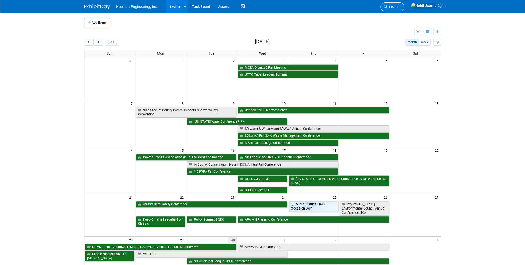
click at [399, 5] on span "Search" at bounding box center [393, 7] width 12 height 4
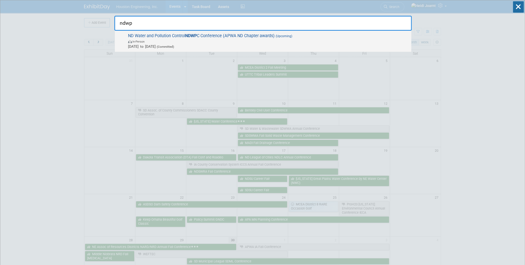
type input "ndwp"
click at [238, 41] on span "In-Person" at bounding box center [268, 41] width 280 height 5
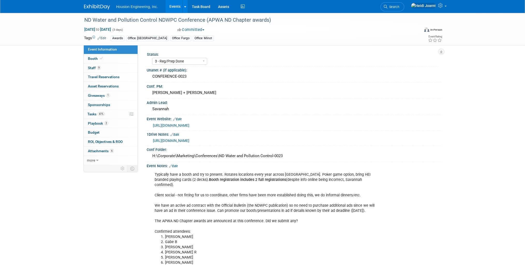
select select "3 - Reg/Prep Done"
select select "Yes"
select select "Mun. Infrastructure"
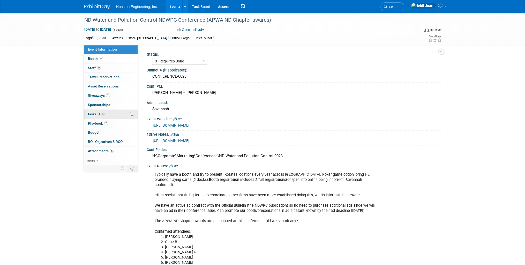
click at [112, 114] on link "61% Tasks 61%" at bounding box center [111, 114] width 54 height 9
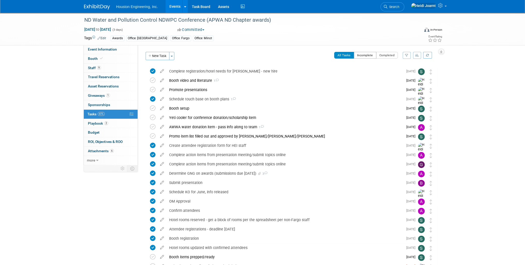
click at [366, 54] on button "Incomplete" at bounding box center [365, 55] width 22 height 7
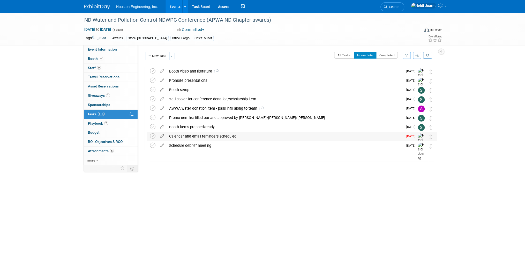
click at [160, 137] on icon at bounding box center [161, 135] width 9 height 6
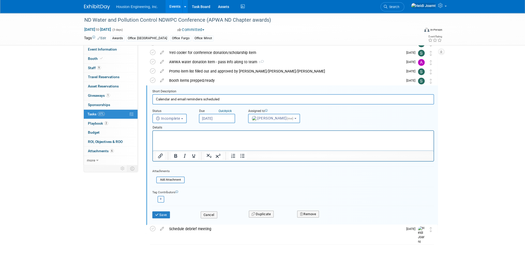
click at [217, 118] on input "Sep 23, 2025" at bounding box center [217, 118] width 36 height 9
click at [239, 176] on span "24" at bounding box center [238, 176] width 10 height 10
type input "Sep 24, 2025"
click at [164, 214] on button "Save" at bounding box center [161, 215] width 18 height 7
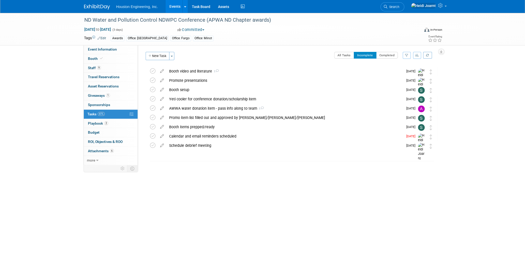
click at [171, 7] on link "Events" at bounding box center [174, 6] width 19 height 13
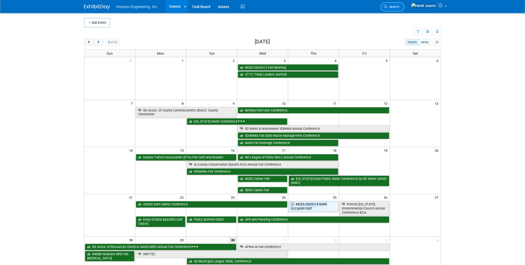
click at [399, 6] on span "Search" at bounding box center [393, 7] width 12 height 4
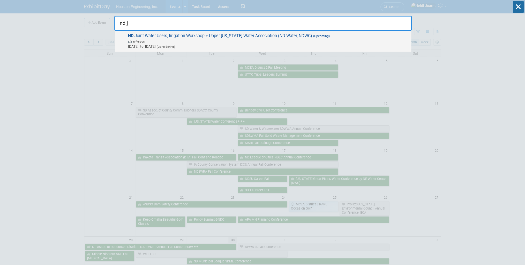
type input "nd j"
click at [257, 39] on span "In-Person" at bounding box center [268, 41] width 280 height 5
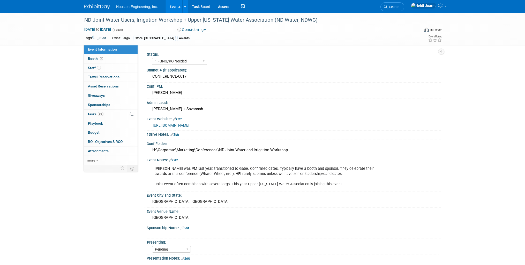
select select "1 - GNG/KO Needed"
select select "Pending"
select select "Water Resources"
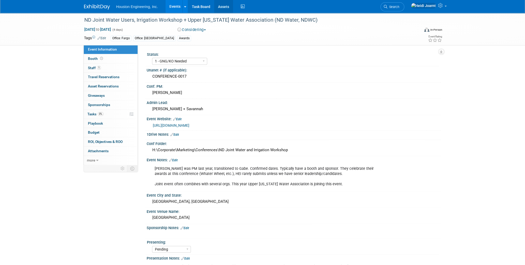
click at [224, 6] on link "Assets" at bounding box center [223, 6] width 19 height 13
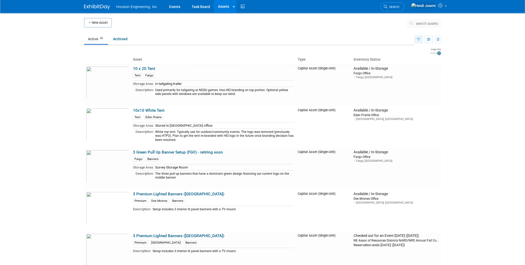
click at [421, 40] on button "button" at bounding box center [418, 39] width 8 height 7
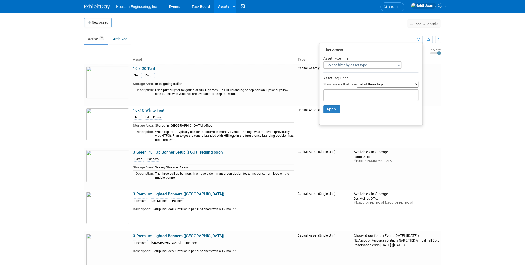
click at [336, 98] on div at bounding box center [370, 95] width 95 height 12
type input "banners"
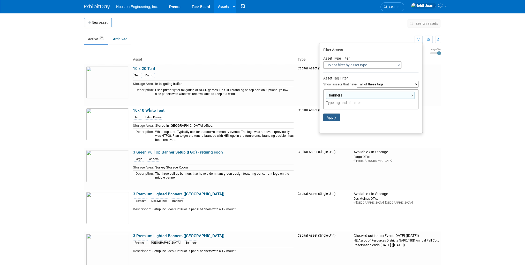
click at [331, 119] on button "Apply" at bounding box center [331, 118] width 17 height 8
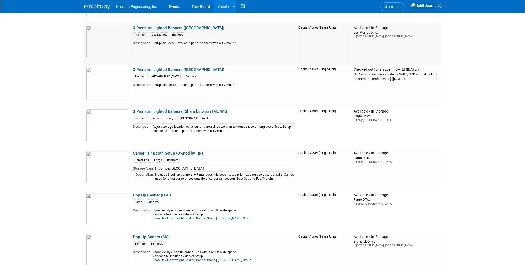
scroll to position [186, 0]
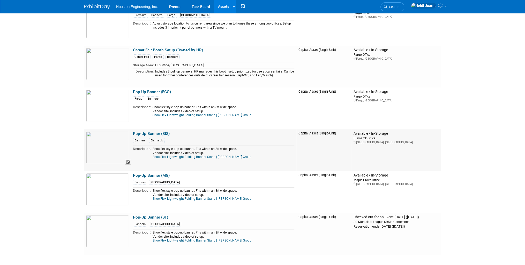
click at [117, 141] on img at bounding box center [107, 148] width 43 height 32
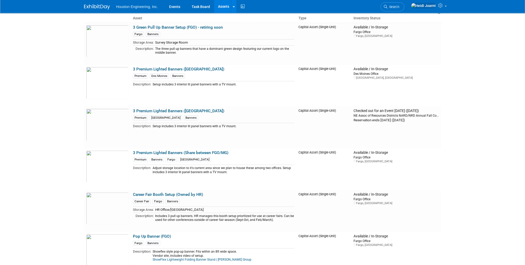
scroll to position [21, 0]
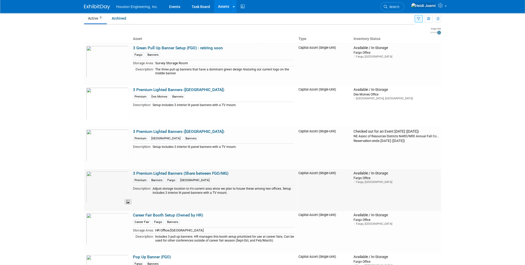
click at [112, 185] on img at bounding box center [107, 187] width 43 height 32
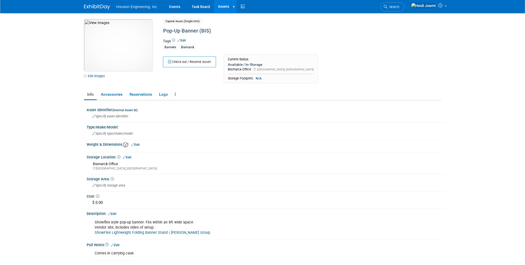
click at [106, 31] on img at bounding box center [118, 45] width 68 height 52
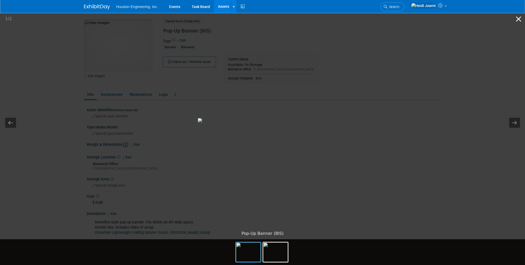
click at [517, 20] on button "Close gallery" at bounding box center [518, 19] width 13 height 12
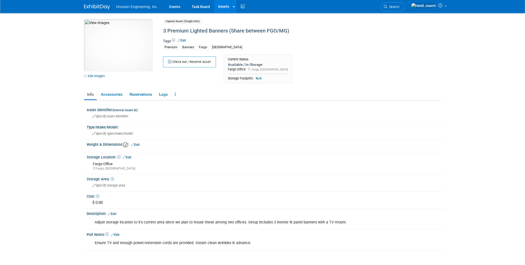
click at [183, 41] on link "Edit" at bounding box center [181, 41] width 9 height 4
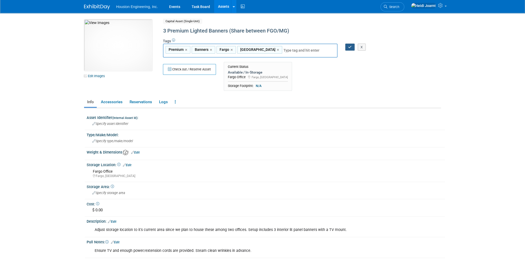
click at [351, 45] on icon "button" at bounding box center [350, 46] width 4 height 3
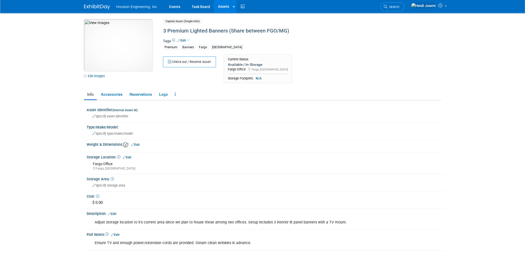
click at [106, 51] on img at bounding box center [118, 45] width 68 height 52
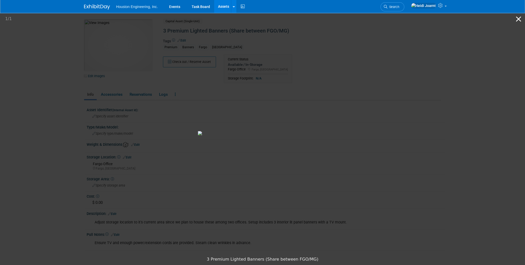
click at [518, 20] on button "Close gallery" at bounding box center [518, 19] width 13 height 12
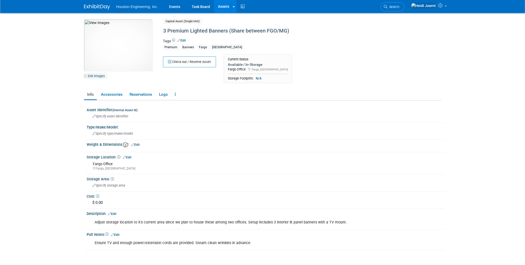
click at [99, 76] on link "Edit Images" at bounding box center [95, 76] width 23 height 6
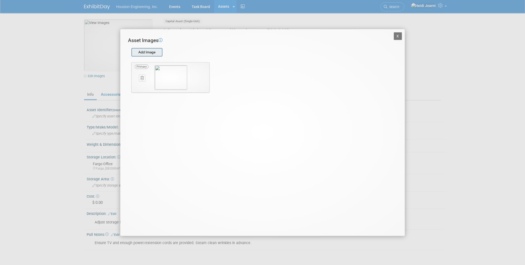
click at [145, 50] on input "file" at bounding box center [131, 53] width 62 height 8
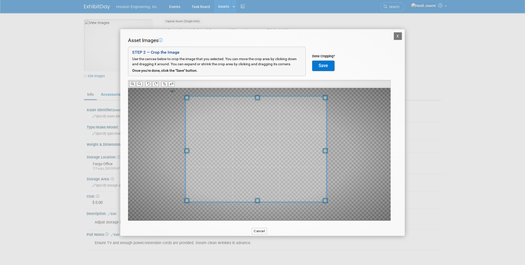
click at [295, 140] on span at bounding box center [255, 149] width 141 height 106
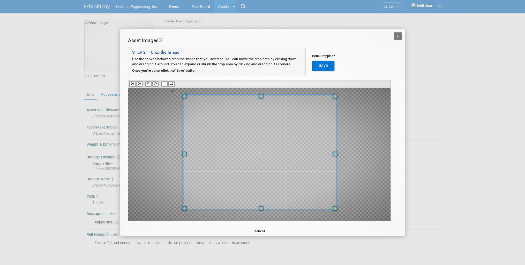
click at [336, 222] on div "Asset Images Add Image STEP 2 — Crop the Image Use the canvas below to crop the…" at bounding box center [262, 137] width 269 height 200
click at [322, 203] on span at bounding box center [260, 153] width 156 height 117
click at [324, 69] on button "Save" at bounding box center [323, 66] width 22 height 10
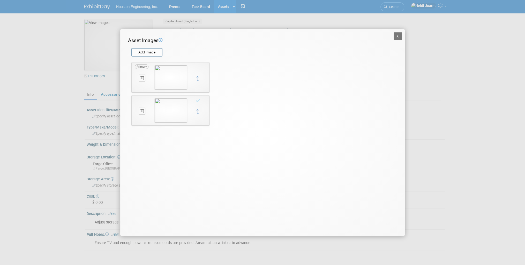
click at [142, 78] on icon at bounding box center [141, 78] width 3 height 4
click at [139, 85] on icon "button" at bounding box center [139, 83] width 3 height 3
click at [398, 38] on button "X" at bounding box center [397, 36] width 8 height 8
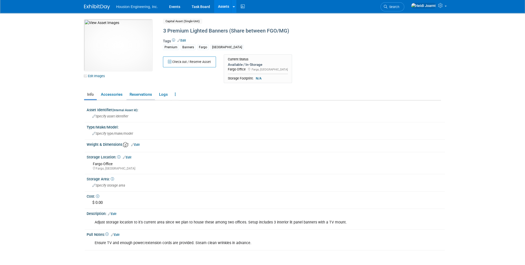
click at [133, 96] on link "Reservations" at bounding box center [140, 94] width 28 height 9
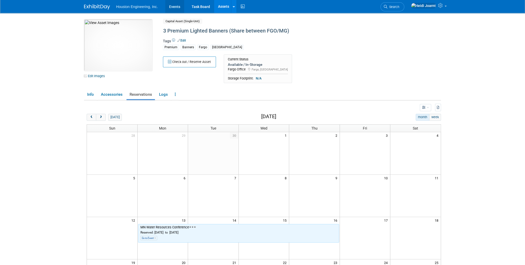
click at [177, 7] on link "Events" at bounding box center [174, 6] width 19 height 13
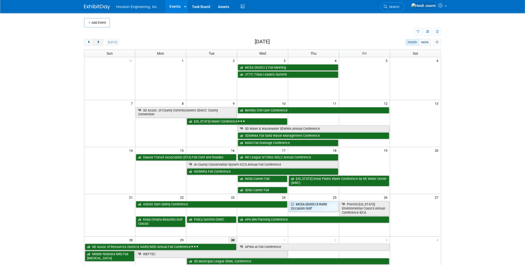
click at [98, 44] on button "next" at bounding box center [98, 42] width 10 height 7
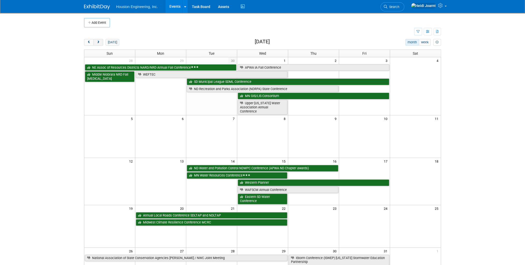
click at [100, 41] on button "next" at bounding box center [98, 42] width 10 height 7
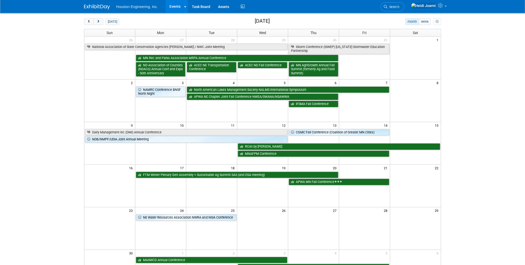
scroll to position [41, 0]
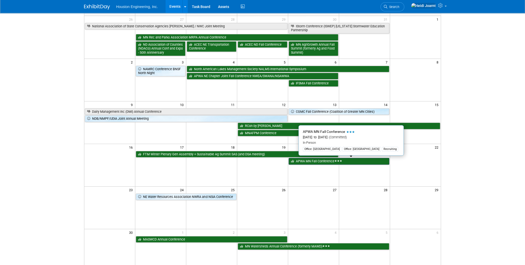
click at [304, 163] on link "APWA MN Fall Conference" at bounding box center [338, 161] width 101 height 7
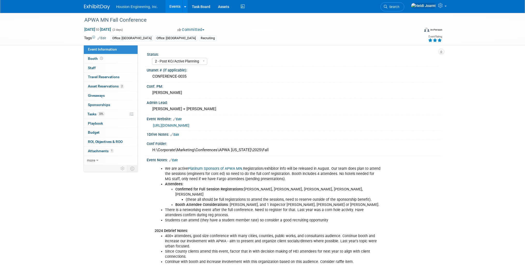
select select "2 - Post KO/Active Planning"
select select "No"
select select "Multi-sector/Any/All"
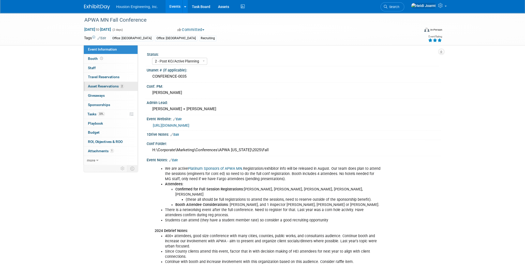
click at [113, 88] on span "Asset Reservations 2" at bounding box center [106, 86] width 36 height 4
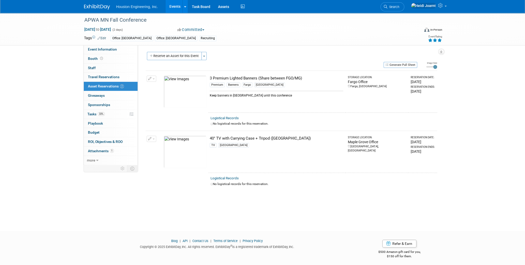
click at [175, 5] on link "Events" at bounding box center [174, 6] width 19 height 13
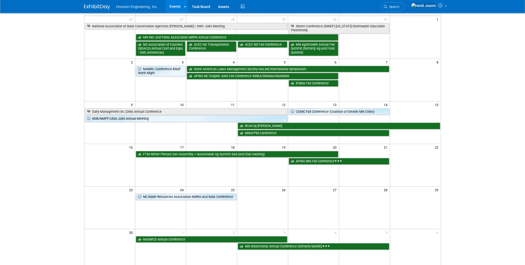
scroll to position [62, 0]
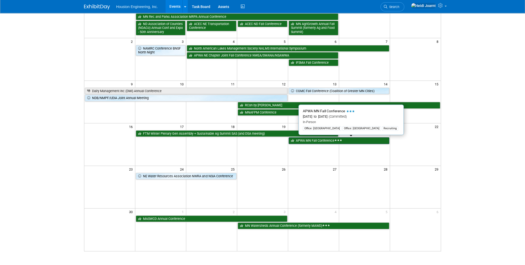
click at [313, 142] on link "APWA MN Fall Conference" at bounding box center [338, 140] width 101 height 7
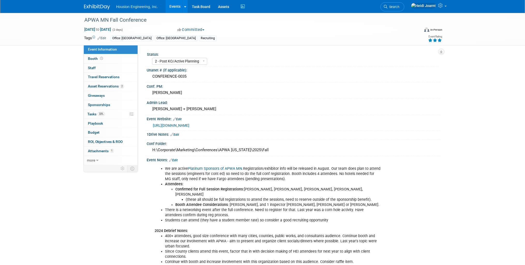
select select "2 - Post KO/Active Planning"
select select "No"
select select "Multi-sector/Any/All"
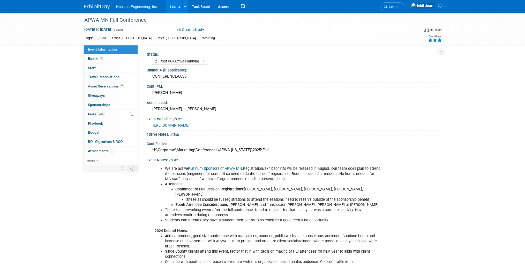
click at [175, 9] on link "Events" at bounding box center [174, 6] width 19 height 13
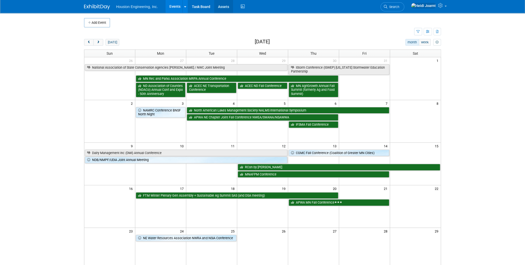
click at [226, 8] on link "Assets" at bounding box center [223, 6] width 19 height 13
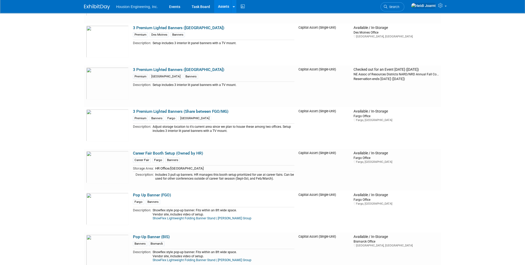
scroll to position [145, 0]
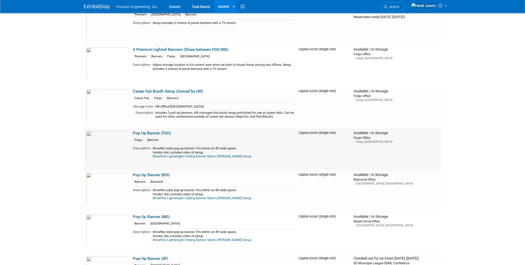
click at [152, 133] on link "Pop Up Banner (FGO)" at bounding box center [152, 133] width 38 height 5
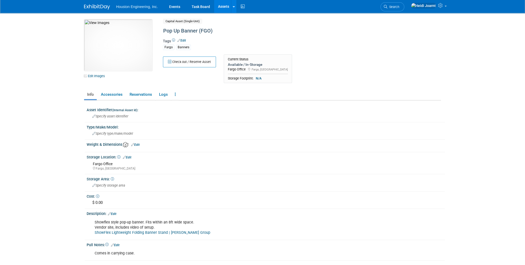
click at [182, 40] on link "Edit" at bounding box center [181, 41] width 9 height 4
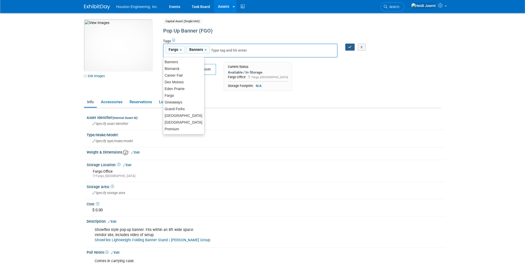
click at [348, 49] on button "button" at bounding box center [349, 47] width 9 height 7
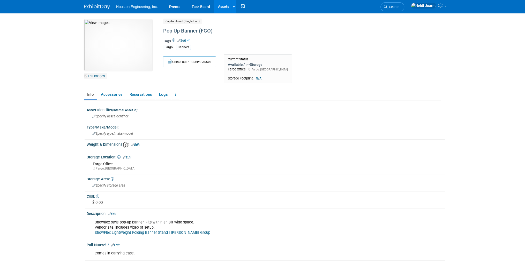
click at [95, 77] on link "Edit Images" at bounding box center [95, 76] width 23 height 6
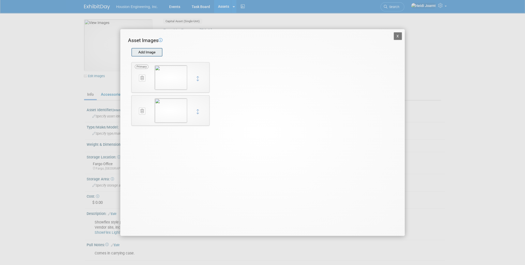
click at [144, 52] on input "file" at bounding box center [131, 53] width 62 height 8
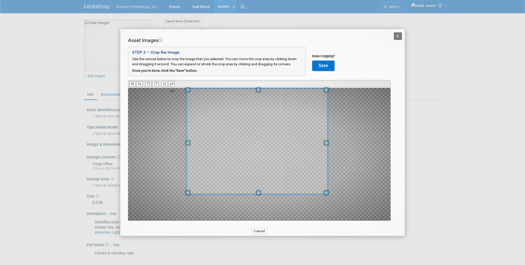
click at [271, 136] on span at bounding box center [256, 141] width 141 height 106
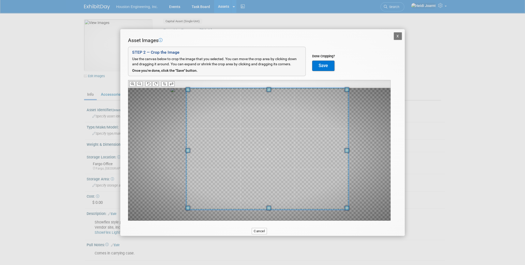
click at [344, 220] on div at bounding box center [259, 154] width 262 height 133
click at [320, 187] on span at bounding box center [265, 151] width 162 height 122
click at [328, 65] on button "Save" at bounding box center [323, 66] width 22 height 10
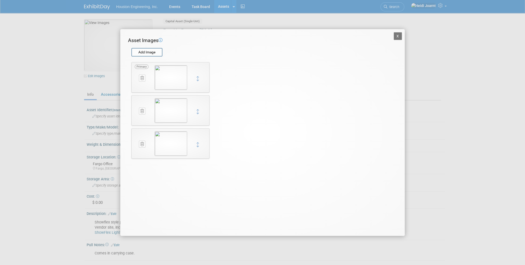
click at [143, 110] on icon at bounding box center [141, 111] width 3 height 4
click at [141, 117] on icon "button" at bounding box center [139, 117] width 3 height 3
drag, startPoint x: 198, startPoint y: 113, endPoint x: 198, endPoint y: 77, distance: 35.9
click at [398, 37] on button "X" at bounding box center [397, 36] width 8 height 8
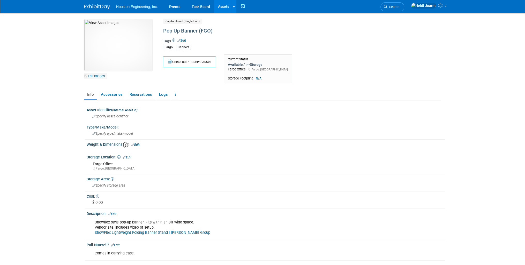
click at [103, 76] on link "Edit Images" at bounding box center [95, 76] width 23 height 6
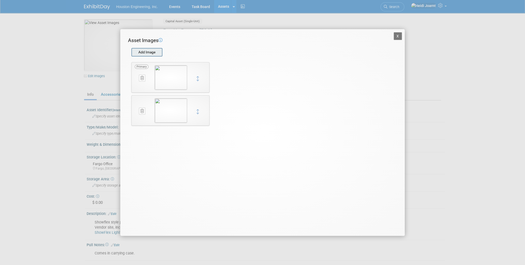
click at [141, 56] on input "file" at bounding box center [131, 53] width 62 height 8
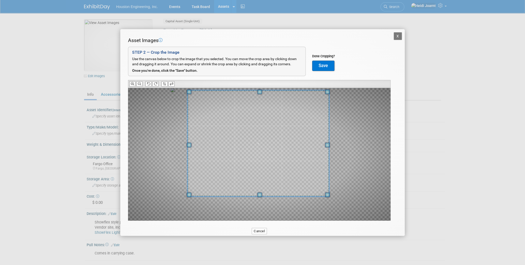
click at [286, 150] on span at bounding box center [257, 143] width 141 height 106
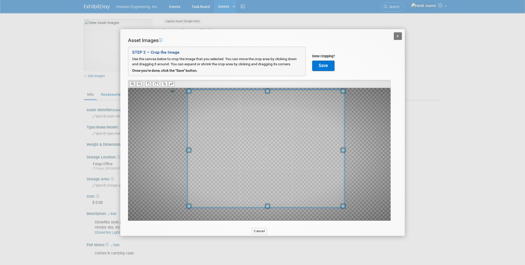
click at [349, 231] on div "Asset Images Add Image STEP 2 — Crop the Image Use the canvas below to crop the…" at bounding box center [262, 137] width 269 height 200
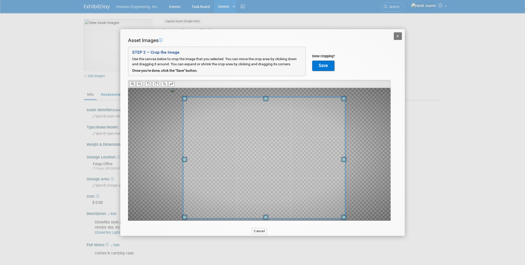
click at [257, 200] on span at bounding box center [264, 158] width 162 height 122
click at [324, 61] on button "Save" at bounding box center [323, 66] width 22 height 10
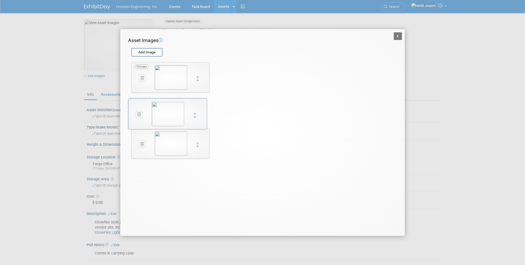
drag, startPoint x: 198, startPoint y: 143, endPoint x: 196, endPoint y: 106, distance: 36.7
click at [397, 36] on button "X" at bounding box center [397, 36] width 8 height 8
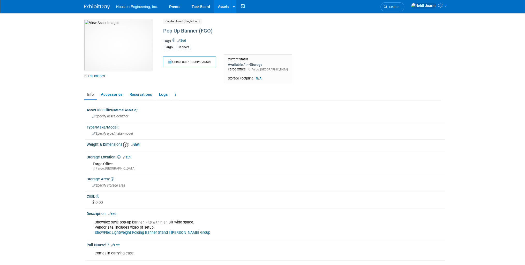
click at [220, 7] on link "Assets" at bounding box center [223, 6] width 19 height 13
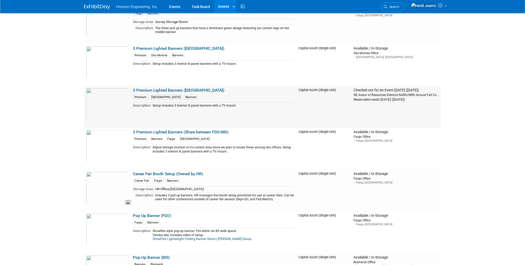
scroll to position [124, 0]
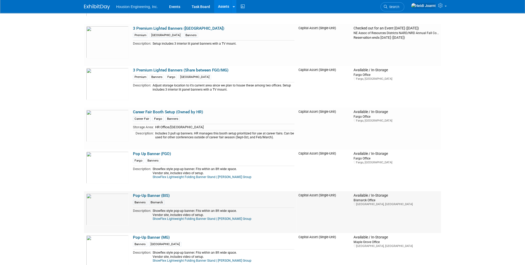
click at [149, 197] on link "Pop-Up Banner (BIS)" at bounding box center [151, 196] width 37 height 5
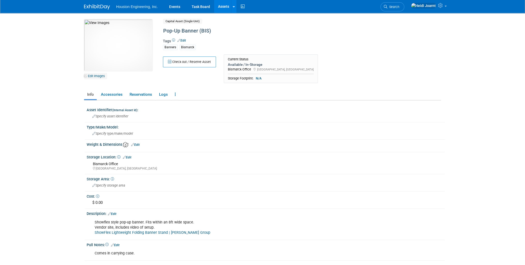
click at [101, 78] on link "Edit Images" at bounding box center [95, 76] width 23 height 6
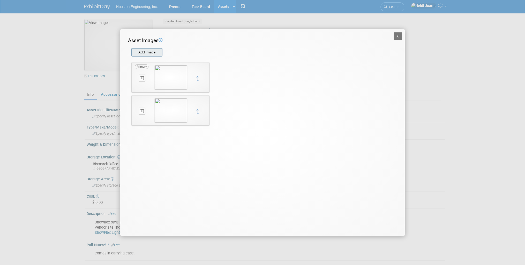
click at [159, 52] on input "file" at bounding box center [131, 53] width 62 height 8
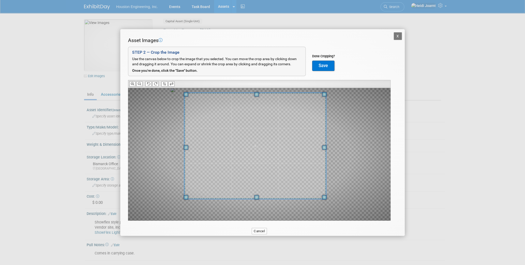
click at [287, 152] on span at bounding box center [254, 146] width 141 height 106
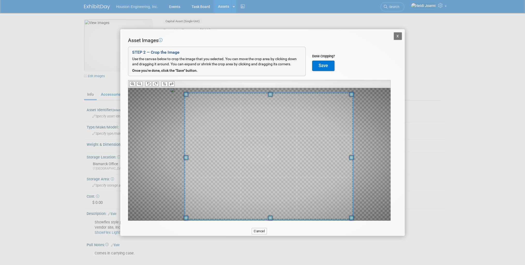
click at [353, 228] on div "Asset Images Add Image STEP 2 — Crop the Image Use the canvas below to crop the…" at bounding box center [262, 137] width 269 height 200
click at [324, 67] on button "Save" at bounding box center [323, 66] width 22 height 10
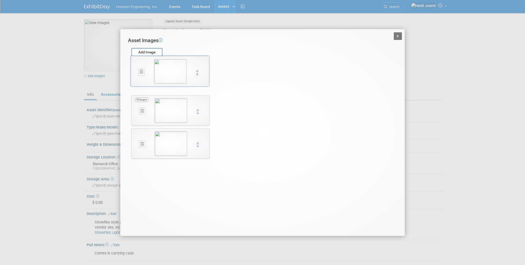
drag, startPoint x: 197, startPoint y: 144, endPoint x: 197, endPoint y: 72, distance: 72.1
click at [142, 114] on button at bounding box center [142, 111] width 6 height 7
click at [141, 117] on icon "button" at bounding box center [139, 117] width 3 height 3
click at [141, 111] on icon at bounding box center [141, 111] width 3 height 4
click at [139, 118] on icon "button" at bounding box center [139, 117] width 3 height 3
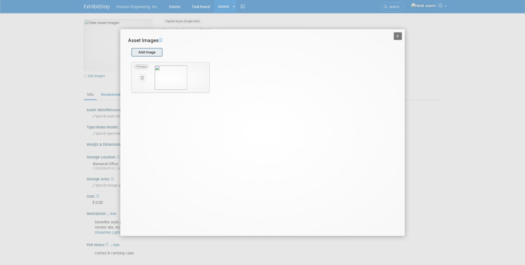
click at [159, 52] on input "file" at bounding box center [131, 53] width 62 height 8
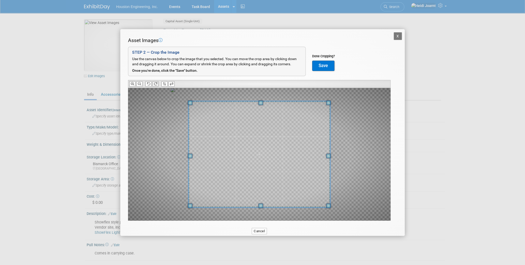
click at [158, 84] on button at bounding box center [155, 83] width 6 height 5
click at [155, 83] on icon at bounding box center [155, 83] width 3 height 3
click at [269, 163] on span at bounding box center [258, 158] width 141 height 106
click at [327, 68] on button "Save" at bounding box center [323, 66] width 22 height 10
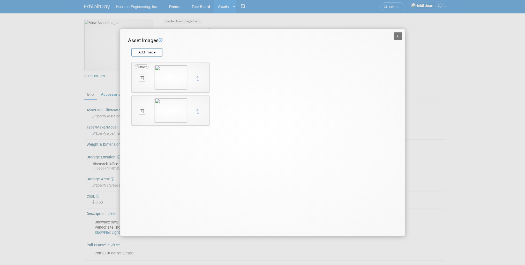
click at [396, 37] on button "X" at bounding box center [397, 36] width 8 height 8
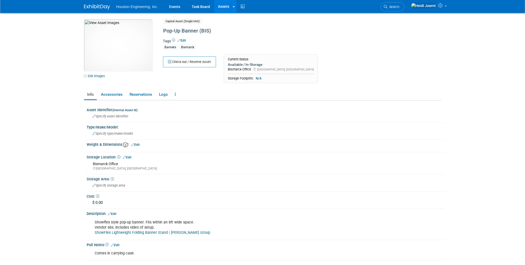
click at [218, 6] on link "Assets" at bounding box center [223, 6] width 19 height 13
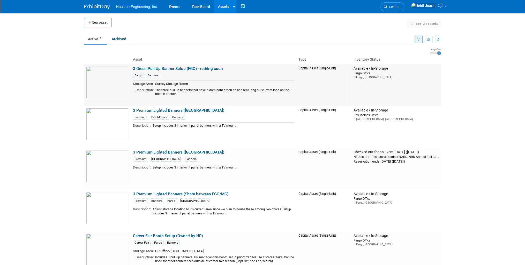
click at [172, 67] on link "3 Green Pull Up Banner Setup (FGO) - retiring soon" at bounding box center [178, 68] width 90 height 5
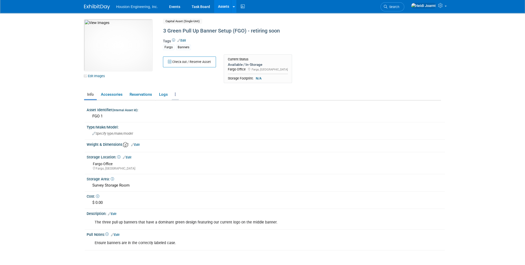
click at [176, 94] on link at bounding box center [175, 94] width 7 height 9
click at [194, 85] on div "Check out / Reserve Asset Current Status Available / In-Storage Fargo Office [G…" at bounding box center [280, 71] width 243 height 32
click at [176, 96] on link at bounding box center [175, 94] width 7 height 9
click at [182, 121] on link "Archive Asset" at bounding box center [194, 122] width 45 height 9
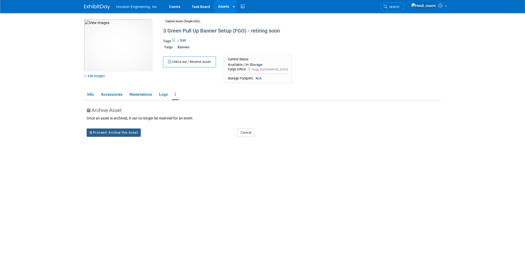
click at [122, 132] on button "Proceed: Archive this Asset" at bounding box center [114, 133] width 54 height 8
click at [159, 139] on link "Yes" at bounding box center [158, 137] width 15 height 8
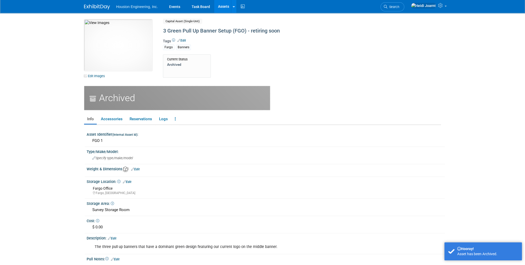
click at [221, 5] on link "Assets" at bounding box center [223, 6] width 19 height 13
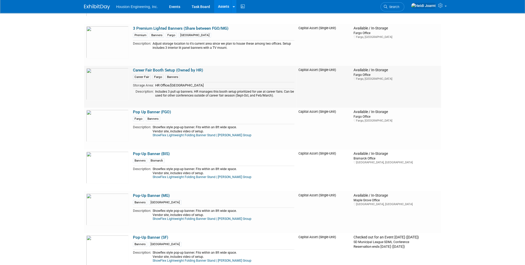
scroll to position [165, 0]
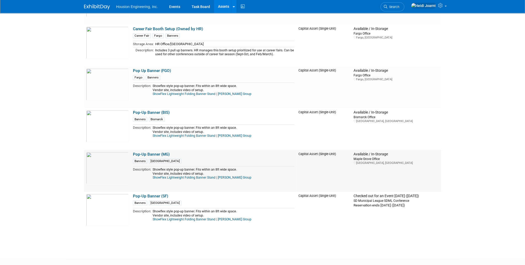
click at [152, 155] on link "Pop-Up Banner (MG)" at bounding box center [151, 154] width 37 height 5
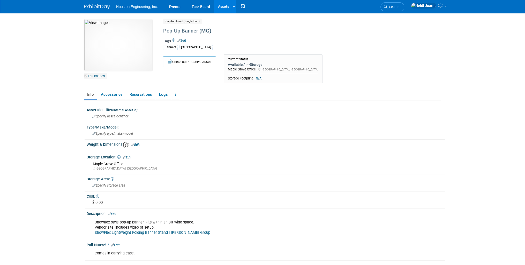
click at [95, 76] on link "Edit Images" at bounding box center [95, 76] width 23 height 6
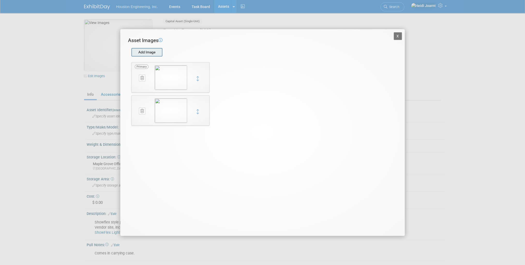
click at [145, 53] on input "file" at bounding box center [131, 53] width 62 height 8
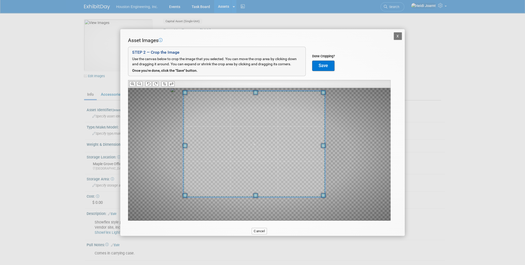
click at [220, 125] on span at bounding box center [253, 144] width 141 height 106
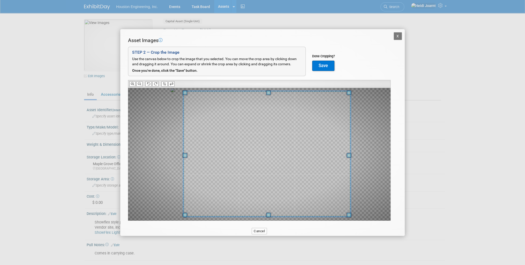
click at [346, 225] on div "Asset Images Add Image STEP 2 — Crop the Image Use the canvas below to crop the…" at bounding box center [262, 137] width 269 height 200
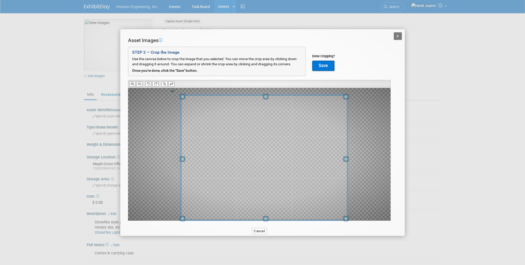
click at [319, 190] on span at bounding box center [264, 157] width 166 height 125
click at [324, 67] on button "Save" at bounding box center [323, 66] width 22 height 10
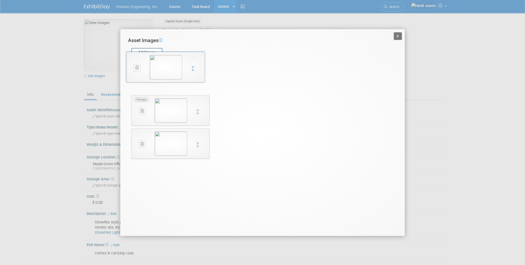
drag, startPoint x: 198, startPoint y: 146, endPoint x: 193, endPoint y: 70, distance: 75.9
click at [142, 111] on icon at bounding box center [141, 111] width 3 height 4
click at [139, 118] on icon "button" at bounding box center [139, 117] width 3 height 3
click at [141, 113] on button at bounding box center [142, 111] width 6 height 7
click at [140, 118] on icon "button" at bounding box center [139, 117] width 3 height 3
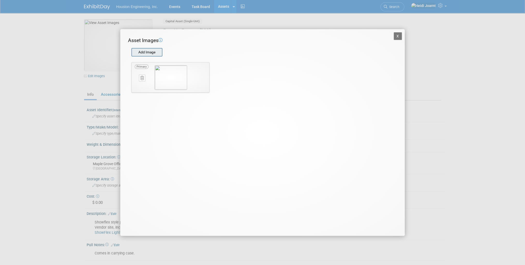
click at [147, 53] on input "file" at bounding box center [131, 53] width 62 height 8
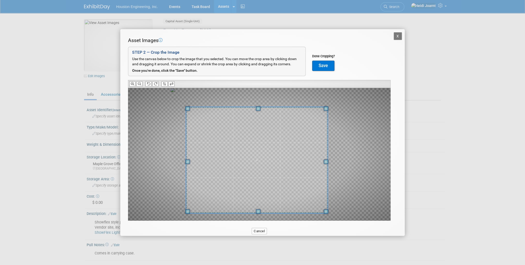
click at [284, 136] on span at bounding box center [256, 160] width 141 height 106
click at [324, 65] on button "Save" at bounding box center [323, 66] width 22 height 10
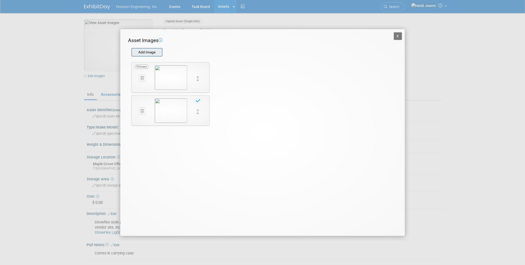
click at [154, 56] on input "file" at bounding box center [131, 53] width 62 height 8
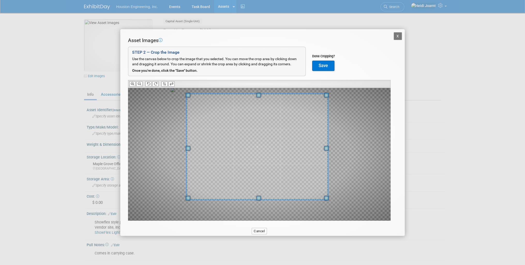
click at [293, 151] on span at bounding box center [256, 147] width 141 height 106
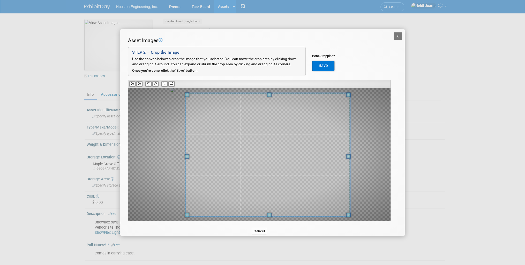
click at [347, 223] on div "Asset Images Add Image STEP 2 — Crop the Image Use the canvas below to crop the…" at bounding box center [262, 137] width 269 height 200
click at [325, 64] on button "Save" at bounding box center [323, 66] width 22 height 10
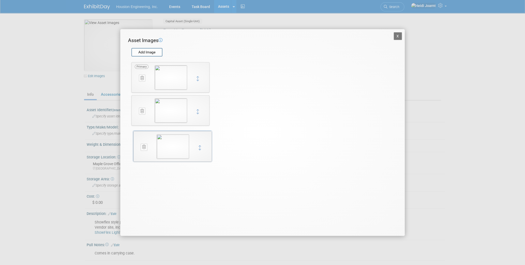
drag, startPoint x: 197, startPoint y: 111, endPoint x: 198, endPoint y: 145, distance: 34.9
click at [143, 146] on icon at bounding box center [141, 144] width 3 height 4
click at [148, 150] on button "X" at bounding box center [152, 150] width 8 height 7
click at [399, 37] on button "X" at bounding box center [397, 36] width 8 height 8
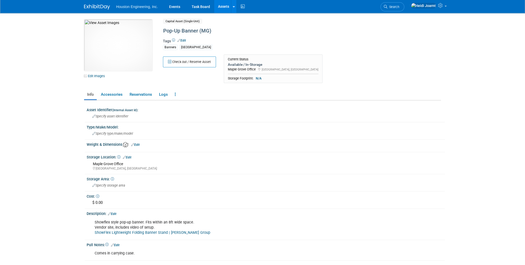
click at [214, 5] on link "Assets" at bounding box center [223, 6] width 19 height 13
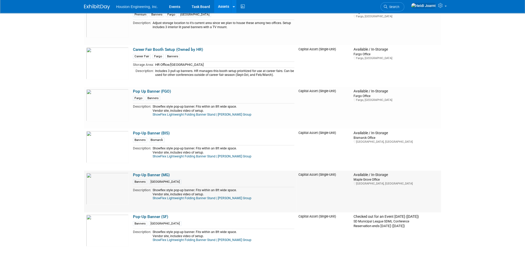
scroll to position [165, 0]
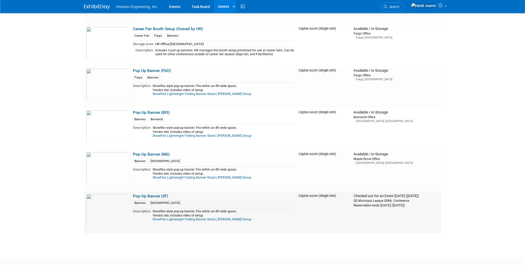
click at [154, 196] on link "Pop-Up Banner (SF)" at bounding box center [150, 196] width 35 height 5
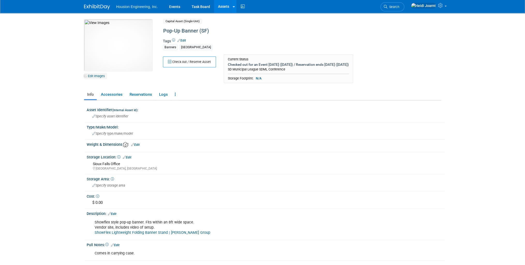
click at [99, 76] on link "Edit Images" at bounding box center [95, 76] width 23 height 6
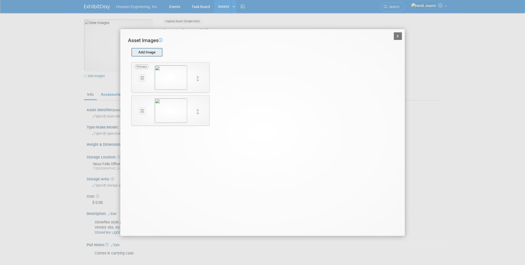
click at [157, 52] on input "file" at bounding box center [131, 53] width 62 height 8
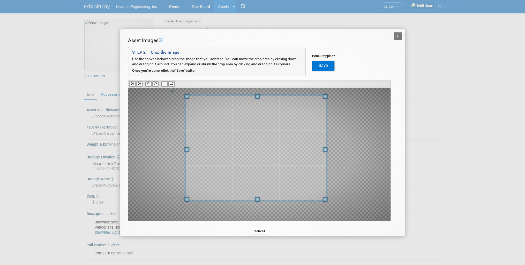
click at [274, 128] on span at bounding box center [255, 148] width 141 height 106
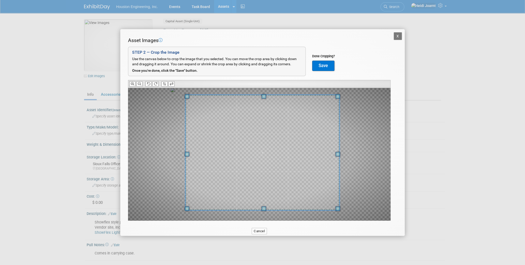
click at [340, 220] on div at bounding box center [259, 154] width 262 height 133
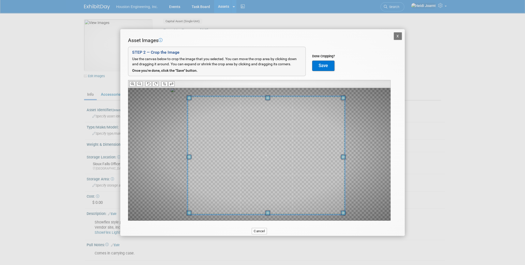
click at [324, 183] on span at bounding box center [265, 155] width 157 height 118
click at [325, 66] on button "Save" at bounding box center [323, 66] width 22 height 10
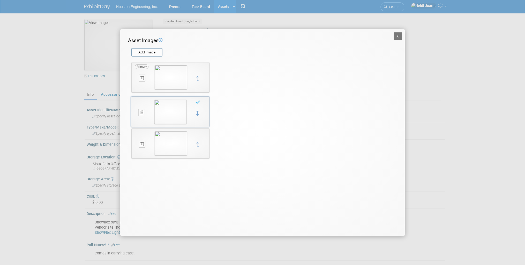
drag, startPoint x: 196, startPoint y: 145, endPoint x: 196, endPoint y: 112, distance: 33.1
click at [140, 143] on icon at bounding box center [141, 144] width 3 height 4
click at [138, 151] on icon "button" at bounding box center [139, 150] width 3 height 3
drag, startPoint x: 200, startPoint y: 91, endPoint x: 169, endPoint y: 90, distance: 31.5
click at [142, 111] on icon at bounding box center [141, 111] width 3 height 4
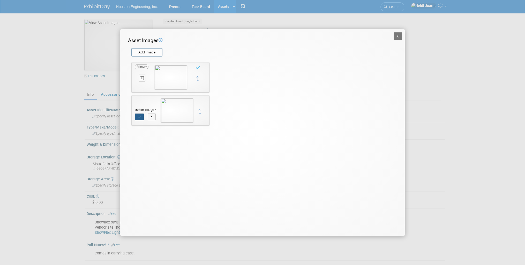
click at [137, 119] on button "button" at bounding box center [139, 117] width 9 height 7
click at [155, 54] on input "file" at bounding box center [131, 53] width 62 height 8
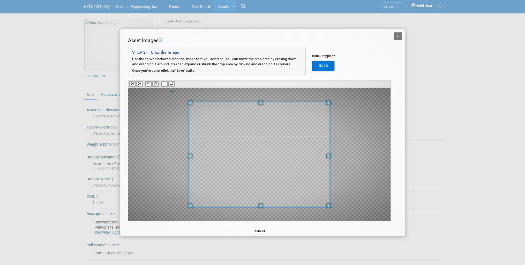
click at [155, 85] on icon at bounding box center [155, 83] width 3 height 3
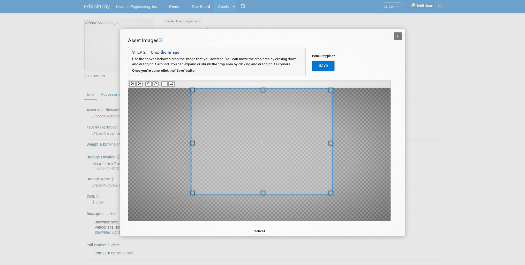
click at [269, 171] on span at bounding box center [261, 142] width 141 height 106
click at [325, 67] on button "Save" at bounding box center [323, 66] width 22 height 10
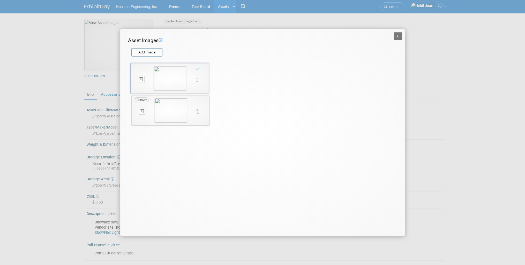
drag, startPoint x: 198, startPoint y: 113, endPoint x: 197, endPoint y: 82, distance: 31.8
click at [398, 37] on button "X" at bounding box center [397, 36] width 8 height 8
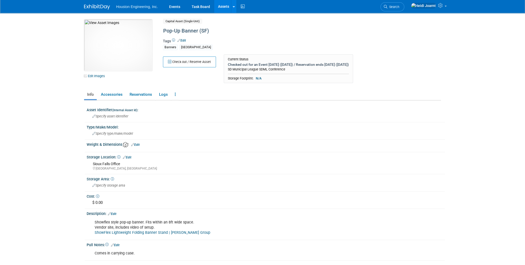
click at [223, 5] on link "Assets" at bounding box center [223, 6] width 19 height 13
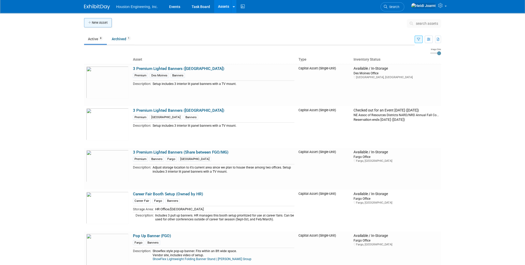
click at [106, 22] on button "New Asset" at bounding box center [98, 22] width 28 height 9
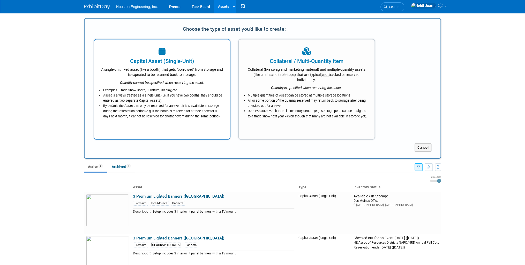
click at [185, 86] on div "Examples: Trade Show Booth, Furniture, Display, etc. Asset is always treated as…" at bounding box center [162, 102] width 123 height 34
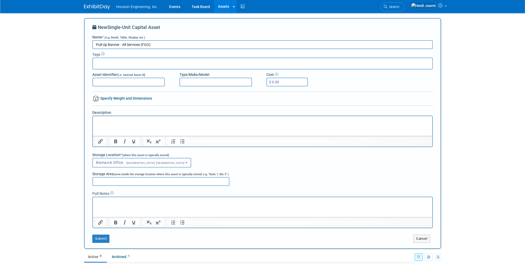
type input "Pull Up Banner - All Services (FGO)"
click at [113, 63] on input "text" at bounding box center [115, 62] width 41 height 5
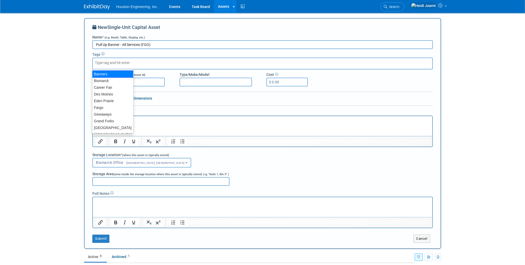
click at [109, 73] on div "Banners" at bounding box center [112, 74] width 41 height 7
type input "Banners"
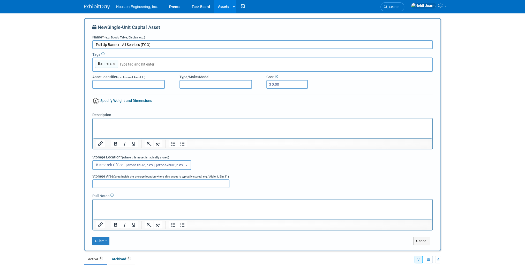
click at [119, 126] on html at bounding box center [262, 122] width 339 height 7
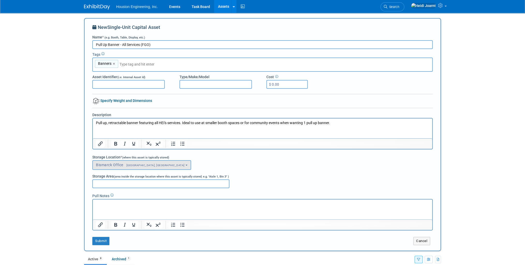
click at [128, 162] on button "Bismarck Office [GEOGRAPHIC_DATA], [GEOGRAPHIC_DATA]" at bounding box center [141, 165] width 99 height 10
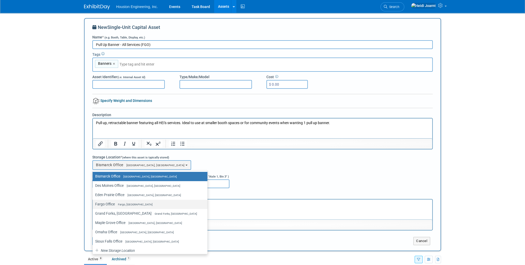
click at [126, 203] on span "Fargo, [GEOGRAPHIC_DATA]" at bounding box center [134, 204] width 38 height 3
click at [93, 203] on input "Fargo Office Fargo, [GEOGRAPHIC_DATA]" at bounding box center [91, 204] width 3 height 3
select select "11224041"
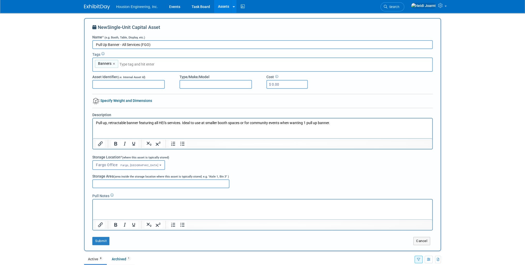
click at [119, 206] on p "Rich Text Area. Press ALT-0 for help." at bounding box center [262, 204] width 333 height 5
click at [101, 239] on button "Submit" at bounding box center [100, 241] width 17 height 8
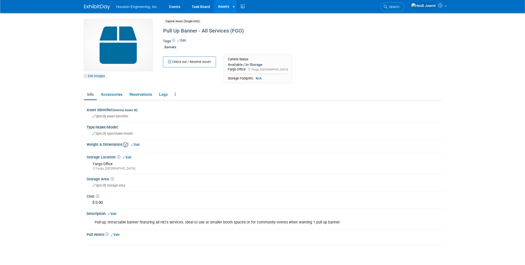
click at [99, 79] on link "Edit Images" at bounding box center [95, 76] width 23 height 6
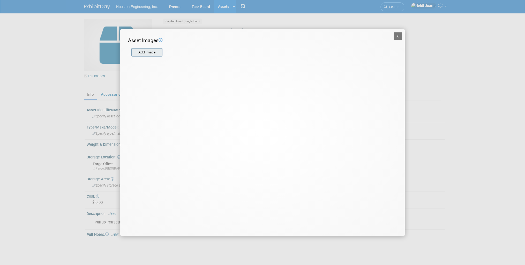
click at [147, 54] on input "file" at bounding box center [131, 53] width 62 height 8
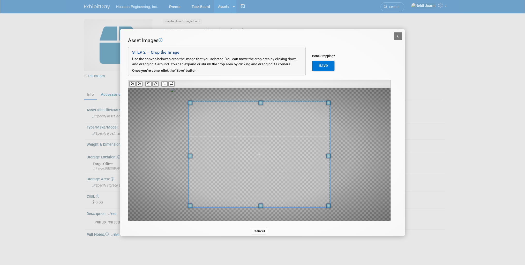
click at [157, 86] on button at bounding box center [155, 83] width 6 height 5
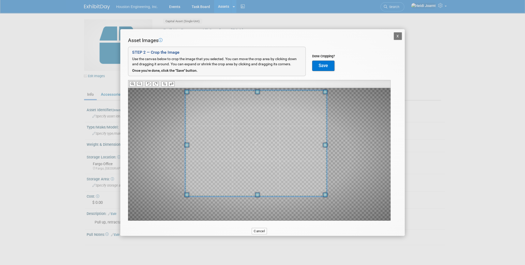
click at [267, 157] on span at bounding box center [255, 143] width 141 height 106
click at [326, 200] on div at bounding box center [259, 154] width 262 height 133
click at [306, 182] on span at bounding box center [257, 144] width 142 height 107
click at [330, 64] on button "Save" at bounding box center [323, 66] width 22 height 10
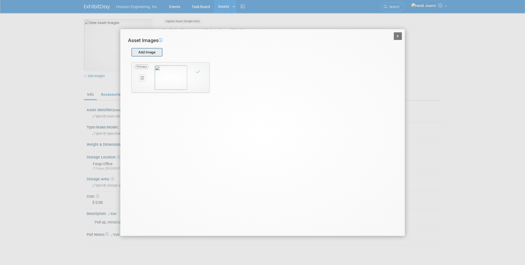
click at [155, 55] on input "file" at bounding box center [131, 53] width 62 height 8
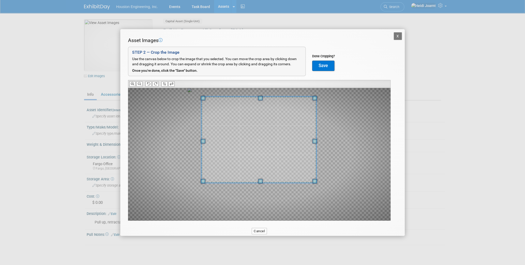
click at [268, 145] on span at bounding box center [258, 140] width 115 height 86
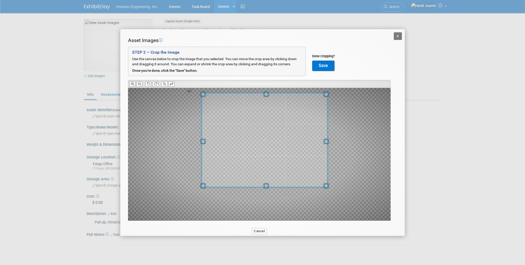
click at [325, 198] on div at bounding box center [259, 154] width 262 height 133
click at [313, 174] on span at bounding box center [263, 142] width 126 height 95
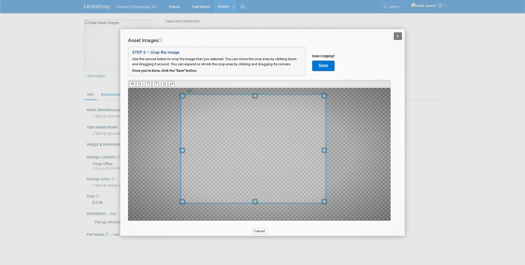
click at [183, 220] on div at bounding box center [259, 154] width 262 height 133
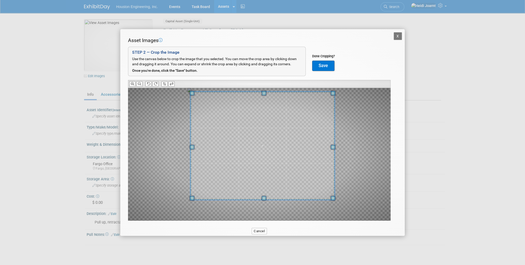
click at [251, 171] on span at bounding box center [262, 146] width 144 height 108
click at [341, 216] on div at bounding box center [259, 154] width 262 height 133
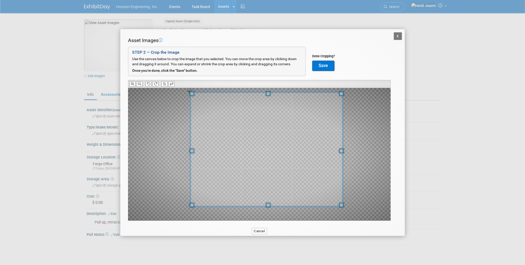
click at [321, 66] on button "Save" at bounding box center [323, 66] width 22 height 10
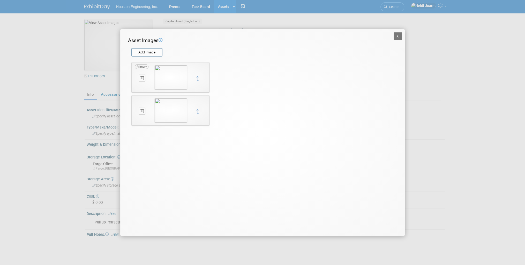
click at [396, 37] on button "X" at bounding box center [397, 36] width 8 height 8
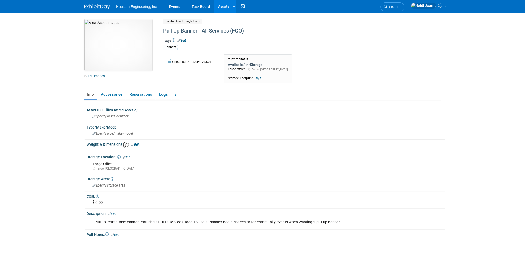
click at [117, 52] on img at bounding box center [118, 45] width 68 height 52
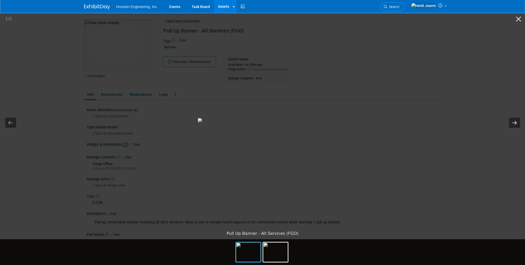
click at [517, 124] on button "Next slide" at bounding box center [514, 123] width 11 height 10
click at [517, 21] on button "Close gallery" at bounding box center [518, 19] width 13 height 12
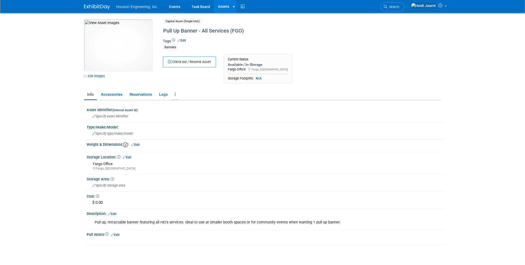
click at [175, 97] on link at bounding box center [175, 94] width 7 height 9
click at [175, 92] on link at bounding box center [175, 94] width 7 height 9
click at [187, 40] on div "Tags Edit Banners" at bounding box center [280, 46] width 235 height 15
click at [185, 40] on link "Edit" at bounding box center [181, 41] width 9 height 4
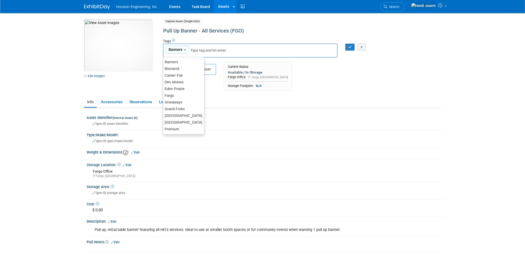
click at [196, 52] on div "Banners Banners ×" at bounding box center [250, 51] width 174 height 14
click at [181, 96] on div "Fargo" at bounding box center [183, 95] width 41 height 7
type input "Banners, Fargo"
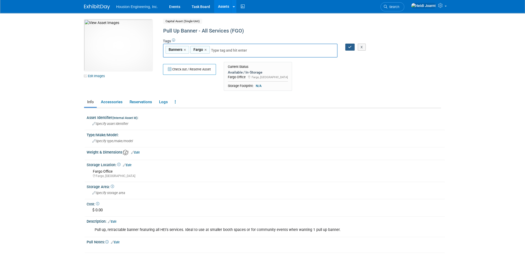
click at [347, 49] on button "button" at bounding box center [349, 47] width 9 height 7
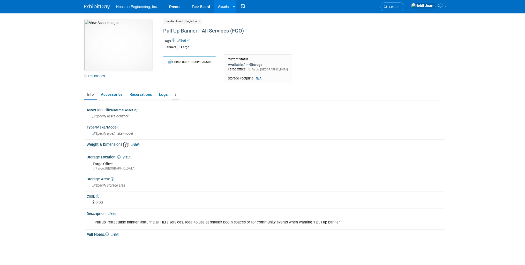
click at [175, 97] on link at bounding box center [175, 94] width 7 height 9
click at [195, 114] on link "Copy/Duplicate Asset" at bounding box center [194, 113] width 45 height 9
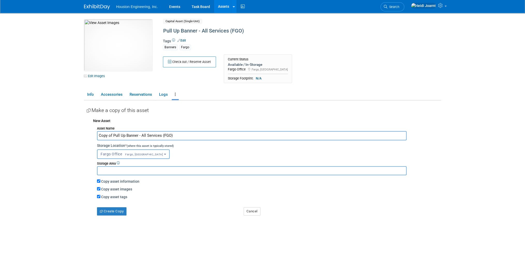
click at [133, 156] on button "Fargo Office Fargo, ND" at bounding box center [133, 155] width 73 height 10
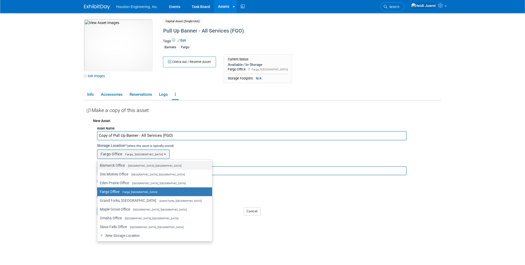
click at [132, 165] on span "Bismarck, ND" at bounding box center [153, 165] width 57 height 3
click at [98, 165] on input "Bismarck Office Bismarck, ND" at bounding box center [96, 165] width 3 height 3
select select "11224043"
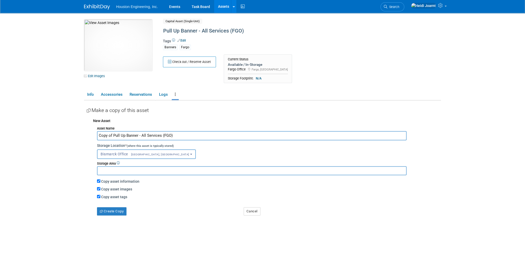
drag, startPoint x: 183, startPoint y: 135, endPoint x: 164, endPoint y: 134, distance: 18.9
click at [164, 134] on input "Copy of Pull Up Banner - All Services (FGO)" at bounding box center [251, 135] width 309 height 9
drag, startPoint x: 114, startPoint y: 136, endPoint x: 88, endPoint y: 134, distance: 25.9
click at [88, 134] on div "New Asset Asset Name Copy of Pull Up Banner - All Services (BIS) Storage Locati…" at bounding box center [264, 166] width 354 height 100
type input "Pull Up Banner - All Services (BIS)"
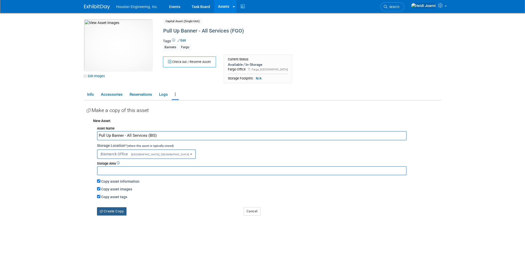
click at [113, 211] on button "Create Copy" at bounding box center [111, 212] width 29 height 8
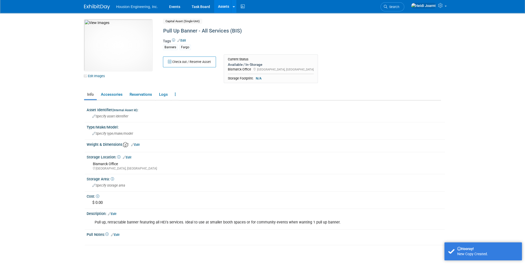
click at [182, 41] on link "Edit" at bounding box center [181, 41] width 9 height 4
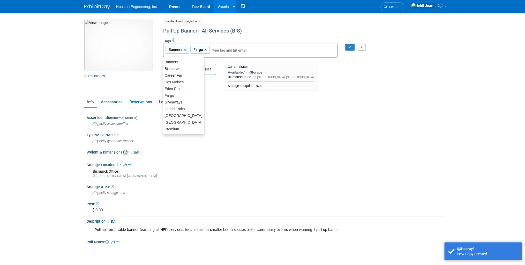
click at [204, 49] on link "×" at bounding box center [205, 50] width 3 height 6
click at [183, 69] on div "Bismarck" at bounding box center [183, 68] width 41 height 7
type input "Banners, Bismarck"
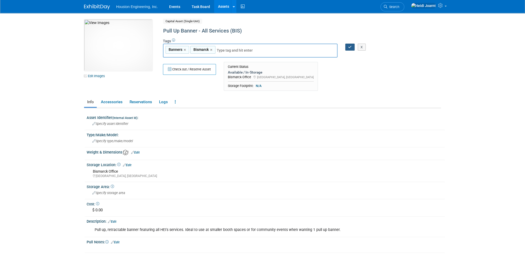
click at [350, 48] on icon "button" at bounding box center [350, 46] width 4 height 3
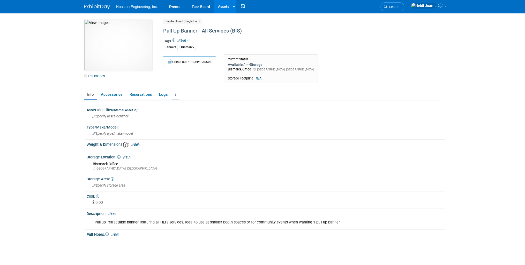
click at [175, 94] on icon at bounding box center [175, 95] width 1 height 4
click at [193, 114] on link "Copy/Duplicate Asset" at bounding box center [194, 113] width 45 height 9
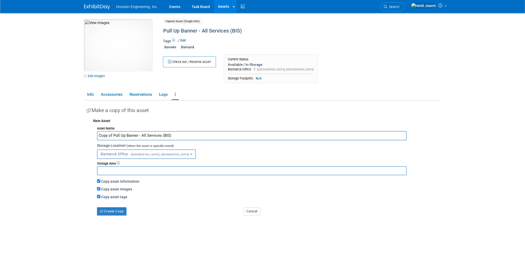
drag, startPoint x: 113, startPoint y: 135, endPoint x: 79, endPoint y: 136, distance: 34.1
click at [79, 136] on body "Houston Engineering, Inc. Events Task Board Assets New Asset" at bounding box center [262, 132] width 525 height 265
type input "Pull Up Banner - All Services (SF)"
click at [118, 156] on button "Bismarck Office Bismarck, ND" at bounding box center [146, 155] width 99 height 10
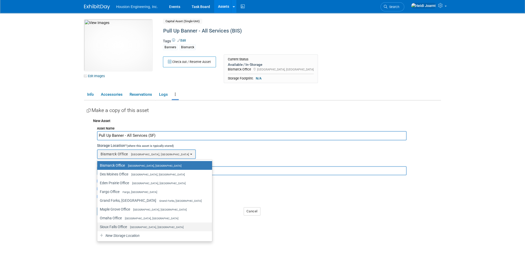
click at [115, 225] on label "Sioux Falls Office Sioux Falls, SD" at bounding box center [153, 227] width 107 height 7
click at [98, 226] on input "Sioux Falls Office Sioux Falls, SD" at bounding box center [96, 227] width 3 height 3
select select "11224101"
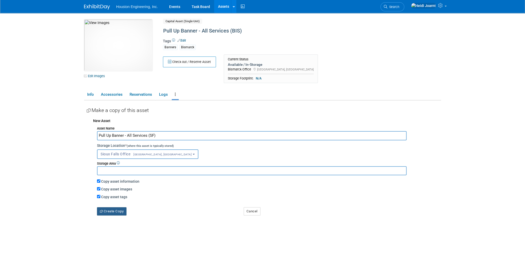
click at [117, 211] on button "Create Copy" at bounding box center [111, 212] width 29 height 8
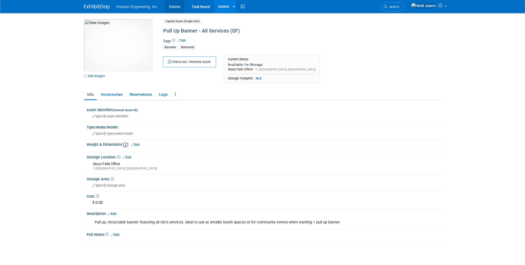
click at [177, 9] on link "Events" at bounding box center [174, 6] width 19 height 13
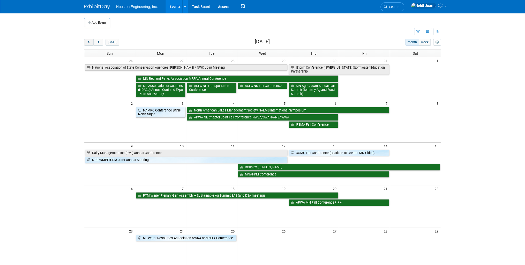
click at [90, 42] on span "prev" at bounding box center [89, 42] width 4 height 3
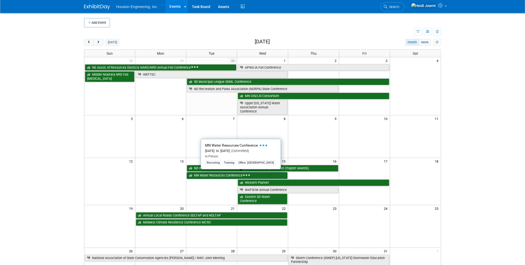
click at [219, 175] on link "MN Water Resources Conference" at bounding box center [237, 175] width 101 height 7
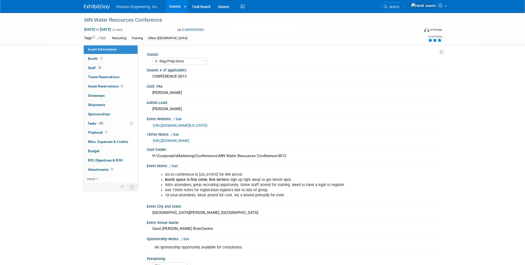
select select "3 - Reg/Prep Done"
select select "Yes"
select select "No"
select select "Water Resources"
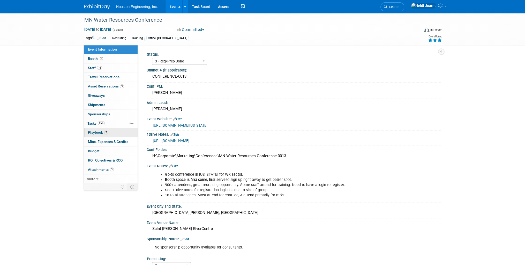
click at [113, 134] on link "7 Playbook 7" at bounding box center [111, 132] width 54 height 9
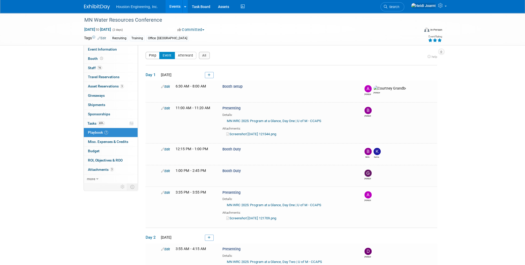
click at [153, 58] on button "Prep" at bounding box center [152, 55] width 14 height 7
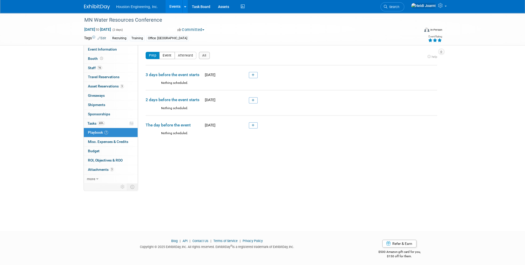
click at [163, 55] on button "Event" at bounding box center [167, 55] width 16 height 7
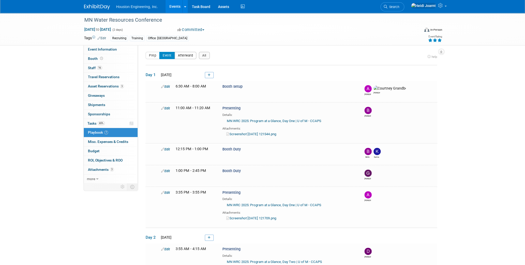
click at [189, 55] on button "Afterward" at bounding box center [185, 55] width 22 height 7
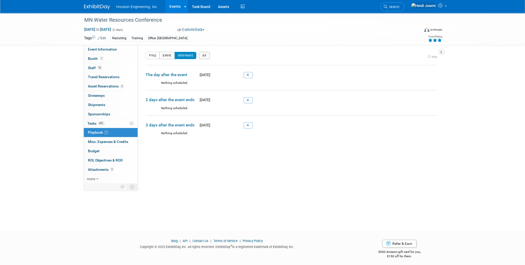
click at [165, 55] on button "Event" at bounding box center [167, 55] width 16 height 7
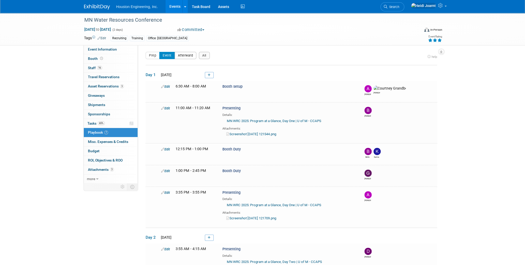
click at [186, 55] on button "Afterward" at bounding box center [185, 55] width 22 height 7
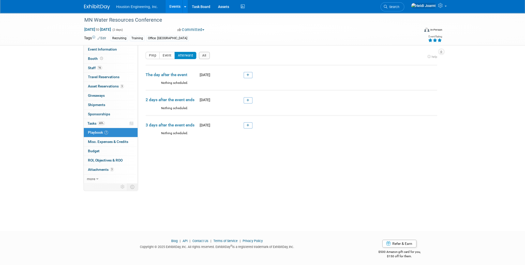
click at [175, 9] on link "Events" at bounding box center [174, 6] width 19 height 13
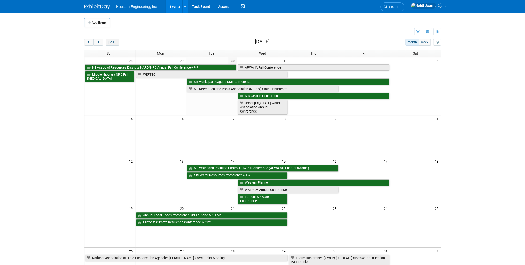
click at [111, 42] on button "[DATE]" at bounding box center [112, 42] width 14 height 7
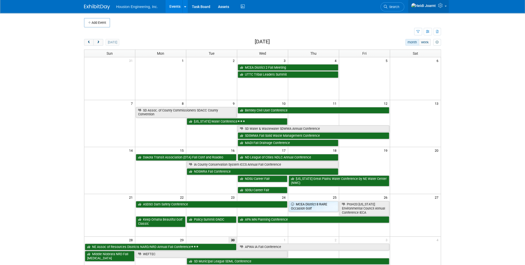
click at [440, 6] on icon at bounding box center [441, 5] width 6 height 5
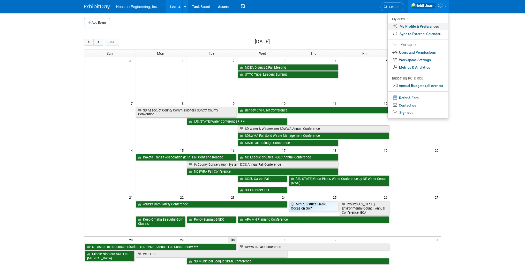
click at [425, 24] on link "My Profile & Preferences" at bounding box center [417, 26] width 61 height 7
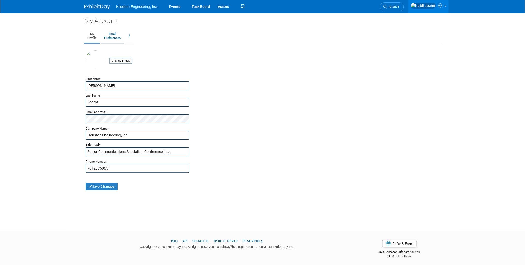
click at [114, 37] on link "Email Preferences" at bounding box center [112, 36] width 23 height 13
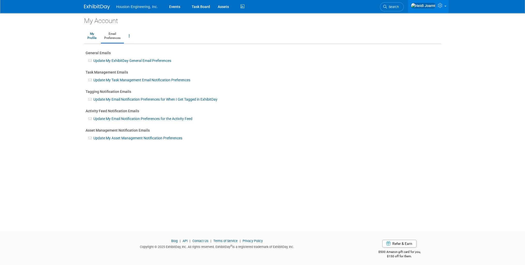
click at [104, 80] on link "Update My Task Management Email Notification Preferences" at bounding box center [141, 80] width 97 height 4
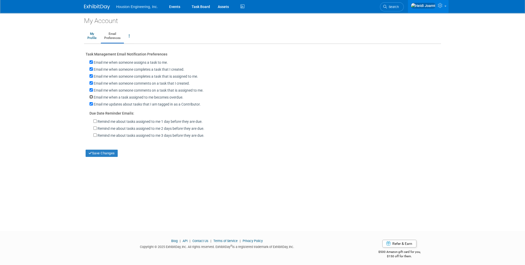
click at [91, 95] on input "Email me when a task assigned to me becomes overdue." at bounding box center [90, 96] width 3 height 3
click at [91, 97] on input "Email me when a task assigned to me becomes overdue." at bounding box center [90, 96] width 3 height 3
click at [90, 97] on input "Email me when a task assigned to me becomes overdue." at bounding box center [90, 96] width 3 height 3
checkbox input "false"
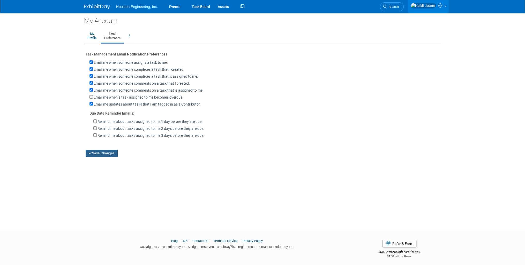
click at [105, 151] on button "Save Changes" at bounding box center [102, 153] width 32 height 7
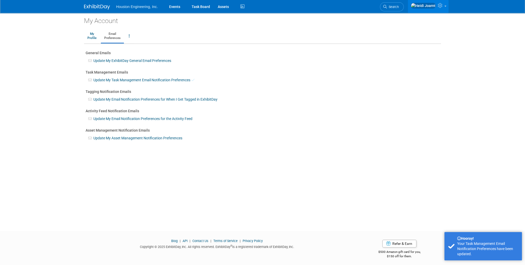
click at [110, 100] on link "Update My Email Notification Preferences for When I Get Tagged in ExhibitDay" at bounding box center [155, 99] width 124 height 4
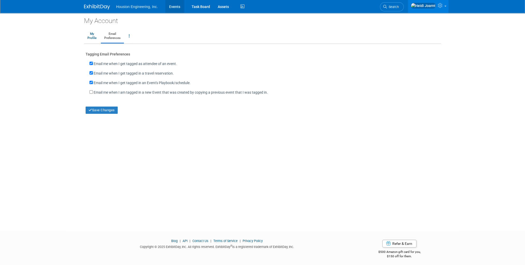
click at [174, 6] on link "Events" at bounding box center [174, 6] width 19 height 13
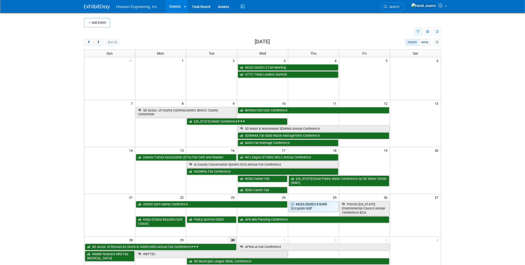
click at [415, 32] on button "button" at bounding box center [418, 31] width 8 height 7
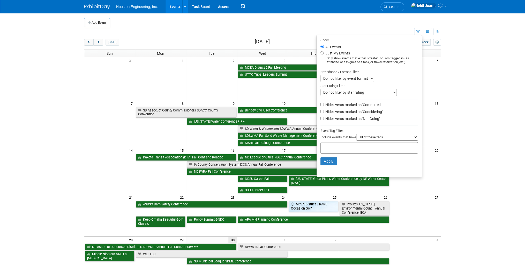
click at [346, 118] on label "Hide events marked as 'Not Going'" at bounding box center [351, 118] width 55 height 5
click at [324, 118] on input "Hide events marked as 'Not Going'" at bounding box center [321, 118] width 3 height 3
checkbox input "true"
click at [326, 160] on button "Apply" at bounding box center [328, 162] width 17 height 8
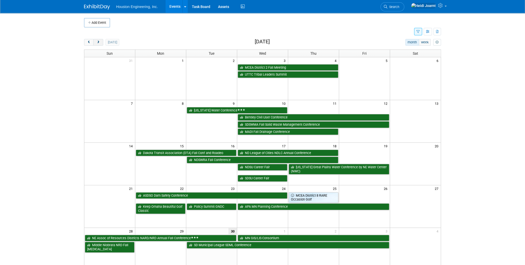
click at [100, 43] on button "next" at bounding box center [98, 42] width 10 height 7
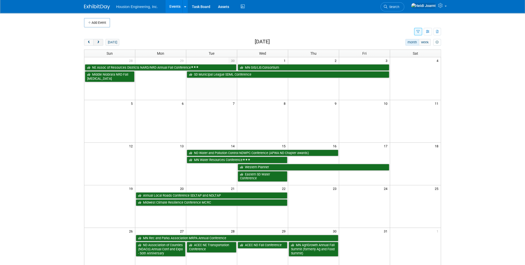
click at [101, 44] on button "next" at bounding box center [98, 42] width 10 height 7
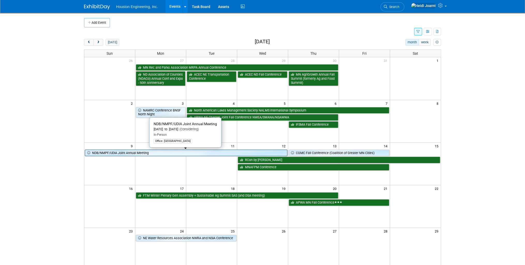
click at [220, 151] on link "NDB/NMPF/UDIA Joint Annual Meeting" at bounding box center [186, 153] width 202 height 7
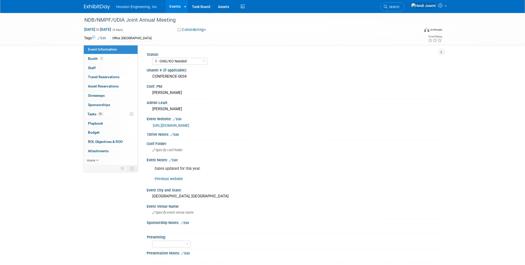
select select "1 - GNG/KO Needed"
select select "Environmental"
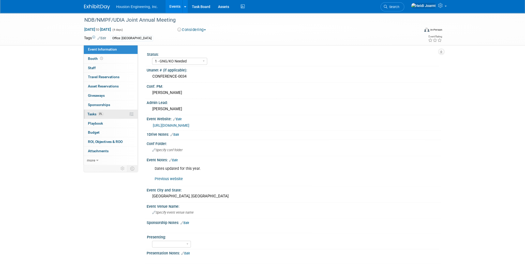
click at [105, 116] on link "0% Tasks 0%" at bounding box center [111, 114] width 54 height 9
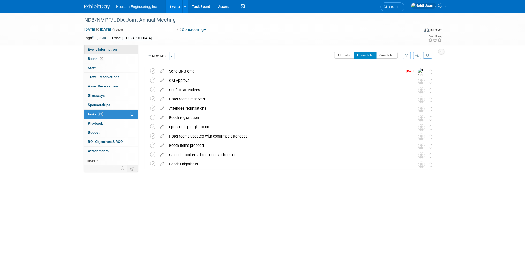
click at [119, 49] on link "Event Information" at bounding box center [111, 49] width 54 height 9
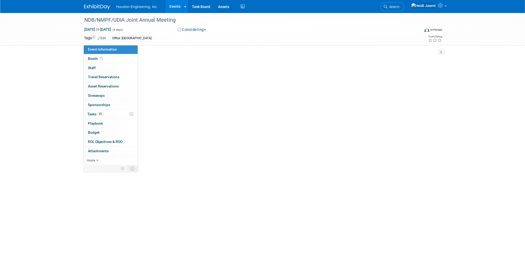
select select "1 - GNG/KO Needed"
select select "Environmental"
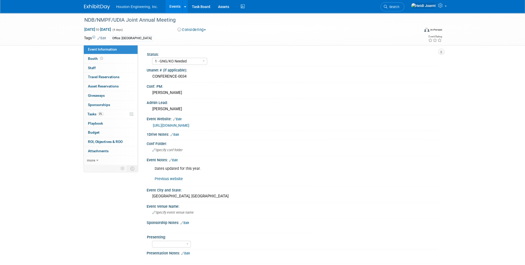
click at [189, 125] on link "https://annualmeeting.dairy.org/event/BE47AEEC-EBAF-47E0-8DAF-0CBAB8ABBA48/summ…" at bounding box center [171, 126] width 36 height 4
click at [177, 180] on link "Previous website" at bounding box center [169, 179] width 28 height 4
click at [189, 124] on link "https://annualmeeting.dairy.org/event/BE47AEEC-EBAF-47E0-8DAF-0CBAB8ABBA48/summ…" at bounding box center [171, 126] width 36 height 4
click at [180, 119] on link "Edit" at bounding box center [177, 120] width 9 height 4
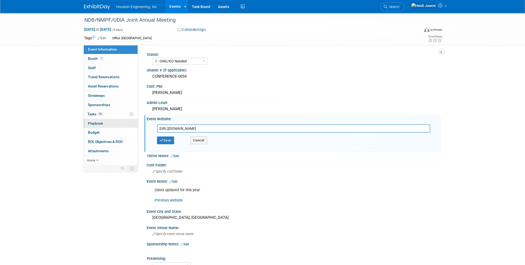
drag, startPoint x: 334, startPoint y: 128, endPoint x: 91, endPoint y: 125, distance: 242.7
click at [91, 125] on div "Event Information Event Info Booth Booth 0 Staff 0 Staff 0 Travel Reservations …" at bounding box center [262, 170] width 364 height 314
type input "https://annualmeeting.dairy.org/event/8fe08c01-cf51-4238-8bc6-895de4eab00f/summ…"
click at [164, 142] on button "Save" at bounding box center [165, 141] width 17 height 8
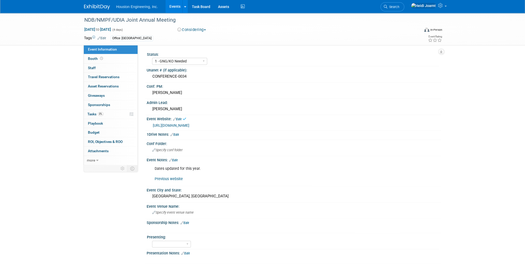
click at [189, 124] on link "https://annualmeeting.dairy.org/event/8fe08c01-cf51-4238-8bc6-895de4eab00f/summ…" at bounding box center [171, 126] width 36 height 4
click at [195, 30] on button "Considering" at bounding box center [191, 29] width 32 height 5
click at [197, 53] on link "Not Going" at bounding box center [196, 52] width 41 height 7
click at [177, 149] on span "Specify conf folder" at bounding box center [167, 150] width 30 height 4
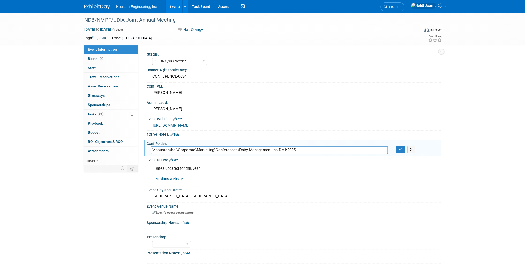
type input "\\houston\hei\Corporate\Marketing\Conferences\Dairy Management Inc-DMI\2025"
click at [176, 159] on link "Edit" at bounding box center [173, 161] width 9 height 4
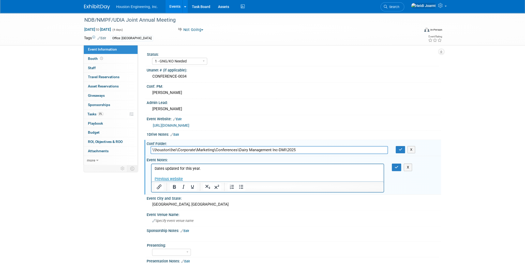
click at [209, 173] on p "Dates updated for this year. Previous website" at bounding box center [268, 174] width 226 height 16
click at [214, 169] on p "Dates updated for this year. Previous website" at bounding box center [268, 174] width 226 height 16
click at [177, 24] on div "NDB/NMPF/UDIA Joint Annual Meeting" at bounding box center [246, 20] width 329 height 9
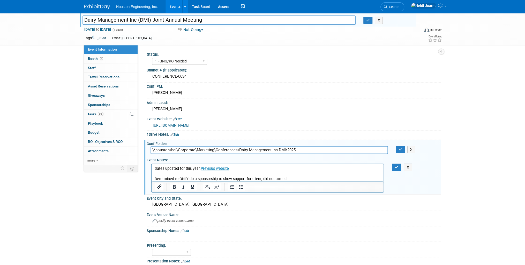
scroll to position [56, 0]
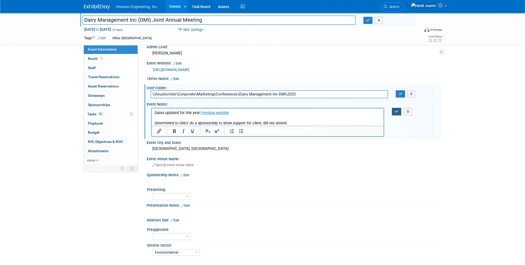
type input "Dairy Management Inc (DMI) Joint Annual Meeting"
click at [399, 110] on button "button" at bounding box center [397, 111] width 10 height 7
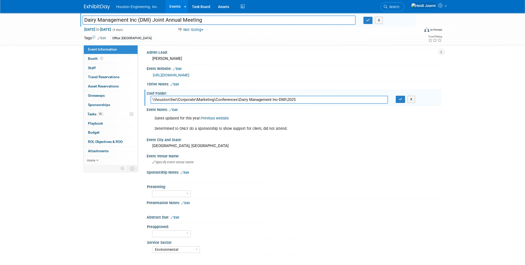
scroll to position [48, 0]
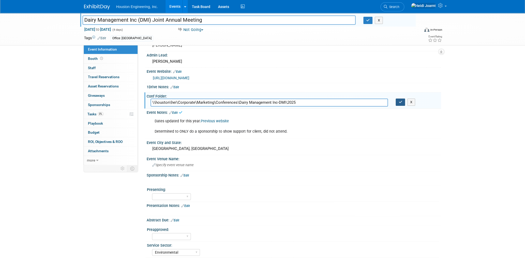
click at [400, 101] on icon "button" at bounding box center [400, 102] width 4 height 3
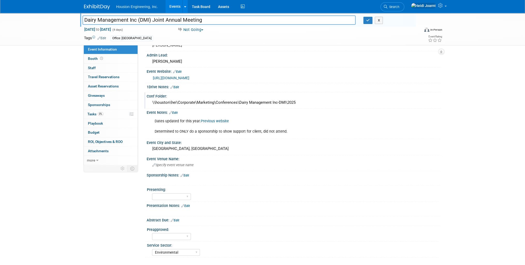
click at [187, 178] on div "X" at bounding box center [293, 179] width 288 height 3
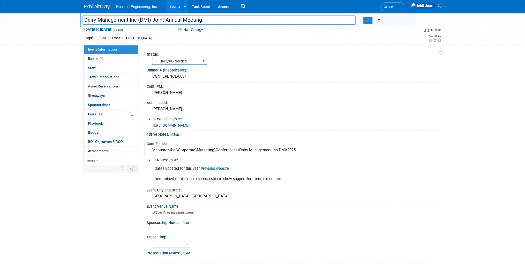
click at [194, 60] on select "1 - GNG/KO Needed 2 - Post KO/Active Planning 3 - Reg/Prep Done" at bounding box center [179, 61] width 55 height 7
select select "3 - Reg/Prep Done"
click at [152, 58] on select "1 - GNG/KO Needed 2 - Post KO/Active Planning 3 - Reg/Prep Done" at bounding box center [179, 61] width 55 height 7
click at [252, 74] on div "CONFERENCE-0034" at bounding box center [293, 77] width 286 height 8
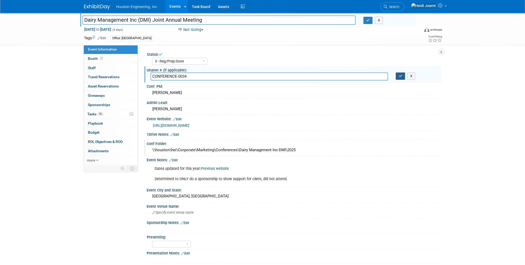
click at [398, 78] on button "button" at bounding box center [399, 76] width 9 height 7
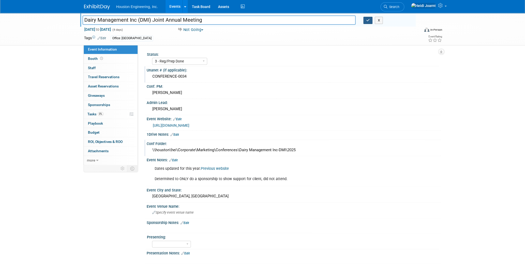
click at [367, 20] on icon "button" at bounding box center [368, 20] width 4 height 3
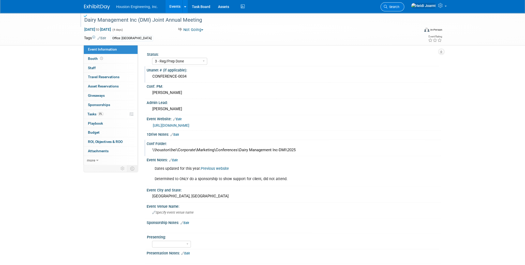
click at [399, 7] on span "Search" at bounding box center [393, 7] width 12 height 4
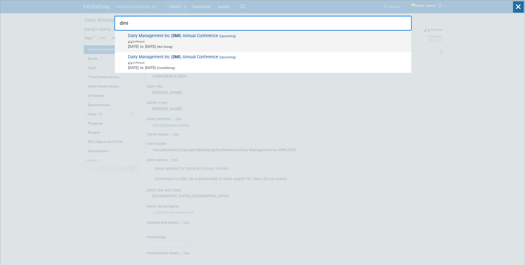
type input "dmi"
click at [213, 47] on span "Nov 9, 2025 to Nov 12, 2025 (Not Going)" at bounding box center [268, 46] width 280 height 5
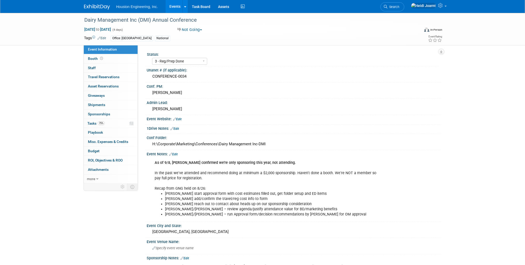
select select "3 - Reg/Prep Done"
select select "Environmental"
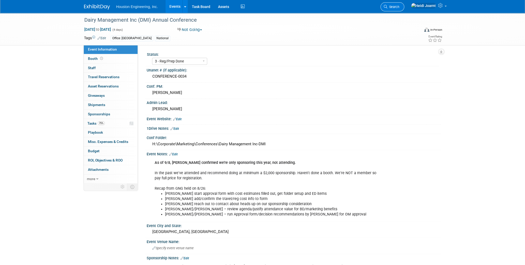
click at [399, 7] on span "Search" at bounding box center [393, 7] width 12 height 4
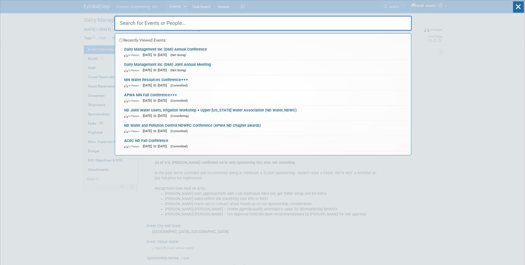
click at [226, 12] on div "Recently Viewed Events: Dairy Management Inc (DMI) Annual Conference In-Person …" at bounding box center [262, 77] width 297 height 155
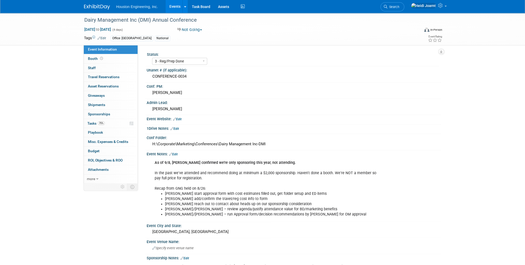
click at [181, 8] on link "Events" at bounding box center [174, 6] width 19 height 13
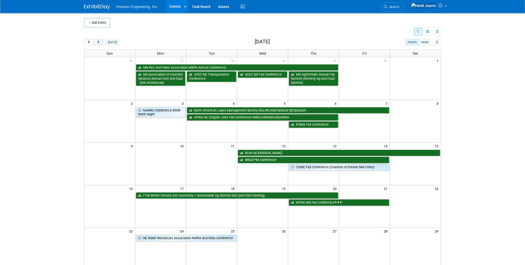
click at [99, 42] on span "next" at bounding box center [98, 42] width 4 height 3
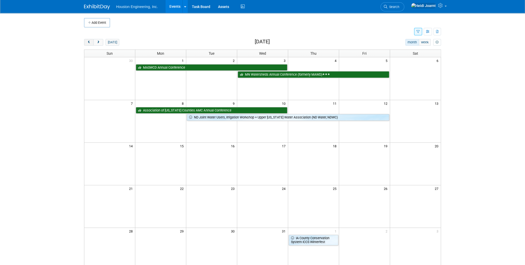
click at [88, 41] on span "prev" at bounding box center [89, 42] width 4 height 3
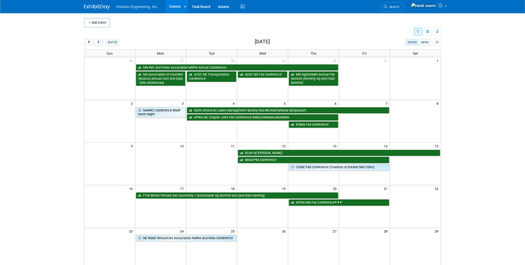
click at [419, 32] on icon "button" at bounding box center [417, 31] width 3 height 3
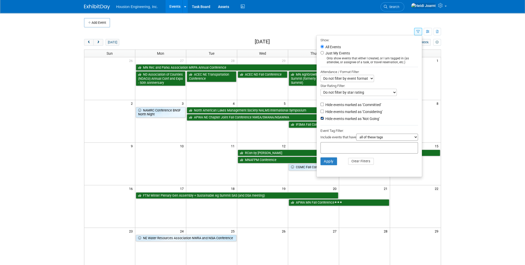
click at [321, 118] on input "Hide events marked as 'Not Going'" at bounding box center [321, 118] width 3 height 3
checkbox input "false"
click at [323, 161] on button "Apply" at bounding box center [328, 162] width 17 height 8
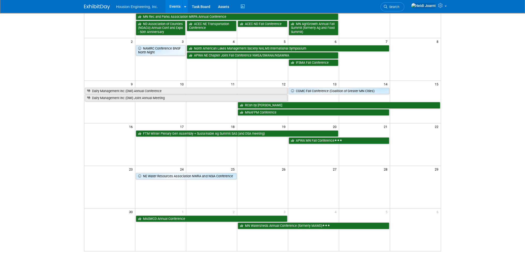
scroll to position [41, 0]
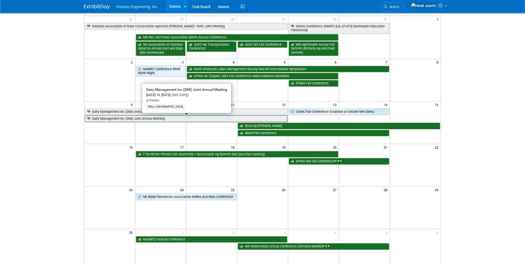
click at [153, 120] on link "Dairy Management Inc (DMI) Joint Annual Meeting" at bounding box center [186, 119] width 202 height 7
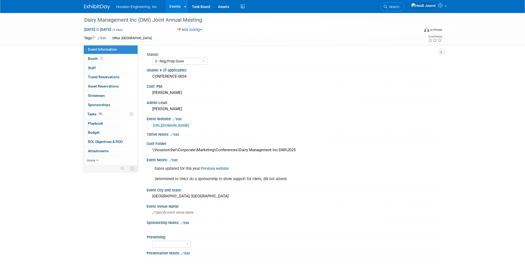
select select "3 - Reg/Prep Done"
select select "Environmental"
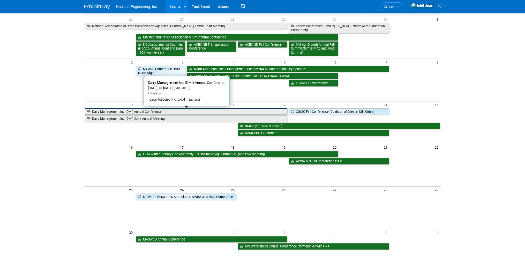
click at [118, 111] on link "Dairy Management Inc (DMI) Annual Conference" at bounding box center [186, 112] width 202 height 7
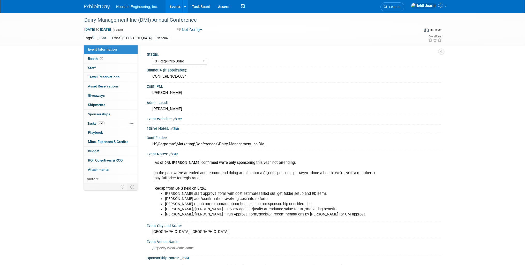
select select "3 - Reg/Prep Done"
select select "Environmental"
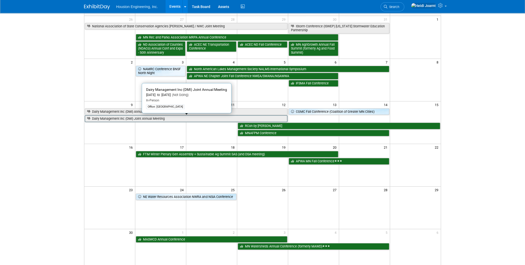
click at [130, 119] on link "Dairy Management Inc (DMI) Joint Annual Meeting" at bounding box center [186, 119] width 202 height 7
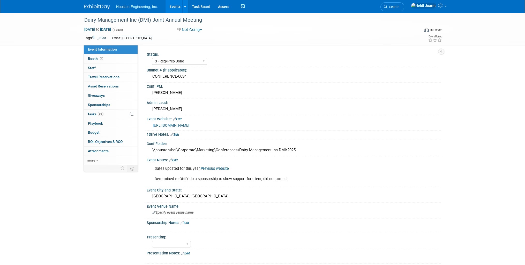
select select "3 - Reg/Prep Done"
select select "Environmental"
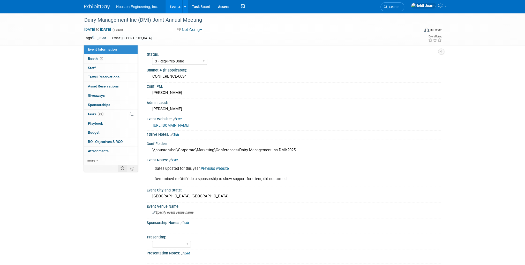
click at [119, 170] on td at bounding box center [122, 168] width 9 height 7
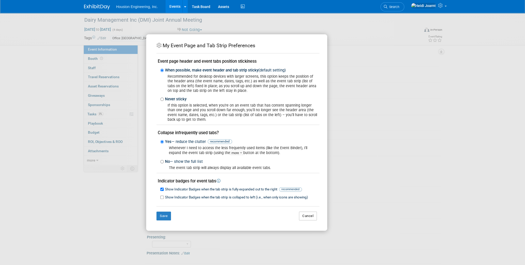
click at [305, 219] on button "Cancel" at bounding box center [308, 216] width 18 height 9
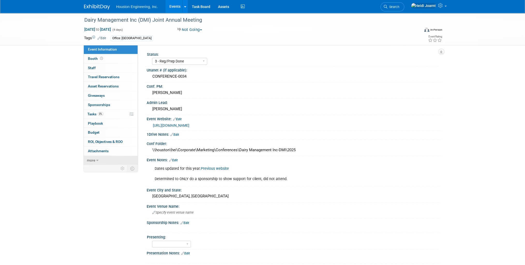
click at [91, 160] on span "more" at bounding box center [91, 160] width 8 height 4
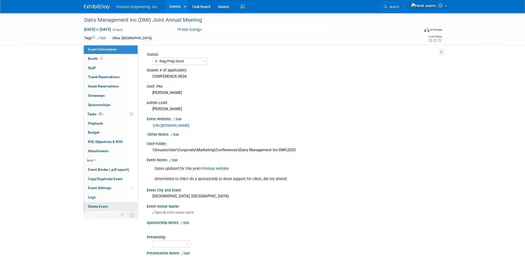
click at [99, 207] on span "Delete Event" at bounding box center [98, 207] width 20 height 4
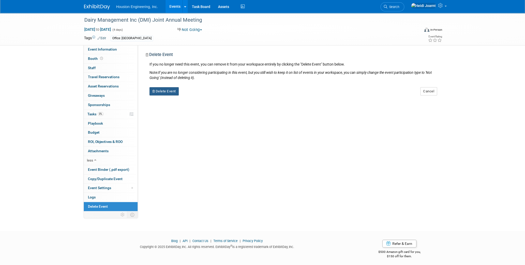
click at [169, 94] on button "Delete Event" at bounding box center [163, 91] width 29 height 8
click at [203, 97] on link "Yes" at bounding box center [196, 96] width 15 height 8
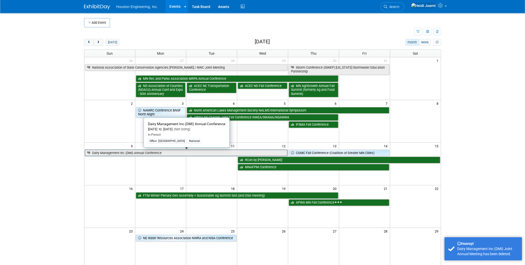
click at [143, 156] on link "Dairy Management Inc (DMI) Annual Conference" at bounding box center [186, 153] width 202 height 7
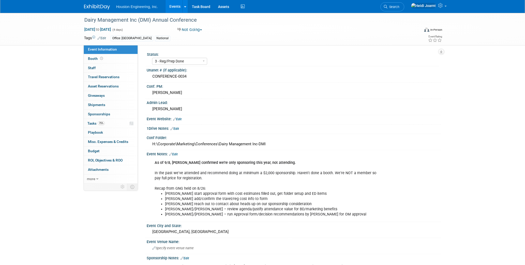
select select "3 - Reg/Prep Done"
select select "Environmental"
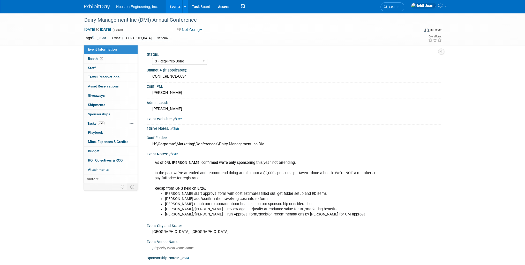
click at [174, 8] on link "Events" at bounding box center [174, 6] width 19 height 13
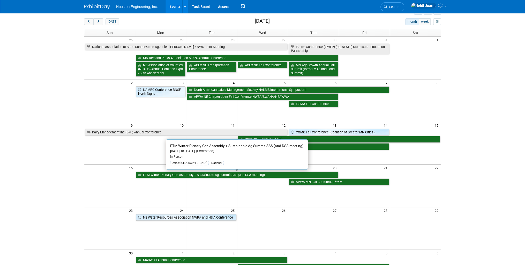
scroll to position [62, 0]
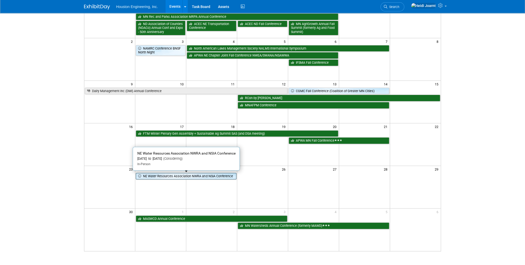
click at [181, 177] on link "NE Water Resources Association NWRA and NSIA Conference" at bounding box center [186, 176] width 101 height 7
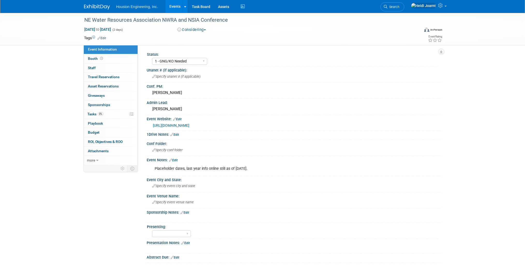
select select "1 - GNG/KO Needed"
select select "Water Resources"
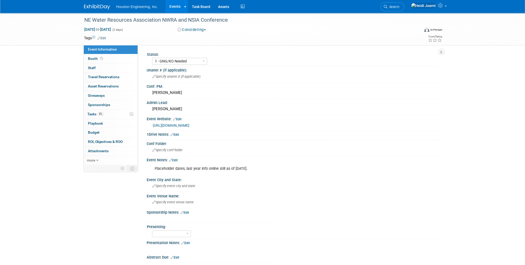
click at [189, 126] on link "[URL][DOMAIN_NAME]" at bounding box center [171, 126] width 36 height 4
click at [189, 124] on link "[URL][DOMAIN_NAME]" at bounding box center [171, 126] width 36 height 4
click at [175, 149] on span "Specify conf folder" at bounding box center [167, 150] width 30 height 4
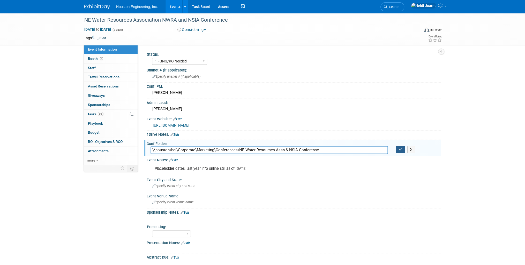
type input "\\houston\hei\Corporate\Marketing\Conferences\NE Water Resources Assn & NSIA Co…"
click at [400, 150] on icon "button" at bounding box center [400, 149] width 4 height 3
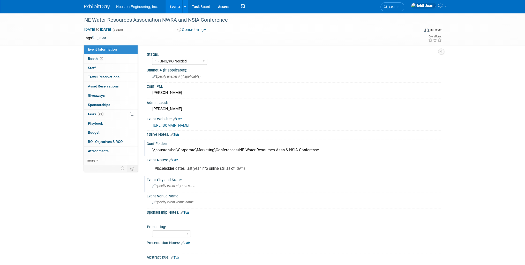
scroll to position [41, 0]
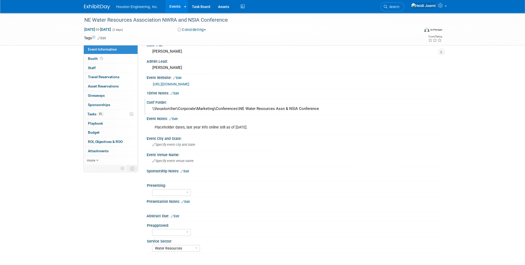
click at [185, 200] on link "Edit" at bounding box center [185, 202] width 9 height 4
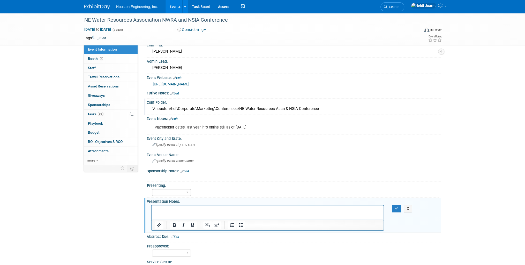
scroll to position [0, 0]
click at [394, 205] on button "button" at bounding box center [397, 208] width 10 height 7
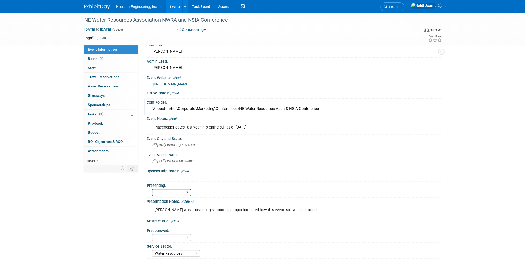
click at [158, 189] on select "Yes No Pending" at bounding box center [171, 192] width 39 height 7
select select "Pending"
click at [152, 189] on select "Yes No Pending" at bounding box center [171, 192] width 39 height 7
click at [106, 19] on div "NE Water Resources Association NWRA and NSIA Conference" at bounding box center [246, 20] width 329 height 9
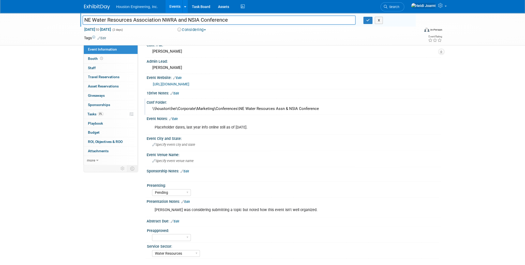
click at [163, 20] on input "NE Water Resources Association NWRA and NSIA Conference" at bounding box center [218, 20] width 273 height 9
click at [165, 20] on input "NE Water Resources Association NWRA and NSIA Conference" at bounding box center [218, 20] width 273 height 9
type input "NE Water Resources Association NeWRA and NSIA Conference"
click at [367, 22] on icon "button" at bounding box center [368, 20] width 4 height 3
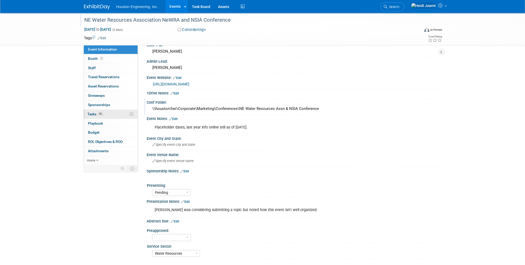
click at [105, 117] on link "0% Tasks 0%" at bounding box center [111, 114] width 54 height 9
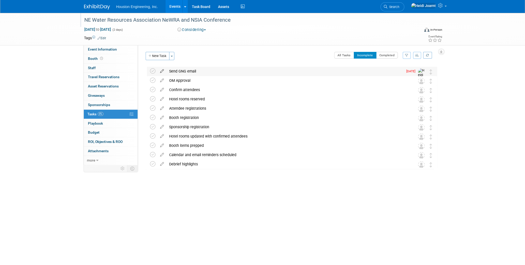
click at [160, 70] on icon at bounding box center [161, 70] width 9 height 6
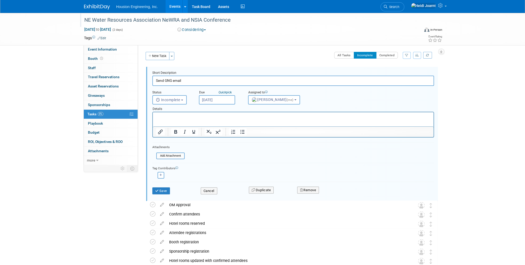
click at [215, 102] on input "Sep 15, 2025" at bounding box center [217, 99] width 36 height 9
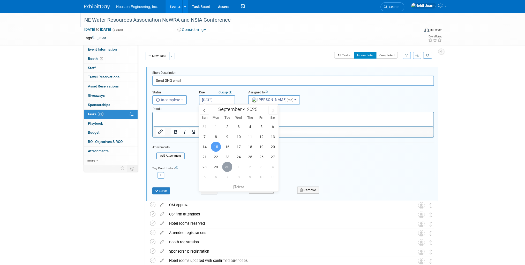
click at [228, 169] on span "30" at bounding box center [227, 167] width 10 height 10
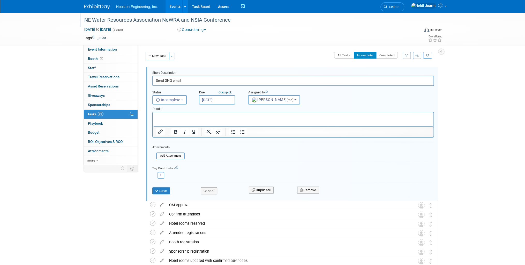
click at [221, 100] on input "Sep 30, 2025" at bounding box center [217, 99] width 36 height 9
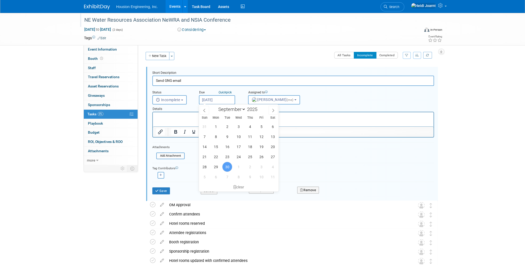
click at [235, 171] on div "31 1 2 3 4 5 6 7 8 9 10 11 12 13 14 15 16 17 18 19 20 21 22 23 24 25 26 27 28 2…" at bounding box center [239, 152] width 80 height 60
click at [238, 168] on span "1" at bounding box center [238, 167] width 10 height 10
type input "Oct 1, 2025"
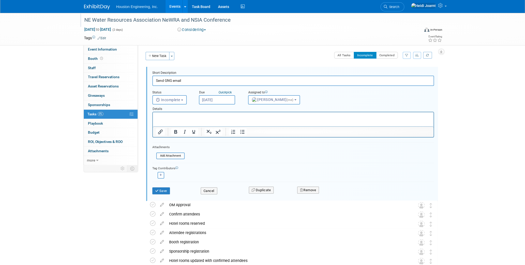
click at [214, 118] on p "Rich Text Area. Press ALT-0 for help." at bounding box center [293, 116] width 274 height 5
click at [159, 189] on button "Save" at bounding box center [161, 191] width 18 height 7
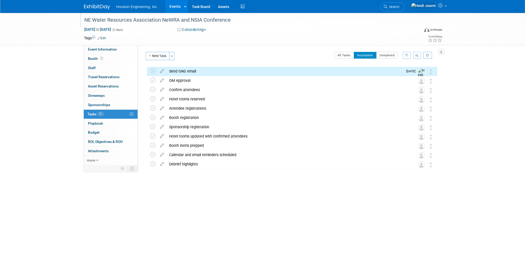
click at [210, 72] on div "Send GNG email" at bounding box center [284, 71] width 236 height 9
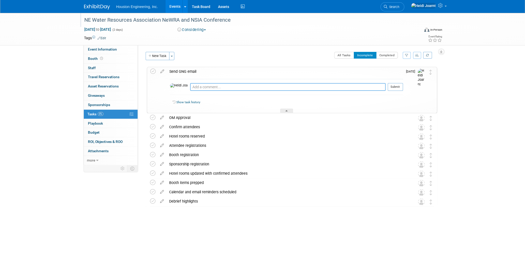
click at [208, 88] on textarea at bounding box center [287, 87] width 195 height 8
drag, startPoint x: 367, startPoint y: 86, endPoint x: 338, endPoint y: 87, distance: 28.7
click at [338, 87] on textarea "Sent email to Sotak, had screenshot of Sara's attendee considerations. Need to …" at bounding box center [287, 86] width 195 height 7
drag, startPoint x: 370, startPoint y: 86, endPoint x: 302, endPoint y: 88, distance: 68.0
click at [294, 88] on textarea "Sent email to Sotak, had screenshot of Sara's attendee considerations. Need to …" at bounding box center [287, 86] width 195 height 7
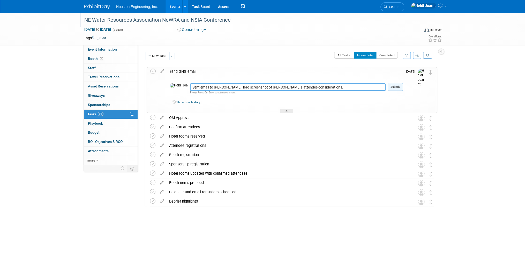
type textarea "Sent email to Sotak, had screenshot of Sara's attendee considerations."
click at [398, 88] on button "Submit" at bounding box center [394, 87] width 15 height 8
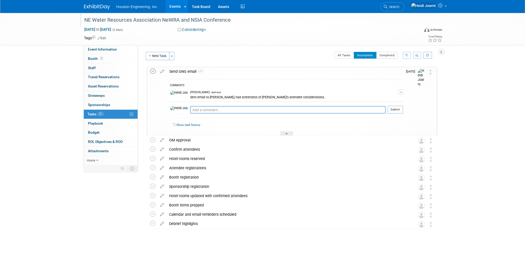
click at [151, 71] on icon at bounding box center [152, 71] width 5 height 5
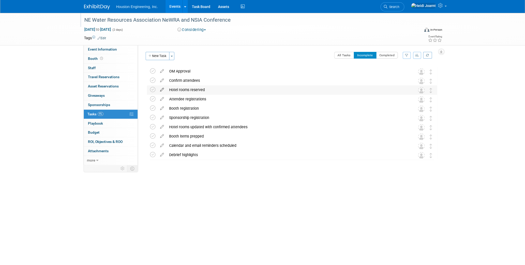
click at [159, 90] on icon at bounding box center [161, 89] width 9 height 6
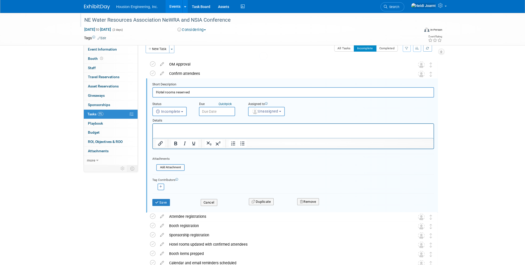
scroll to position [10, 0]
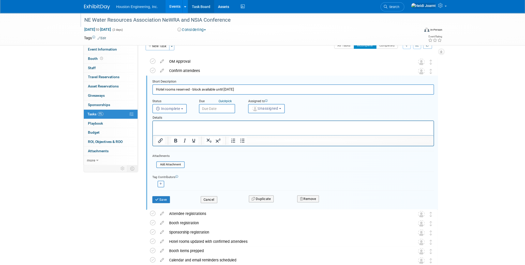
type input "Hotel rooms reserved - block available until Oct 23"
click at [163, 201] on button "Save" at bounding box center [161, 199] width 18 height 7
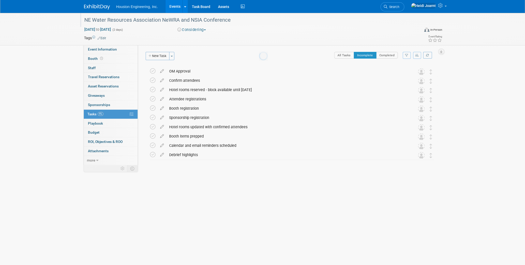
scroll to position [0, 0]
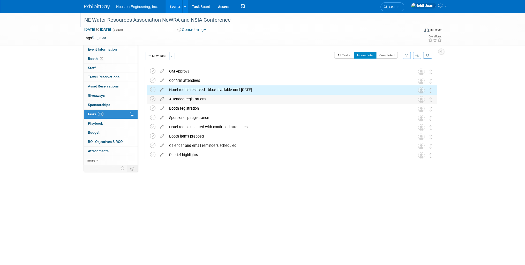
click at [162, 101] on link at bounding box center [161, 99] width 9 height 5
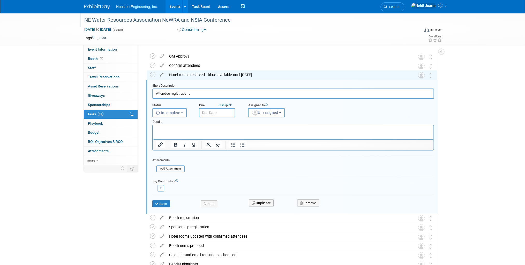
scroll to position [19, 0]
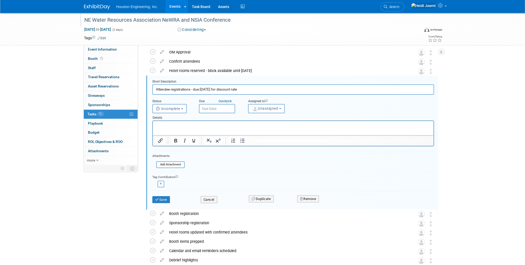
click at [222, 91] on input "Attendee registrations - due Nov 1 for discount rate" at bounding box center [292, 90] width 281 height 10
type input "Attendee registrations - due Nov 1 for early bird rate"
click at [164, 196] on button "Save" at bounding box center [161, 199] width 18 height 7
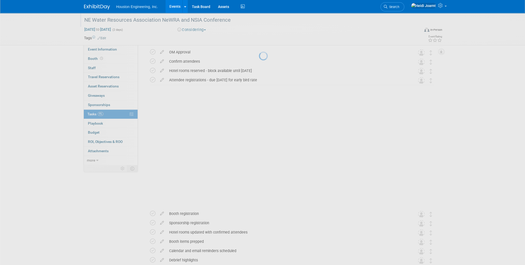
scroll to position [0, 0]
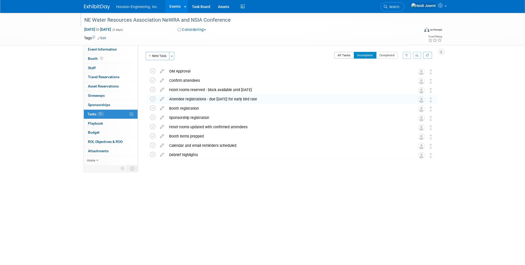
click at [337, 56] on button "All Tasks" at bounding box center [344, 55] width 20 height 7
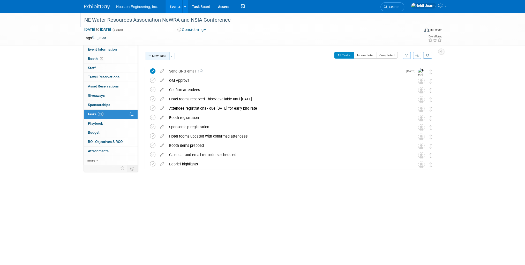
click at [164, 56] on button "New Task" at bounding box center [157, 56] width 24 height 8
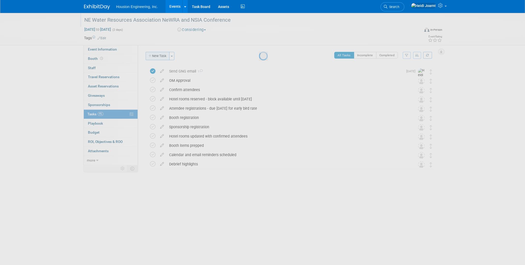
select select "8"
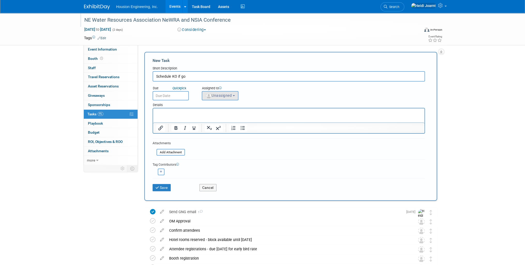
type input "Schedule KO if go"
click at [227, 94] on span "Unassigned" at bounding box center [218, 96] width 26 height 4
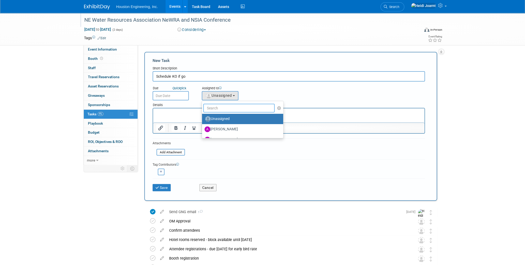
click at [224, 111] on input "text" at bounding box center [238, 108] width 71 height 9
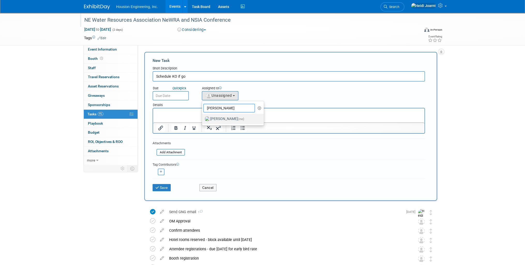
type input "heidi"
click at [224, 121] on label "Heidi Joarnt (me)" at bounding box center [231, 119] width 54 height 8
click at [203, 120] on input "Heidi Joarnt (me)" at bounding box center [200, 118] width 3 height 3
select select "6d2580fd-cc23-403a-9f47-834f17e7f51f"
click at [165, 92] on input "text" at bounding box center [170, 95] width 36 height 9
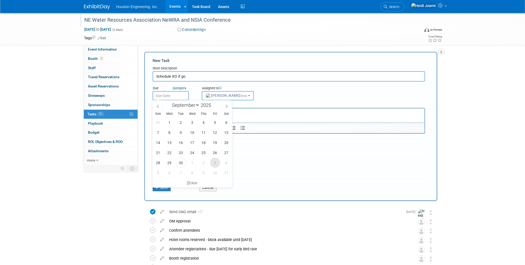
click at [217, 163] on span "3" at bounding box center [215, 163] width 10 height 10
type input "Oct 3, 2025"
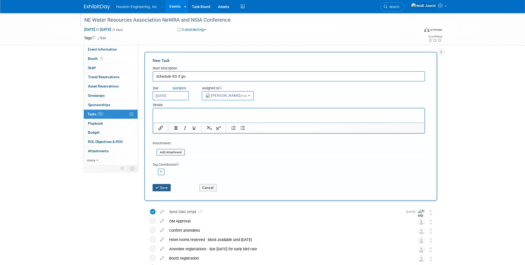
click at [157, 187] on icon "submit" at bounding box center [157, 188] width 4 height 4
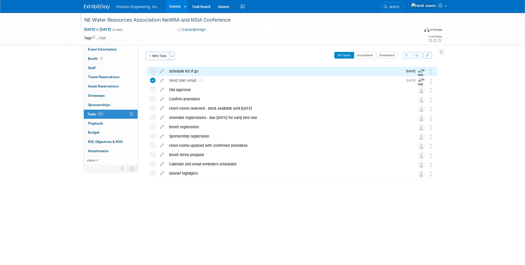
click at [173, 5] on link "Events" at bounding box center [174, 6] width 19 height 13
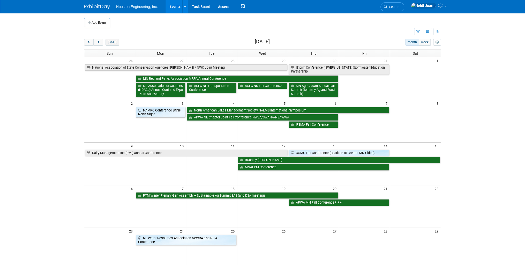
click at [112, 42] on button "[DATE]" at bounding box center [112, 42] width 14 height 7
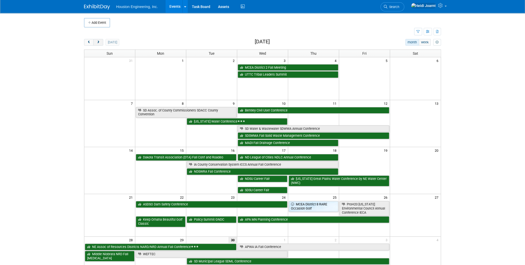
click at [97, 43] on span "next" at bounding box center [98, 42] width 4 height 3
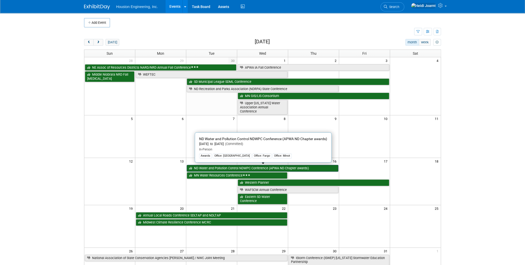
click at [251, 169] on link "ND Water and Pollution Control NDWPC Conference (APWA ND Chapter awards)" at bounding box center [262, 168] width 151 height 7
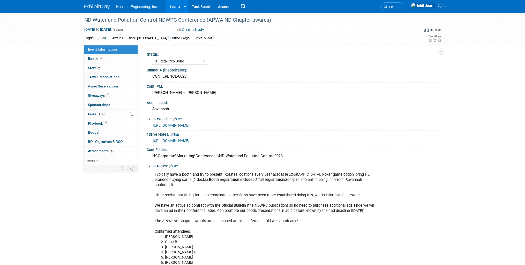
select select "3 - Reg/Prep Done"
select select "Yes"
select select "Mun. Infrastructure"
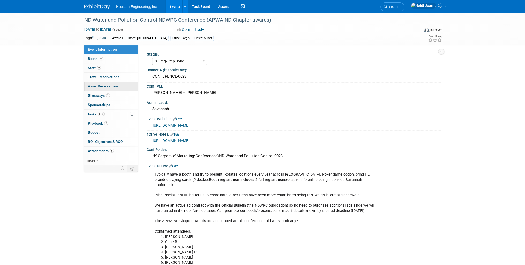
click at [109, 87] on span "Asset Reservations 0" at bounding box center [103, 86] width 31 height 4
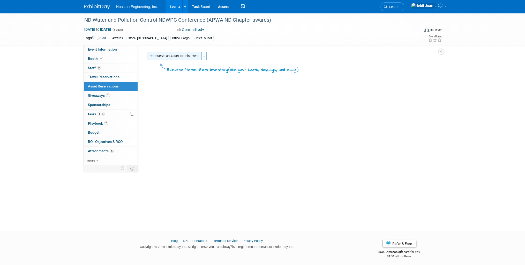
click at [167, 54] on button "Reserve an Asset for this Event" at bounding box center [174, 56] width 55 height 8
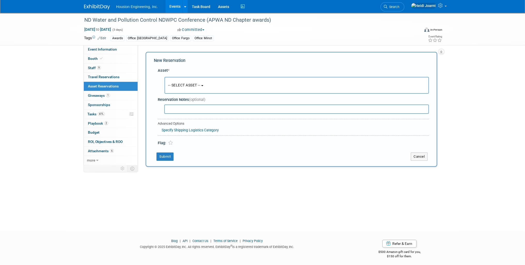
scroll to position [2, 0]
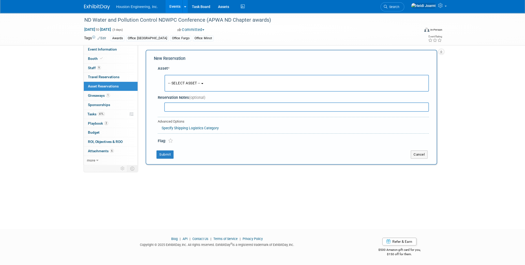
click at [138, 53] on div "Status: 1 - GNG/KO Needed 2 - Post KO/Active Planning 3 - Reg/Prep Done Unanet …" at bounding box center [289, 103] width 303 height 120
click at [120, 49] on link "Event Information" at bounding box center [111, 49] width 54 height 9
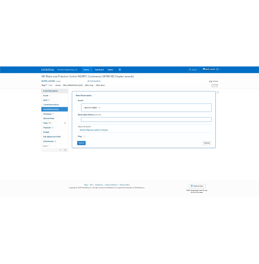
scroll to position [0, 0]
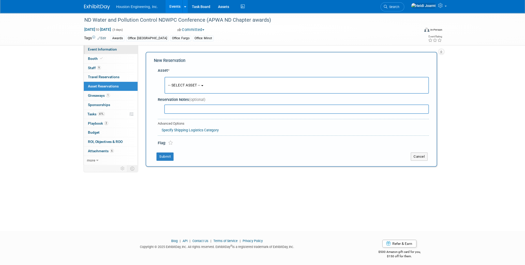
select select "3 - Reg/Prep Done"
select select "Yes"
select select "Mun. Infrastructure"
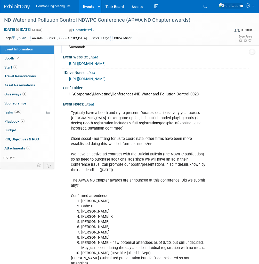
scroll to position [145, 0]
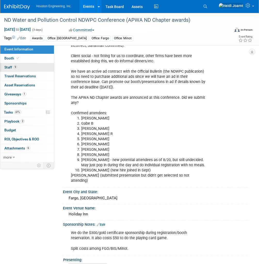
click at [24, 69] on link "9 Staff 9" at bounding box center [27, 67] width 54 height 9
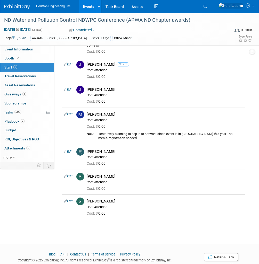
scroll to position [0, 0]
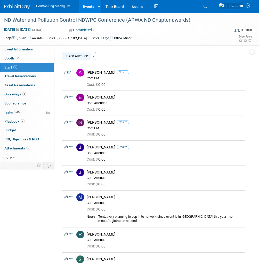
click at [81, 55] on button "Add Attendee" at bounding box center [76, 56] width 29 height 8
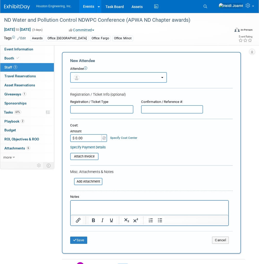
click at [83, 78] on button "button" at bounding box center [118, 77] width 97 height 11
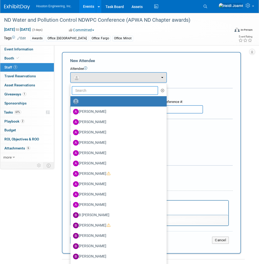
click at [93, 92] on input "text" at bounding box center [115, 90] width 87 height 9
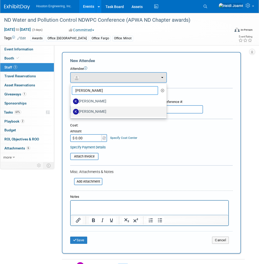
type input "kevin"
click at [102, 111] on label "[PERSON_NAME]" at bounding box center [117, 112] width 89 height 8
click at [71, 111] on input "[PERSON_NAME]" at bounding box center [69, 110] width 3 height 3
select select "82464204-478a-4aca-881d-7a067205f363"
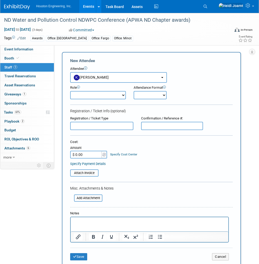
click at [91, 95] on select "Conf Attendee Conf PM Demonstrator Host Planner Presenter Sales Representative" at bounding box center [98, 95] width 56 height 8
select select "200"
click at [70, 91] on select "Conf Attendee Conf PM Demonstrator Host Planner Presenter Sales Representative" at bounding box center [98, 95] width 56 height 8
click at [80, 255] on button "Save" at bounding box center [78, 256] width 17 height 7
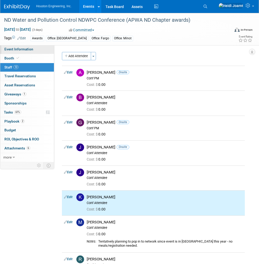
click at [23, 45] on link "Event Information" at bounding box center [27, 49] width 54 height 9
select select "3 - Reg/Prep Done"
select select "Yes"
select select "Mun. Infrastructure"
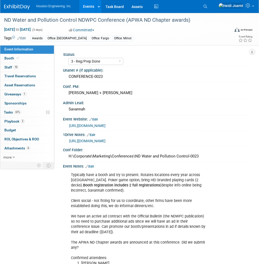
scroll to position [103, 0]
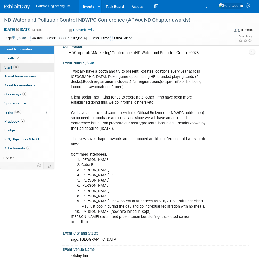
click at [25, 67] on link "10 Staff 10" at bounding box center [27, 67] width 54 height 9
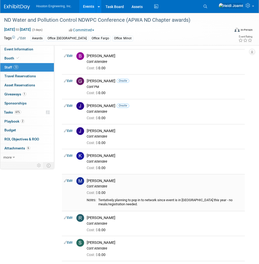
scroll to position [0, 0]
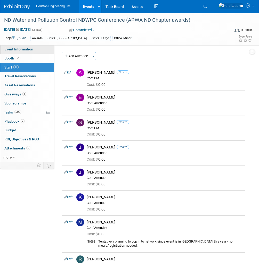
click at [30, 51] on span "Event Information" at bounding box center [18, 49] width 29 height 4
select select "3 - Reg/Prep Done"
select select "Yes"
select select "Mun. Infrastructure"
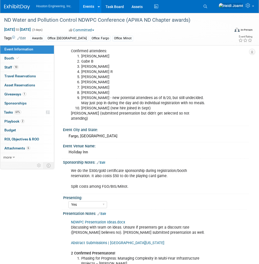
scroll to position [269, 0]
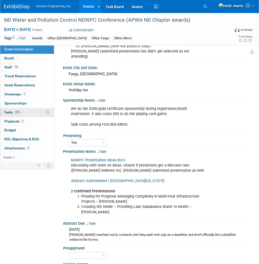
click at [29, 114] on link "61% Tasks 61%" at bounding box center [27, 112] width 54 height 9
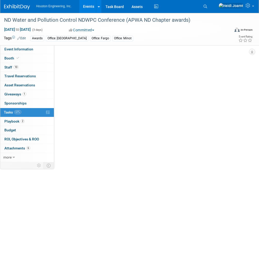
scroll to position [0, 0]
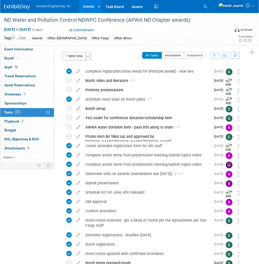
click at [176, 55] on button "Incomplete" at bounding box center [173, 55] width 22 height 7
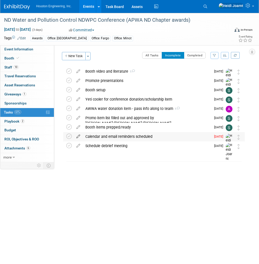
click at [76, 136] on icon at bounding box center [78, 135] width 9 height 6
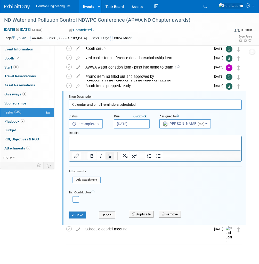
scroll to position [43, 0]
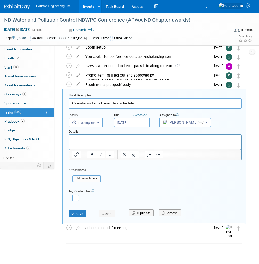
click at [132, 123] on input "Sep 24, 2025" at bounding box center [132, 122] width 36 height 9
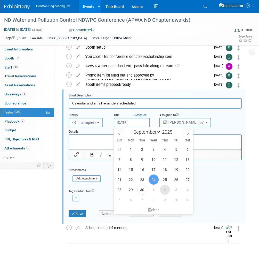
click at [165, 190] on span "2" at bounding box center [165, 190] width 10 height 10
type input "Oct 2, 2025"
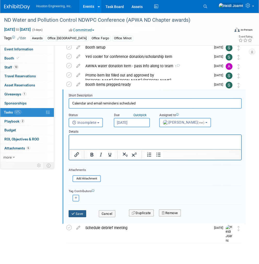
click at [82, 212] on button "Save" at bounding box center [78, 213] width 18 height 7
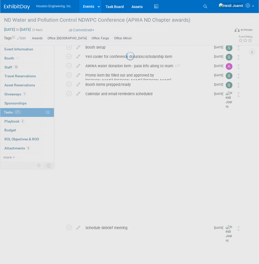
scroll to position [0, 0]
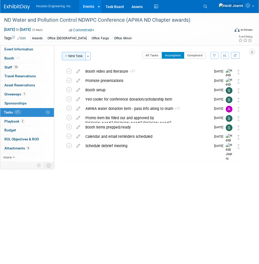
click at [75, 59] on button "New Task" at bounding box center [74, 56] width 24 height 8
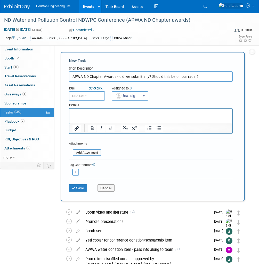
drag, startPoint x: 118, startPoint y: 75, endPoint x: 243, endPoint y: 79, distance: 125.7
click at [243, 79] on div "New Task Short Description APWA ND Chapter Awards - did we submit any? Should t…" at bounding box center [153, 126] width 185 height 149
type input "APWA ND Chapter Awards -"
click at [133, 116] on html at bounding box center [151, 112] width 163 height 7
paste body "Rich Text Area. Press ALT-0 for help."
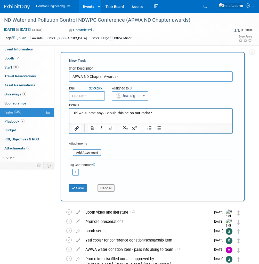
click at [124, 80] on input "APWA ND Chapter Awards -" at bounding box center [151, 76] width 164 height 10
type input "APWA ND Chapter Awards"
click at [175, 114] on p "Did we submit any? Should this be on our radar?" at bounding box center [151, 113] width 157 height 5
click at [79, 191] on button "Save" at bounding box center [78, 187] width 18 height 7
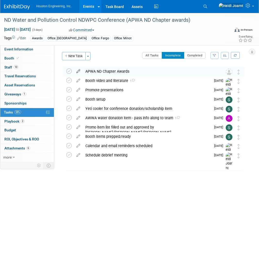
click at [76, 72] on icon at bounding box center [78, 70] width 9 height 6
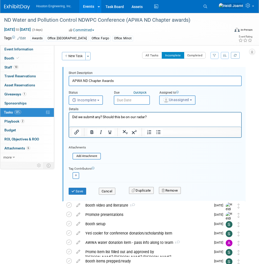
click at [173, 99] on span "Unassigned" at bounding box center [176, 100] width 26 height 4
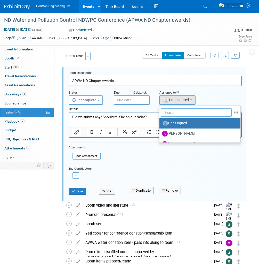
click at [177, 109] on input "text" at bounding box center [196, 112] width 71 height 9
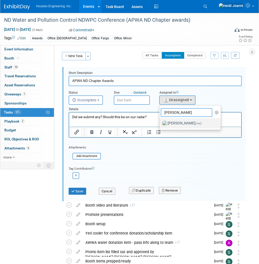
type input "heidi"
click at [183, 121] on label "Heidi Joarnt (me)" at bounding box center [189, 123] width 54 height 8
click at [160, 121] on input "Heidi Joarnt (me)" at bounding box center [158, 122] width 3 height 3
select select "6d2580fd-cc23-403a-9f47-834f17e7f51f"
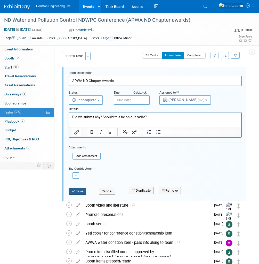
click at [81, 190] on button "Save" at bounding box center [78, 191] width 18 height 7
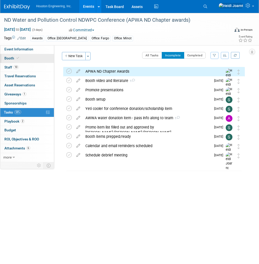
click at [31, 61] on link "Booth" at bounding box center [27, 58] width 54 height 9
select select "Yes"
select select "Fargo"
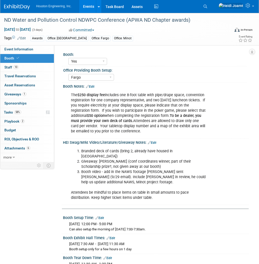
click at [96, 86] on div "Booth Notes: Edit" at bounding box center [156, 85] width 186 height 7
click at [95, 86] on link "Edit" at bounding box center [90, 87] width 9 height 4
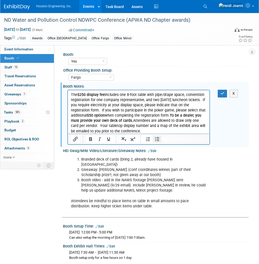
click at [154, 140] on icon "Bullet list" at bounding box center [157, 139] width 6 height 6
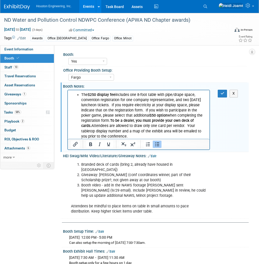
click at [111, 121] on li "The $250 display fee includes one 8-foot table with pipe/drape space, conventio…" at bounding box center [144, 115] width 126 height 47
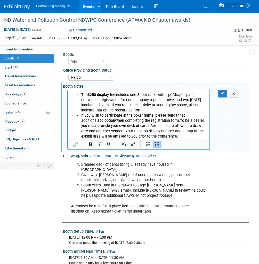
drag, startPoint x: 144, startPoint y: 110, endPoint x: 133, endPoint y: 105, distance: 11.4
click at [133, 105] on li "The $250 display fee includes one 8-foot table with pipe/drape space, conventio…" at bounding box center [144, 102] width 126 height 21
click at [108, 144] on icon "Underline" at bounding box center [109, 144] width 3 height 4
click at [136, 113] on li "If you wish to participate in the poker game, please select that additional $50…" at bounding box center [144, 126] width 126 height 26
click at [147, 108] on li "The $250 display fee includes one 8-foot table with pipe/drape space, conventio…" at bounding box center [144, 102] width 126 height 21
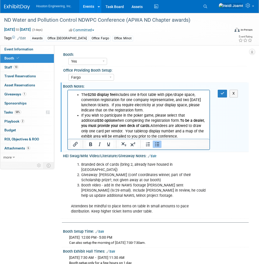
drag, startPoint x: 133, startPoint y: 103, endPoint x: 143, endPoint y: 106, distance: 10.7
click at [145, 105] on li "The $250 display fee includes one 8-foot table with pipe/drape space, conventio…" at bounding box center [144, 102] width 126 height 21
drag, startPoint x: 143, startPoint y: 110, endPoint x: 110, endPoint y: 106, distance: 33.5
click at [110, 106] on li "The $250 display fee includes one 8-foot table with pipe/drape space, conventio…" at bounding box center [144, 102] width 126 height 21
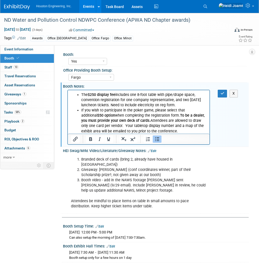
click at [145, 106] on li "The $250 display fee includes one 8-foot table with pipe/drape space, conventio…" at bounding box center [144, 100] width 126 height 16
click at [220, 92] on button "button" at bounding box center [223, 93] width 10 height 7
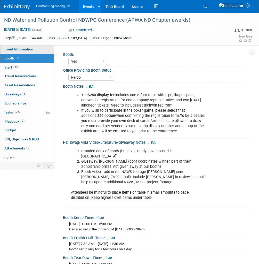
click at [21, 53] on link "Event Information" at bounding box center [27, 49] width 54 height 9
select select "3 - Reg/Prep Done"
select select "Yes"
select select "Mun. Infrastructure"
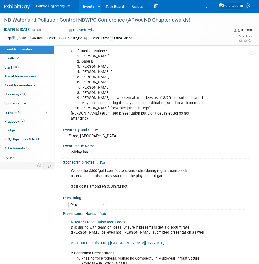
scroll to position [248, 0]
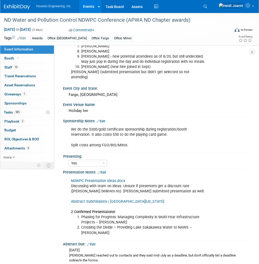
click at [102, 123] on div "We do the $300/gold certificate sponsorship during registration/booth reservati…" at bounding box center [156, 124] width 180 height 3
click at [103, 119] on link "Edit" at bounding box center [101, 121] width 9 height 4
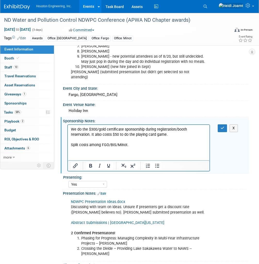
scroll to position [0, 0]
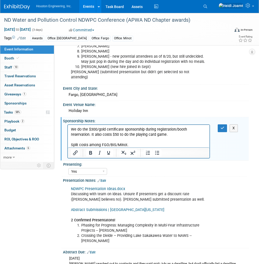
click at [154, 132] on p "We do the $300/gold certificate sponsorship during registration/booth reservati…" at bounding box center [139, 137] width 136 height 21
click at [153, 135] on p "We do the $300/gold certificate sponsorship during registration/booth reservati…" at bounding box center [139, 137] width 136 height 21
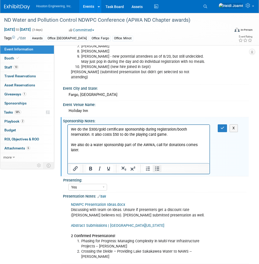
click at [157, 168] on icon "Bullet list" at bounding box center [158, 169] width 4 height 4
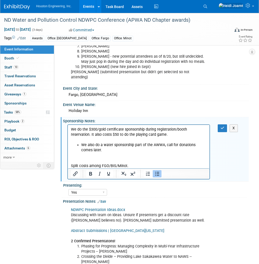
click at [147, 133] on p "We do the $300/gold certificate sponsorship during registration/booth reservati…" at bounding box center [139, 132] width 136 height 10
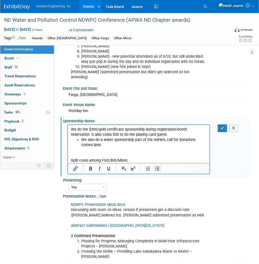
click at [157, 169] on icon "Bullet list" at bounding box center [157, 168] width 6 height 6
click at [104, 146] on li "We also do a water sponsorship part of the AWWA, call for donations comes later." at bounding box center [144, 142] width 126 height 10
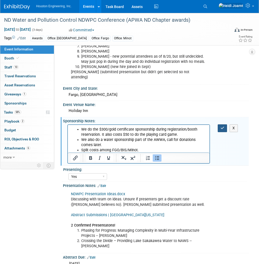
click at [220, 126] on button "button" at bounding box center [223, 127] width 10 height 7
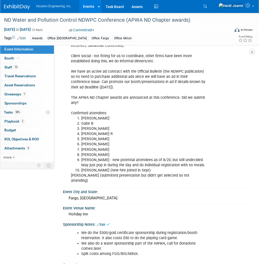
scroll to position [62, 0]
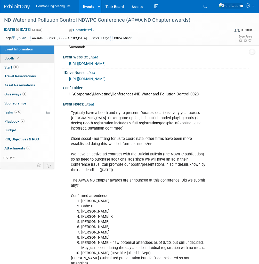
click at [23, 59] on link "Booth" at bounding box center [27, 58] width 54 height 9
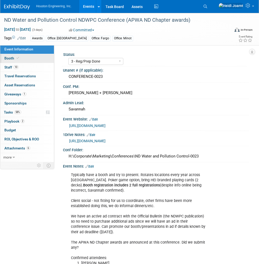
select select "Yes"
select select "Fargo"
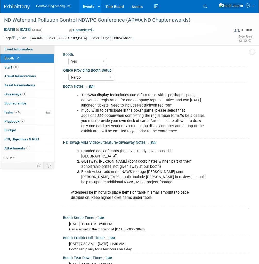
click at [22, 48] on span "Event Information" at bounding box center [18, 49] width 29 height 4
select select "3 - Reg/Prep Done"
select select "Yes"
select select "Mun. Infrastructure"
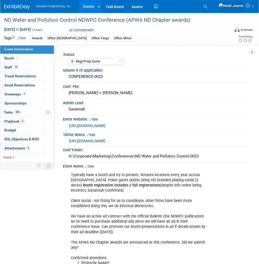
scroll to position [41, 0]
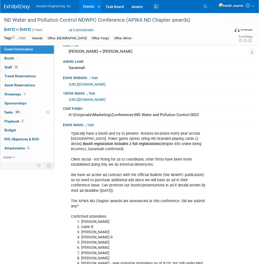
click at [106, 83] on link "https://und.edu/conferences/nd-water-pollution/index.html" at bounding box center [87, 84] width 36 height 4
click at [29, 112] on link "62% Tasks 62%" at bounding box center [27, 112] width 54 height 9
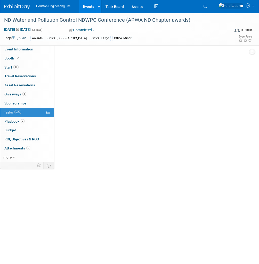
scroll to position [0, 0]
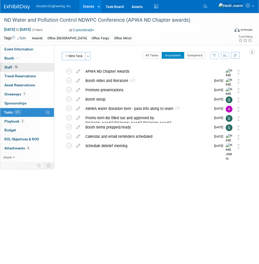
click at [22, 65] on link "10 Staff 10" at bounding box center [27, 67] width 54 height 9
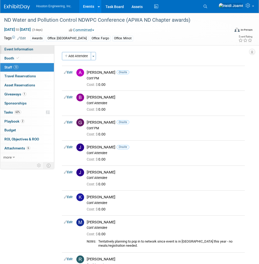
click at [26, 52] on link "Event Information" at bounding box center [27, 49] width 54 height 9
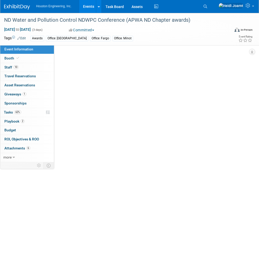
select select "3 - Reg/Prep Done"
select select "Yes"
select select "Mun. Infrastructure"
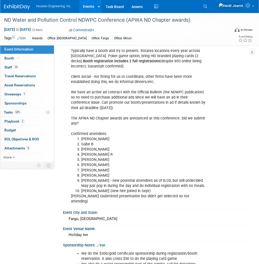
scroll to position [145, 0]
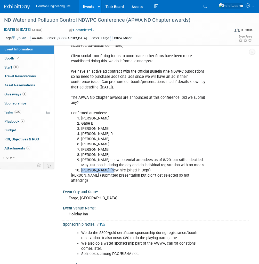
drag, startPoint x: 96, startPoint y: 174, endPoint x: 111, endPoint y: 174, distance: 14.5
click at [111, 173] on li "Sarah Sesselman (new hire joined in Sept)" at bounding box center [144, 170] width 126 height 5
drag, startPoint x: 111, startPoint y: 174, endPoint x: 158, endPoint y: 175, distance: 47.3
click at [158, 173] on li "Sarah Sesselman (new hire joined in Sept)" at bounding box center [144, 170] width 126 height 5
click at [30, 67] on link "10 Staff 10" at bounding box center [27, 67] width 54 height 9
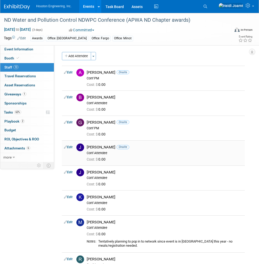
scroll to position [62, 0]
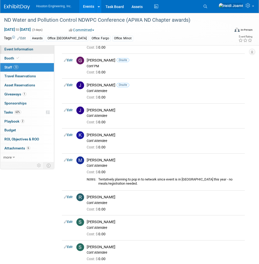
click at [24, 50] on span "Event Information" at bounding box center [18, 49] width 29 height 4
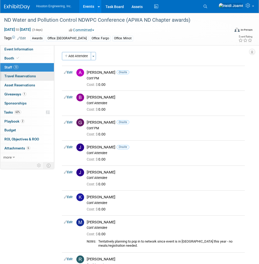
select select "3 - Reg/Prep Done"
select select "Yes"
select select "Mun. Infrastructure"
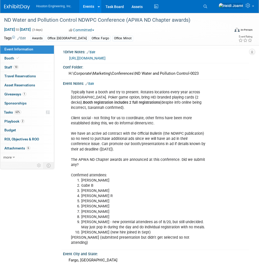
scroll to position [165, 0]
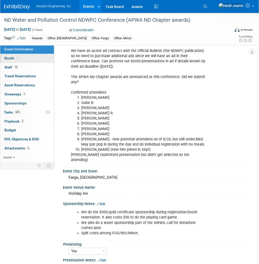
click at [28, 62] on link "Booth" at bounding box center [27, 58] width 54 height 9
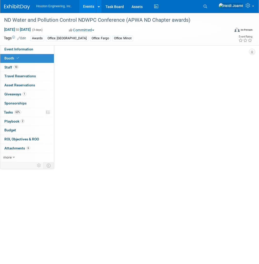
scroll to position [0, 0]
select select "Yes"
select select "Fargo"
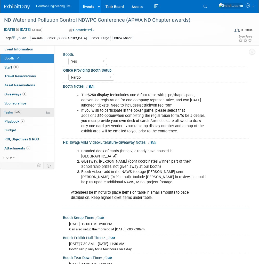
click at [28, 113] on link "62% Tasks 62%" at bounding box center [27, 112] width 54 height 9
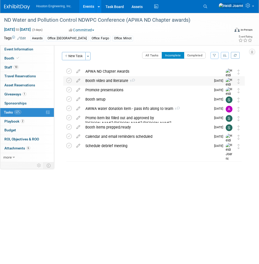
click at [101, 83] on div "Booth video and literature 1" at bounding box center [147, 80] width 128 height 9
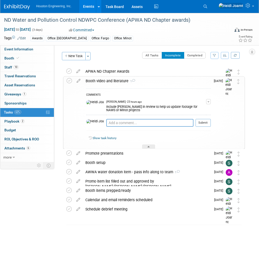
click at [157, 81] on div "Booth video and literature 1" at bounding box center [147, 80] width 128 height 9
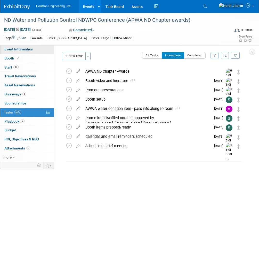
click at [33, 49] on link "Event Information" at bounding box center [27, 49] width 54 height 9
select select "3 - Reg/Prep Done"
select select "Yes"
select select "Mun. Infrastructure"
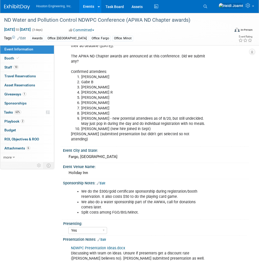
scroll to position [269, 0]
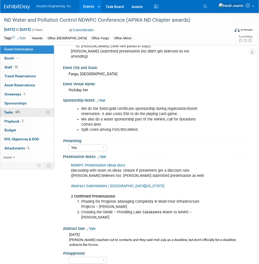
click at [29, 114] on link "62% Tasks 62%" at bounding box center [27, 112] width 54 height 9
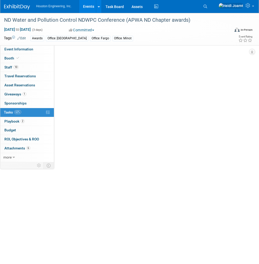
scroll to position [0, 0]
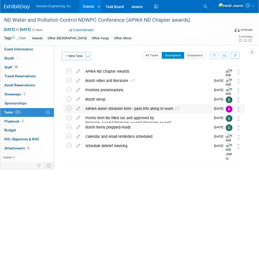
click at [122, 108] on div "AWWA water donation item - pass info along to team 1" at bounding box center [147, 108] width 128 height 9
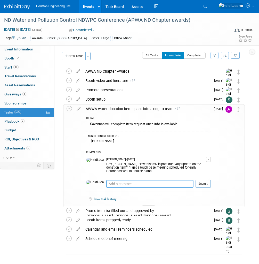
click at [147, 180] on textarea at bounding box center [149, 184] width 87 height 8
click at [34, 51] on link "Event Information" at bounding box center [27, 49] width 54 height 9
select select "3 - Reg/Prep Done"
select select "Yes"
select select "Mun. Infrastructure"
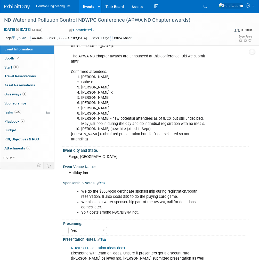
scroll to position [207, 0]
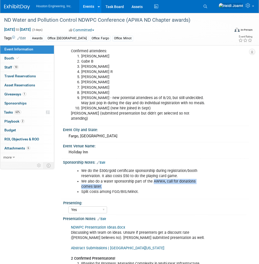
drag, startPoint x: 153, startPoint y: 179, endPoint x: 166, endPoint y: 183, distance: 14.5
click at [166, 183] on li "We also do a water sponsorship part of the AWWA, call for donations comes later." at bounding box center [144, 184] width 126 height 10
click at [137, 174] on li "We do the $300/gold certificate sponsorship during registration/booth reservati…" at bounding box center [144, 173] width 126 height 10
click at [28, 114] on link "62% Tasks 62%" at bounding box center [27, 112] width 54 height 9
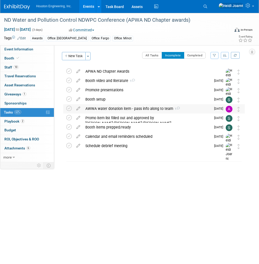
click at [112, 109] on div "AWWA water donation item - pass info along to team 1" at bounding box center [147, 108] width 128 height 9
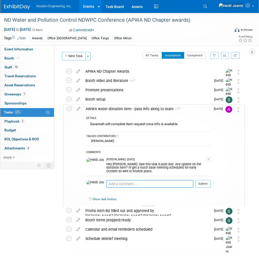
click at [145, 180] on textarea at bounding box center [149, 184] width 87 height 8
type textarea "Alan will reach"
click at [79, 109] on icon at bounding box center [78, 107] width 9 height 6
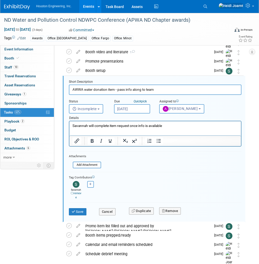
click at [87, 87] on input "AWWA water donation item - pass info along to team" at bounding box center [155, 90] width 173 height 10
type input "AWWA "Water for People" donation $300"
click at [141, 108] on input "[DATE]" at bounding box center [132, 108] width 36 height 9
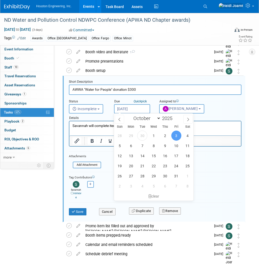
click at [141, 108] on input "[DATE]" at bounding box center [132, 108] width 36 height 9
click at [100, 128] on html "Savannah will complete item request once info is available" at bounding box center [156, 124] width 172 height 7
click at [91, 128] on html "Savannah will complete item request once info is available" at bounding box center [156, 124] width 172 height 7
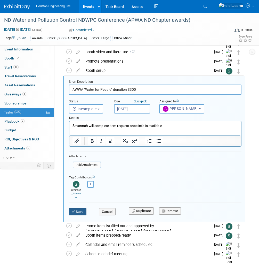
click at [79, 210] on button "Save" at bounding box center [78, 211] width 18 height 7
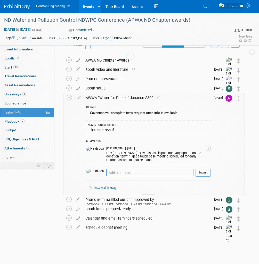
scroll to position [11, 0]
click at [132, 170] on textarea at bounding box center [149, 172] width 87 height 7
type textarea "Alan will reach out to contact to find out info."
click at [210, 177] on div at bounding box center [203, 179] width 15 height 4
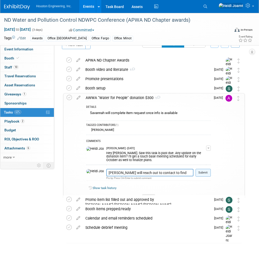
click at [209, 169] on button "Submit" at bounding box center [203, 173] width 15 height 8
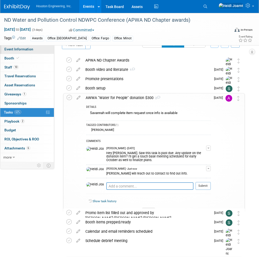
click at [35, 51] on link "Event Information" at bounding box center [27, 49] width 54 height 9
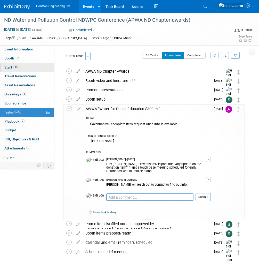
select select "3 - Reg/Prep Done"
select select "Yes"
select select "Mun. Infrastructure"
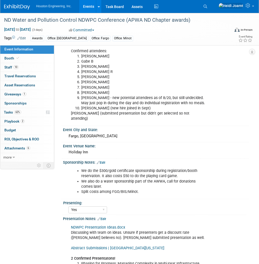
scroll to position [269, 0]
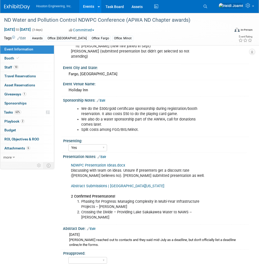
click at [103, 99] on link "Edit" at bounding box center [101, 101] width 9 height 4
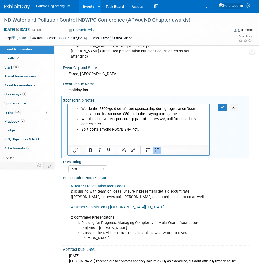
scroll to position [0, 0]
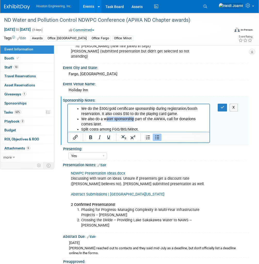
drag, startPoint x: 105, startPoint y: 119, endPoint x: 133, endPoint y: 119, distance: 28.2
click at [133, 119] on li "We also do a water sponsorship part of the AWWA, call for donations comes later." at bounding box center [144, 122] width 126 height 10
click at [219, 106] on button "button" at bounding box center [223, 107] width 10 height 7
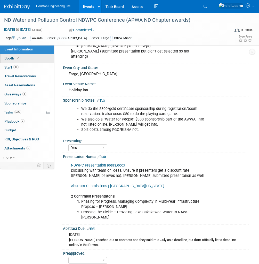
click at [21, 58] on link "Booth" at bounding box center [27, 58] width 54 height 9
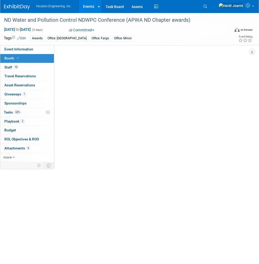
select select "Yes"
select select "Fargo"
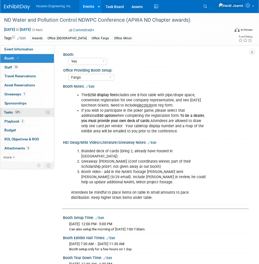
click at [20, 114] on span "Tasks 62%" at bounding box center [12, 112] width 17 height 4
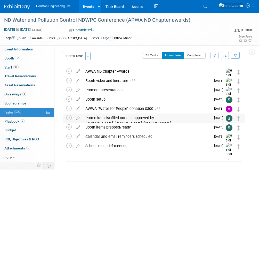
click at [177, 121] on div "Promo item list filled out and approved by Alan/Gabe/Joe" at bounding box center [147, 120] width 128 height 14
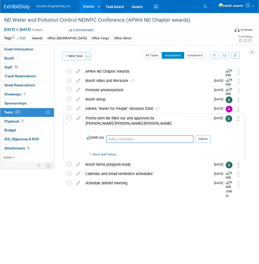
click at [177, 121] on div "Promo item list filled out and approved by Alan/Gabe/Joe" at bounding box center [147, 121] width 128 height 14
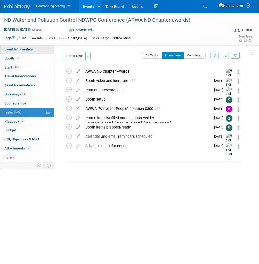
click at [28, 49] on span "Event Information" at bounding box center [18, 49] width 29 height 4
select select "3 - Reg/Prep Done"
select select "Yes"
select select "Mun. Infrastructure"
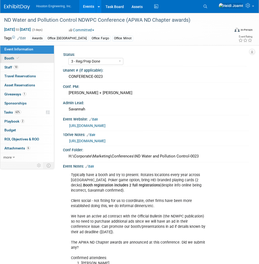
click at [27, 59] on link "Booth" at bounding box center [27, 58] width 54 height 9
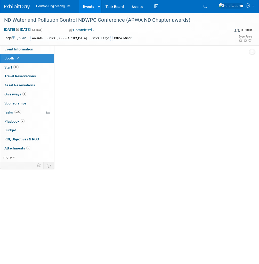
select select "Yes"
select select "Fargo"
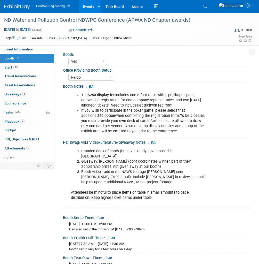
scroll to position [41, 0]
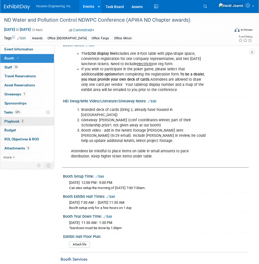
click at [31, 121] on link "2 Playbook 2" at bounding box center [27, 121] width 54 height 9
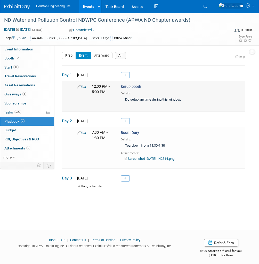
click at [84, 87] on link "Edit" at bounding box center [82, 87] width 9 height 4
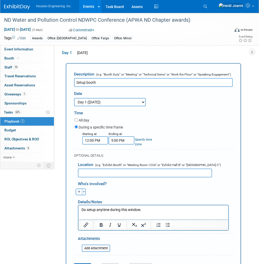
click at [81, 190] on button "button" at bounding box center [79, 191] width 7 height 7
select select
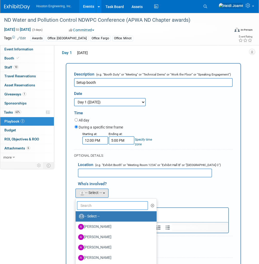
click at [92, 203] on input "text" at bounding box center [112, 205] width 71 height 9
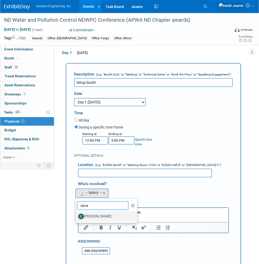
type input "sava"
click at [98, 216] on label "[PERSON_NAME]" at bounding box center [105, 216] width 54 height 8
click at [76, 216] on input "[PERSON_NAME]" at bounding box center [74, 215] width 3 height 3
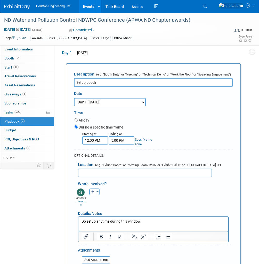
scroll to position [64, 0]
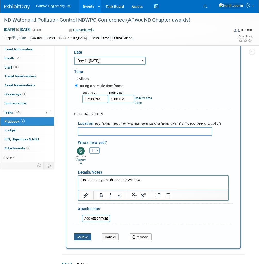
click at [83, 238] on button "Save" at bounding box center [82, 236] width 17 height 7
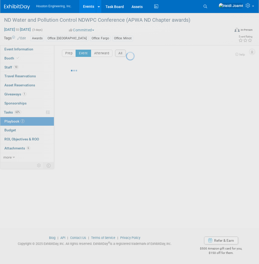
scroll to position [2, 0]
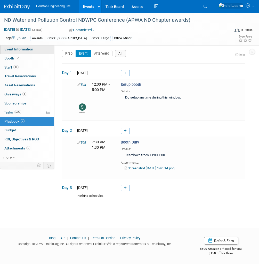
click at [35, 49] on link "Event Information" at bounding box center [27, 49] width 54 height 9
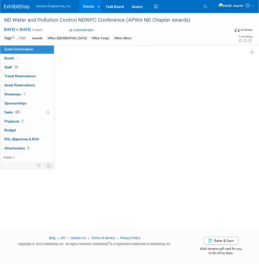
scroll to position [0, 0]
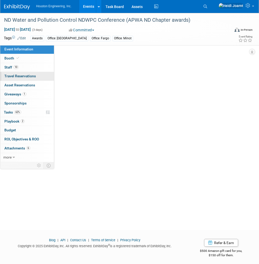
select select "3 - Reg/Prep Done"
select select "Yes"
select select "Mun. Infrastructure"
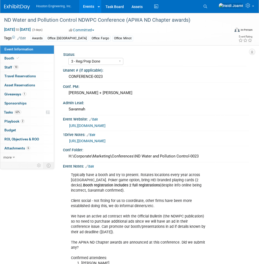
click at [106, 124] on link "https://und.edu/conferences/nd-water-pollution/index.html" at bounding box center [87, 126] width 36 height 4
click at [138, 10] on link "Assets" at bounding box center [137, 6] width 19 height 13
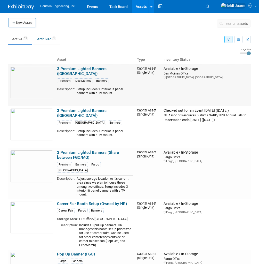
scroll to position [21, 0]
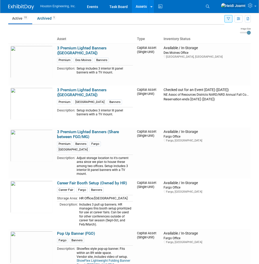
click at [231, 20] on button "button" at bounding box center [229, 18] width 8 height 7
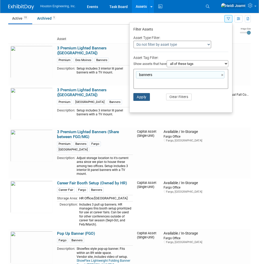
click at [144, 96] on button "Apply" at bounding box center [142, 97] width 17 height 8
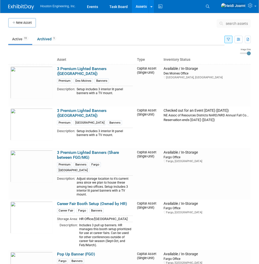
click at [229, 40] on icon "button" at bounding box center [228, 39] width 3 height 3
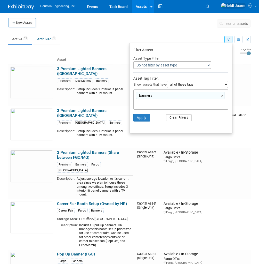
click at [154, 103] on input "text" at bounding box center [156, 102] width 41 height 5
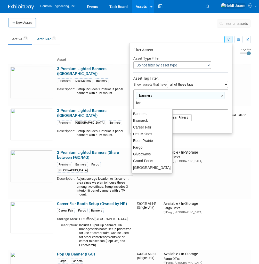
type input "farg"
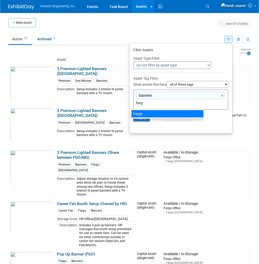
click at [147, 116] on div "Fargo" at bounding box center [168, 113] width 72 height 7
type input "banners, Fargo"
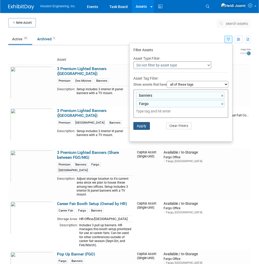
click at [143, 123] on button "Apply" at bounding box center [142, 126] width 17 height 8
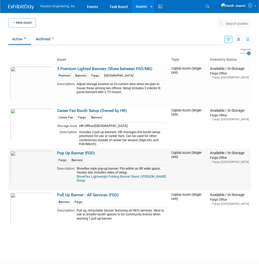
scroll to position [21, 0]
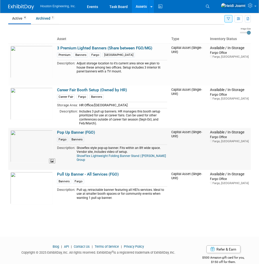
click at [32, 147] on img at bounding box center [31, 146] width 43 height 32
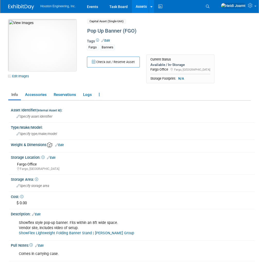
click at [45, 51] on img at bounding box center [42, 45] width 68 height 52
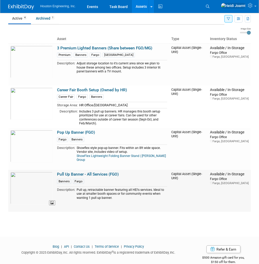
click at [36, 188] on img at bounding box center [31, 188] width 43 height 32
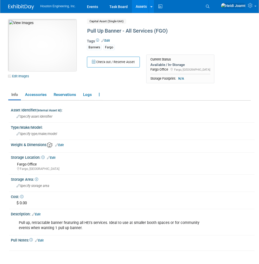
click at [52, 57] on img at bounding box center [42, 45] width 68 height 52
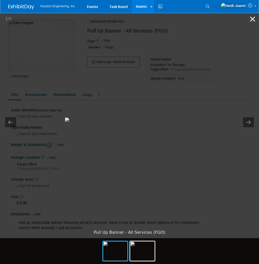
click at [254, 20] on button "Close gallery" at bounding box center [253, 19] width 13 height 12
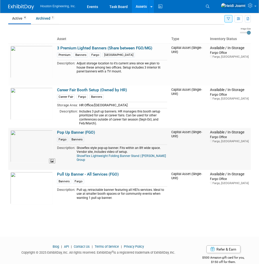
click at [37, 145] on img at bounding box center [31, 146] width 43 height 32
click at [46, 150] on img at bounding box center [31, 146] width 43 height 32
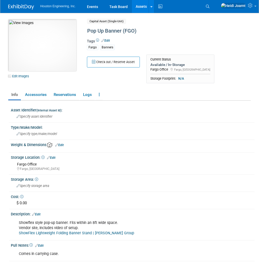
click at [48, 50] on img at bounding box center [42, 45] width 68 height 52
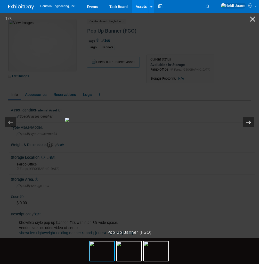
click at [252, 125] on button "Next slide" at bounding box center [248, 122] width 11 height 10
click at [98, 252] on img at bounding box center [102, 251] width 25 height 20
click at [131, 248] on img at bounding box center [129, 251] width 25 height 20
click at [255, 20] on button "Close gallery" at bounding box center [253, 19] width 13 height 12
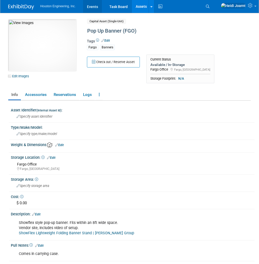
click at [93, 7] on link "Events" at bounding box center [92, 6] width 19 height 13
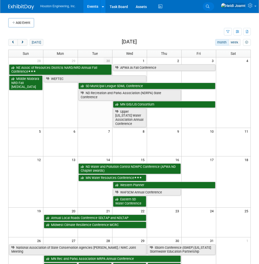
click at [210, 8] on icon at bounding box center [208, 7] width 4 height 4
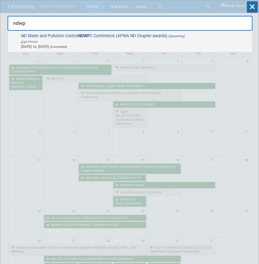
type input "ndwp"
click at [123, 38] on span "ND Water and Pollution Control NDWP C Conference (APWA ND Chapter awards) (Upco…" at bounding box center [135, 41] width 230 height 16
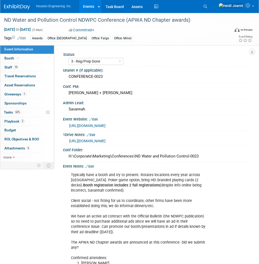
select select "3 - Reg/Prep Done"
select select "Yes"
select select "Mun. Infrastructure"
click at [30, 82] on link "0 Asset Reservations 0" at bounding box center [27, 85] width 54 height 9
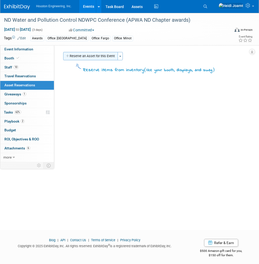
click at [85, 56] on button "Reserve an Asset for this Event" at bounding box center [90, 56] width 55 height 8
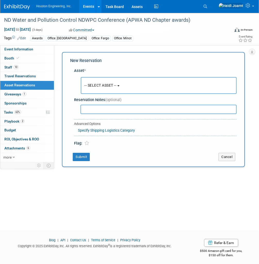
scroll to position [2, 0]
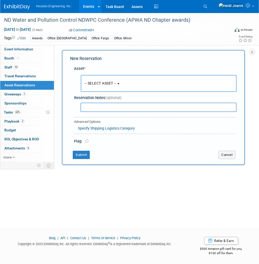
click at [103, 84] on span "-- SELECT ASSET --" at bounding box center [101, 83] width 32 height 4
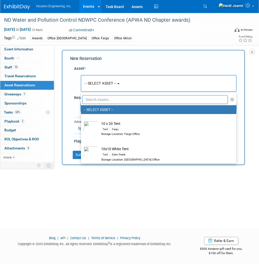
click at [110, 100] on input "text" at bounding box center [155, 99] width 146 height 9
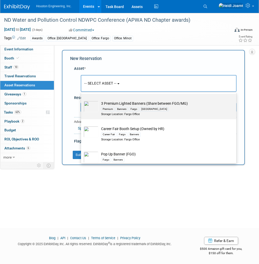
scroll to position [83, 0]
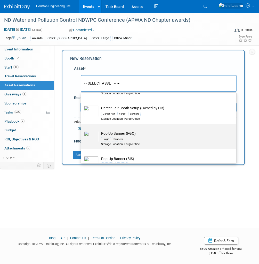
type input "banners"
click at [131, 135] on td "Pop Up Banner (FGO) Fargo Banners Storage Location: Fargo Office" at bounding box center [163, 138] width 128 height 15
click at [82, 130] on input "Pop Up Banner (FGO) Fargo Banners Storage Location: Fargo Office" at bounding box center [80, 128] width 3 height 3
select select "10729150"
select select "9"
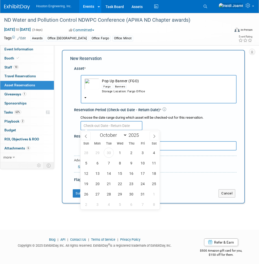
click at [114, 124] on input "text" at bounding box center [112, 125] width 62 height 9
click at [101, 173] on span "13" at bounding box center [98, 173] width 10 height 10
click at [132, 173] on span "16" at bounding box center [132, 173] width 10 height 10
type input "Oct 13, 2025 to Oct 16, 2025"
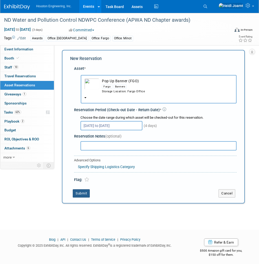
click at [84, 193] on button "Submit" at bounding box center [81, 193] width 17 height 8
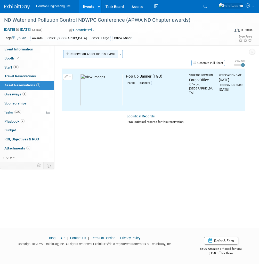
click at [101, 56] on button "Reserve an Asset for this Event" at bounding box center [90, 54] width 55 height 8
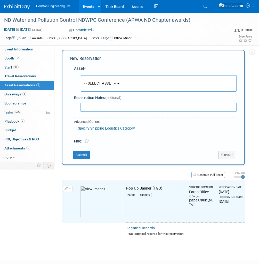
scroll to position [4, 0]
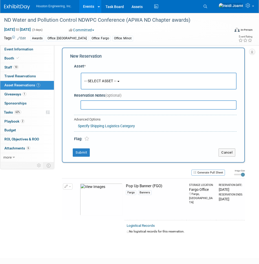
click at [107, 80] on span "-- SELECT ASSET --" at bounding box center [101, 81] width 32 height 4
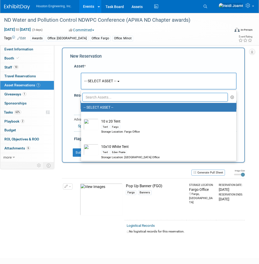
click at [109, 97] on input "text" at bounding box center [155, 97] width 146 height 9
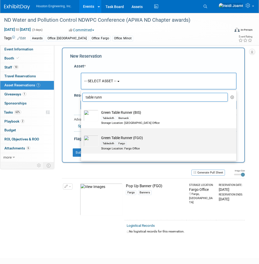
type input "table runn"
click at [127, 138] on td "Green Table Runner (FGO) Tablecloth Fargo Storage Location: Fargo Office" at bounding box center [163, 142] width 128 height 15
click at [82, 134] on input "Green Table Runner (FGO) Tablecloth Fargo Storage Location: Fargo Office" at bounding box center [80, 132] width 3 height 3
select select "10729161"
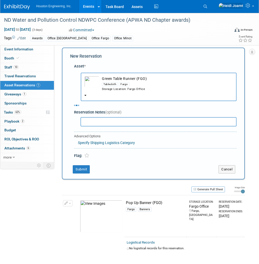
select select "9"
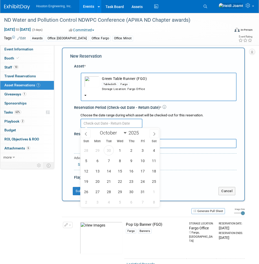
click at [107, 124] on input "text" at bounding box center [112, 123] width 62 height 9
click at [98, 173] on span "13" at bounding box center [98, 171] width 10 height 10
click at [142, 170] on span "17" at bounding box center [143, 171] width 10 height 10
type input "Oct 13, 2025 to Oct 17, 2025"
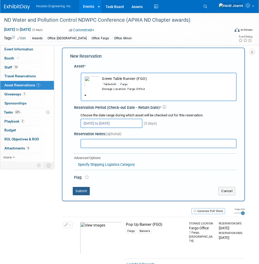
click at [83, 191] on button "Submit" at bounding box center [81, 191] width 17 height 8
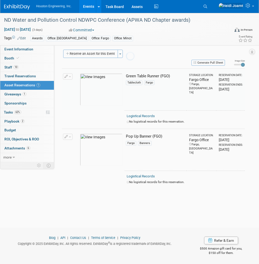
scroll to position [2, 0]
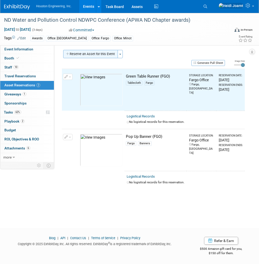
click at [95, 52] on button "Reserve an Asset for this Event" at bounding box center [90, 54] width 55 height 8
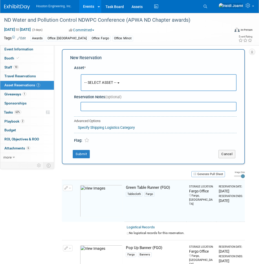
scroll to position [4, 0]
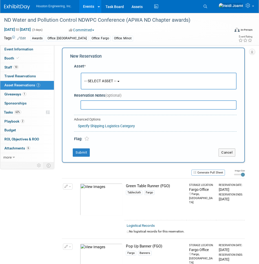
click at [103, 83] on button "-- SELECT ASSET --" at bounding box center [159, 81] width 156 height 17
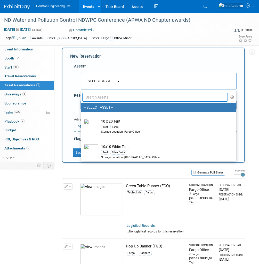
click at [102, 96] on input "text" at bounding box center [155, 97] width 146 height 9
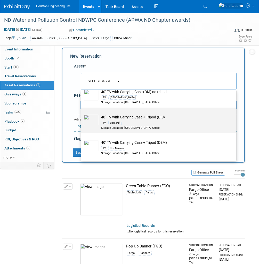
scroll to position [41, 0]
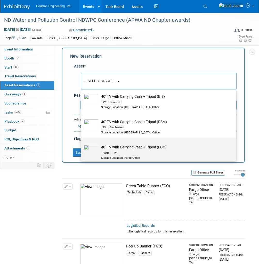
type input "tv"
click at [135, 156] on div "Storage Location: Fargo Office" at bounding box center [163, 158] width 125 height 4
click at [82, 144] on input "40" TV with Carrying Case + Tripod (FGO) Fargo TV Storage Location: Fargo Office" at bounding box center [80, 141] width 3 height 3
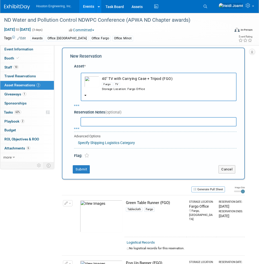
select select "10726410"
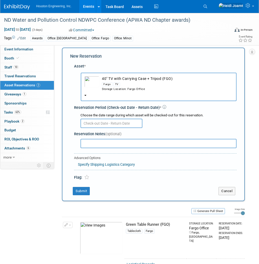
click at [121, 122] on input "text" at bounding box center [112, 123] width 62 height 9
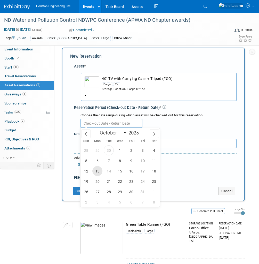
click at [97, 172] on span "13" at bounding box center [98, 171] width 10 height 10
click at [143, 170] on span "17" at bounding box center [143, 171] width 10 height 10
type input "Oct 13, 2025 to Oct 17, 2025"
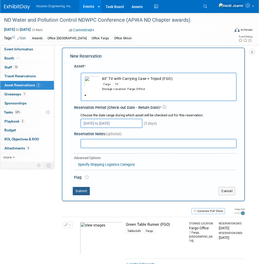
click at [84, 190] on button "Submit" at bounding box center [81, 191] width 17 height 8
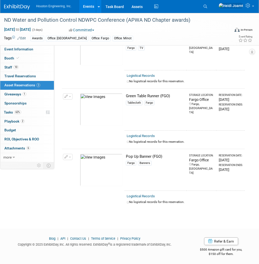
scroll to position [0, 0]
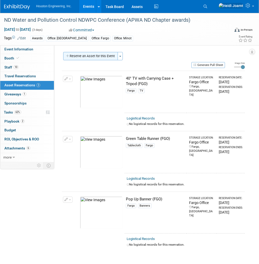
click at [89, 60] on button "Reserve an Asset for this Event" at bounding box center [90, 56] width 55 height 8
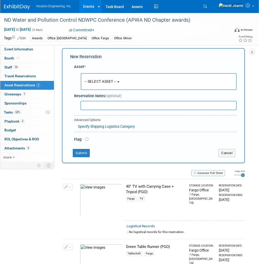
scroll to position [5, 0]
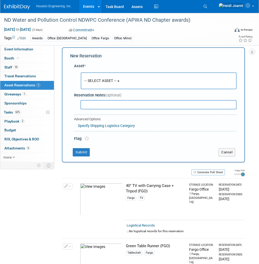
click at [104, 106] on input "text" at bounding box center [159, 104] width 156 height 9
drag, startPoint x: 104, startPoint y: 106, endPoint x: 89, endPoint y: 106, distance: 15.5
click at [89, 106] on input "table cloth" at bounding box center [159, 104] width 156 height 9
type input "tab"
click at [103, 81] on span "-- SELECT ASSET --" at bounding box center [101, 81] width 32 height 4
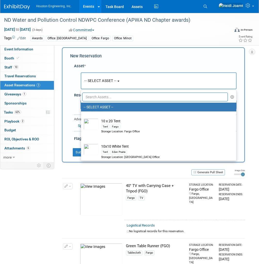
click at [104, 94] on input "text" at bounding box center [155, 97] width 146 height 9
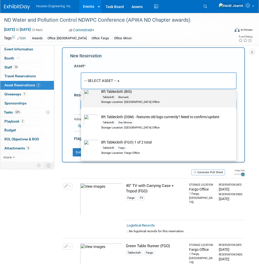
scroll to position [41, 0]
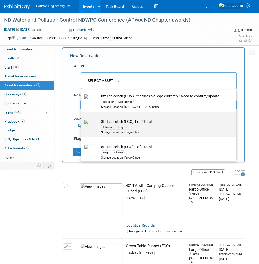
type input "table"
click at [125, 125] on div "Fargo" at bounding box center [122, 127] width 10 height 4
click at [82, 118] on input "8ft Tablecloth (FGO) 1 of 2 total Tablecloth Fargo Storage Location: Fargo Offi…" at bounding box center [80, 116] width 3 height 3
select select "10728641"
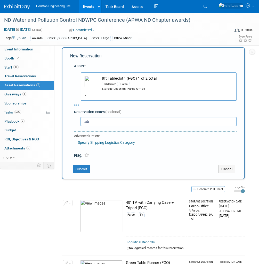
select select "9"
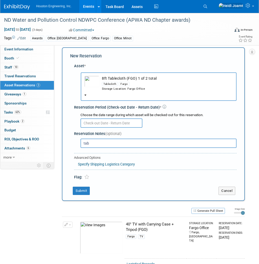
click at [103, 124] on input "text" at bounding box center [112, 122] width 62 height 9
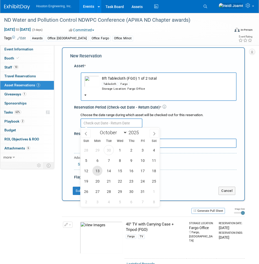
click at [95, 172] on span "13" at bounding box center [98, 171] width 10 height 10
click at [142, 170] on span "17" at bounding box center [143, 171] width 10 height 10
type input "Oct 13, 2025 to Oct 17, 2025"
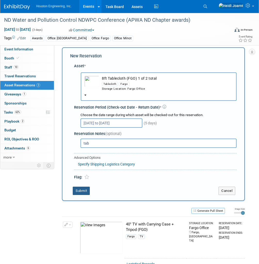
click at [84, 189] on button "Submit" at bounding box center [81, 191] width 17 height 8
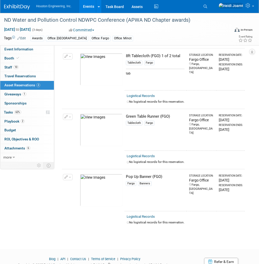
scroll to position [21, 0]
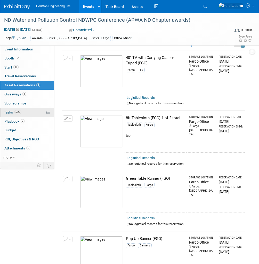
click at [20, 112] on span "62%" at bounding box center [17, 112] width 7 height 4
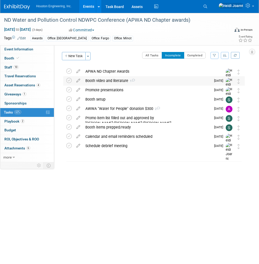
click at [217, 82] on span "Oct 10" at bounding box center [221, 81] width 12 height 4
click at [77, 79] on icon at bounding box center [78, 79] width 9 height 6
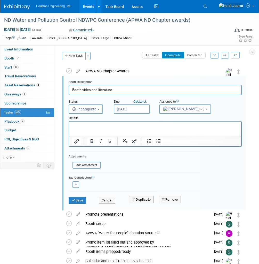
scroll to position [1, 0]
click at [135, 108] on body "Houston Engineering, Inc. Events Add Event Bulk Upload Events Shareable Event B…" at bounding box center [129, 131] width 259 height 264
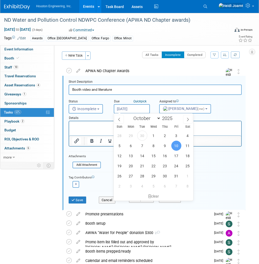
scroll to position [0, 0]
click at [129, 146] on span "6" at bounding box center [131, 146] width 10 height 10
type input "Oct 6, 2025"
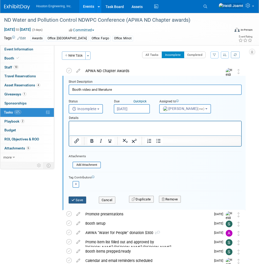
click at [84, 200] on button "Save" at bounding box center [78, 199] width 18 height 7
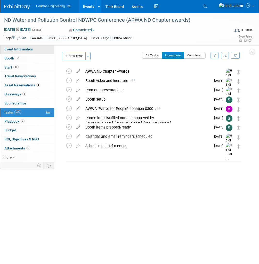
click at [33, 53] on link "Event Information" at bounding box center [27, 49] width 54 height 9
select select "3 - Reg/Prep Done"
select select "Yes"
select select "Mun. Infrastructure"
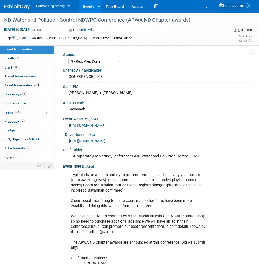
click at [93, 168] on link "Edit" at bounding box center [90, 167] width 9 height 4
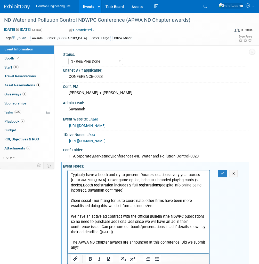
click at [162, 205] on p "Typically have a booth and try to present. Rotates locations every year across …" at bounding box center [139, 216] width 136 height 88
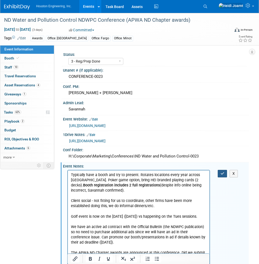
click at [223, 175] on icon "button" at bounding box center [223, 174] width 4 height 4
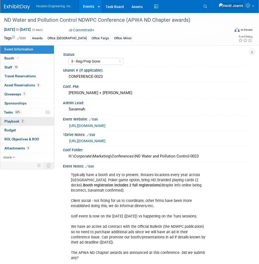
click at [26, 122] on link "2 Playbook 2" at bounding box center [27, 121] width 54 height 9
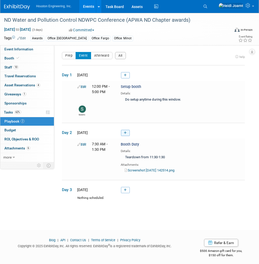
click at [128, 132] on link at bounding box center [125, 133] width 9 height 6
select select "bebc7a01-514c-4133-9056-10446589d2ac"
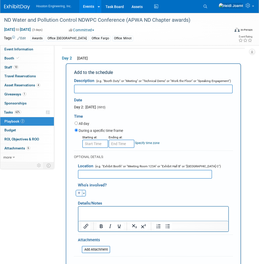
click at [78, 192] on icon "button" at bounding box center [79, 193] width 3 height 3
select select
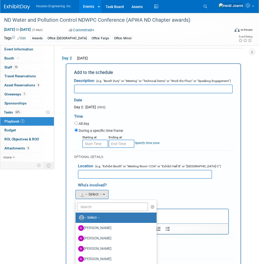
click at [93, 210] on ul "-- Select -- Aaron Carrell Aaron Frankl Adam Nies Adam Pawelk Adam Ruud Adam Wa…" at bounding box center [116, 239] width 82 height 78
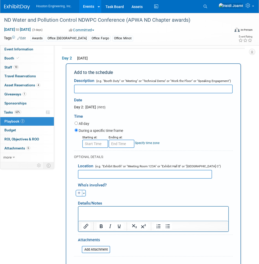
click at [77, 190] on button "button" at bounding box center [79, 193] width 7 height 7
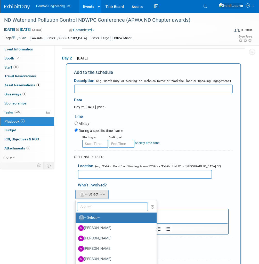
click at [92, 205] on input "text" at bounding box center [112, 206] width 71 height 9
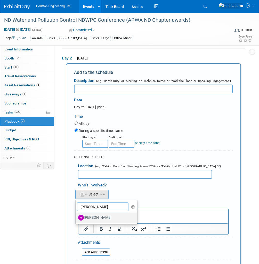
type input "alan"
click at [96, 219] on label "[PERSON_NAME]" at bounding box center [105, 217] width 54 height 8
click at [76, 219] on input "[PERSON_NAME]" at bounding box center [74, 216] width 3 height 3
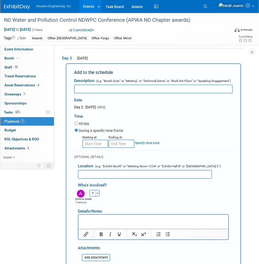
click at [92, 193] on icon "button" at bounding box center [92, 193] width 3 height 3
select select
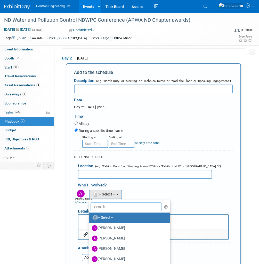
click at [103, 206] on input "text" at bounding box center [126, 206] width 71 height 9
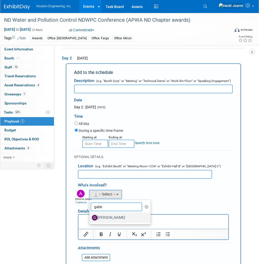
type input "gabe"
click at [103, 216] on label "[PERSON_NAME]" at bounding box center [119, 217] width 54 height 8
click at [90, 216] on input "[PERSON_NAME]" at bounding box center [88, 216] width 3 height 3
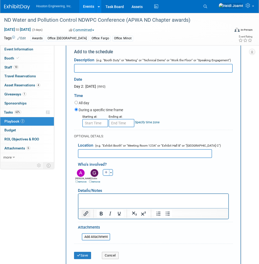
scroll to position [136, 0]
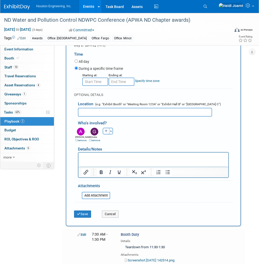
click at [87, 207] on div "Save" at bounding box center [84, 212] width 28 height 11
click at [87, 213] on button "Save" at bounding box center [82, 213] width 17 height 7
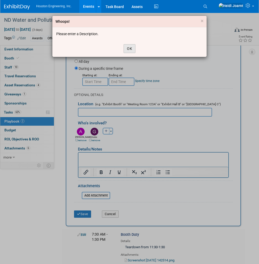
click at [132, 48] on button "OK" at bounding box center [130, 48] width 12 height 9
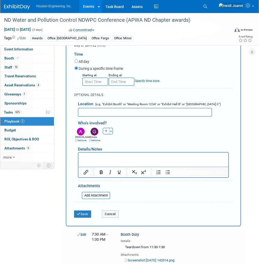
scroll to position [95, 0]
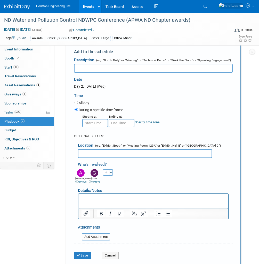
click at [112, 70] on input "text" at bounding box center [153, 68] width 159 height 9
click at [109, 255] on button "Cancel" at bounding box center [110, 255] width 17 height 7
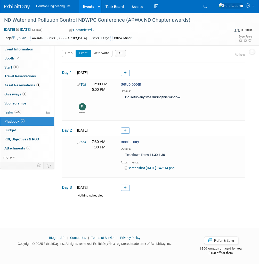
scroll to position [2, 0]
click at [84, 141] on link "Edit" at bounding box center [82, 142] width 9 height 4
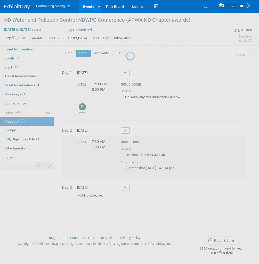
select select "bebc7a01-514c-4133-9056-10446589d2ac"
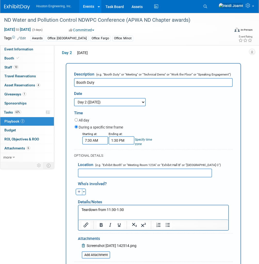
scroll to position [0, 0]
click at [78, 191] on icon "button" at bounding box center [79, 191] width 3 height 3
select select
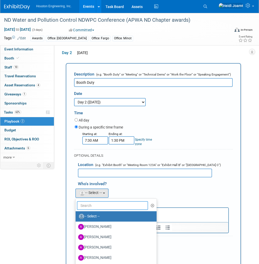
click at [92, 201] on input "text" at bounding box center [112, 205] width 71 height 9
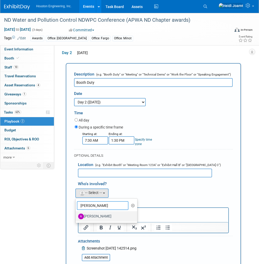
type input "alan k"
click at [109, 212] on label "Alan Kemmet" at bounding box center [105, 216] width 54 height 8
click at [76, 214] on input "Alan Kemmet" at bounding box center [74, 215] width 3 height 3
select select "327c794f-89e3-409b-b9c1-c910f6eb2121"
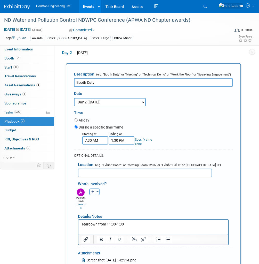
click at [91, 190] on button "button" at bounding box center [92, 191] width 7 height 7
select select
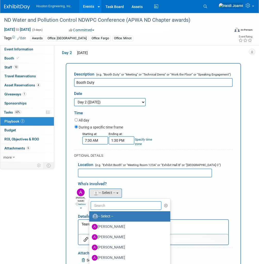
click at [102, 205] on input "text" at bounding box center [126, 205] width 71 height 9
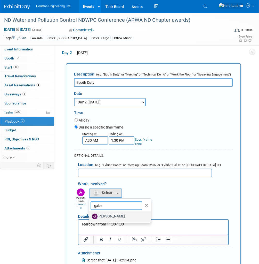
type input "gabe"
click at [116, 217] on label "[PERSON_NAME]" at bounding box center [119, 216] width 54 height 8
click at [90, 217] on input "[PERSON_NAME]" at bounding box center [88, 215] width 3 height 3
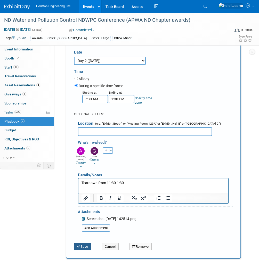
click at [86, 243] on button "Save" at bounding box center [82, 246] width 17 height 7
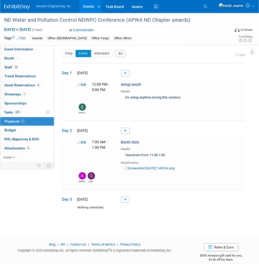
scroll to position [7, 0]
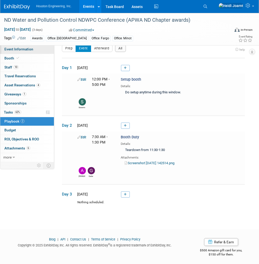
click at [28, 49] on span "Event Information" at bounding box center [18, 49] width 29 height 4
select select "3 - Reg/Prep Done"
select select "Yes"
select select "Mun. Infrastructure"
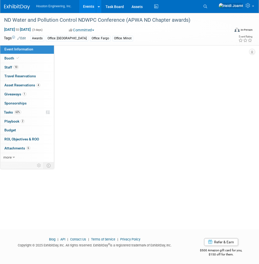
scroll to position [0, 0]
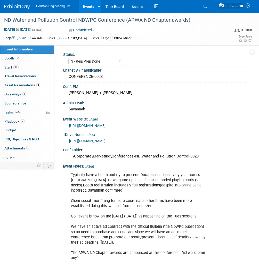
click at [90, 168] on link "Edit" at bounding box center [90, 167] width 9 height 4
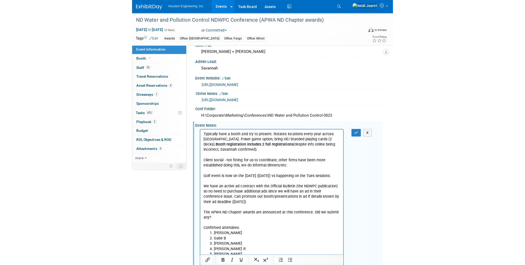
scroll to position [83, 0]
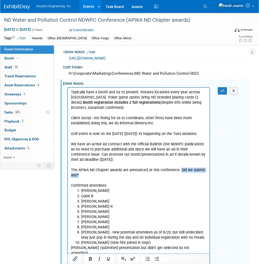
drag, startPoint x: 92, startPoint y: 176, endPoint x: 179, endPoint y: 172, distance: 87.2
click at [179, 172] on p "Typically have a booth and try to present. Rotates locations every year across …" at bounding box center [139, 138] width 136 height 98
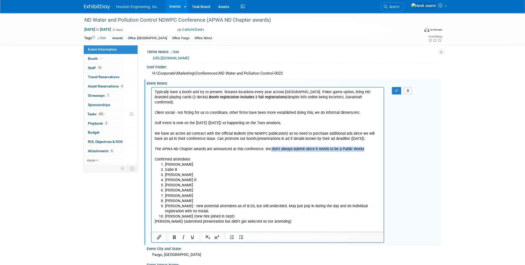
drag, startPoint x: 360, startPoint y: 143, endPoint x: 268, endPoint y: 145, distance: 92.3
click at [259, 145] on p "Typically have a booth and try to present. Rotates locations every year across …" at bounding box center [268, 125] width 226 height 73
click at [204, 144] on p "Typically have a booth and try to present. Rotates locations every year across …" at bounding box center [268, 125] width 226 height 73
click at [259, 149] on p "Typically have a booth and try to present. Rotates locations every year across …" at bounding box center [268, 125] width 226 height 73
click at [259, 145] on p "Typically have a booth and try to present. Rotates locations every year across …" at bounding box center [268, 125] width 226 height 73
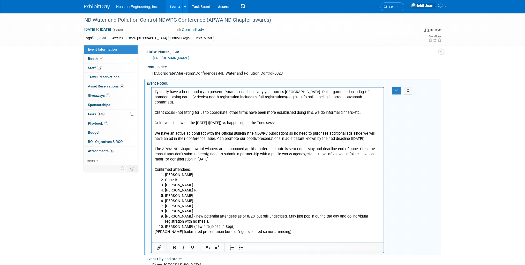
click at [209, 235] on html "Typically have a booth and try to present. Rotates locations every year across …" at bounding box center [267, 160] width 232 height 147
click at [195, 235] on html "Typically have a booth and try to present. Rotates locations every year across …" at bounding box center [267, 160] width 232 height 147
click at [259, 229] on p "Dennis (submitted presentation but didn't get selected so not attending)" at bounding box center [268, 231] width 226 height 5
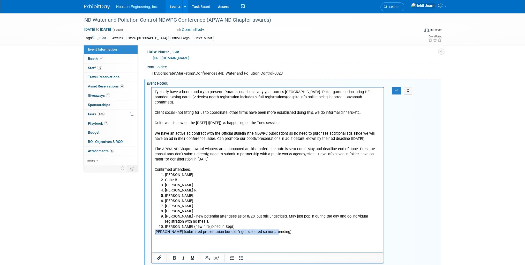
drag, startPoint x: 277, startPoint y: 226, endPoint x: 138, endPoint y: 227, distance: 139.0
click at [151, 227] on html "Typically have a booth and try to present. Rotates locations every year across …" at bounding box center [267, 166] width 232 height 158
click at [259, 89] on button "button" at bounding box center [397, 90] width 10 height 7
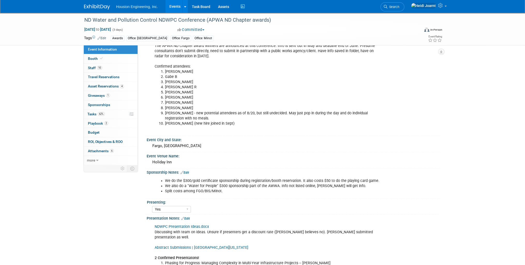
scroll to position [227, 0]
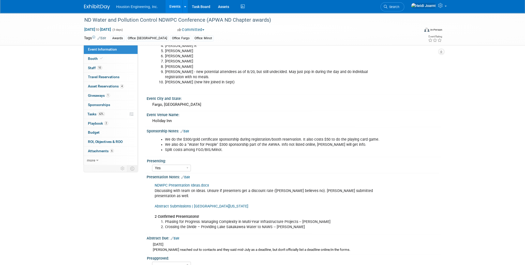
click at [188, 176] on link "Edit" at bounding box center [185, 178] width 9 height 4
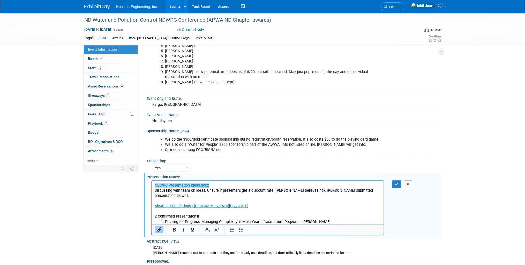
scroll to position [0, 0]
click at [259, 225] on li "Crossing the Divide – Providing Lake Sakakawea Water to NAWS -- Alan Kemmett" at bounding box center [273, 227] width 216 height 5
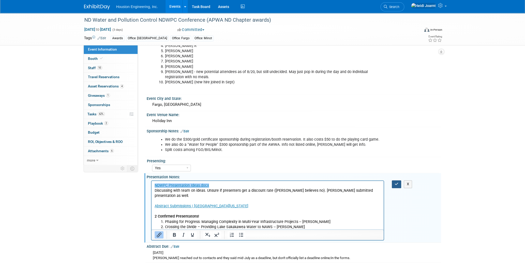
click at [259, 182] on icon "button" at bounding box center [396, 184] width 4 height 4
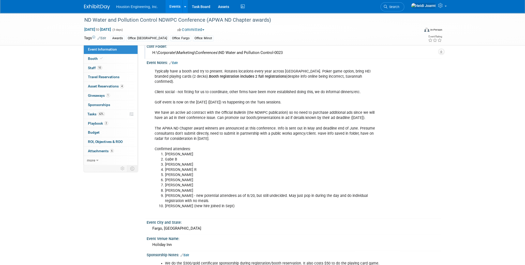
scroll to position [62, 0]
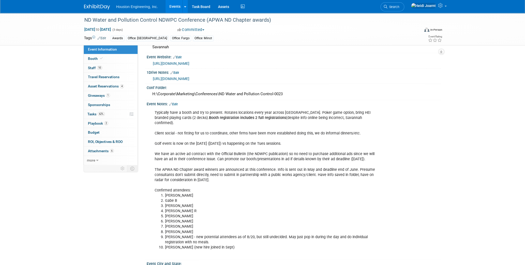
click at [176, 103] on link "Edit" at bounding box center [173, 105] width 9 height 4
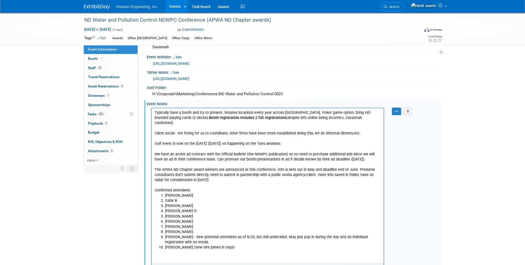
scroll to position [0, 0]
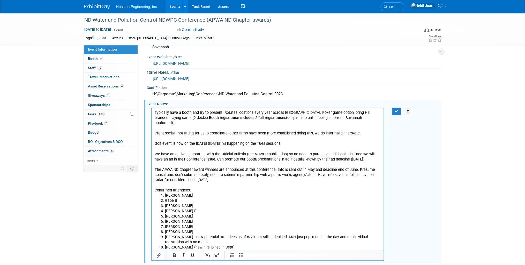
click at [246, 245] on li "Sarah Sesselman (new hire joined in Sept)" at bounding box center [273, 247] width 216 height 5
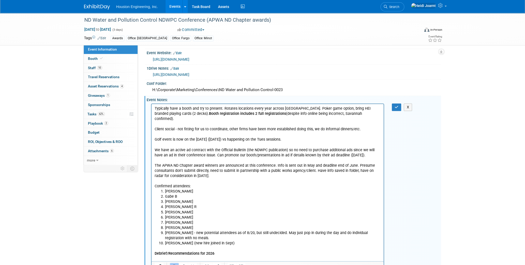
scroll to position [108, 0]
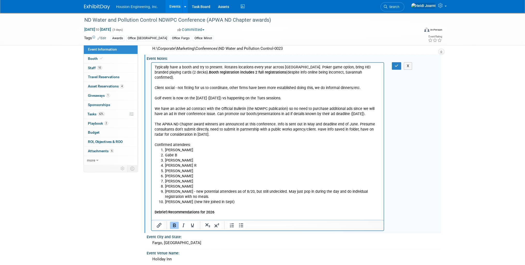
click at [174, 224] on icon "Bold" at bounding box center [174, 226] width 3 height 4
click at [238, 225] on icon "Bullet list" at bounding box center [241, 226] width 6 height 6
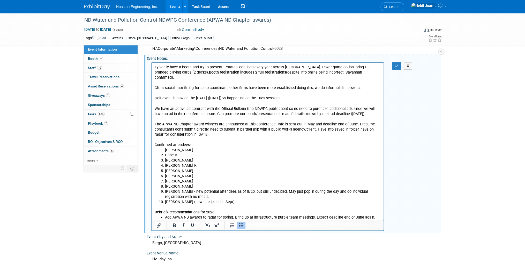
click at [215, 215] on span "﻿Add APWA ND awards to radar for spring. Bring up at infrastructure purple team…" at bounding box center [270, 217] width 211 height 4
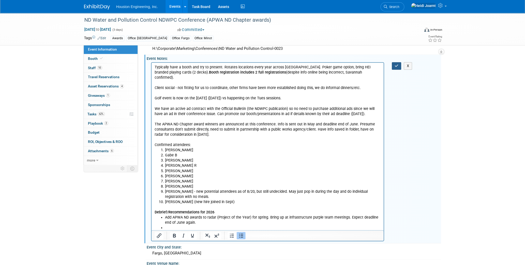
click at [259, 66] on icon "button" at bounding box center [396, 66] width 4 height 4
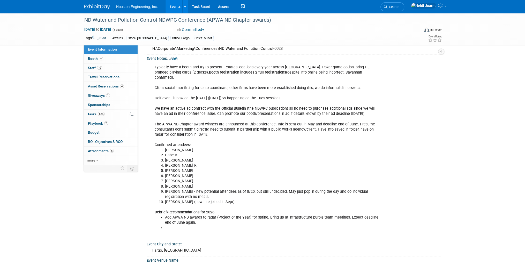
click at [178, 58] on link "Edit" at bounding box center [173, 59] width 9 height 4
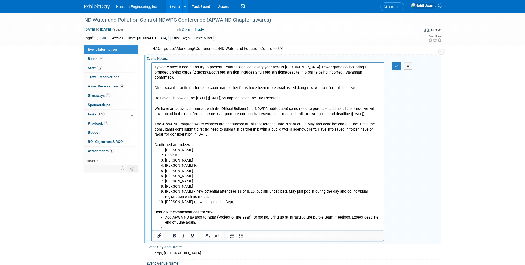
scroll to position [0, 0]
click at [212, 129] on p "Typically have a booth and try to present. Rotates locations every year across …" at bounding box center [268, 106] width 226 height 83
click at [259, 65] on icon "button" at bounding box center [396, 66] width 4 height 4
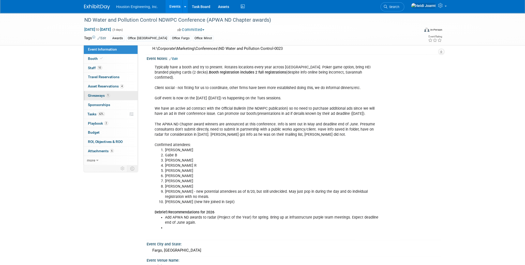
click at [108, 95] on span "1" at bounding box center [108, 96] width 4 height 4
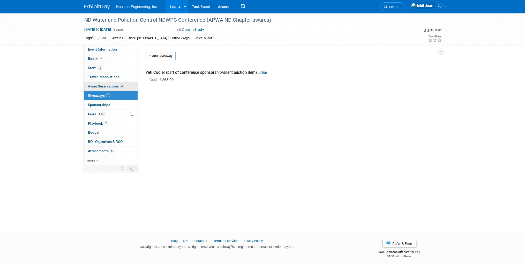
click at [116, 87] on span "Asset Reservations 4" at bounding box center [106, 86] width 36 height 4
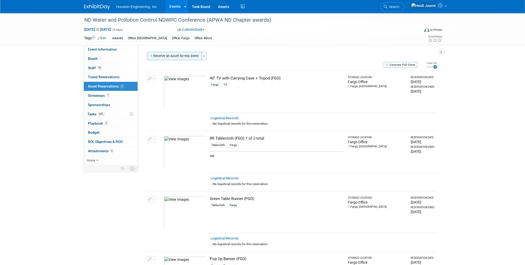
click at [175, 57] on button "Reserve an Asset for this Event" at bounding box center [174, 56] width 55 height 8
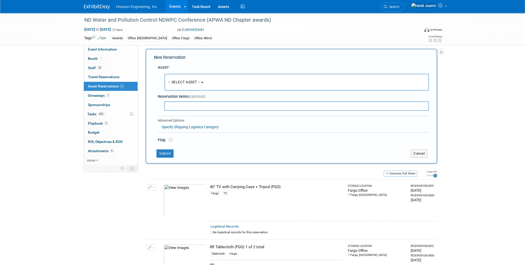
scroll to position [5, 0]
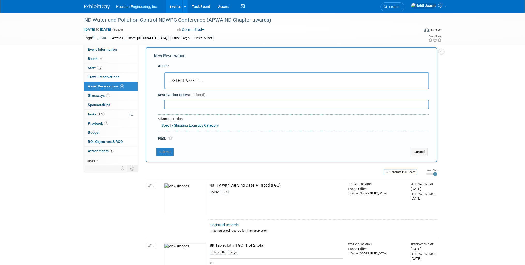
click at [184, 79] on span "-- SELECT ASSET --" at bounding box center [184, 81] width 32 height 4
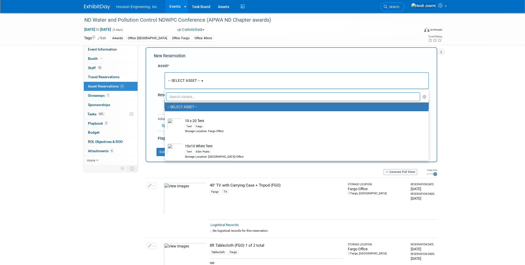
click at [191, 99] on input "text" at bounding box center [293, 97] width 254 height 9
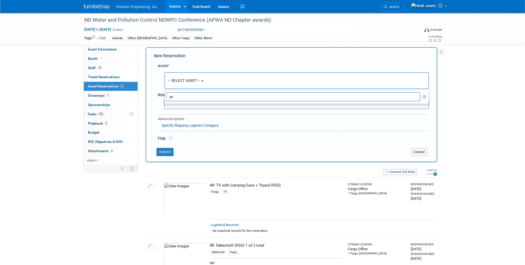
type input "y"
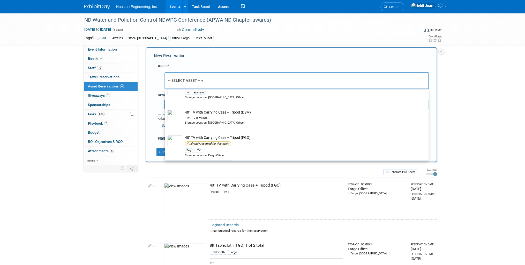
scroll to position [0, 0]
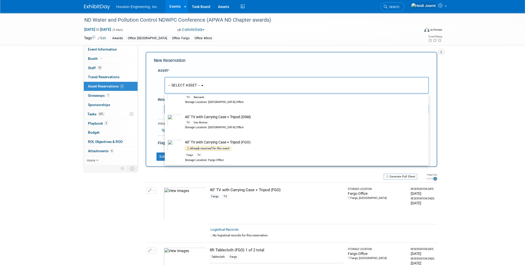
click at [182, 84] on span "-- SELECT ASSET --" at bounding box center [184, 85] width 32 height 4
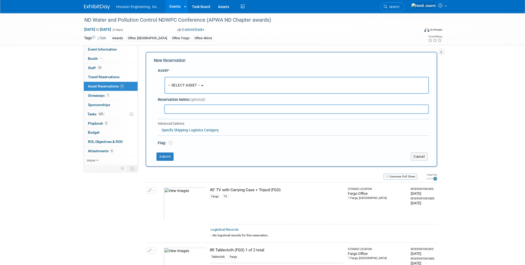
click at [186, 88] on button "-- SELECT ASSET --" at bounding box center [296, 85] width 264 height 17
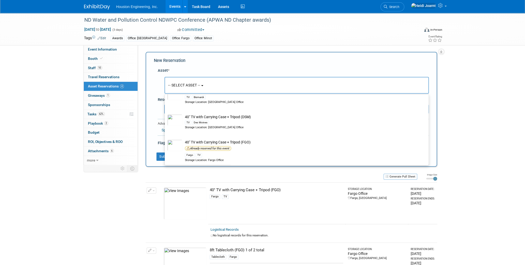
click at [155, 81] on div "Asset * -- SELECT ASSET --" at bounding box center [291, 105] width 275 height 81
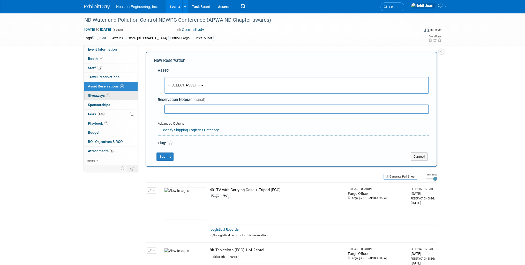
click at [114, 97] on link "1 Giveaways 1" at bounding box center [111, 95] width 54 height 9
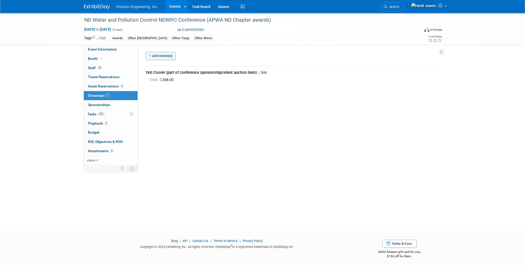
click at [166, 57] on link "Add Giveaway" at bounding box center [160, 56] width 30 height 8
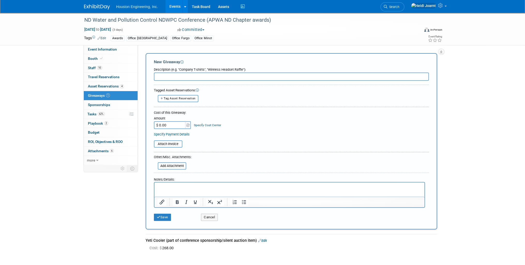
click at [259, 75] on div "ND Water and Pollution Control NDWPC Conference (APWA ND Chapter awards) Oct 14…" at bounding box center [262, 140] width 525 height 254
click at [212, 216] on button "Cancel" at bounding box center [209, 217] width 17 height 7
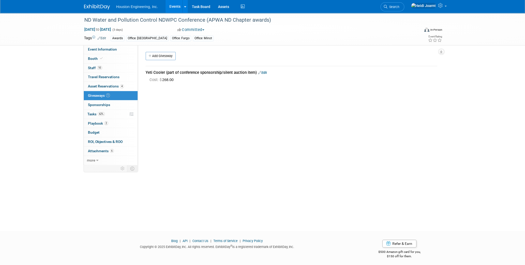
click at [156, 72] on div "Yeti Cooler (part of conference sponsorship/silent auction item) Edit" at bounding box center [290, 72] width 291 height 5
click at [259, 74] on link "Edit" at bounding box center [262, 73] width 9 height 4
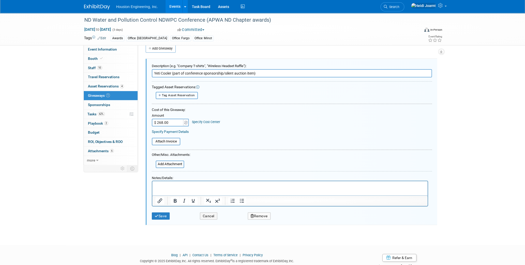
click at [181, 94] on span "Tag Asset Reservation" at bounding box center [178, 96] width 33 height 4
select select
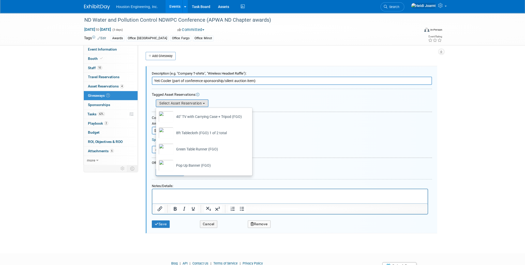
click at [259, 108] on form "Description (e.g. "Company T-shirts", "Wireless Headset Raffle"): Yeti Cooler (…" at bounding box center [292, 150] width 280 height 162
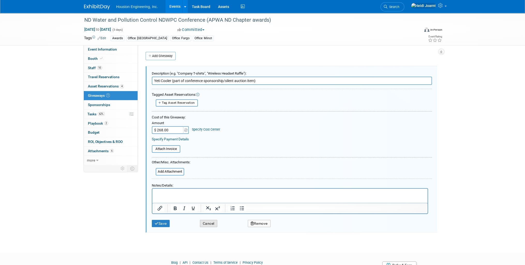
click at [216, 221] on button "Cancel" at bounding box center [208, 223] width 17 height 7
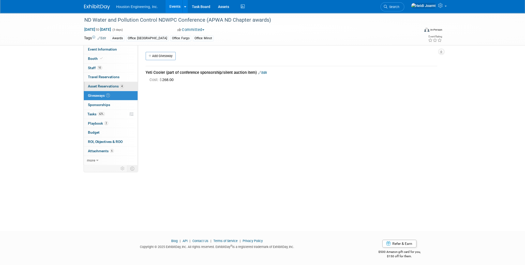
click at [115, 84] on link "4 Asset Reservations 4" at bounding box center [111, 86] width 54 height 9
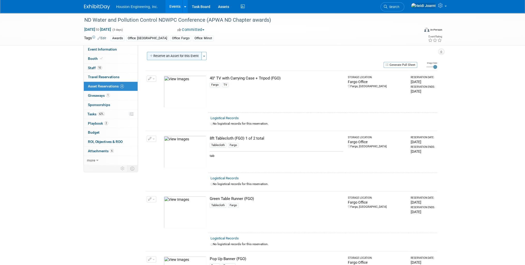
click at [170, 56] on button "Reserve an Asset for this Event" at bounding box center [174, 56] width 55 height 8
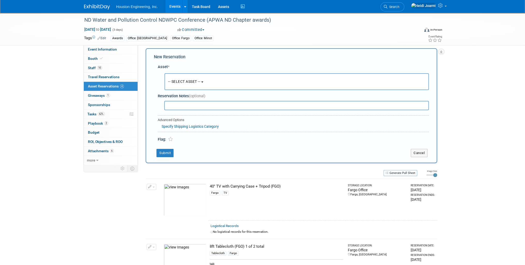
scroll to position [5, 0]
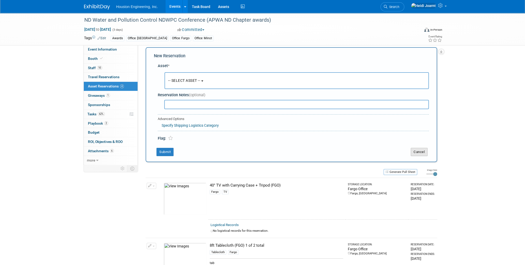
click at [259, 151] on button "Cancel" at bounding box center [418, 152] width 17 height 8
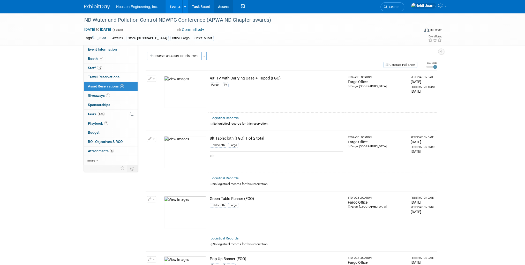
click at [224, 7] on link "Assets" at bounding box center [223, 6] width 19 height 13
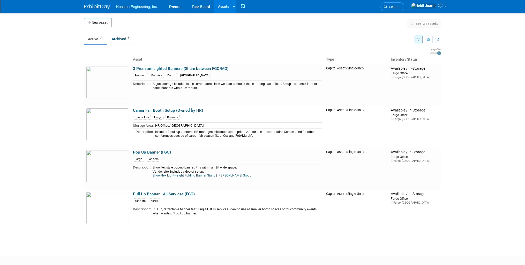
click at [417, 40] on icon "button" at bounding box center [418, 39] width 3 height 3
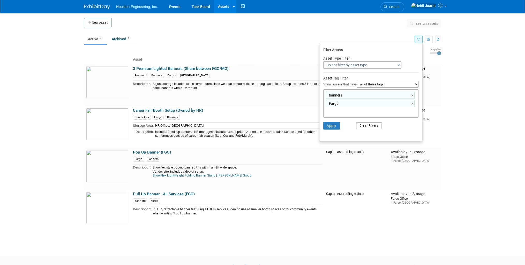
click at [367, 127] on button "Clear Filters" at bounding box center [369, 125] width 26 height 7
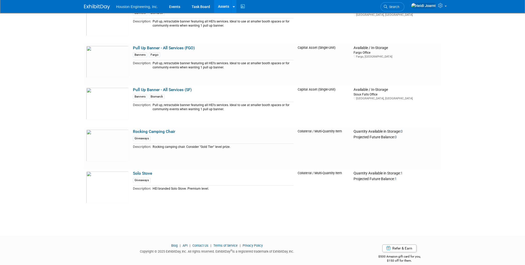
scroll to position [1702, 0]
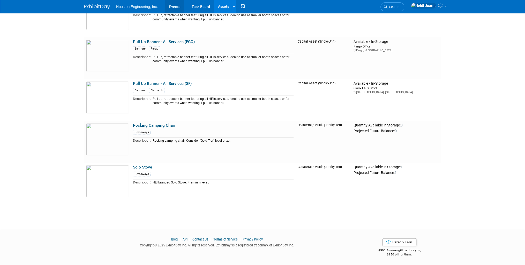
click at [172, 7] on link "Events" at bounding box center [174, 6] width 19 height 13
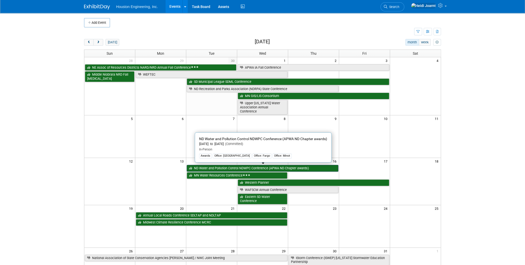
click at [224, 167] on link "ND Water and Pollution Control NDWPC Conference (APWA ND Chapter awards)" at bounding box center [262, 168] width 151 height 7
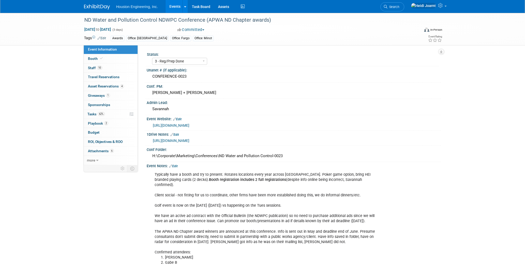
select select "3 - Reg/Prep Done"
select select "Yes"
select select "Mun. Infrastructure"
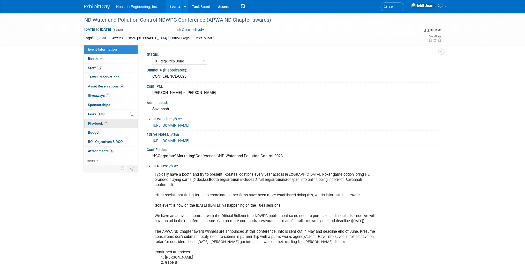
click at [111, 123] on link "2 Playbook 2" at bounding box center [111, 123] width 54 height 9
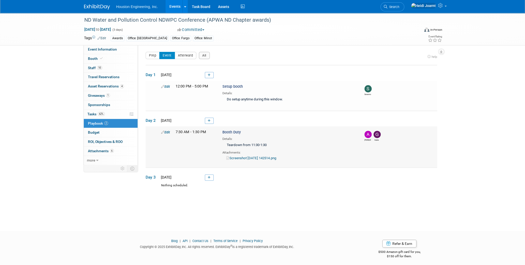
click at [169, 132] on link "Edit" at bounding box center [165, 133] width 9 height 4
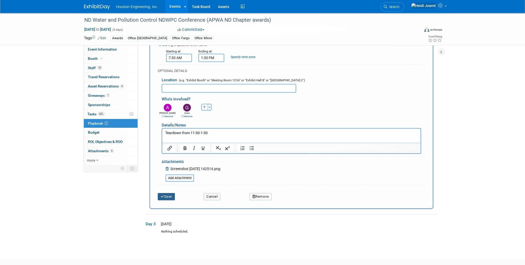
type input "Booth Duty and Tear Down"
click at [167, 193] on button "Save" at bounding box center [166, 196] width 17 height 7
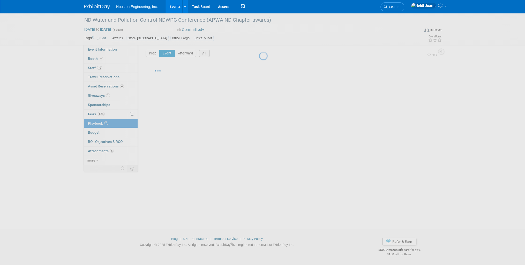
scroll to position [2, 0]
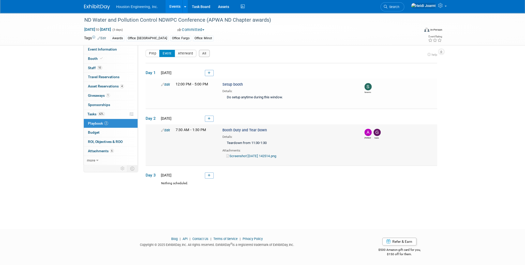
click at [246, 158] on td "Edit 7:30 AM - 1:30 PM Booth Duty and Tear Down Details: Teardown from 11:30-1:…" at bounding box center [290, 145] width 291 height 41
click at [246, 157] on link "Screenshot 2025-09-22 142514.png" at bounding box center [251, 156] width 50 height 4
click at [113, 54] on link "Event Information" at bounding box center [111, 49] width 54 height 9
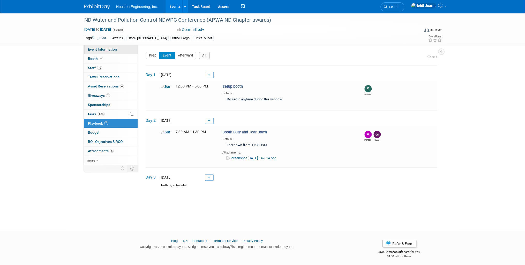
select select "3 - Reg/Prep Done"
select select "Yes"
select select "Mun. Infrastructure"
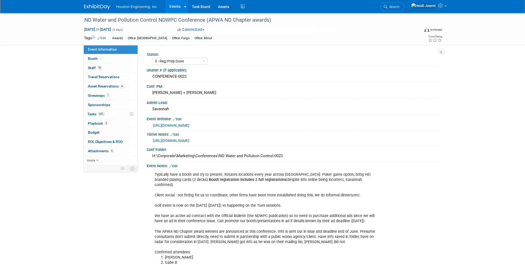
click at [115, 52] on link "Event Information" at bounding box center [111, 49] width 54 height 9
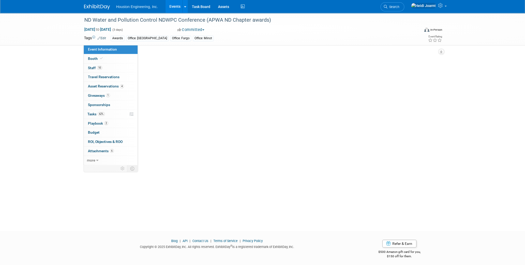
select select "3 - Reg/Prep Done"
select select "Yes"
select select "Mun. Infrastructure"
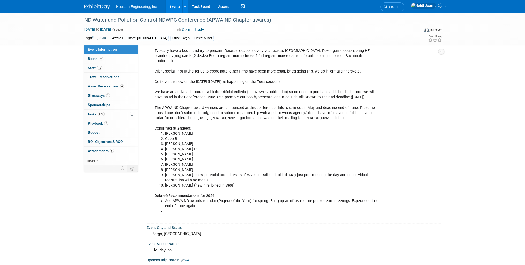
scroll to position [62, 0]
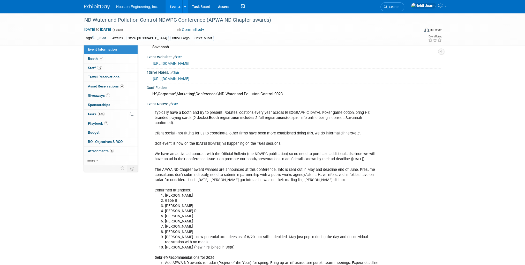
click at [176, 103] on link "Edit" at bounding box center [173, 105] width 9 height 4
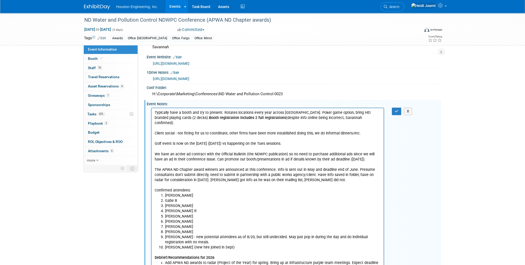
scroll to position [124, 0]
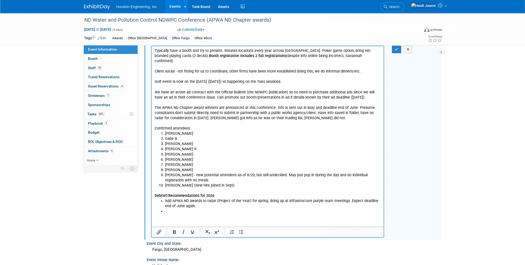
click at [186, 209] on li "Rich Text Area. Press ALT-0 for help." at bounding box center [273, 211] width 216 height 5
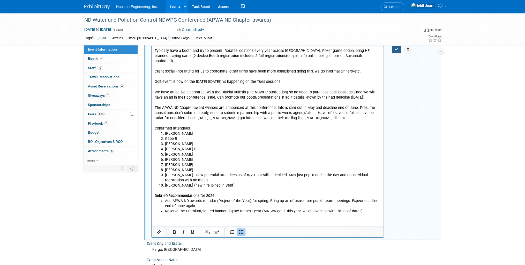
click at [395, 50] on button "button" at bounding box center [397, 49] width 10 height 7
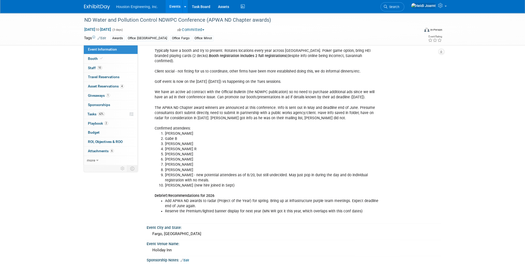
click at [170, 6] on link "Events" at bounding box center [174, 6] width 19 height 13
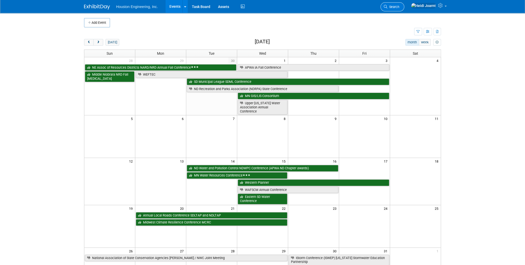
click at [404, 9] on link "Search" at bounding box center [392, 6] width 24 height 9
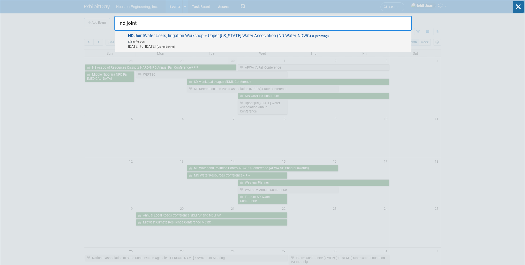
type input "nd joint"
click at [273, 35] on span "ND Joint Water Users, Irrigation Workshop + Upper [US_STATE] Water Association …" at bounding box center [267, 41] width 282 height 16
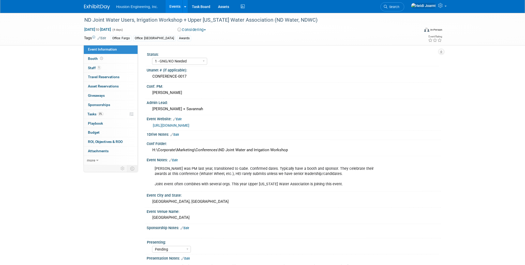
select select "1 - GNG/KO Needed"
select select "Pending"
select select "Water Resources"
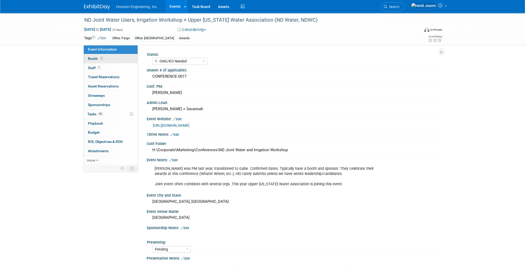
click at [110, 57] on link "Booth" at bounding box center [111, 58] width 54 height 9
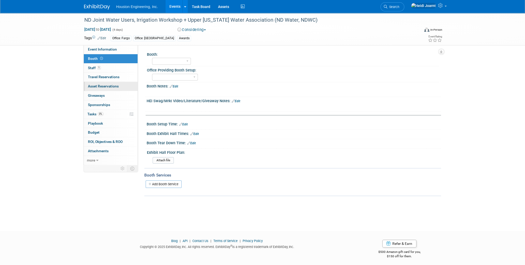
click at [115, 87] on span "Asset Reservations 0" at bounding box center [103, 86] width 31 height 4
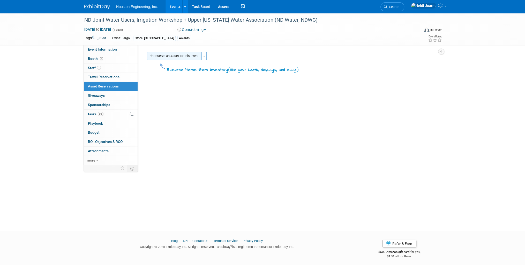
click at [173, 56] on button "Reserve an Asset for this Event" at bounding box center [174, 56] width 55 height 8
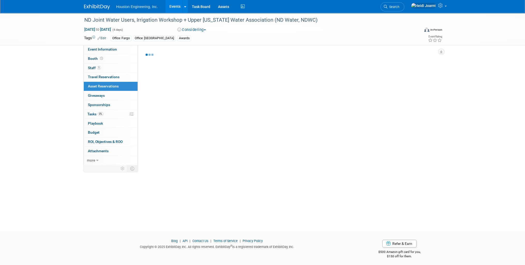
scroll to position [2, 0]
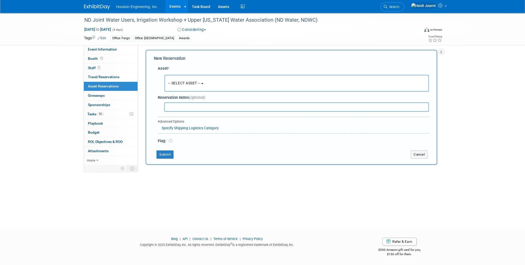
click at [188, 85] on span "-- SELECT ASSET --" at bounding box center [184, 83] width 32 height 4
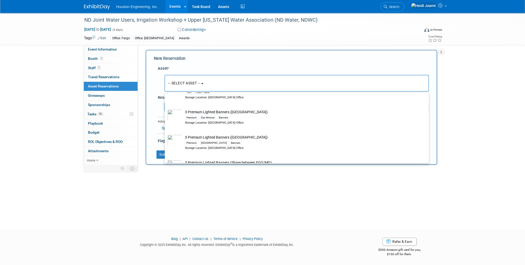
scroll to position [83, 0]
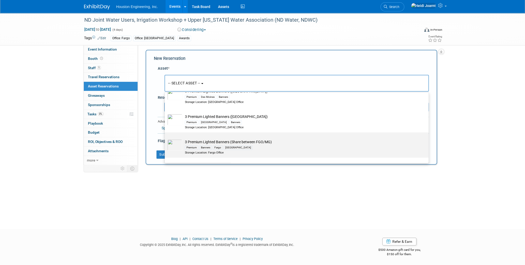
click at [200, 143] on td "3 Premium Lighted Banners (Share between FGO/MG) Premium Banners Fargo [GEOGRAP…" at bounding box center [300, 147] width 236 height 15
click at [165, 139] on input "3 Premium Lighted Banners (Share between FGO/MG) Premium Banners Fargo [GEOGRAP…" at bounding box center [163, 136] width 3 height 3
select select "10729620"
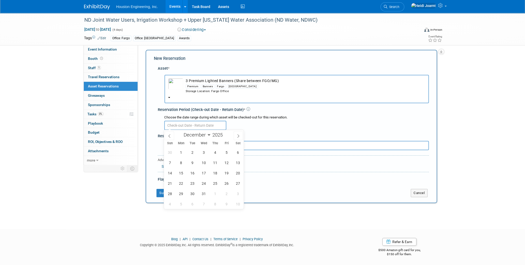
click at [190, 125] on input "text" at bounding box center [195, 125] width 62 height 9
click at [181, 162] on span "8" at bounding box center [181, 163] width 10 height 10
click at [226, 162] on span "12" at bounding box center [226, 163] width 10 height 10
type input "Dec 8, 2025 to Dec 12, 2025"
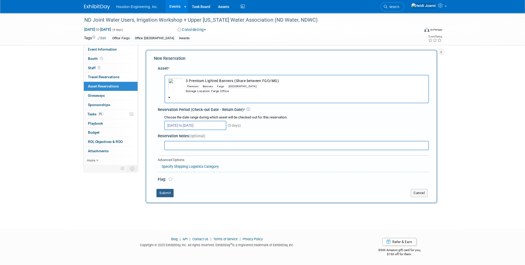
click at [166, 195] on button "Submit" at bounding box center [164, 193] width 17 height 8
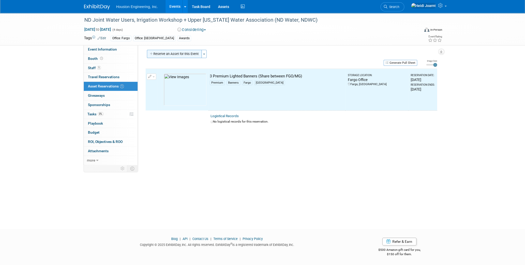
click at [184, 52] on button "Reserve an Asset for this Event" at bounding box center [174, 54] width 55 height 8
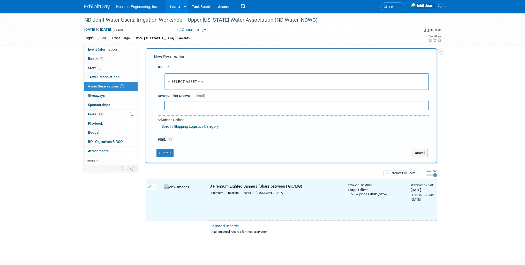
scroll to position [5, 0]
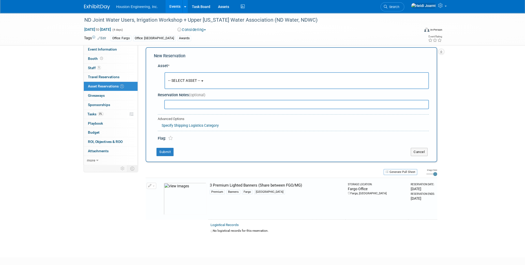
click at [187, 81] on span "-- SELECT ASSET --" at bounding box center [184, 81] width 32 height 4
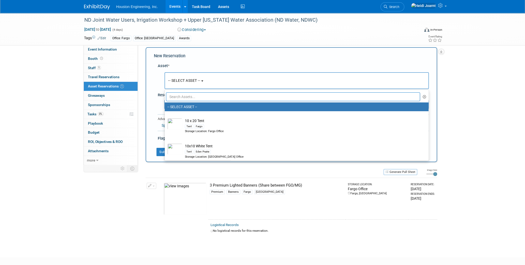
click at [187, 97] on input "text" at bounding box center [293, 97] width 254 height 9
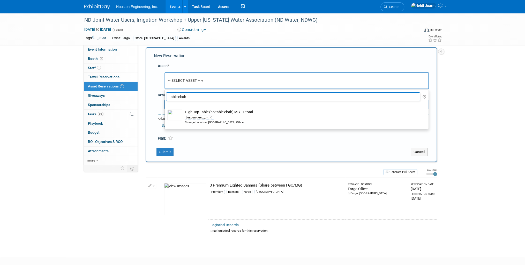
drag, startPoint x: 169, startPoint y: 96, endPoint x: 165, endPoint y: 97, distance: 3.9
click at [165, 97] on li "table cloth" at bounding box center [297, 97] width 264 height 9
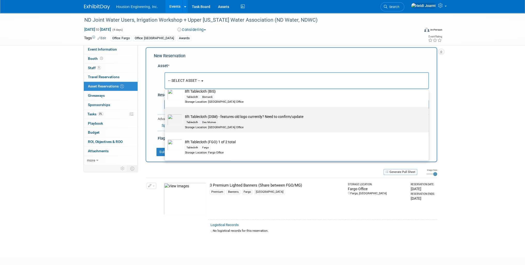
scroll to position [41, 0]
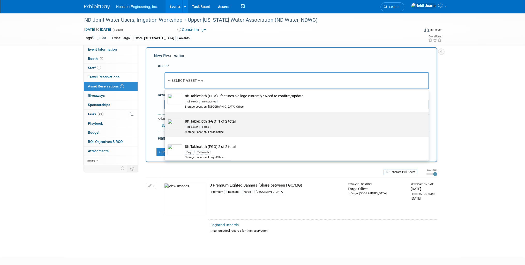
type input "table"
click at [211, 130] on div "Storage Location: Fargo Office" at bounding box center [301, 132] width 233 height 4
click at [165, 118] on input "8ft Tablecloth (FGO) 1 of 2 total Tablecloth Fargo Storage Location: Fargo Offi…" at bounding box center [163, 116] width 3 height 3
select select "10728641"
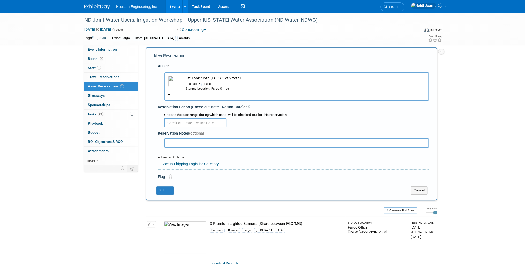
click at [194, 122] on input "text" at bounding box center [195, 122] width 62 height 9
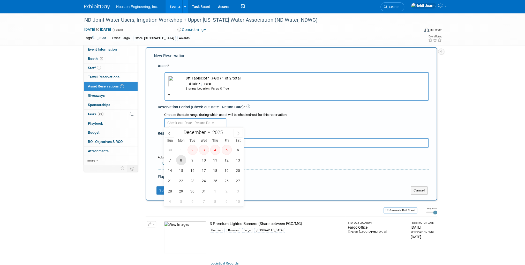
click at [180, 160] on span "8" at bounding box center [181, 160] width 10 height 10
click at [226, 159] on span "12" at bounding box center [226, 160] width 10 height 10
type input "Dec 8, 2025 to Dec 12, 2025"
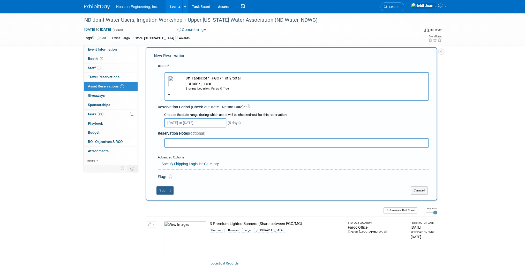
click at [168, 190] on button "Submit" at bounding box center [164, 191] width 17 height 8
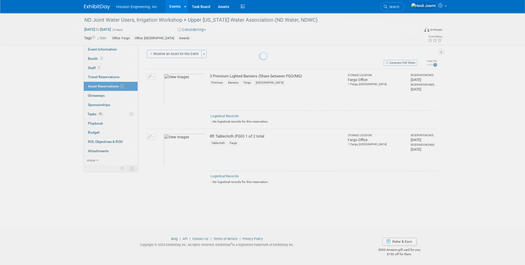
scroll to position [2, 0]
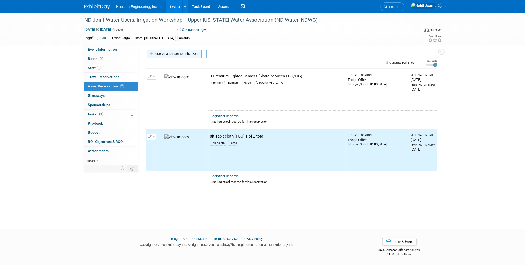
click at [173, 52] on button "Reserve an Asset for this Event" at bounding box center [174, 54] width 55 height 8
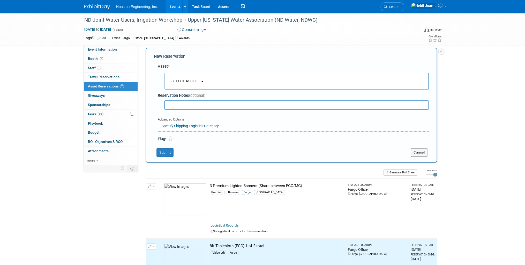
scroll to position [5, 0]
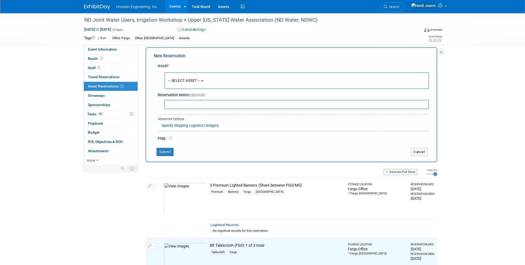
click at [178, 79] on span "-- SELECT ASSET --" at bounding box center [184, 81] width 32 height 4
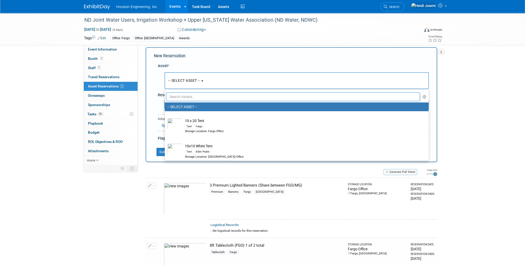
click at [190, 98] on input "text" at bounding box center [293, 97] width 254 height 9
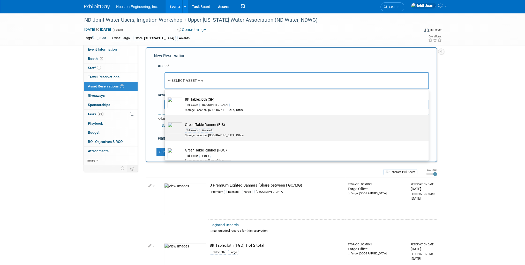
scroll to position [269, 0]
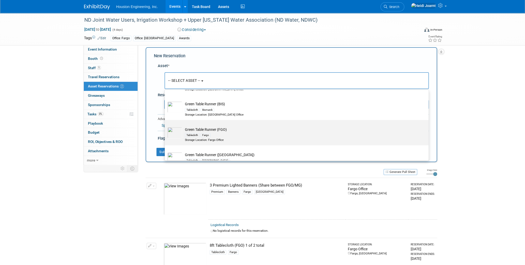
type input "table"
click at [196, 133] on div "Tablecloth" at bounding box center [192, 135] width 15 height 4
click at [165, 126] on input "Green Table Runner (FGO) Tablecloth Fargo Storage Location: Fargo Office" at bounding box center [163, 124] width 3 height 3
select select "10729161"
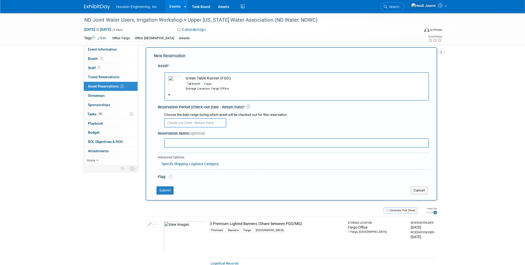
click at [182, 123] on input "text" at bounding box center [195, 122] width 62 height 9
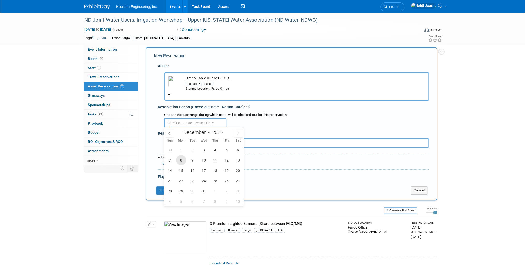
click at [180, 158] on span "8" at bounding box center [181, 160] width 10 height 10
click at [225, 161] on span "12" at bounding box center [226, 160] width 10 height 10
type input "Dec 8, 2025 to Dec 12, 2025"
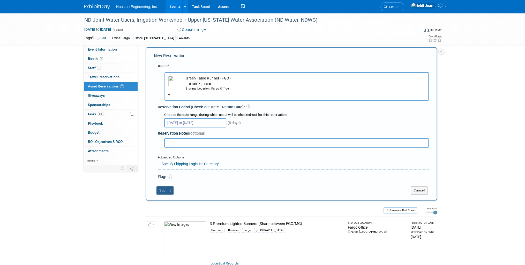
click at [168, 188] on button "Submit" at bounding box center [164, 191] width 17 height 8
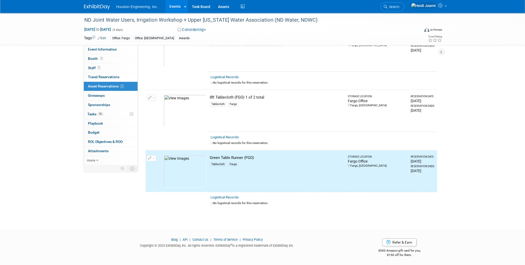
scroll to position [0, 0]
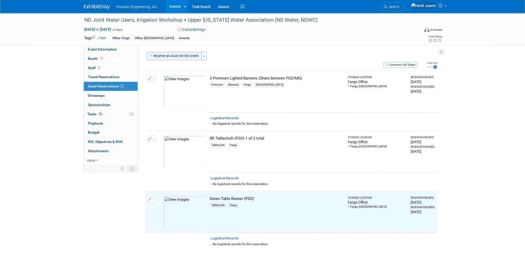
click at [177, 54] on button "Reserve an Asset for this Event" at bounding box center [174, 56] width 55 height 8
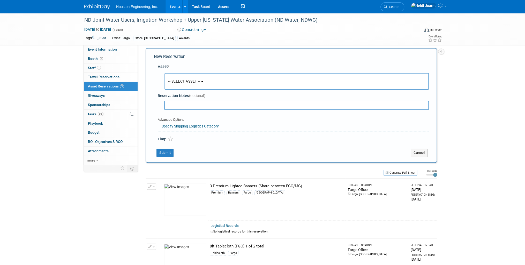
scroll to position [5, 0]
click at [186, 79] on span "-- SELECT ASSET --" at bounding box center [184, 81] width 32 height 4
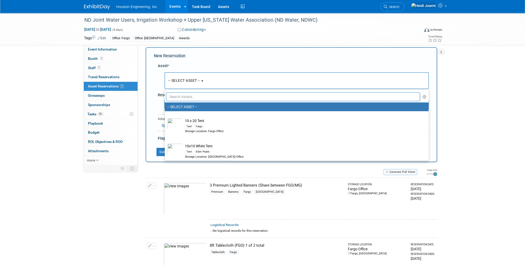
click at [193, 95] on input "text" at bounding box center [293, 97] width 254 height 9
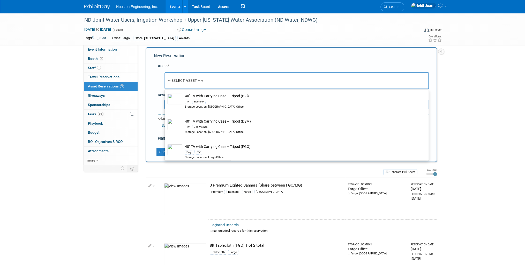
scroll to position [62, 0]
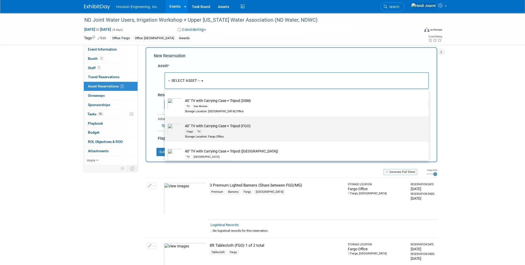
type input "tv"
click at [208, 130] on div "Fargo TV" at bounding box center [301, 132] width 233 height 6
click at [165, 123] on input "40" TV with Carrying Case + Tripod (FGO) Fargo TV Storage Location: Fargo Office" at bounding box center [163, 120] width 3 height 3
select select "10726410"
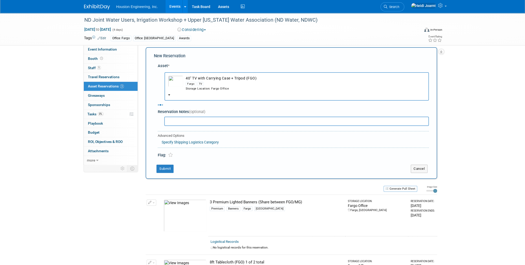
select select "11"
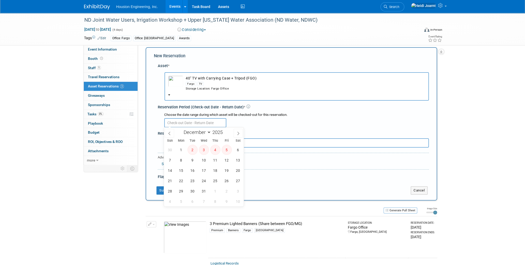
click at [177, 121] on input "text" at bounding box center [195, 122] width 62 height 9
click at [180, 159] on span "8" at bounding box center [181, 160] width 10 height 10
click at [228, 159] on span "12" at bounding box center [226, 160] width 10 height 10
type input "Dec 8, 2025 to Dec 12, 2025"
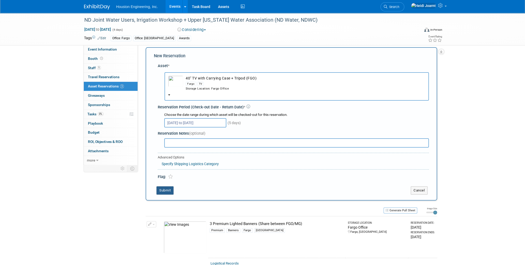
click at [166, 189] on button "Submit" at bounding box center [164, 191] width 17 height 8
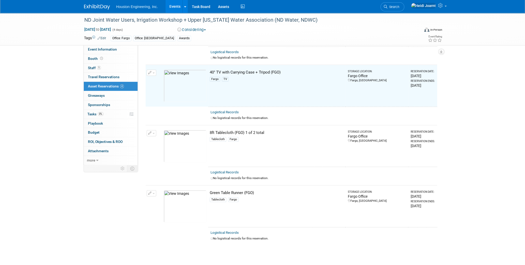
scroll to position [0, 0]
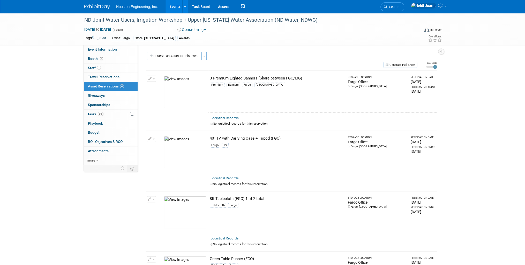
click at [197, 31] on button "Considering" at bounding box center [191, 29] width 32 height 5
click at [104, 49] on span "Event Information" at bounding box center [102, 49] width 29 height 4
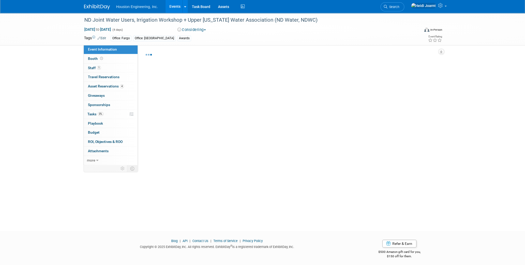
select select "1 - GNG/KO Needed"
select select "Pending"
select select "Water Resources"
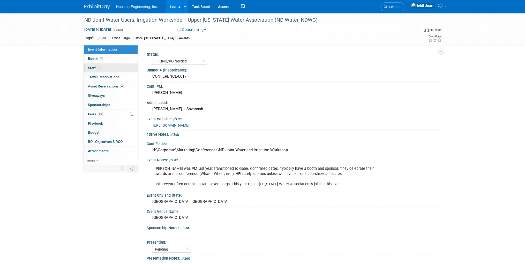
click at [120, 70] on link "1 Staff 1" at bounding box center [111, 68] width 54 height 9
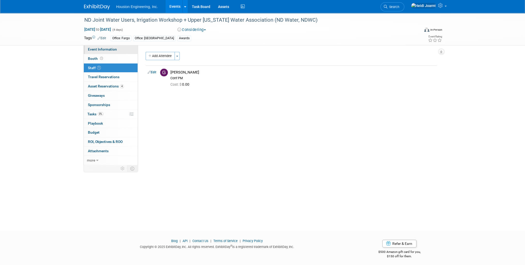
click at [120, 50] on link "Event Information" at bounding box center [111, 49] width 54 height 9
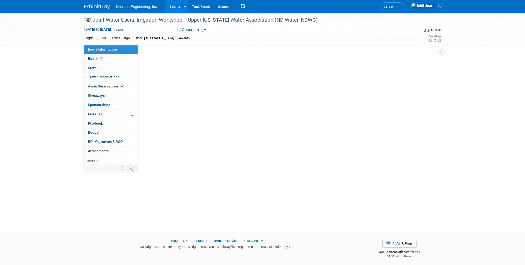
select select "1 - GNG/KO Needed"
select select "Pending"
select select "Water Resources"
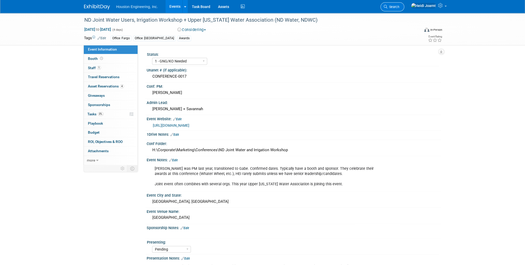
click at [387, 5] on icon at bounding box center [386, 7] width 4 height 4
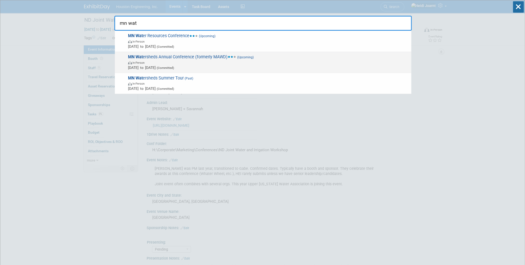
type input "mn wat"
click at [195, 60] on span "In-Person" at bounding box center [268, 62] width 280 height 5
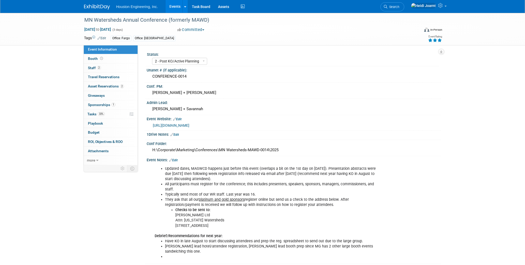
select select "2 - Post KO/Active Planning"
select select "Yes"
select select "Water Resources"
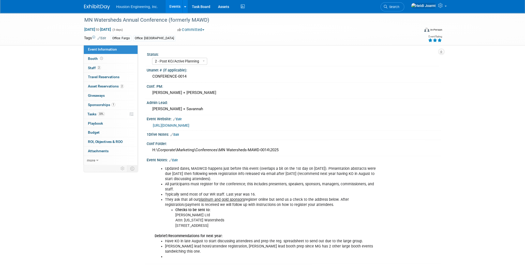
click at [179, 6] on link "Events" at bounding box center [174, 6] width 19 height 13
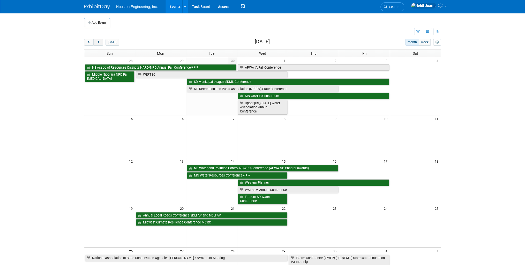
click at [99, 43] on span "next" at bounding box center [98, 42] width 4 height 3
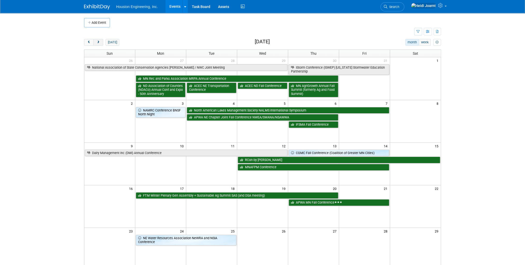
click at [99, 43] on span "next" at bounding box center [98, 42] width 4 height 3
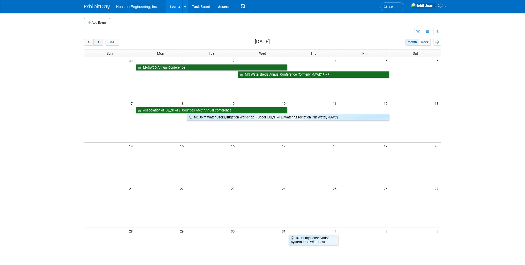
click at [99, 43] on span "next" at bounding box center [98, 42] width 4 height 3
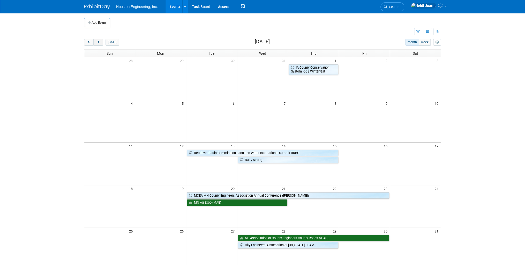
click at [99, 43] on span "next" at bounding box center [98, 42] width 4 height 3
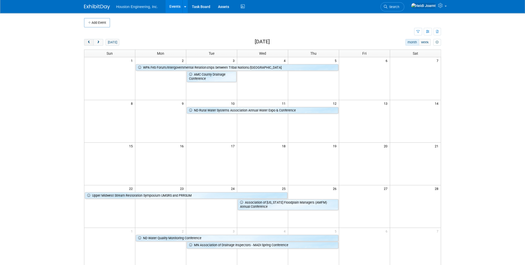
click at [88, 43] on span "prev" at bounding box center [89, 42] width 4 height 3
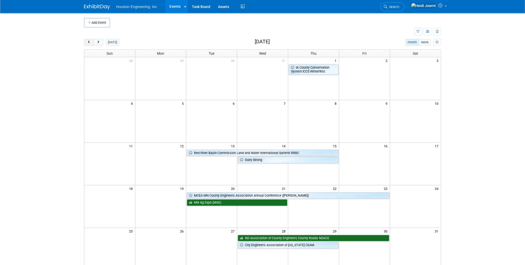
click at [88, 43] on span "prev" at bounding box center [89, 42] width 4 height 3
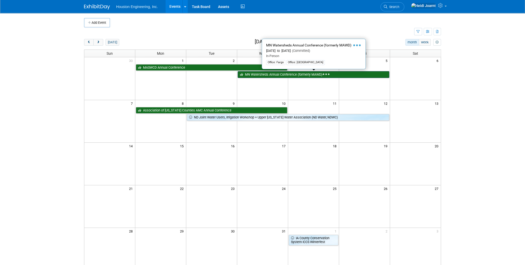
click at [347, 75] on link "MN Watersheds Annual Conference (formerly MAWD)" at bounding box center [313, 74] width 151 height 7
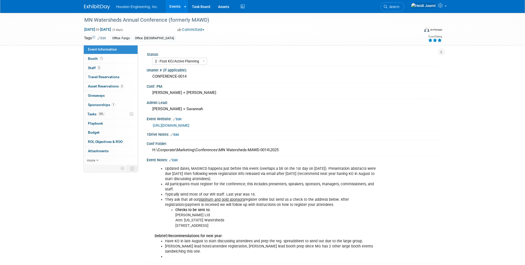
select select "2 - Post KO/Active Planning"
select select "Yes"
select select "Water Resources"
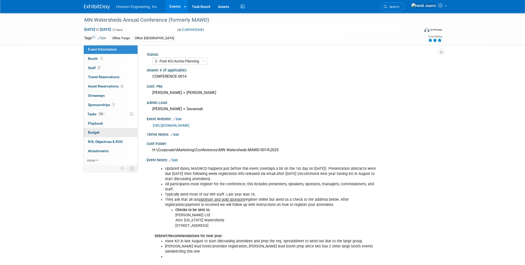
click at [108, 128] on link "Budget" at bounding box center [111, 132] width 54 height 9
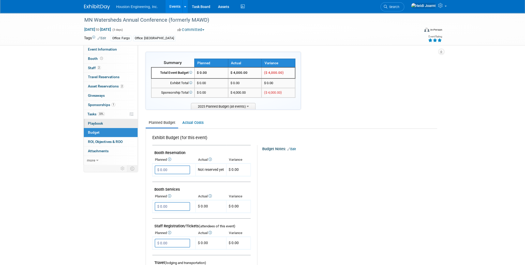
click at [108, 122] on link "0 Playbook 0" at bounding box center [111, 123] width 54 height 9
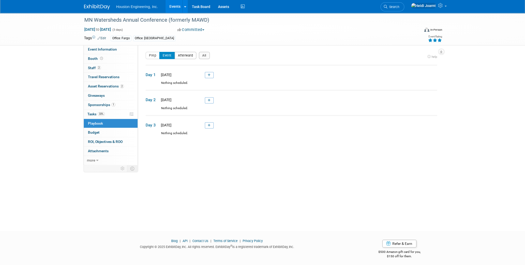
click at [187, 55] on button "Afterward" at bounding box center [185, 55] width 22 height 7
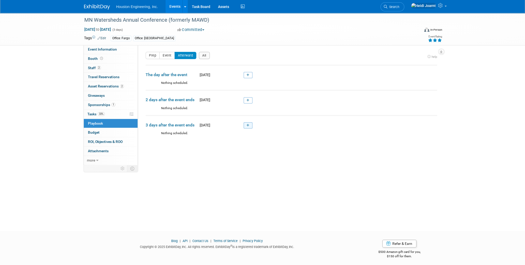
click at [248, 125] on icon at bounding box center [247, 125] width 3 height 3
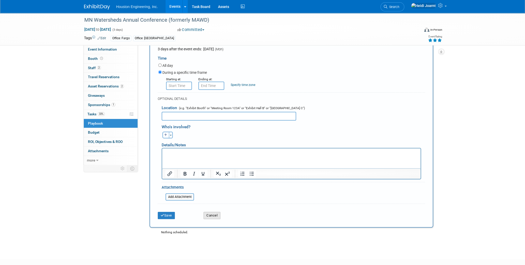
click at [211, 214] on button "Cancel" at bounding box center [211, 215] width 17 height 7
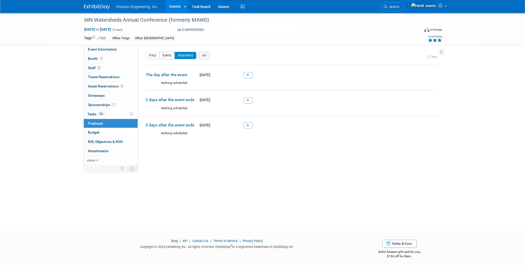
click at [169, 53] on button "Event" at bounding box center [167, 55] width 16 height 7
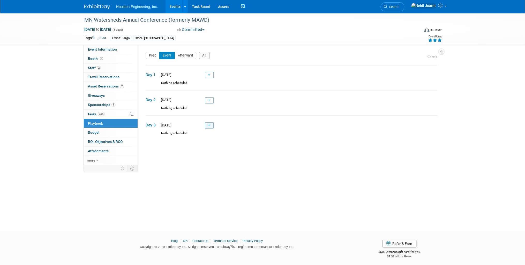
click at [208, 124] on icon at bounding box center [209, 125] width 3 height 3
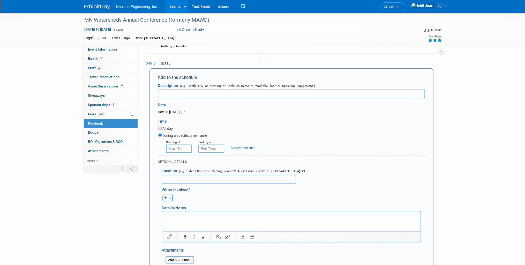
scroll to position [67, 0]
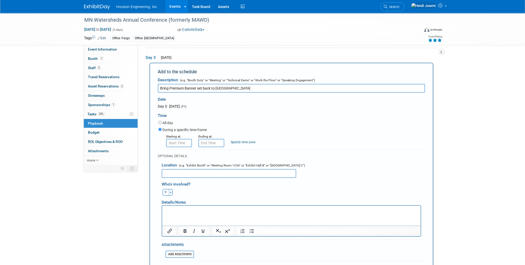
type input "Bring Premium Banner set back to [GEOGRAPHIC_DATA]"
click at [169, 122] on label "All day" at bounding box center [167, 122] width 11 height 5
click at [162, 122] on input "All day" at bounding box center [159, 122] width 3 height 3
radio input "true"
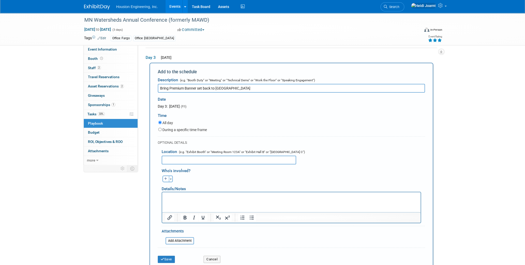
click at [188, 196] on p "Rich Text Area. Press ALT-0 for help." at bounding box center [291, 197] width 252 height 5
click at [166, 261] on button "Save" at bounding box center [166, 259] width 17 height 7
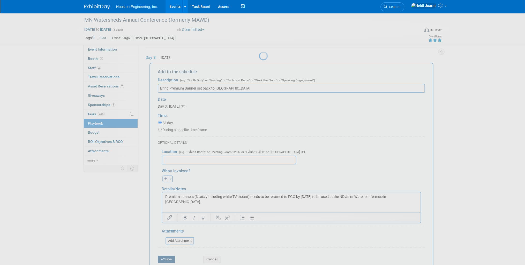
scroll to position [2, 0]
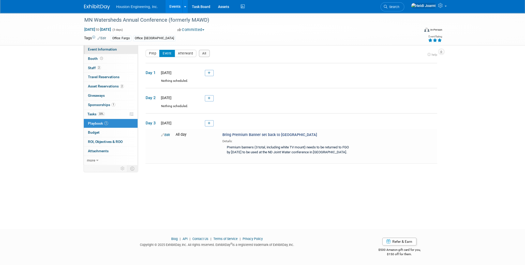
click at [107, 50] on span "Event Information" at bounding box center [102, 49] width 29 height 4
select select "2 - Post KO/Active Planning"
select select "Yes"
select select "Water Resources"
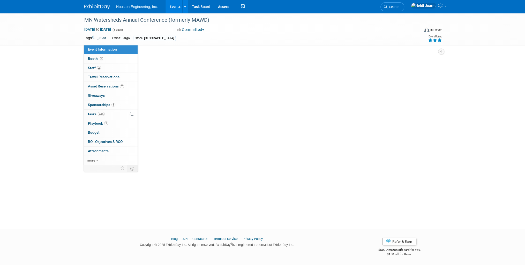
scroll to position [0, 0]
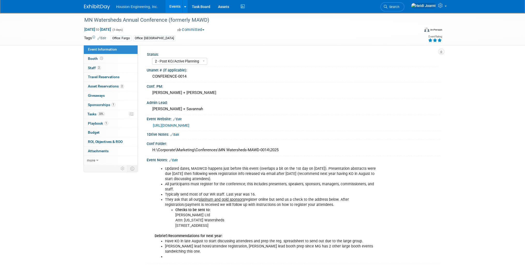
click at [175, 159] on link "Edit" at bounding box center [173, 161] width 9 height 4
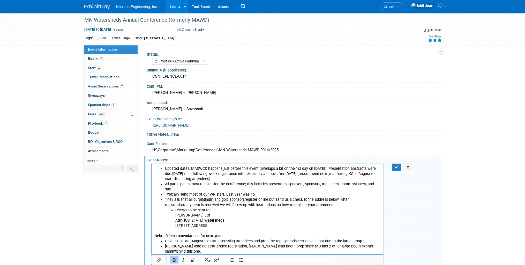
drag, startPoint x: 220, startPoint y: 232, endPoint x: 205, endPoint y: 231, distance: 14.7
click at [205, 234] on b "Debrief/Recommendations for next year:" at bounding box center [189, 236] width 68 height 4
drag, startPoint x: 205, startPoint y: 232, endPoint x: 221, endPoint y: 232, distance: 16.0
click at [221, 234] on b "Debrief/Recommendations for next year:" at bounding box center [189, 236] width 68 height 4
click at [397, 166] on icon "button" at bounding box center [396, 168] width 4 height 4
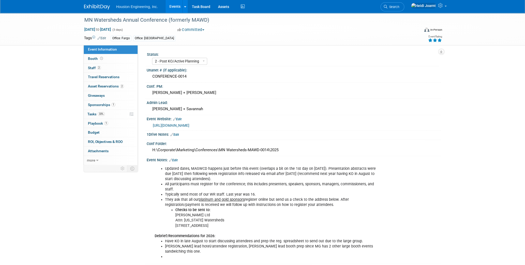
click at [169, 5] on link "Events" at bounding box center [174, 6] width 19 height 13
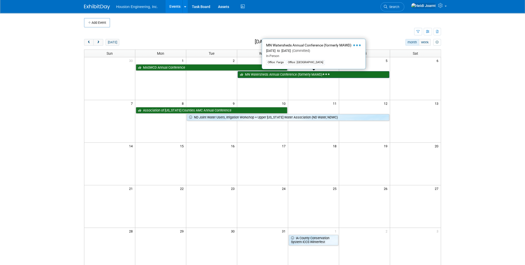
click at [270, 76] on link "MN Watersheds Annual Conference (formerly MAWD)" at bounding box center [313, 74] width 151 height 7
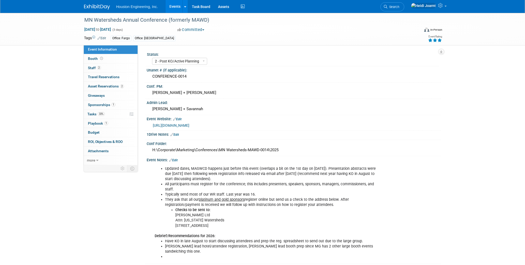
select select "2 - Post KO/Active Planning"
select select "Yes"
select select "Water Resources"
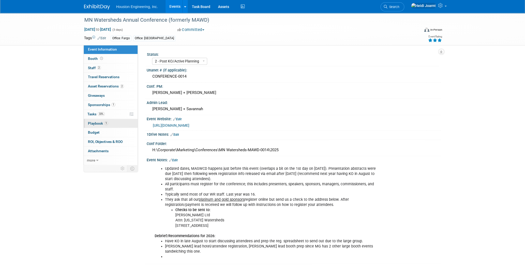
click at [112, 122] on link "1 Playbook 1" at bounding box center [111, 123] width 54 height 9
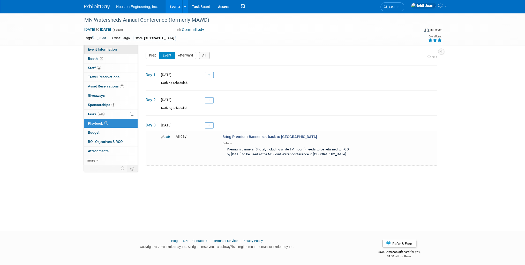
click at [109, 48] on span "Event Information" at bounding box center [102, 49] width 29 height 4
select select "2 - Post KO/Active Planning"
select select "Yes"
select select "Water Resources"
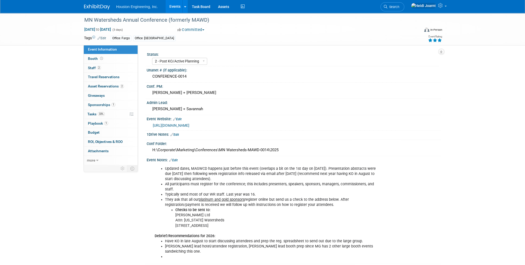
click at [179, 5] on link "Events" at bounding box center [174, 6] width 19 height 13
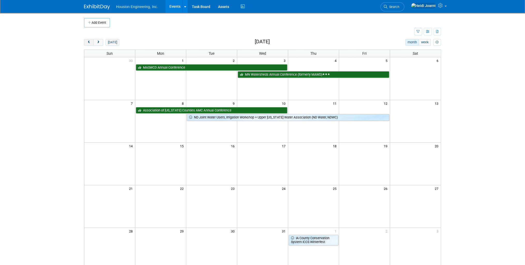
click at [86, 43] on button "prev" at bounding box center [89, 42] width 10 height 7
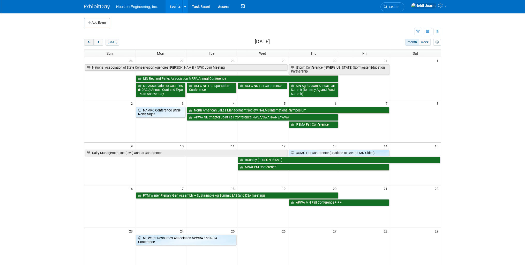
click at [89, 42] on span "prev" at bounding box center [89, 42] width 4 height 3
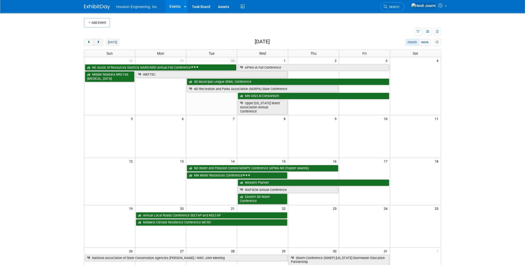
click at [99, 43] on span "next" at bounding box center [98, 42] width 4 height 3
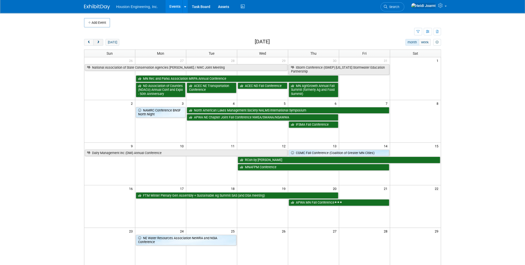
click at [99, 43] on span "next" at bounding box center [98, 42] width 4 height 3
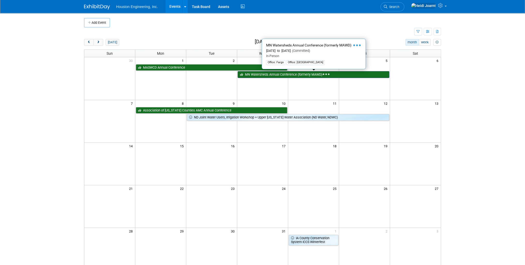
click at [260, 75] on link "MN Watersheds Annual Conference (formerly MAWD)" at bounding box center [313, 74] width 151 height 7
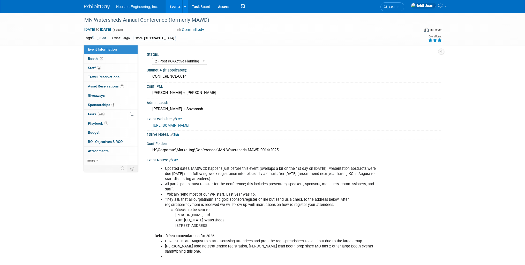
select select "2 - Post KO/Active Planning"
select select "Yes"
select select "Water Resources"
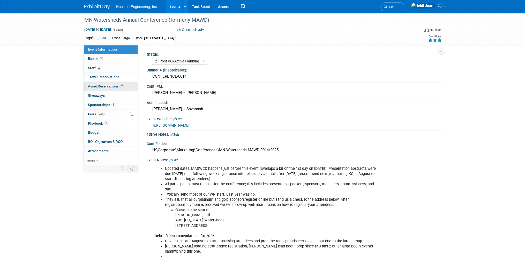
click at [114, 88] on span "Asset Reservations 2" at bounding box center [106, 86] width 36 height 4
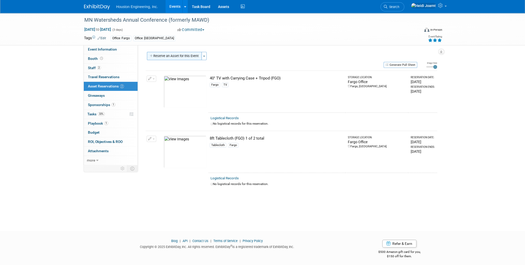
click at [183, 56] on button "Reserve an Asset for this Event" at bounding box center [174, 56] width 55 height 8
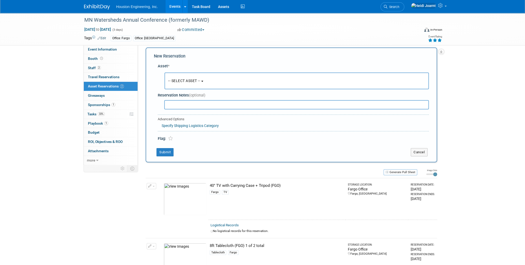
scroll to position [5, 0]
click at [186, 80] on span "-- SELECT ASSET --" at bounding box center [184, 81] width 32 height 4
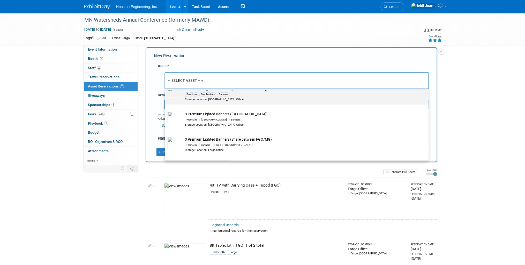
scroll to position [103, 0]
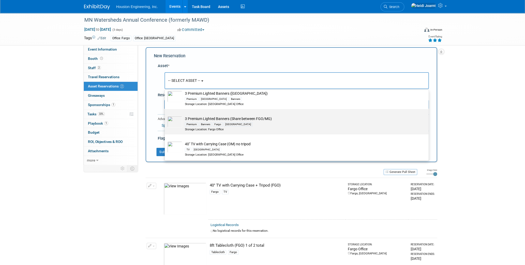
click at [202, 120] on td "3 Premium Lighted Banners (Share between FGO/MG) Premium Banners Fargo [GEOGRAP…" at bounding box center [300, 123] width 236 height 15
click at [165, 116] on input "3 Premium Lighted Banners (Share between FGO/MG) Premium Banners Fargo [GEOGRAP…" at bounding box center [163, 113] width 3 height 3
select select "10729620"
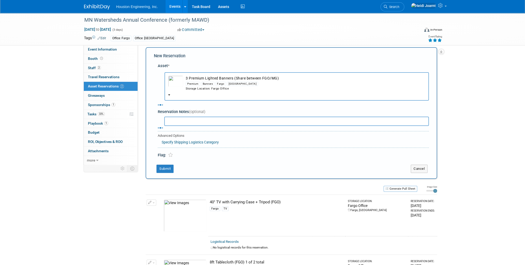
select select "11"
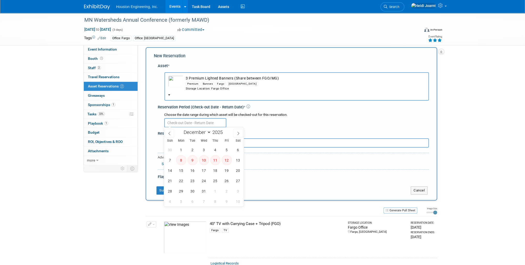
click at [202, 120] on input "text" at bounding box center [195, 122] width 62 height 9
click at [189, 151] on span "2" at bounding box center [192, 150] width 10 height 10
click at [227, 150] on span "5" at bounding box center [226, 150] width 10 height 10
type input "Dec 2, 2025 to Dec 5, 2025"
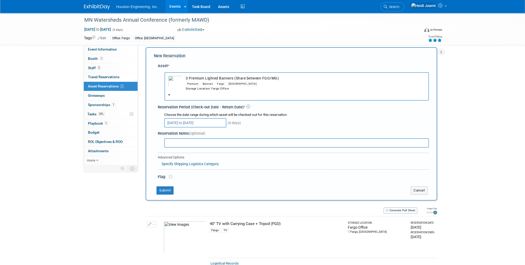
click at [181, 144] on input "text" at bounding box center [296, 143] width 264 height 9
type input "z"
type input "B"
type input "Return to Fargo after conference"
click at [170, 191] on button "Submit" at bounding box center [164, 191] width 17 height 8
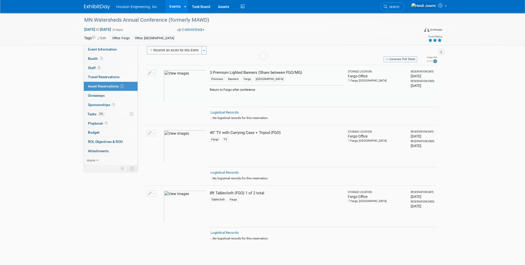
scroll to position [6, 0]
click at [151, 72] on icon "button" at bounding box center [150, 72] width 4 height 3
click at [197, 65] on td "10050828-10729620-d2430213-d20c-4179-ac1a-5d58706bfd71.jpg" at bounding box center [185, 86] width 47 height 42
click at [220, 5] on link "Assets" at bounding box center [223, 6] width 19 height 13
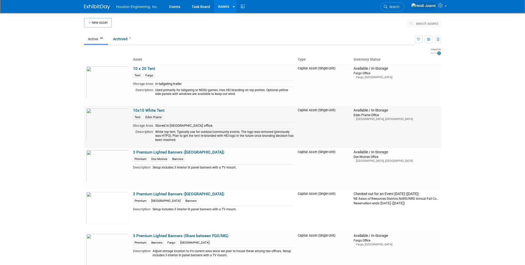
scroll to position [83, 0]
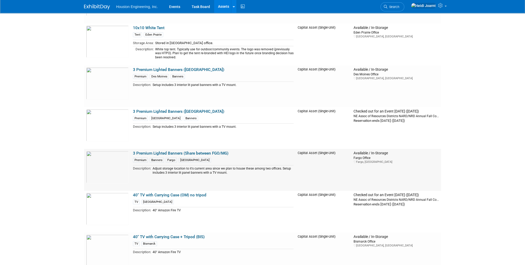
click at [181, 154] on link "3 Premium Lighted Banners (Share between FGO/MG)" at bounding box center [180, 153] width 95 height 5
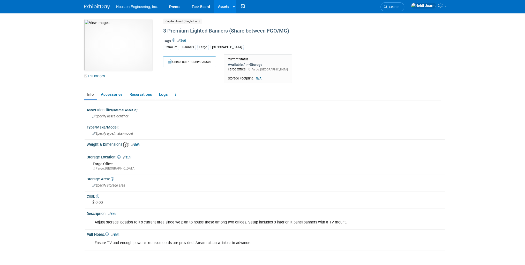
click at [126, 156] on link "Edit" at bounding box center [127, 158] width 9 height 4
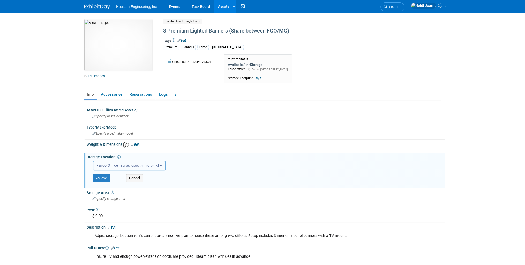
click at [121, 168] on button "Fargo Office Fargo, [GEOGRAPHIC_DATA]" at bounding box center [129, 166] width 73 height 10
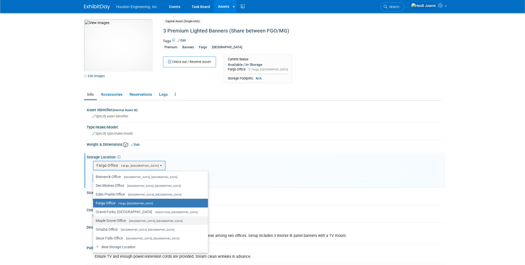
click at [113, 219] on label "[GEOGRAPHIC_DATA] [GEOGRAPHIC_DATA], [GEOGRAPHIC_DATA]" at bounding box center [149, 221] width 107 height 7
click at [94, 219] on input "[GEOGRAPHIC_DATA] [GEOGRAPHIC_DATA], [GEOGRAPHIC_DATA]" at bounding box center [91, 220] width 3 height 3
select select "11224042"
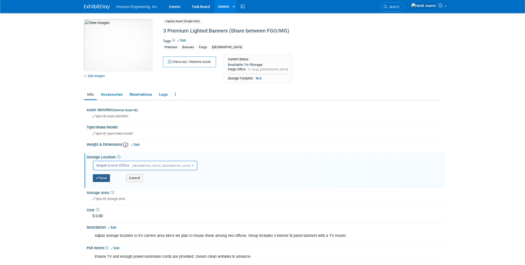
click at [105, 177] on button "Save" at bounding box center [101, 178] width 17 height 8
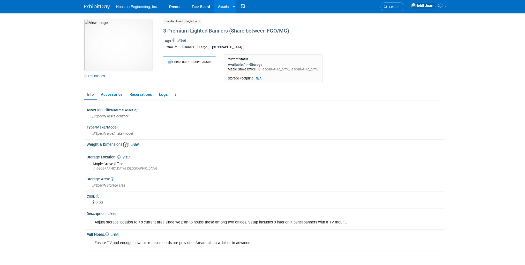
click at [114, 213] on link "Edit" at bounding box center [112, 214] width 9 height 4
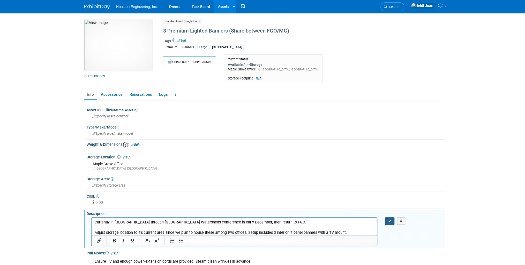
click at [390, 220] on icon "button" at bounding box center [390, 221] width 4 height 4
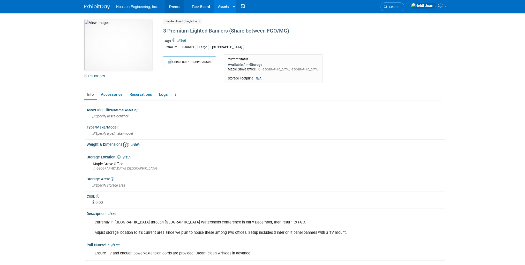
click at [169, 8] on link "Events" at bounding box center [174, 6] width 19 height 13
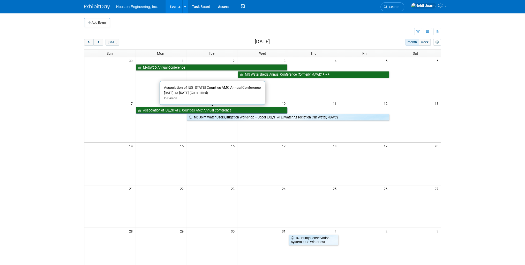
click at [200, 109] on link "Association of [US_STATE] Counties AMC Annual Conference" at bounding box center [211, 110] width 151 height 7
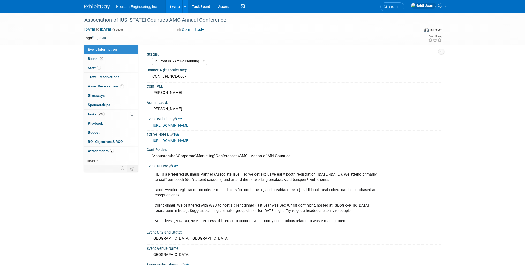
select select "2 - Post KO/Active Planning"
select select "No"
select select "Transportation"
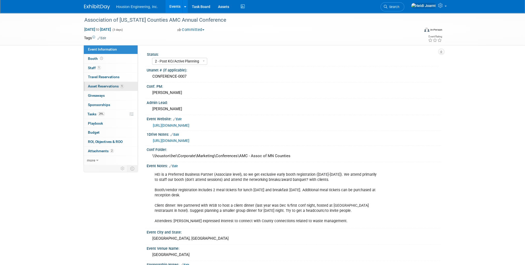
click at [118, 87] on span "Asset Reservations 1" at bounding box center [106, 86] width 36 height 4
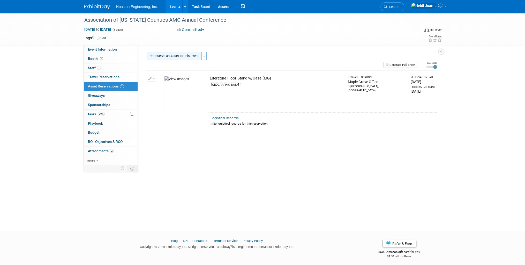
click at [179, 58] on button "Reserve an Asset for this Event" at bounding box center [174, 56] width 55 height 8
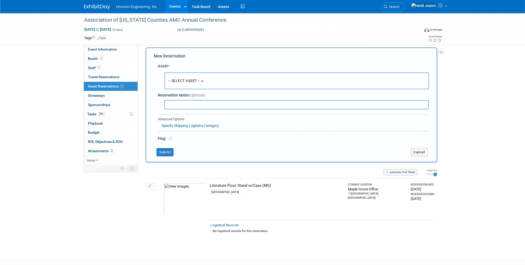
scroll to position [5, 0]
click at [196, 82] on span "-- SELECT ASSET --" at bounding box center [184, 81] width 32 height 4
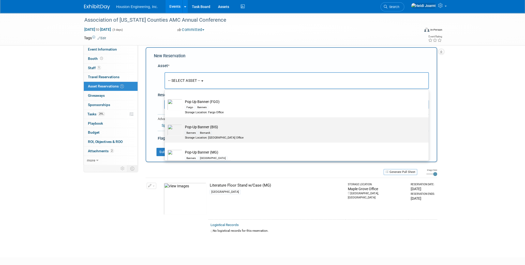
scroll to position [930, 0]
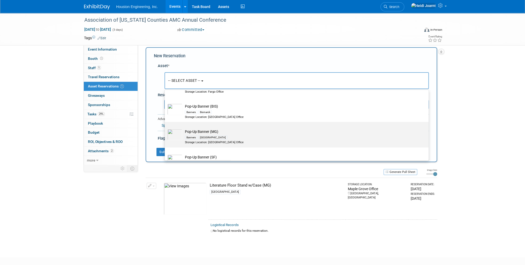
click at [220, 136] on div "Banners Maple Grove" at bounding box center [301, 137] width 233 height 6
click at [165, 128] on input "Pop-Up Banner (MG) Banners Maple Grove Storage Location: Maple Grove Office" at bounding box center [163, 126] width 3 height 3
select select "10729153"
select select "11"
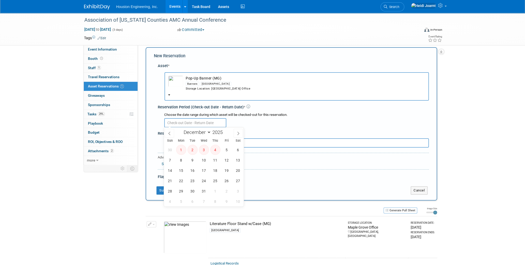
click at [190, 122] on input "text" at bounding box center [195, 122] width 62 height 9
click at [181, 160] on span "8" at bounding box center [181, 160] width 10 height 10
click at [202, 160] on span "10" at bounding box center [204, 160] width 10 height 10
type input "Dec 8, 2025 to Dec 10, 2025"
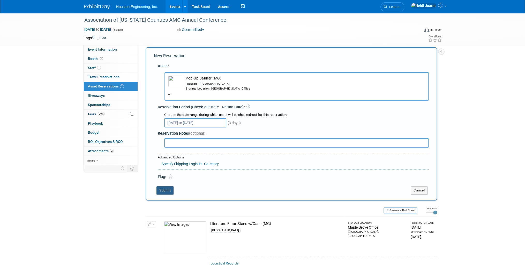
click at [169, 192] on button "Submit" at bounding box center [164, 191] width 17 height 8
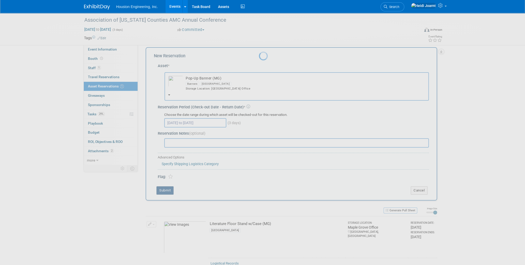
scroll to position [2, 0]
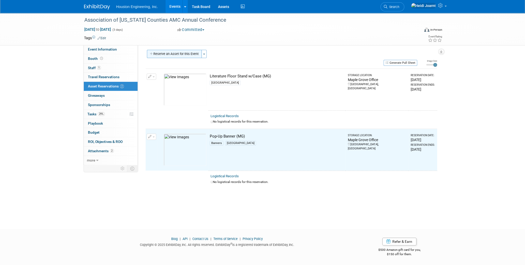
click at [176, 54] on button "Reserve an Asset for this Event" at bounding box center [174, 54] width 55 height 8
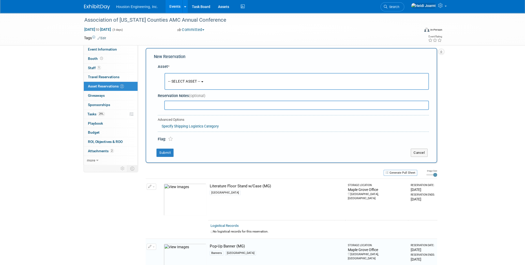
scroll to position [5, 0]
click at [183, 79] on span "-- SELECT ASSET --" at bounding box center [184, 81] width 32 height 4
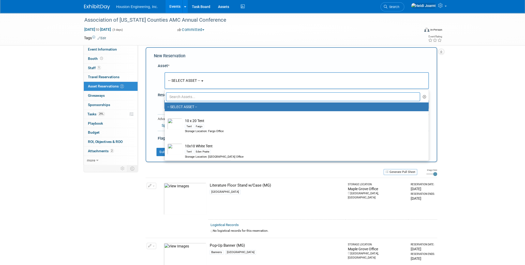
click at [188, 98] on input "text" at bounding box center [293, 97] width 254 height 9
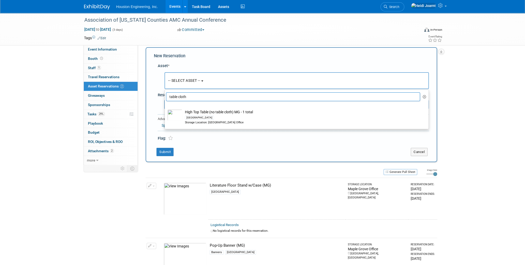
drag, startPoint x: 183, startPoint y: 97, endPoint x: 178, endPoint y: 97, distance: 5.2
click at [178, 97] on input "table cloth" at bounding box center [293, 97] width 254 height 9
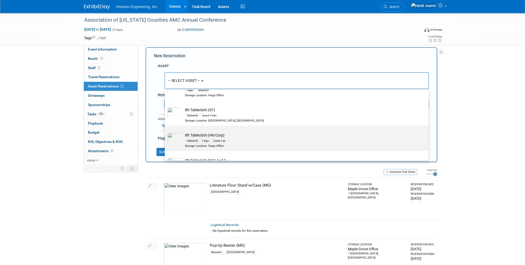
scroll to position [124, 0]
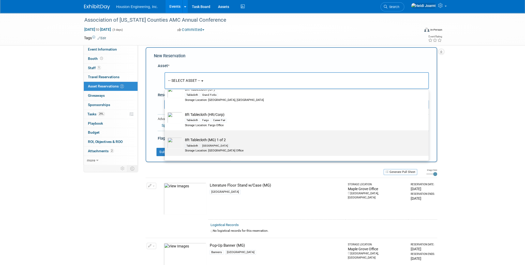
type input "tablecloth"
click at [224, 145] on div "Tablecloth Maple Grove" at bounding box center [301, 146] width 233 height 6
click at [165, 137] on input "8ft Tablecloth (MG) 1 of 2 Tablecloth Maple Grove Storage Location: Maple Grove…" at bounding box center [163, 134] width 3 height 3
select select "10728716"
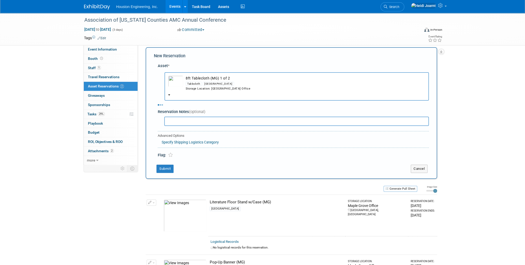
select select "11"
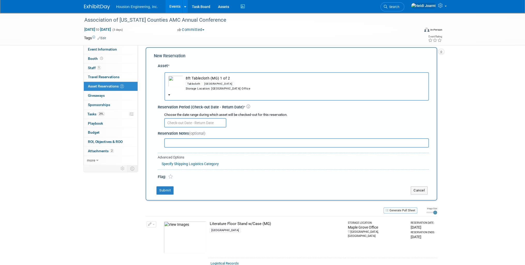
click at [188, 122] on input "text" at bounding box center [195, 122] width 62 height 9
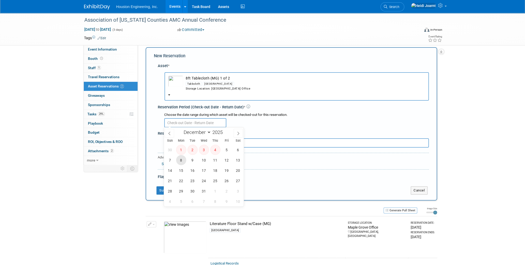
click at [180, 160] on span "8" at bounding box center [181, 160] width 10 height 10
click at [201, 159] on span "10" at bounding box center [204, 160] width 10 height 10
type input "[DATE] to [DATE]"
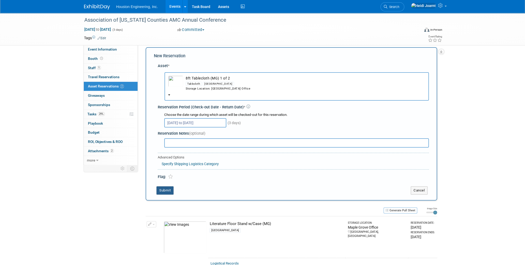
click at [169, 188] on button "Submit" at bounding box center [164, 191] width 17 height 8
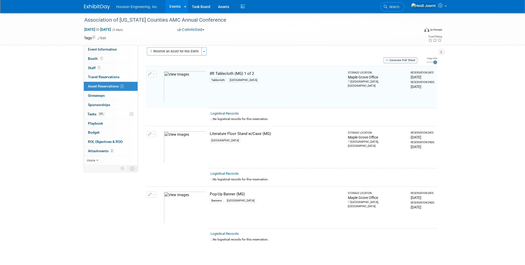
scroll to position [6, 0]
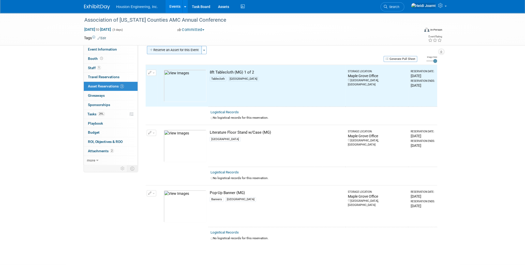
click at [175, 49] on button "Reserve an Asset for this Event" at bounding box center [174, 50] width 55 height 8
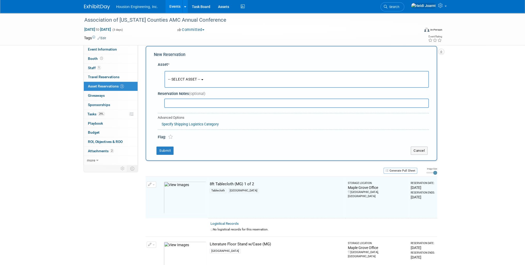
scroll to position [5, 0]
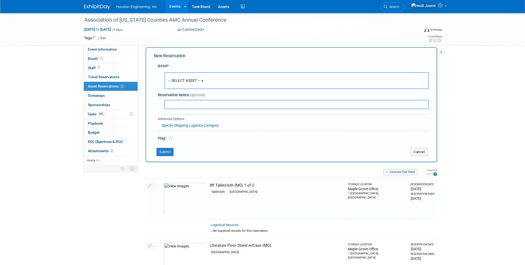
click at [194, 83] on button "-- SELECT ASSET --" at bounding box center [296, 80] width 264 height 17
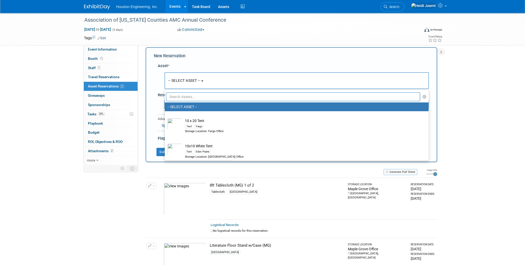
click at [196, 99] on input "text" at bounding box center [293, 97] width 254 height 9
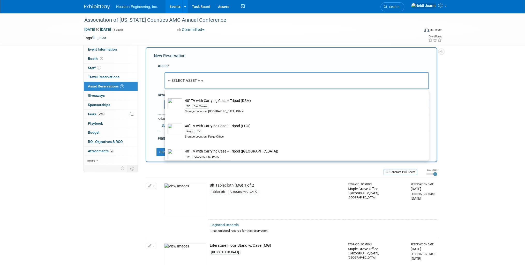
scroll to position [83, 0]
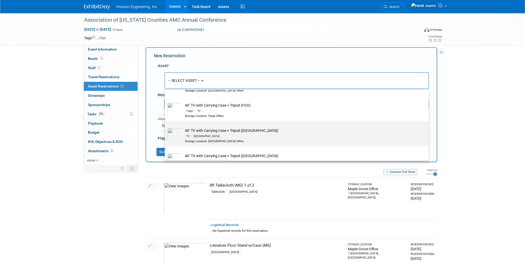
type input "tv"
click at [208, 130] on td "40" TV with Carrying Case + Tripod (MG) TV Maple Grove Storage Location: Maple …" at bounding box center [300, 135] width 236 height 15
click at [165, 127] on input "40" TV with Carrying Case + Tripod (MG) TV Maple Grove Storage Location: Maple …" at bounding box center [163, 125] width 3 height 3
select select "10728714"
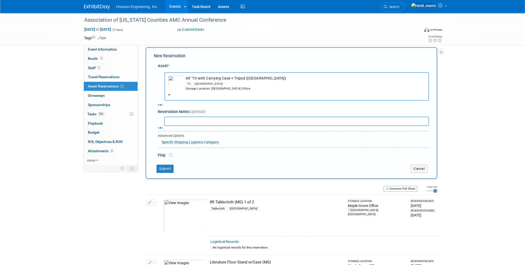
select select "11"
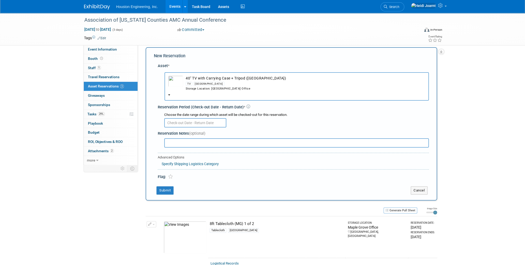
click at [205, 125] on input "text" at bounding box center [195, 122] width 62 height 9
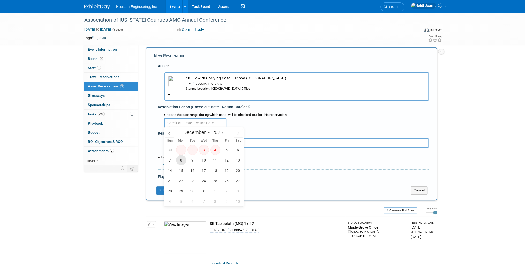
click at [180, 161] on span "8" at bounding box center [181, 160] width 10 height 10
click at [202, 160] on span "10" at bounding box center [204, 160] width 10 height 10
type input "Dec 8, 2025 to Dec 10, 2025"
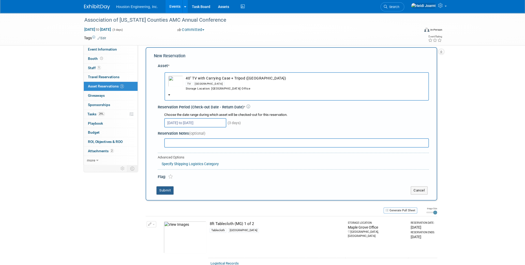
click at [167, 190] on button "Submit" at bounding box center [164, 191] width 17 height 8
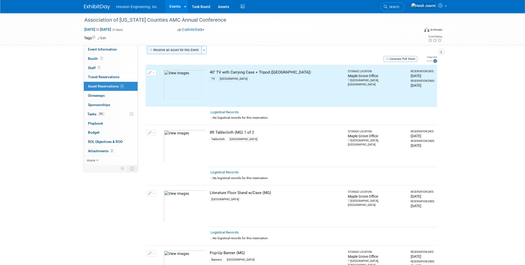
click at [185, 50] on button "Reserve an Asset for this Event" at bounding box center [174, 50] width 55 height 8
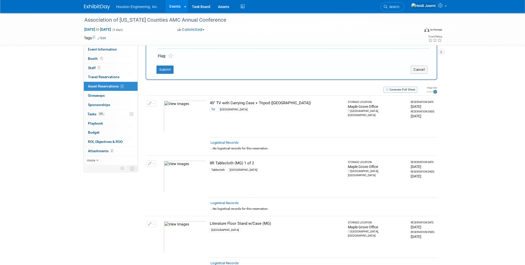
scroll to position [4, 0]
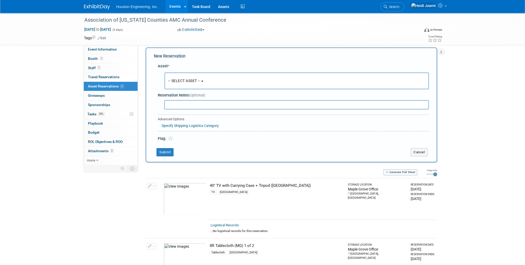
click at [186, 79] on span "-- SELECT ASSET --" at bounding box center [184, 81] width 32 height 4
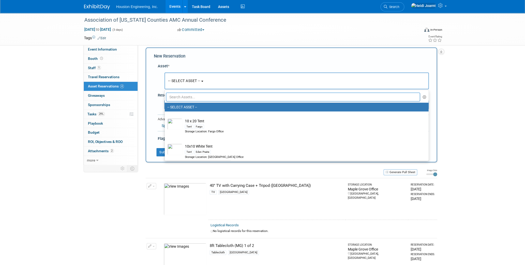
click at [185, 94] on input "text" at bounding box center [293, 97] width 254 height 9
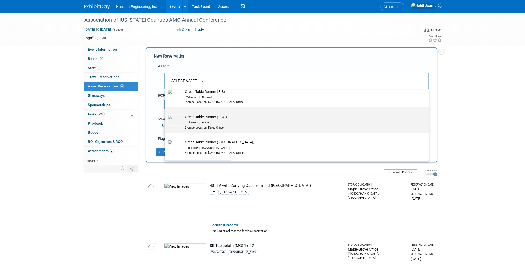
scroll to position [41, 0]
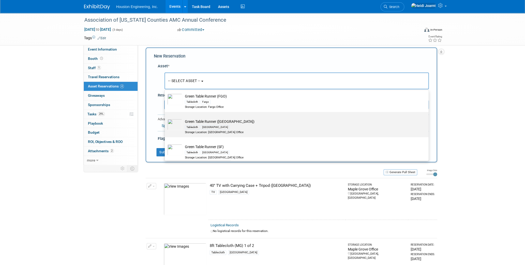
type input "table runn"
click at [204, 126] on div "[GEOGRAPHIC_DATA]" at bounding box center [215, 127] width 29 height 4
click at [165, 118] on input "Green Table Runner (MG) Tablecloth Maple Grove Storage Location: Maple Grove Of…" at bounding box center [163, 116] width 3 height 3
select select "10729162"
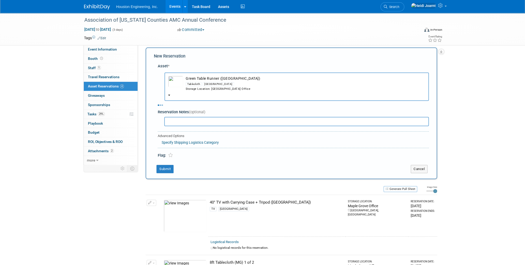
select select "11"
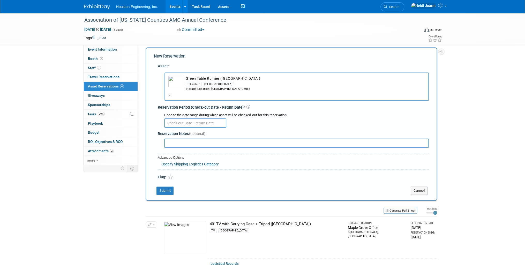
click at [180, 121] on input "text" at bounding box center [195, 123] width 62 height 9
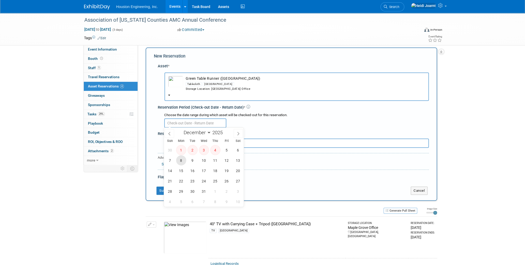
click at [177, 159] on span "8" at bounding box center [181, 161] width 10 height 10
click at [207, 159] on span "10" at bounding box center [204, 161] width 10 height 10
type input "Dec 8, 2025 to Dec 10, 2025"
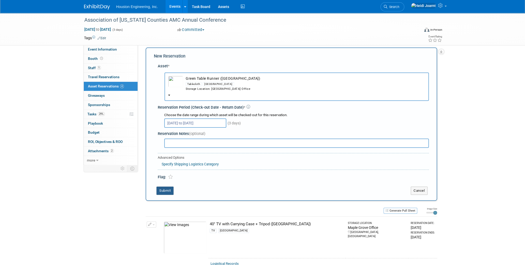
click at [167, 190] on button "Submit" at bounding box center [164, 191] width 17 height 8
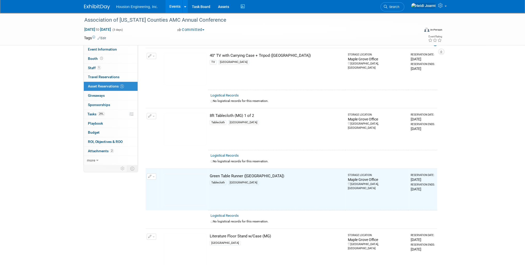
scroll to position [0, 0]
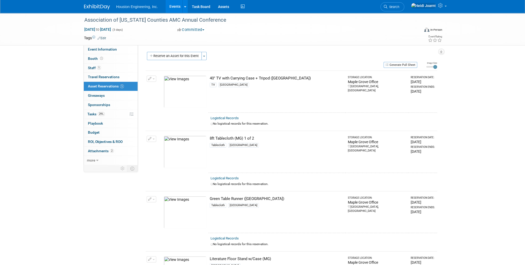
click at [173, 7] on link "Events" at bounding box center [174, 6] width 19 height 13
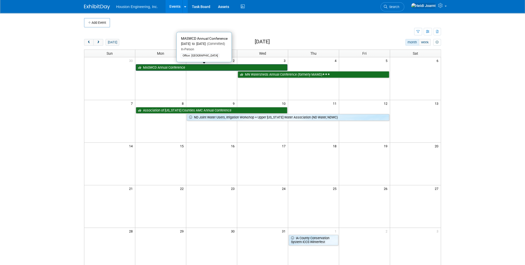
click at [198, 66] on link "MASWCD Annual Conference" at bounding box center [211, 67] width 151 height 7
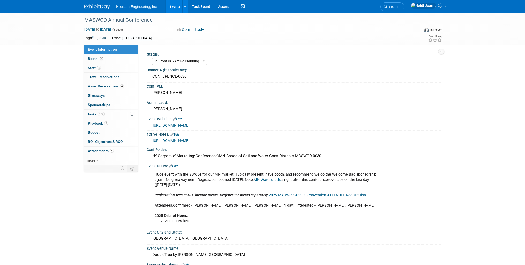
select select "2 - Post KO/Active Planning"
select select "Pending"
select select "Environmental"
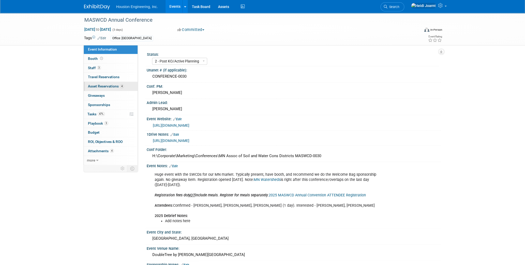
click at [122, 85] on span "4" at bounding box center [122, 87] width 4 height 4
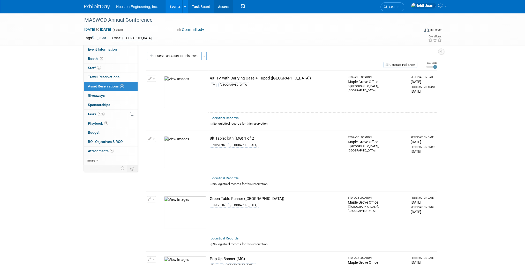
click at [223, 8] on link "Assets" at bounding box center [223, 6] width 19 height 13
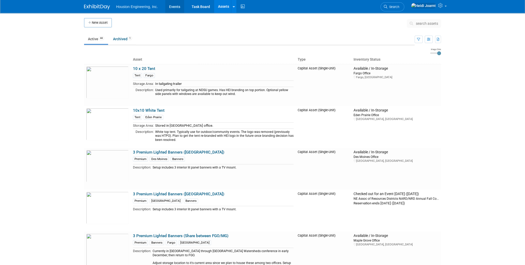
click at [181, 7] on link "Events" at bounding box center [174, 6] width 19 height 13
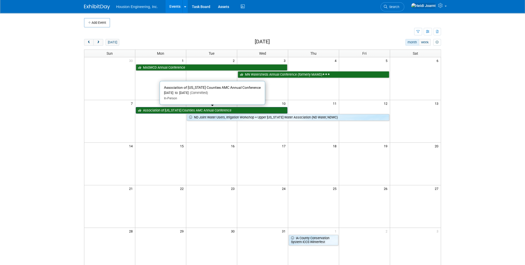
click at [201, 110] on link "Association of [US_STATE] Counties AMC Annual Conference" at bounding box center [211, 110] width 151 height 7
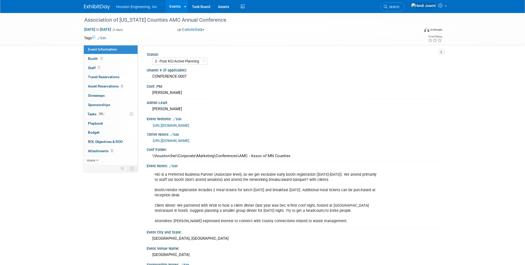
select select "2 - Post KO/Active Planning"
select select "No"
select select "Transportation"
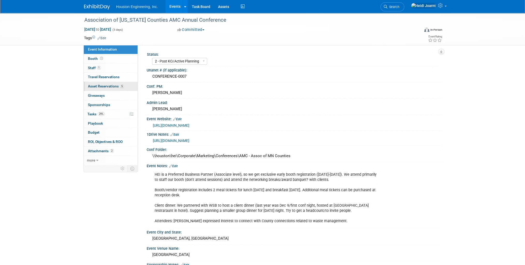
click at [115, 87] on span "Asset Reservations 5" at bounding box center [106, 86] width 36 height 4
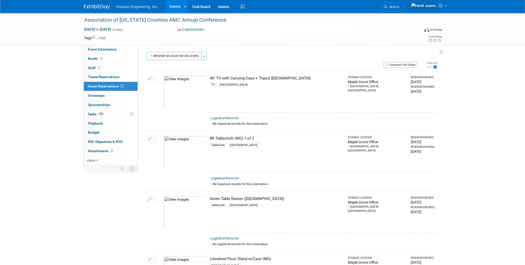
scroll to position [83, 0]
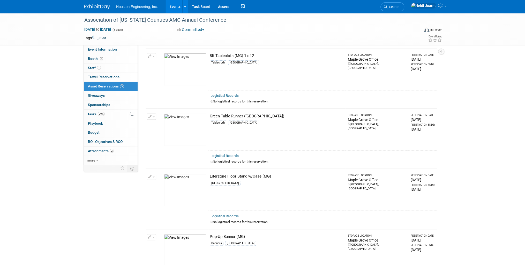
click at [175, 5] on link "Events" at bounding box center [174, 6] width 19 height 13
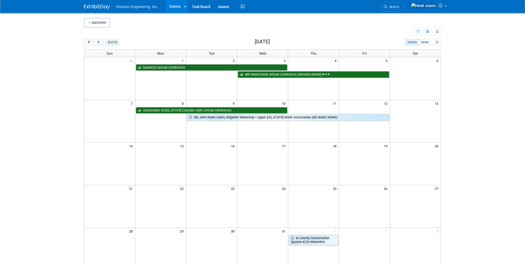
click at [112, 42] on button "[DATE]" at bounding box center [112, 42] width 14 height 7
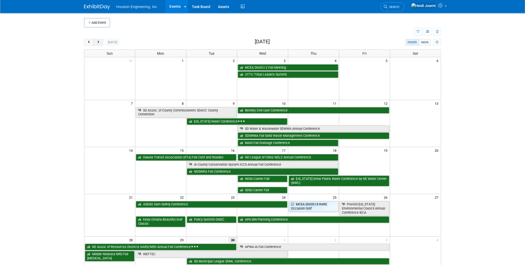
click at [98, 42] on span "next" at bounding box center [98, 42] width 4 height 3
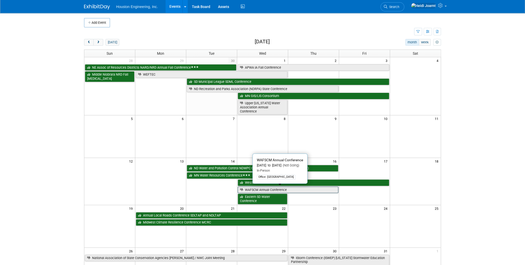
scroll to position [62, 0]
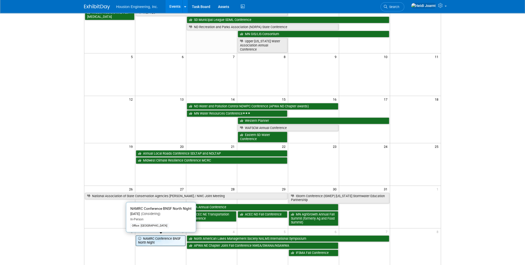
click at [156, 239] on link "NAMRC Conference BNSF North Night" at bounding box center [161, 241] width 50 height 11
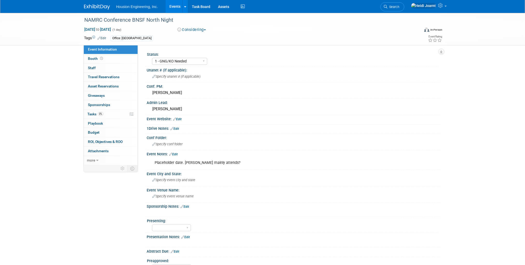
select select "1 - GNG/KO Needed"
select select "Transportation"
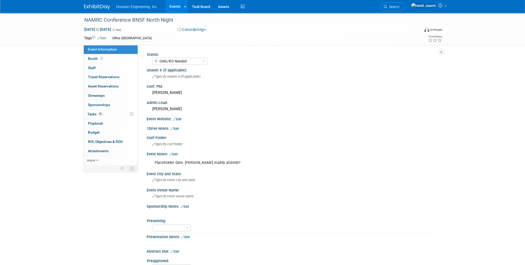
click at [181, 8] on link "Events" at bounding box center [174, 6] width 19 height 13
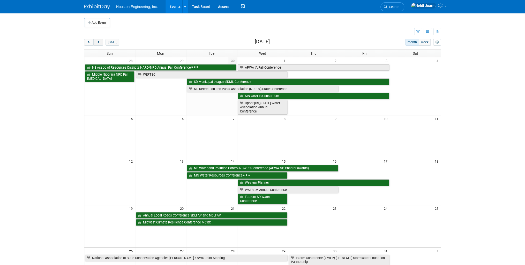
click at [98, 42] on span "next" at bounding box center [98, 42] width 4 height 3
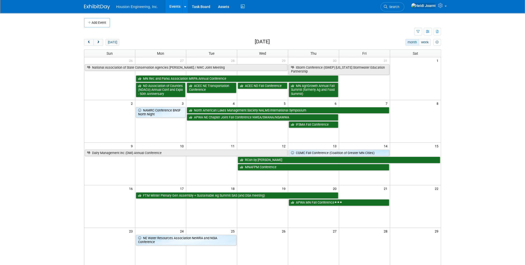
scroll to position [21, 0]
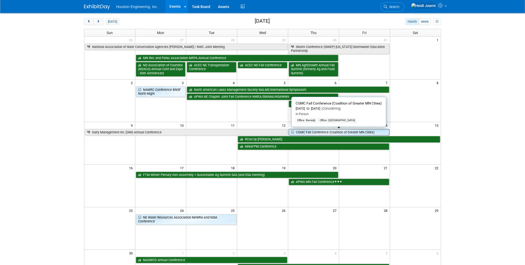
click at [332, 132] on link "CGMC Fall Conference (Coalition of Greater MN Cities)" at bounding box center [338, 132] width 101 height 7
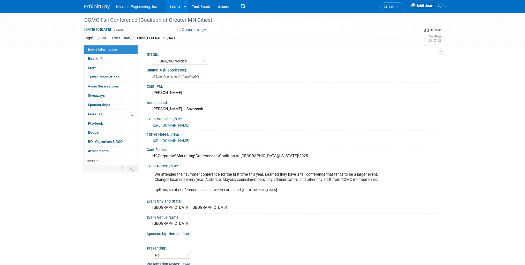
select select "1 - GNG/KO Needed"
select select "No"
select select "Transportation"
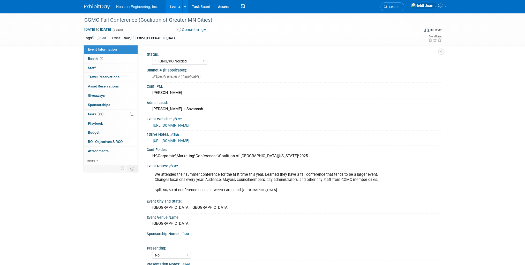
click at [189, 126] on link "https://members.greatermncities.org/events/Details/cgmc-2025-fall-conference-13…" at bounding box center [171, 126] width 36 height 4
click at [179, 108] on div "Megan + Savannah" at bounding box center [293, 109] width 286 height 8
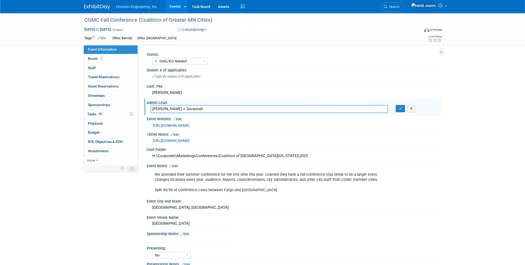
drag, startPoint x: 188, startPoint y: 108, endPoint x: 168, endPoint y: 108, distance: 19.9
click at [168, 108] on input "Megan + Savannah" at bounding box center [268, 109] width 237 height 8
type input "Megan + Kendra"
click at [399, 109] on icon "button" at bounding box center [400, 108] width 4 height 3
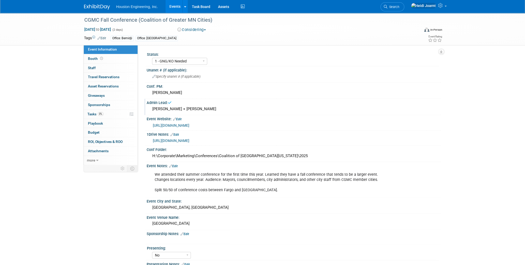
click at [177, 165] on link "Edit" at bounding box center [173, 167] width 9 height 4
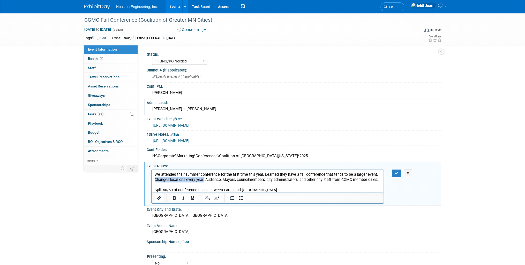
drag, startPoint x: 203, startPoint y: 180, endPoint x: 151, endPoint y: 181, distance: 51.9
click at [151, 181] on html "We attended their summer conference for the first time this year. Learned they …" at bounding box center [267, 181] width 232 height 23
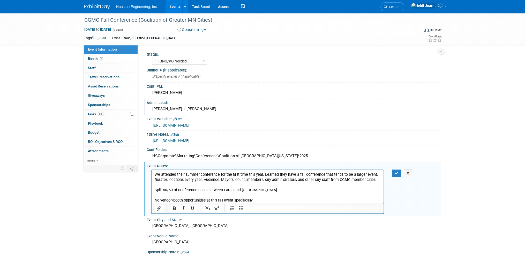
click at [250, 202] on p "No vendor/booth opportunities at this fall event specifically." at bounding box center [268, 200] width 226 height 5
click at [398, 173] on icon "button" at bounding box center [396, 174] width 4 height 4
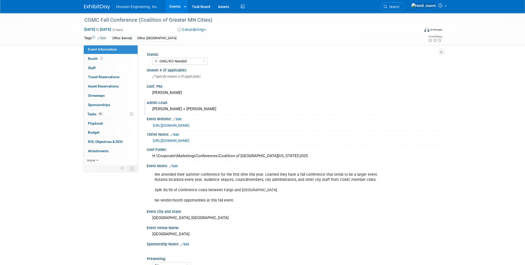
click at [173, 7] on link "Events" at bounding box center [174, 6] width 19 height 13
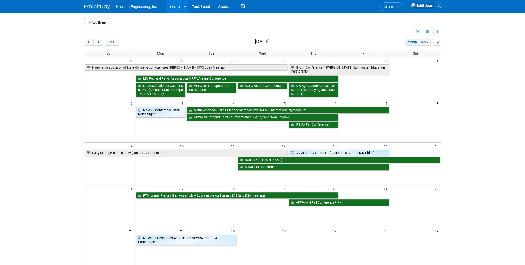
click at [427, 44] on button "week" at bounding box center [424, 42] width 12 height 7
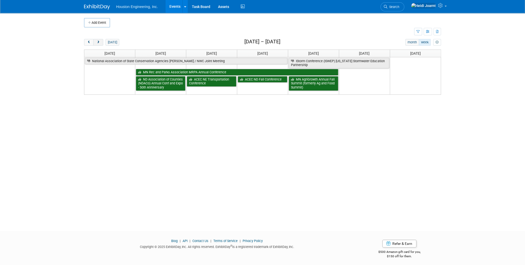
click at [101, 44] on button "next" at bounding box center [98, 42] width 10 height 7
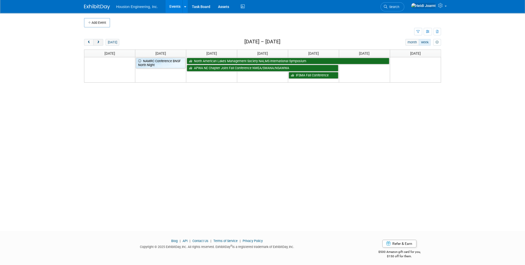
click at [101, 44] on button "next" at bounding box center [98, 42] width 10 height 7
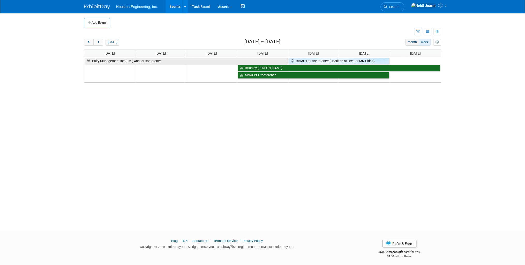
click at [411, 41] on button "month" at bounding box center [412, 42] width 14 height 7
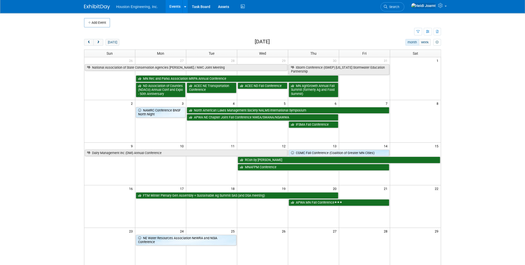
click at [177, 7] on link "Events" at bounding box center [174, 6] width 19 height 13
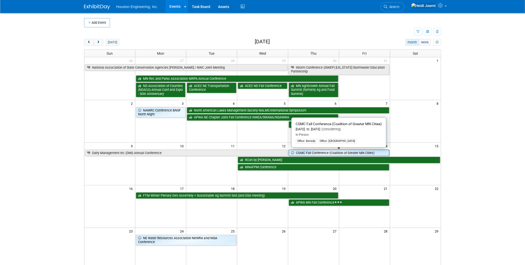
click at [337, 154] on link "CGMC Fall Conference (Coalition of Greater MN Cities)" at bounding box center [338, 153] width 101 height 7
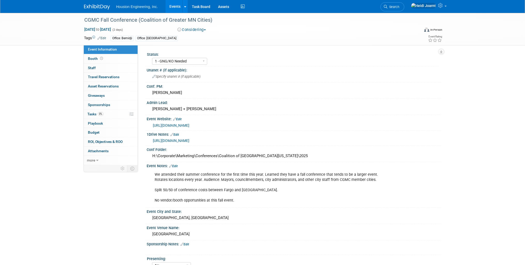
select select "1 - GNG/KO Needed"
select select "No"
select select "Transportation"
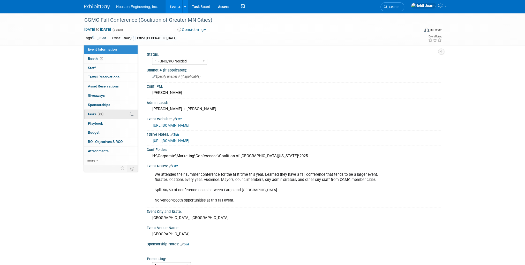
click at [108, 113] on link "0% Tasks 0%" at bounding box center [111, 114] width 54 height 9
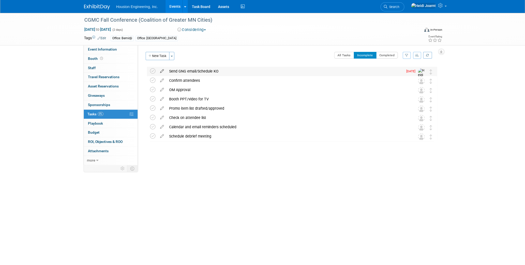
click at [162, 70] on icon at bounding box center [161, 70] width 9 height 6
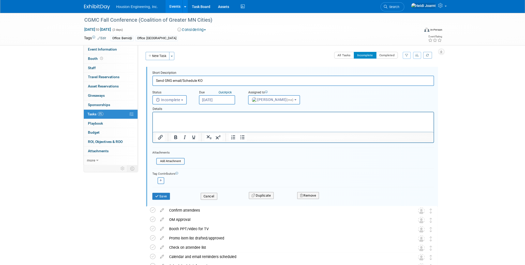
click at [225, 99] on input "[DATE]" at bounding box center [217, 99] width 36 height 9
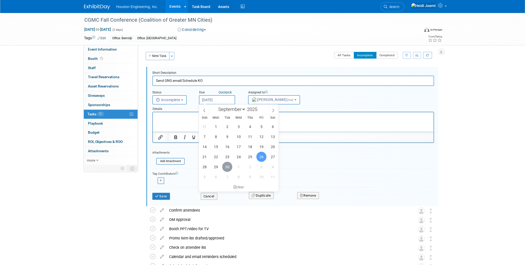
click at [226, 170] on span "30" at bounding box center [227, 167] width 10 height 10
type input "[DATE]"
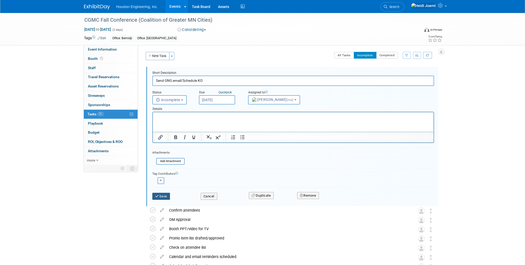
click at [163, 197] on button "Save" at bounding box center [161, 196] width 18 height 7
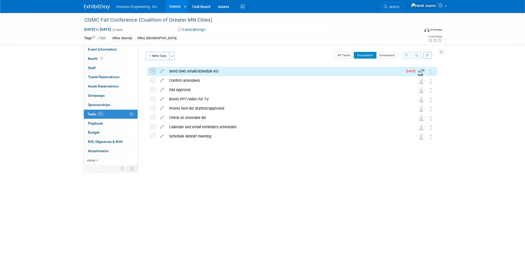
click at [152, 72] on icon at bounding box center [152, 70] width 5 height 5
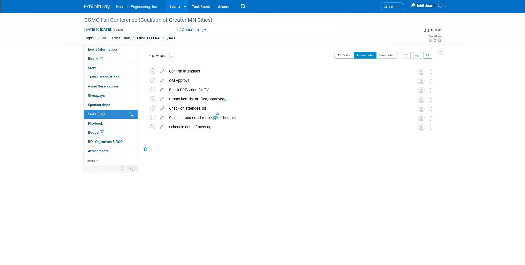
click at [338, 54] on button "All Tasks" at bounding box center [344, 55] width 20 height 7
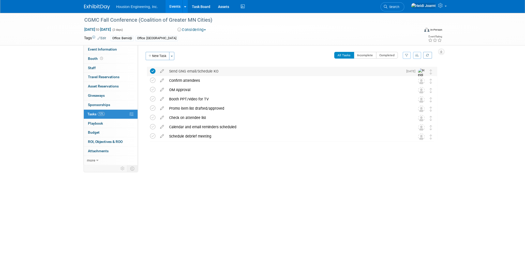
click at [213, 71] on div "Send GNG email/Schedule KO" at bounding box center [284, 71] width 236 height 9
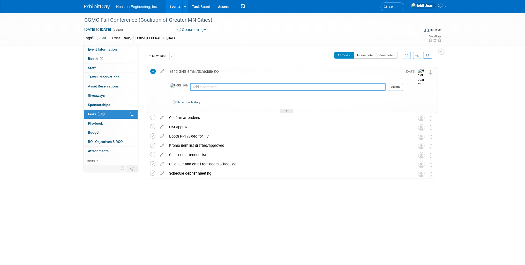
click at [207, 87] on textarea at bounding box center [287, 87] width 195 height 8
type textarea "Sent email to Steve and Erik"
click at [398, 88] on button "Submit" at bounding box center [394, 87] width 15 height 8
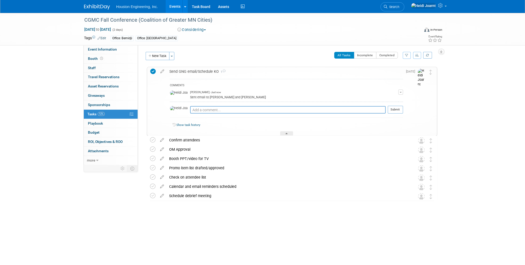
click at [177, 5] on link "Events" at bounding box center [174, 6] width 19 height 13
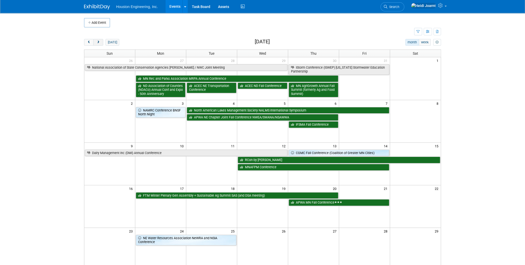
click at [95, 40] on button "next" at bounding box center [98, 42] width 10 height 7
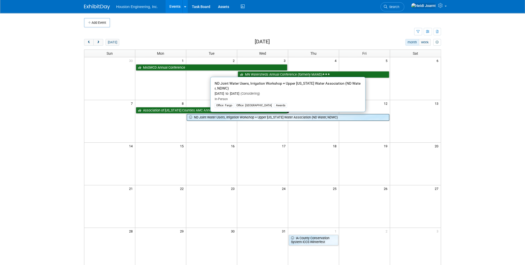
click at [207, 116] on link "ND Joint Water Users, Irrigation Workshop + Upper [US_STATE] Water Association …" at bounding box center [288, 117] width 202 height 7
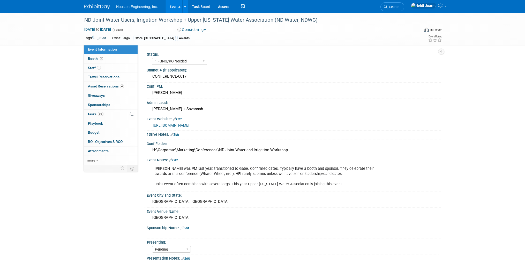
select select "1 - GNG/KO Needed"
select select "Pending"
select select "Water Resources"
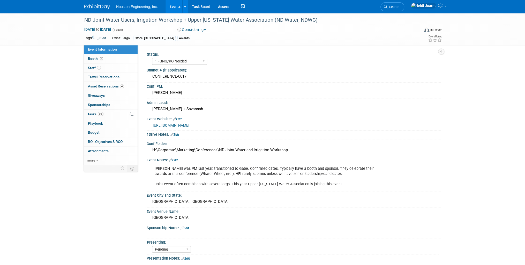
click at [178, 157] on div "Event Notes: Edit" at bounding box center [294, 159] width 294 height 7
click at [177, 159] on link "Edit" at bounding box center [173, 161] width 9 height 4
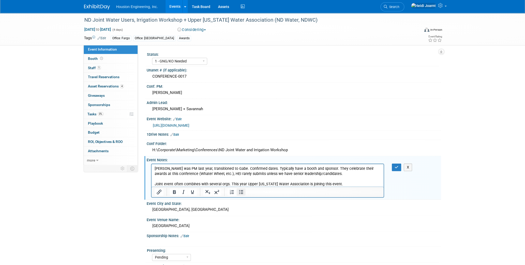
click at [241, 193] on icon "Bullet list" at bounding box center [241, 192] width 6 height 6
click at [352, 174] on li "Mike Opat was PM last year, transitioned to Gabe. Confirmed dates. Typically ha…" at bounding box center [273, 176] width 216 height 21
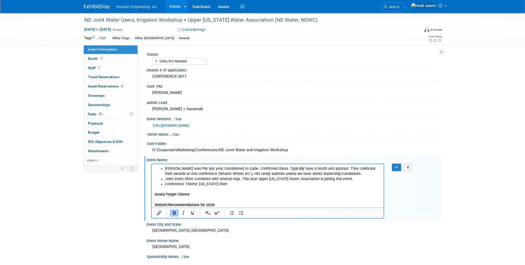
click at [206, 192] on p "Goals/Target Clients:" at bounding box center [268, 194] width 226 height 5
drag, startPoint x: 193, startPoint y: 195, endPoint x: 167, endPoint y: 195, distance: 25.9
click at [167, 195] on p "Goals/Target Clients:" at bounding box center [268, 194] width 226 height 5
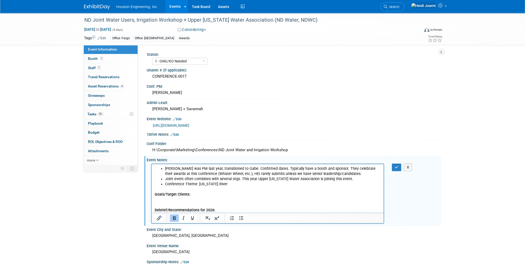
click at [233, 210] on p "Debrief/Recommendations for 2026:" at bounding box center [268, 210] width 226 height 5
drag, startPoint x: 225, startPoint y: 185, endPoint x: 199, endPoint y: 184, distance: 25.3
click at [199, 184] on li "Conference Theme: Missouri River" at bounding box center [273, 184] width 216 height 5
click at [232, 182] on li "Conference Theme: Missouri River" at bounding box center [273, 184] width 216 height 5
click at [396, 168] on button "button" at bounding box center [397, 167] width 10 height 7
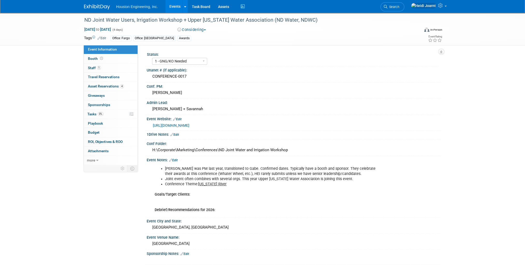
scroll to position [83, 0]
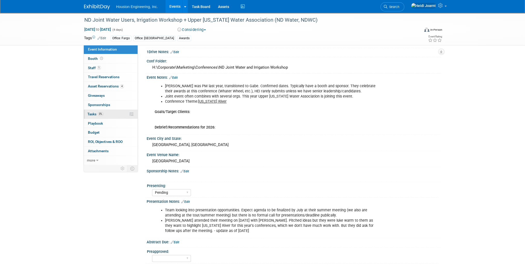
click at [110, 116] on link "0% Tasks 0%" at bounding box center [111, 114] width 54 height 9
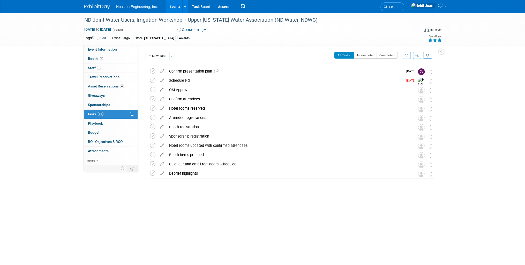
click at [438, 40] on icon at bounding box center [439, 41] width 5 height 4
click at [101, 50] on span "Event Information" at bounding box center [102, 49] width 29 height 4
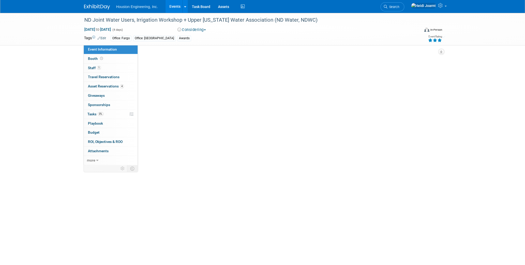
select select "1 - GNG/KO Needed"
select select "Pending"
select select "Water Resources"
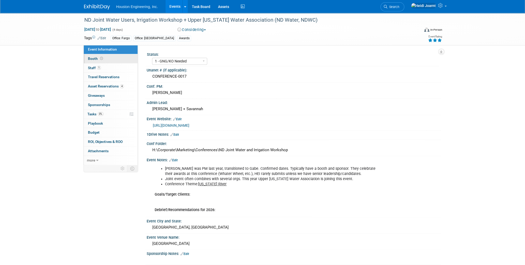
click at [101, 59] on icon at bounding box center [101, 58] width 3 height 3
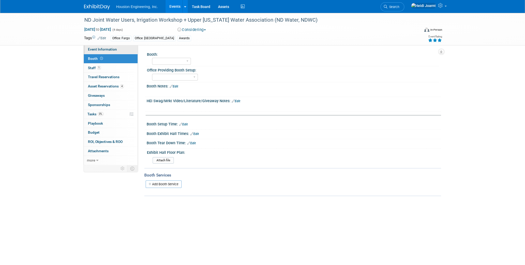
click at [106, 51] on span "Event Information" at bounding box center [102, 49] width 29 height 4
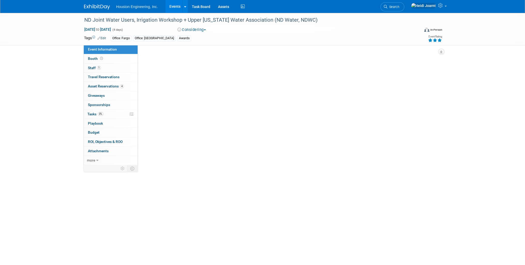
select select "1 - GNG/KO Needed"
select select "Pending"
select select "Water Resources"
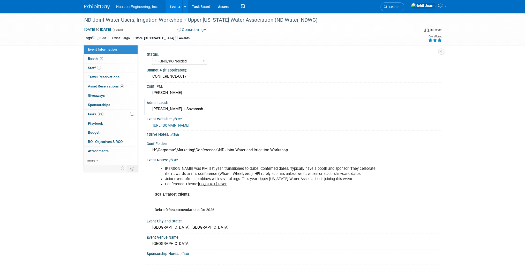
click at [166, 106] on div "[PERSON_NAME] + Savannah" at bounding box center [293, 109] width 286 height 8
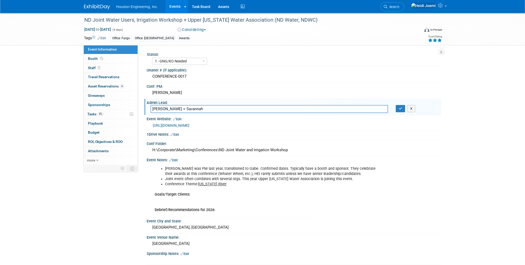
type input "[PERSON_NAME] + Savannah"
click at [405, 109] on div "X" at bounding box center [415, 108] width 41 height 7
click at [400, 108] on icon "button" at bounding box center [400, 108] width 4 height 3
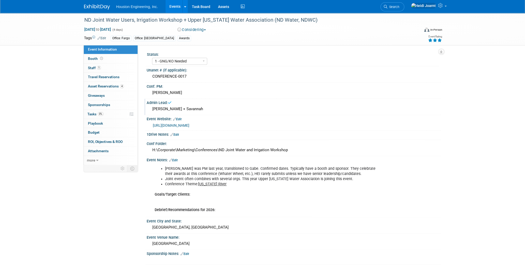
click at [176, 159] on link "Edit" at bounding box center [173, 161] width 9 height 4
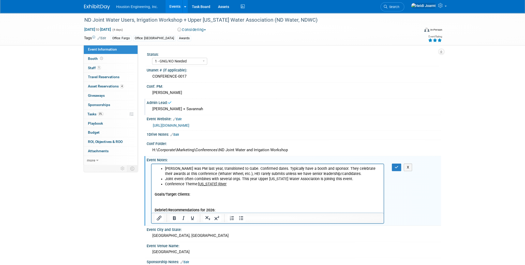
click at [229, 187] on p "Goals/Target Clients: Debrief/Recommendations for 2026:" at bounding box center [268, 200] width 226 height 26
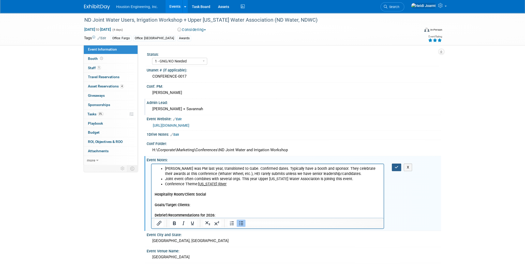
click at [398, 165] on button "button" at bounding box center [397, 167] width 10 height 7
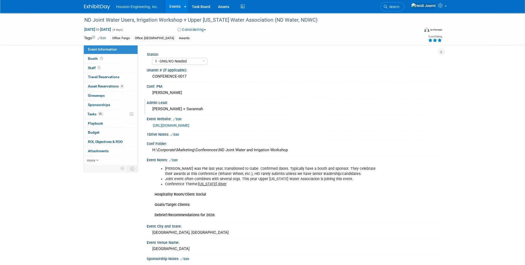
click at [178, 160] on link "Edit" at bounding box center [173, 161] width 9 height 4
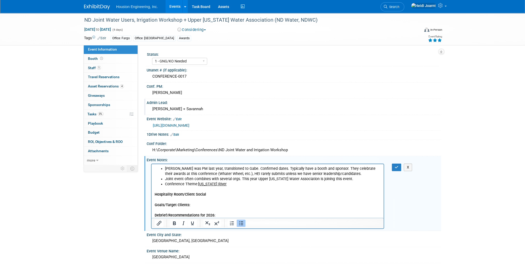
click at [226, 183] on li "Conference Theme: Missouri River" at bounding box center [273, 184] width 216 height 5
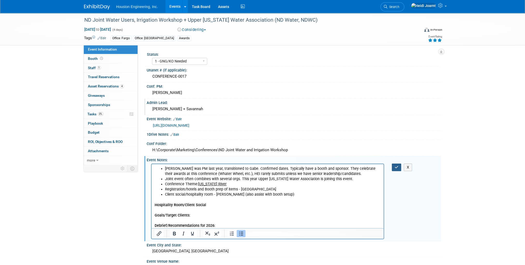
click at [395, 166] on icon "button" at bounding box center [396, 168] width 4 height 4
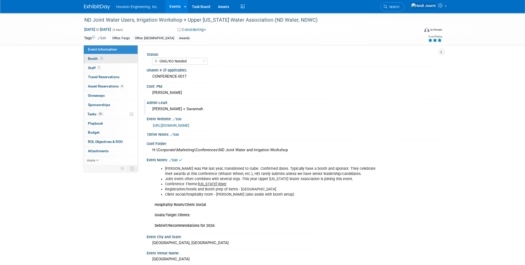
click at [112, 61] on link "Booth" at bounding box center [111, 58] width 54 height 9
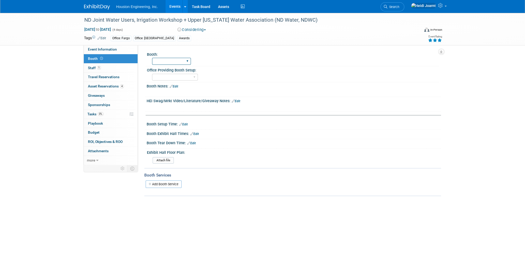
click at [170, 64] on select "Yes No" at bounding box center [171, 61] width 39 height 7
select select "Yes"
click at [152, 58] on select "Yes No" at bounding box center [171, 61] width 39 height 7
click at [169, 78] on select "Fargo Maple Grove Sioux Falls Omaha Des Moines Bismarck" at bounding box center [175, 77] width 46 height 7
select select "Fargo"
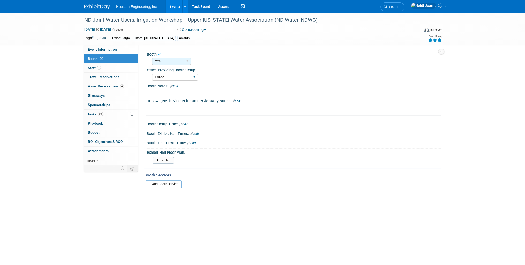
click at [152, 74] on select "Fargo Maple Grove Sioux Falls Omaha Des Moines Bismarck" at bounding box center [175, 77] width 46 height 7
click at [120, 87] on span "4" at bounding box center [122, 87] width 4 height 4
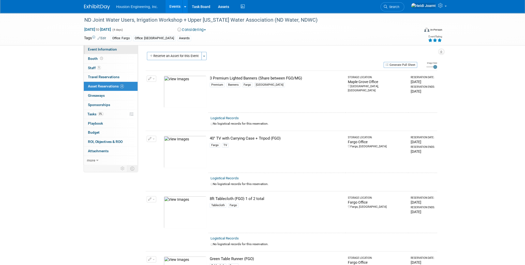
click at [110, 50] on span "Event Information" at bounding box center [102, 49] width 29 height 4
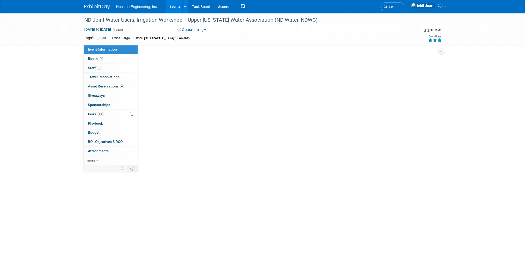
select select "1 - GNG/KO Needed"
select select "Pending"
select select "Water Resources"
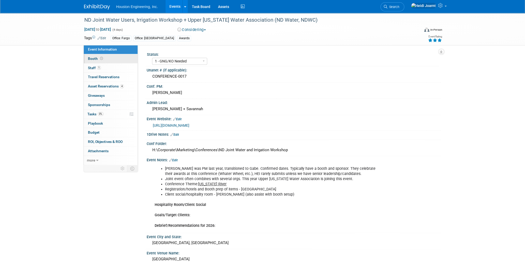
click at [102, 59] on span at bounding box center [101, 59] width 5 height 4
select select "Yes"
select select "Fargo"
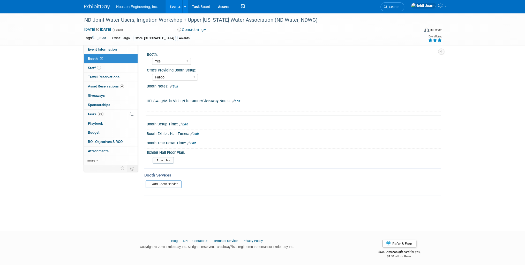
click at [178, 87] on link "Edit" at bounding box center [174, 87] width 9 height 4
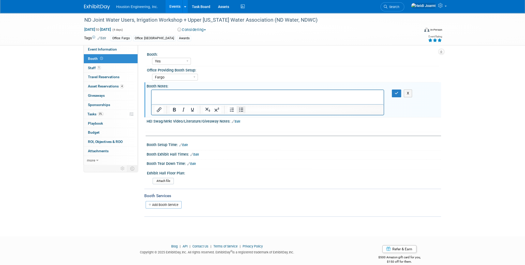
click at [241, 112] on icon "Bullet list" at bounding box center [241, 110] width 6 height 6
click at [399, 94] on button "button" at bounding box center [397, 93] width 10 height 7
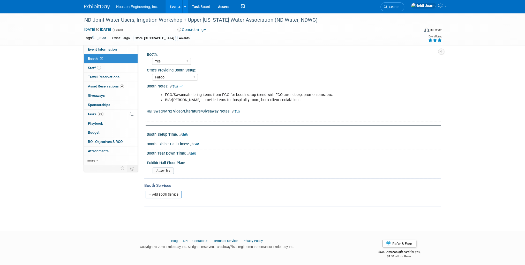
click at [239, 111] on link "Edit" at bounding box center [236, 112] width 9 height 4
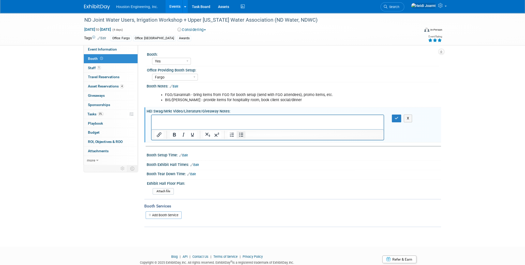
click at [239, 135] on icon "Bullet list" at bounding box center [241, 135] width 6 height 6
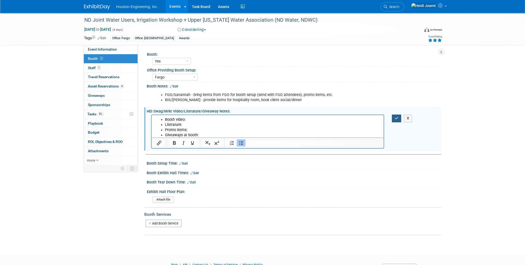
click at [396, 119] on icon "button" at bounding box center [396, 119] width 4 height 4
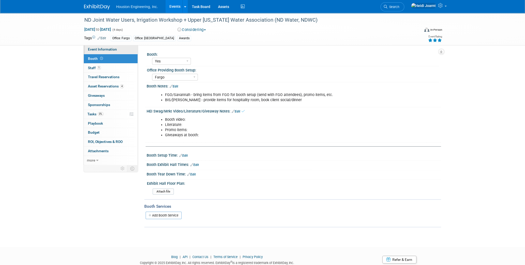
click at [104, 49] on span "Event Information" at bounding box center [102, 49] width 29 height 4
select select "1 - GNG/KO Needed"
select select "Pending"
select select "Water Resources"
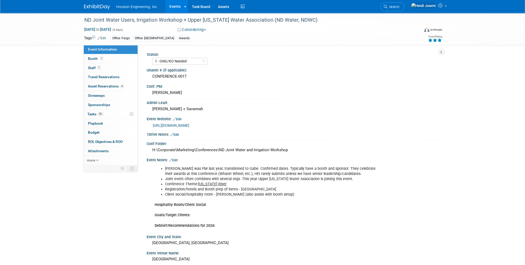
scroll to position [83, 0]
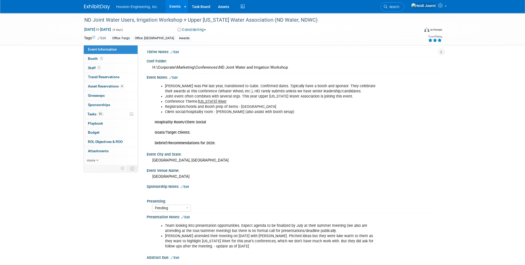
click at [187, 185] on link "Edit" at bounding box center [184, 187] width 9 height 4
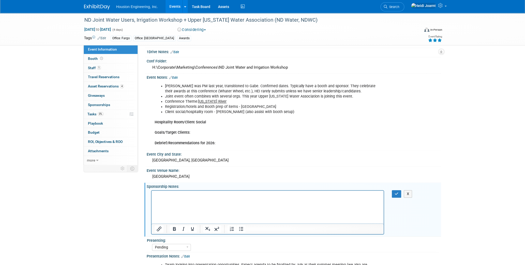
scroll to position [0, 0]
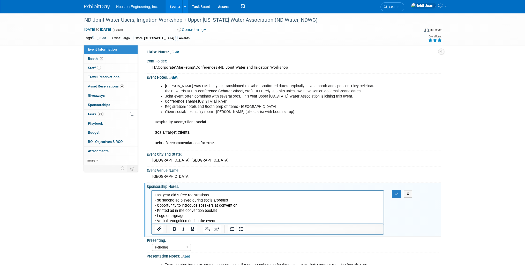
click at [177, 195] on p "Last year did 2 free registrations • 30 second ad played during socials/breaks …" at bounding box center [268, 208] width 226 height 31
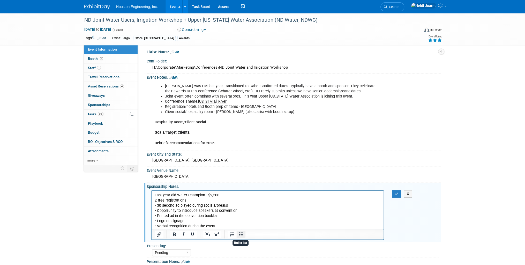
click at [244, 233] on button "Bullet list" at bounding box center [240, 234] width 9 height 7
click at [200, 200] on li "2 free registrations • 30 second ad played during socials/breaks • Opportunity …" at bounding box center [273, 213] width 216 height 31
click at [247, 204] on li "30 second ad played during socials/breaks" at bounding box center [273, 205] width 216 height 5
click at [395, 192] on icon "button" at bounding box center [396, 194] width 4 height 4
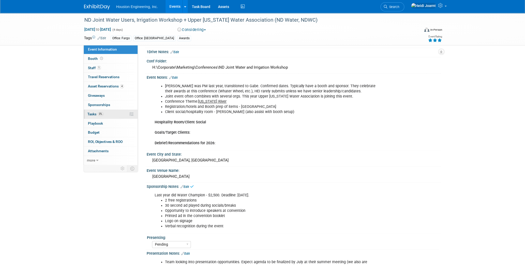
click at [110, 112] on link "0% Tasks 0%" at bounding box center [111, 114] width 54 height 9
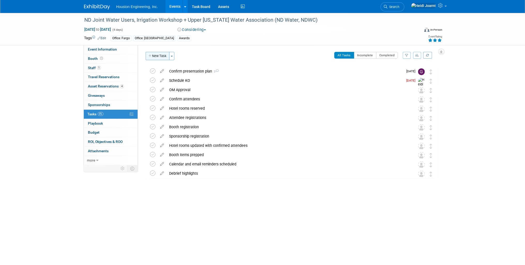
click at [164, 59] on button "New Task" at bounding box center [157, 56] width 24 height 8
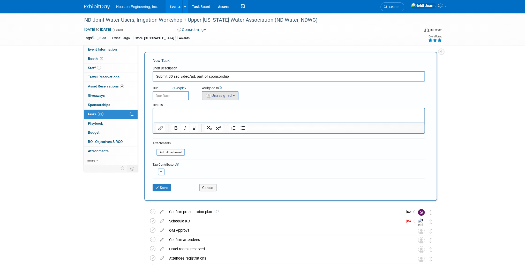
type input "Submit 30 sec video/ad, part of sponsorship"
click at [224, 97] on span "Unassigned" at bounding box center [218, 96] width 26 height 4
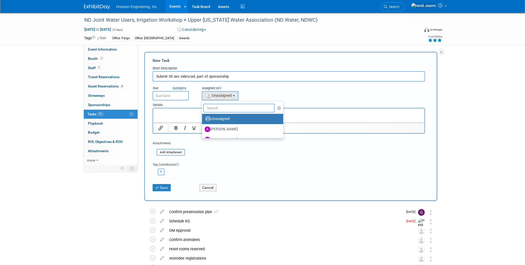
click at [225, 111] on input "text" at bounding box center [238, 108] width 71 height 9
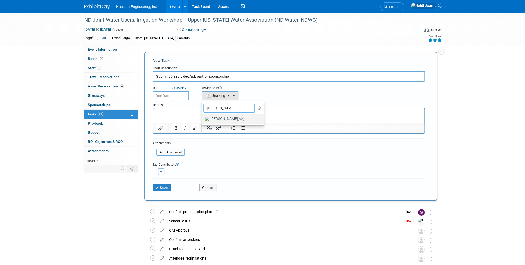
type input "heidi"
click at [225, 117] on label "Heidi Joarnt (me)" at bounding box center [231, 119] width 54 height 8
click at [203, 117] on input "Heidi Joarnt (me)" at bounding box center [200, 118] width 3 height 3
select select "6d2580fd-cc23-403a-9f47-834f17e7f51f"
click at [172, 94] on input "text" at bounding box center [170, 95] width 36 height 9
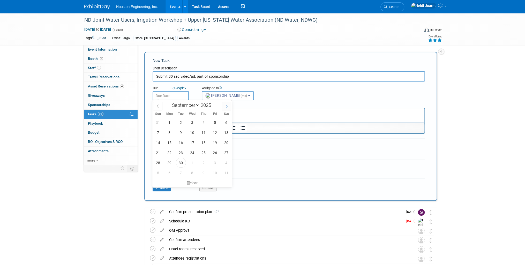
click at [228, 107] on icon at bounding box center [227, 107] width 4 height 4
select select "10"
click at [214, 131] on span "7" at bounding box center [215, 133] width 10 height 10
type input "Nov 7, 2025"
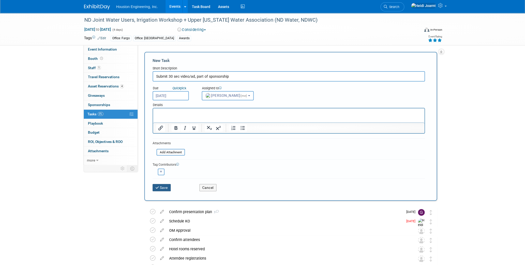
click at [164, 187] on button "Save" at bounding box center [161, 187] width 18 height 7
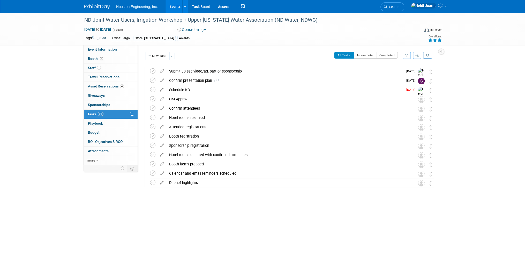
click at [417, 56] on icon "button" at bounding box center [417, 55] width 4 height 3
click at [405, 78] on link "By Due Date" at bounding box center [402, 78] width 37 height 7
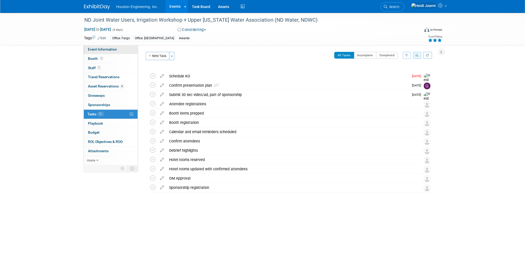
click at [117, 50] on link "Event Information" at bounding box center [111, 49] width 54 height 9
select select "1 - GNG/KO Needed"
select select "Pending"
select select "Water Resources"
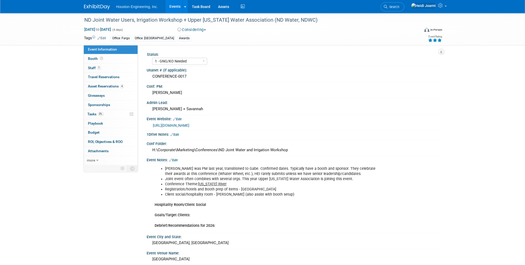
click at [189, 125] on link "https://ndwater.org/events/2025waterconvention/" at bounding box center [171, 126] width 36 height 4
click at [112, 113] on link "0% Tasks 0%" at bounding box center [111, 114] width 54 height 9
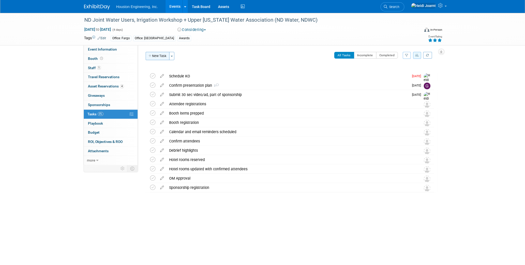
click at [157, 59] on button "New Task" at bounding box center [157, 56] width 24 height 8
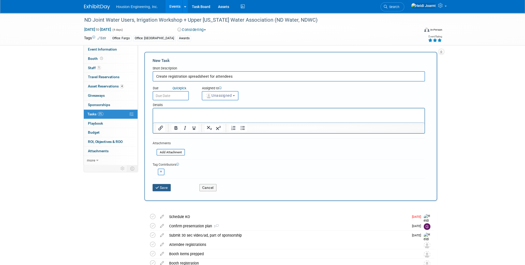
type input "Create registration spreadsheet for attendees"
click at [162, 185] on button "Save" at bounding box center [161, 187] width 18 height 7
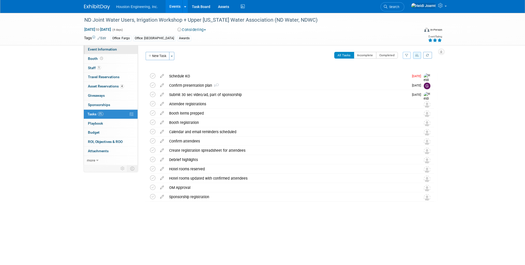
click at [128, 50] on link "Event Information" at bounding box center [111, 49] width 54 height 9
select select "1 - GNG/KO Needed"
select select "Pending"
select select "Water Resources"
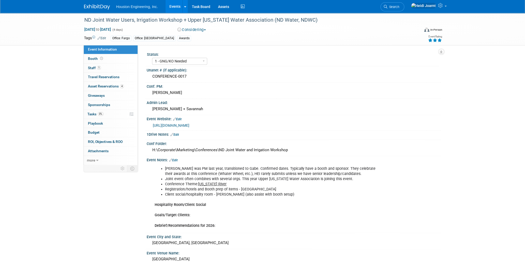
click at [195, 127] on div "https://ndwater.org/events/2025waterconvention/" at bounding box center [295, 126] width 284 height 6
click at [189, 125] on link "https://ndwater.org/events/2025waterconvention/" at bounding box center [171, 126] width 36 height 4
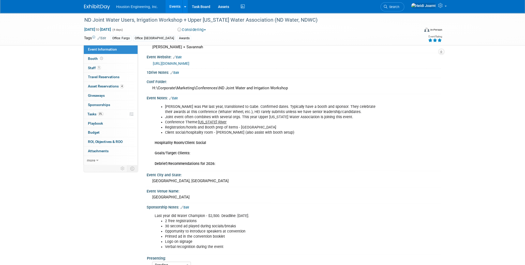
click at [185, 206] on link "Edit" at bounding box center [184, 208] width 9 height 4
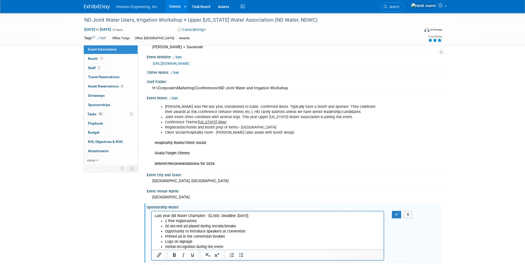
scroll to position [0, 0]
click at [262, 215] on p "Last year did Water Champion - $2,500. Deadline: November 21." at bounding box center [268, 216] width 226 height 5
click at [396, 216] on button "button" at bounding box center [397, 214] width 10 height 7
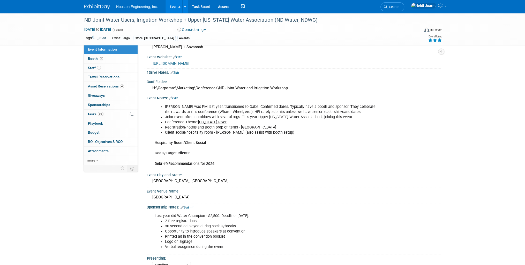
click at [175, 97] on link "Edit" at bounding box center [173, 99] width 9 height 4
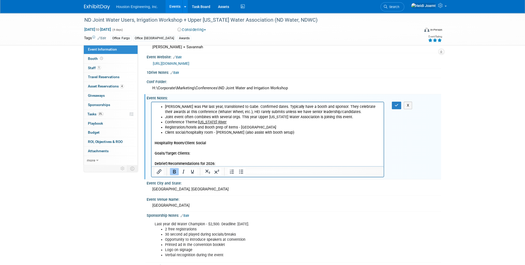
click at [223, 164] on p "Hospitality Room/Client Social Goals/Target Clients: Debrief/Recommendations fo…" at bounding box center [268, 150] width 226 height 31
click at [394, 104] on icon "button" at bounding box center [396, 106] width 4 height 4
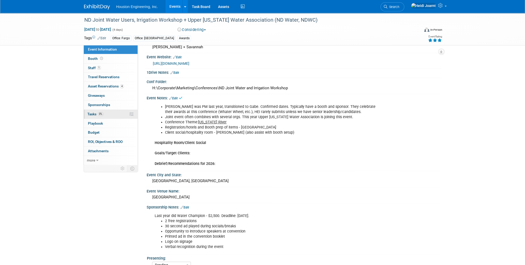
click at [112, 113] on link "0% Tasks 0%" at bounding box center [111, 114] width 54 height 9
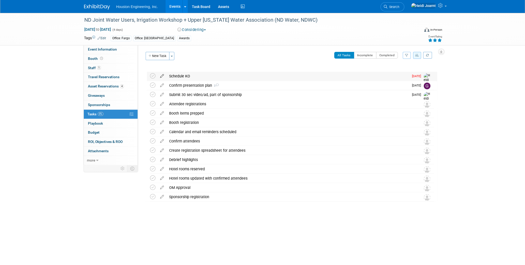
click at [161, 76] on icon at bounding box center [161, 75] width 9 height 6
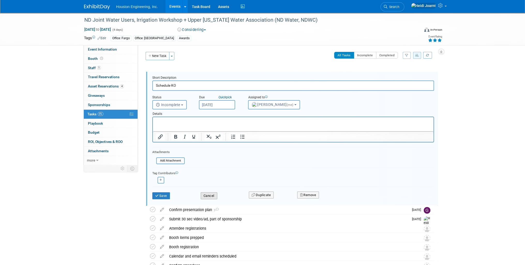
click at [208, 196] on button "Cancel" at bounding box center [209, 196] width 17 height 7
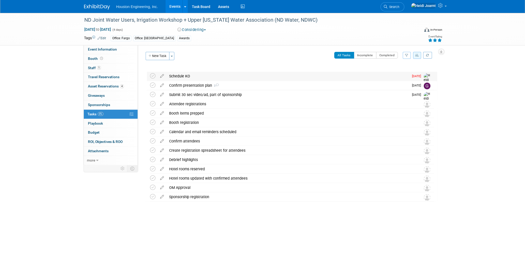
click at [175, 77] on div "Schedule KO" at bounding box center [287, 76] width 242 height 9
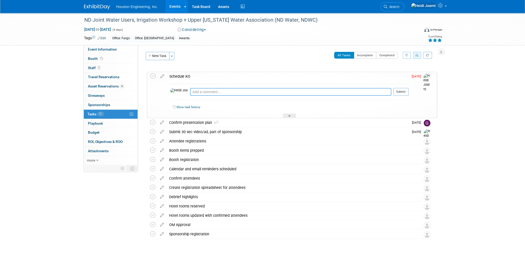
click at [195, 93] on textarea at bounding box center [290, 92] width 201 height 8
type textarea "Recommend scheduling earlier next year (early September, late August) to discus…"
click at [156, 76] on td at bounding box center [153, 95] width 7 height 46
click at [151, 76] on icon at bounding box center [152, 76] width 5 height 5
click at [161, 78] on icon at bounding box center [162, 75] width 9 height 6
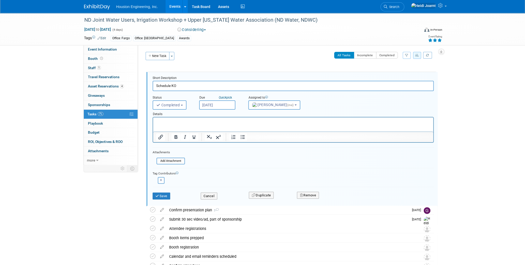
click at [207, 107] on input "[DATE]" at bounding box center [217, 105] width 36 height 9
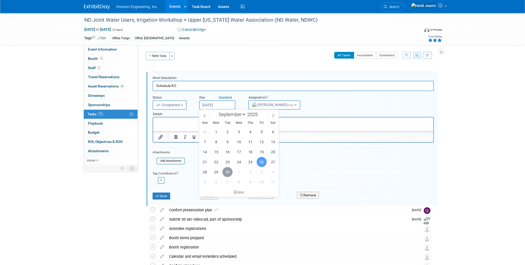
click at [225, 173] on span "30" at bounding box center [227, 172] width 10 height 10
type input "Sep 30, 2025"
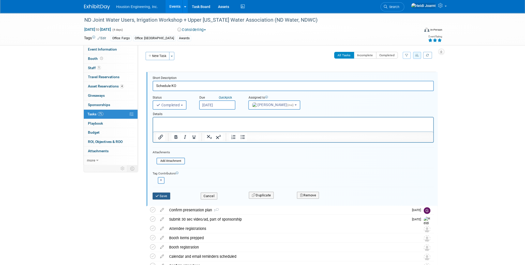
click at [164, 196] on button "Save" at bounding box center [161, 196] width 18 height 7
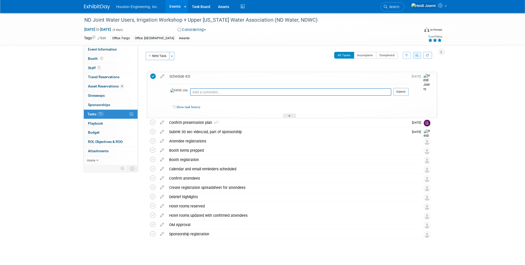
click at [108, 50] on span "Event Information" at bounding box center [102, 49] width 29 height 4
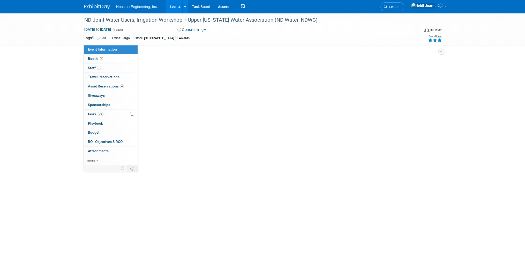
select select "1 - GNG/KO Needed"
select select "Pending"
select select "Water Resources"
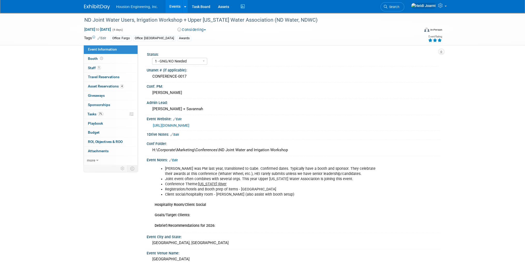
click at [178, 159] on link "Edit" at bounding box center [173, 161] width 9 height 4
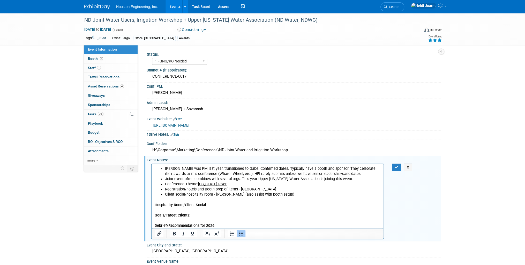
click at [227, 228] on div at bounding box center [267, 233] width 232 height 11
click at [227, 226] on p "Hospitality Room/Client Social Goals/Target Clients: Debrief/Recommendations fo…" at bounding box center [268, 212] width 226 height 31
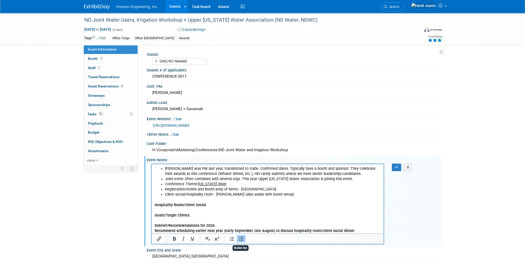
click at [244, 238] on button "Bullet list" at bounding box center [240, 238] width 9 height 7
click at [244, 232] on b "Recommend scheduling earlier next year (early September, late August) to discus…" at bounding box center [255, 231] width 200 height 4
click at [241, 240] on icon "Bullet list" at bounding box center [241, 239] width 6 height 6
click at [226, 231] on b "Recommend scheduling earlier next year (early September, late August) to discus…" at bounding box center [265, 231] width 200 height 4
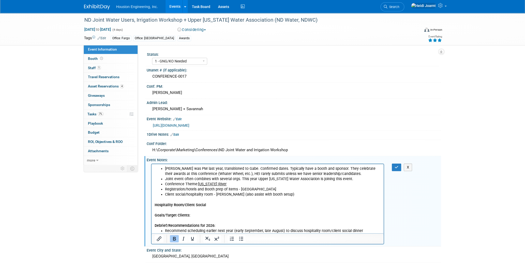
click at [204, 232] on li "Recommend scheduling earlier next year (early September, late August) to discus…" at bounding box center [273, 230] width 216 height 5
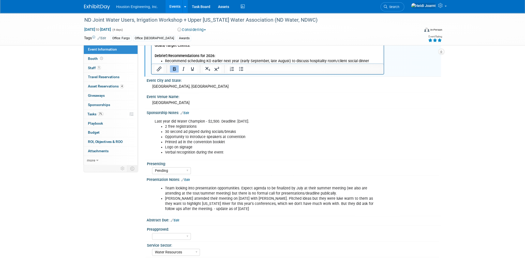
scroll to position [67, 0]
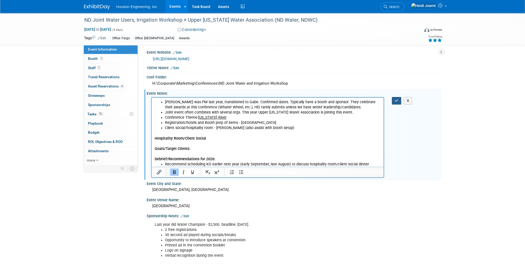
click at [394, 99] on button "button" at bounding box center [397, 100] width 10 height 7
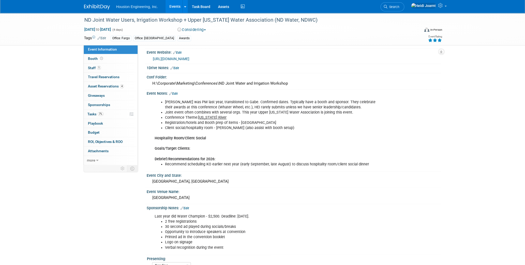
scroll to position [0, 0]
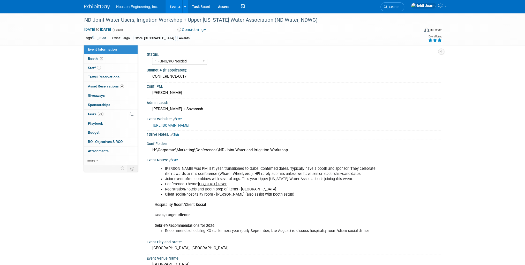
click at [198, 29] on button "Considering" at bounding box center [191, 29] width 32 height 5
click at [200, 36] on link "Committed" at bounding box center [196, 38] width 41 height 7
click at [193, 63] on select "1 - GNG/KO Needed 2 - Post KO/Active Planning 3 - Reg/Prep Done" at bounding box center [179, 61] width 55 height 7
click at [152, 58] on select "1 - GNG/KO Needed 2 - Post KO/Active Planning 3 - Reg/Prep Done" at bounding box center [179, 61] width 55 height 7
click at [190, 63] on select "1 - GNG/KO Needed 2 - Post KO/Active Planning 3 - Reg/Prep Done" at bounding box center [179, 61] width 55 height 7
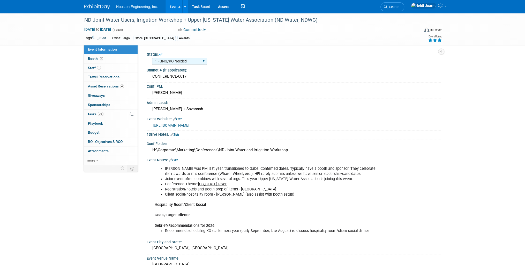
click at [152, 58] on select "1 - GNG/KO Needed 2 - Post KO/Active Planning 3 - Reg/Prep Done" at bounding box center [179, 61] width 55 height 7
click at [192, 60] on select "1 - GNG/KO Needed 2 - Post KO/Active Planning 3 - Reg/Prep Done" at bounding box center [179, 61] width 55 height 7
select select "2 - Post KO/Active Planning"
click at [152, 58] on select "1 - GNG/KO Needed 2 - Post KO/Active Planning 3 - Reg/Prep Done" at bounding box center [179, 61] width 55 height 7
click at [171, 5] on link "Events" at bounding box center [174, 6] width 19 height 13
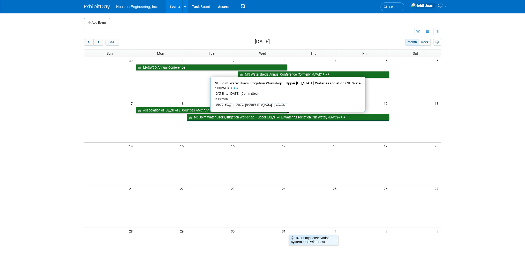
click at [305, 117] on link "ND Joint Water Users, Irrigation Workshop + Upper [US_STATE] Water Association …" at bounding box center [288, 117] width 202 height 7
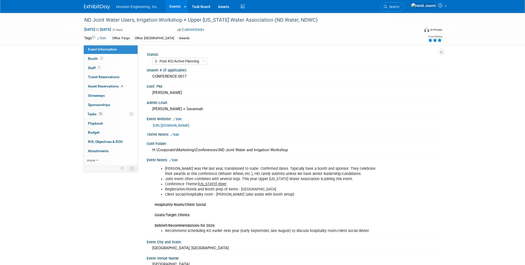
select select "2 - Post KO/Active Planning"
select select "Pending"
select select "Water Resources"
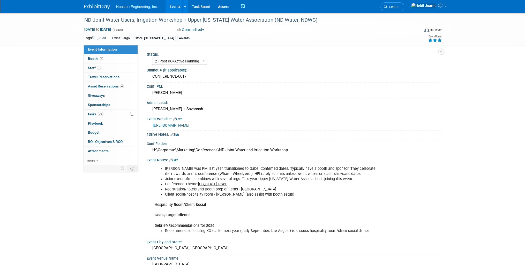
click at [175, 156] on div "Event Notes: Edit" at bounding box center [294, 159] width 294 height 7
click at [175, 159] on link "Edit" at bounding box center [173, 161] width 9 height 4
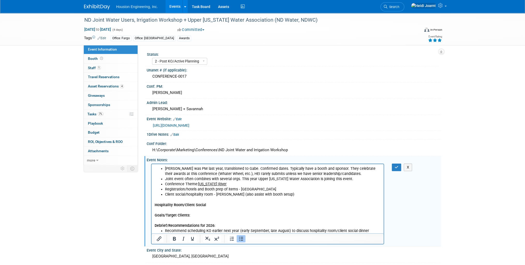
click at [371, 231] on li "Recommend scheduling KO earlier next year (early September, late August) to dis…" at bounding box center [273, 230] width 216 height 5
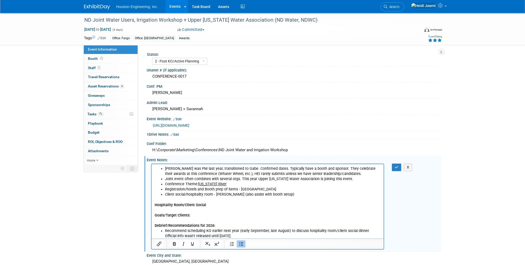
click at [371, 231] on li "Recommend scheduling KO earlier next year (early September, late August) to dis…" at bounding box center [273, 233] width 216 height 10
click at [219, 235] on li "Recommend scheduling KO earlier next year (early September, late August) to dis…" at bounding box center [273, 233] width 216 height 10
click at [187, 236] on li "Recommend scheduling KO earlier next year (early September, late August) to dis…" at bounding box center [273, 233] width 216 height 10
click at [186, 236] on li "Recommend scheduling KO earlier next year (early September, late August) to dis…" at bounding box center [273, 233] width 216 height 10
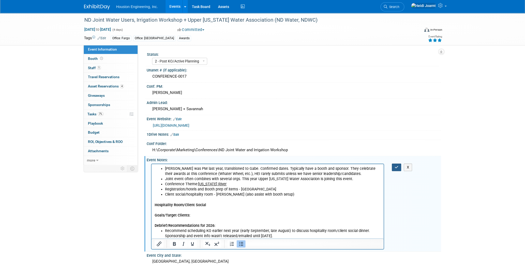
click at [394, 166] on icon "button" at bounding box center [396, 168] width 4 height 4
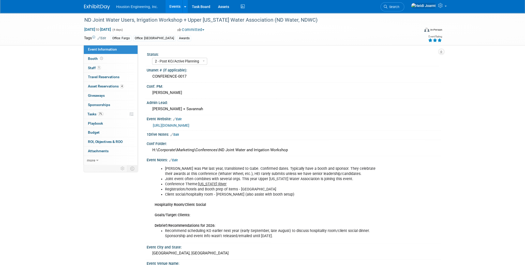
click at [200, 121] on div "[URL][DOMAIN_NAME]" at bounding box center [293, 124] width 286 height 7
click at [189, 124] on link "[URL][DOMAIN_NAME]" at bounding box center [171, 126] width 36 height 4
click at [112, 153] on link "0 Attachments 0" at bounding box center [111, 151] width 54 height 9
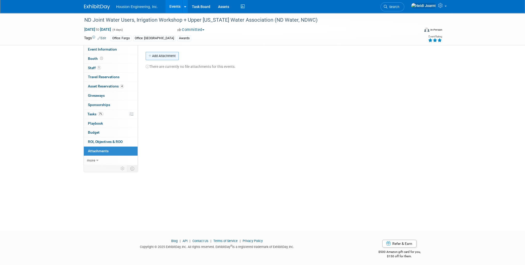
click at [174, 54] on button "Add Attachment" at bounding box center [161, 56] width 33 height 8
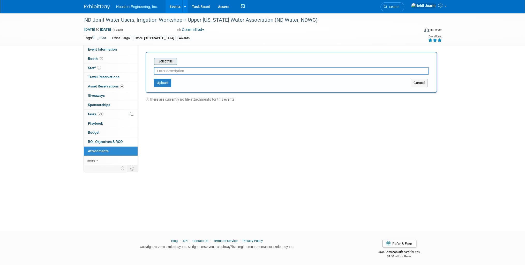
click at [173, 59] on input "file" at bounding box center [146, 61] width 62 height 6
type input "Agenda from website, downloaded [DATE]"
click at [160, 78] on button "Upload" at bounding box center [162, 81] width 17 height 8
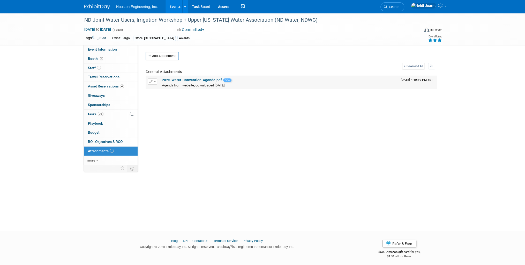
click at [188, 80] on link "2025-Water-Convention-Agenda.pdf" at bounding box center [192, 80] width 60 height 4
click at [101, 50] on span "Event Information" at bounding box center [102, 49] width 29 height 4
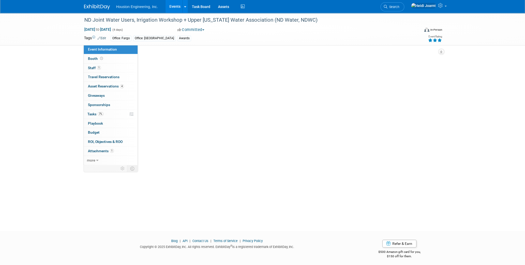
select select "2 - Post KO/Active Planning"
select select "Pending"
select select "Water Resources"
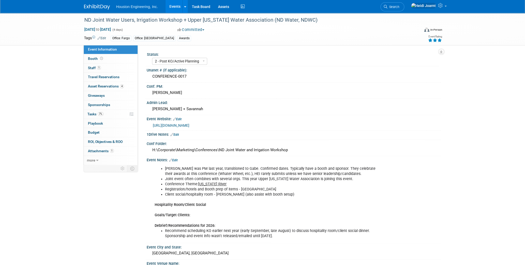
click at [189, 126] on link "[URL][DOMAIN_NAME]" at bounding box center [171, 126] width 36 height 4
click at [177, 159] on link "Edit" at bounding box center [173, 161] width 9 height 4
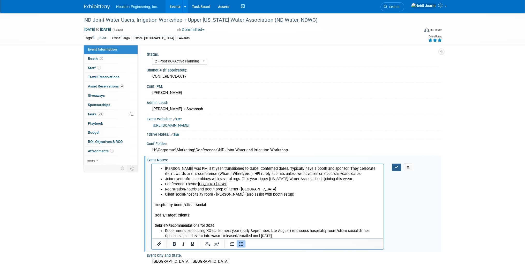
click at [398, 166] on icon "button" at bounding box center [396, 168] width 4 height 4
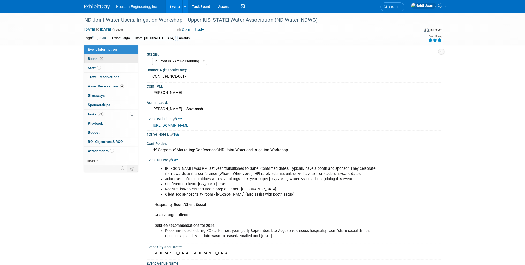
click at [104, 60] on link "Booth" at bounding box center [111, 58] width 54 height 9
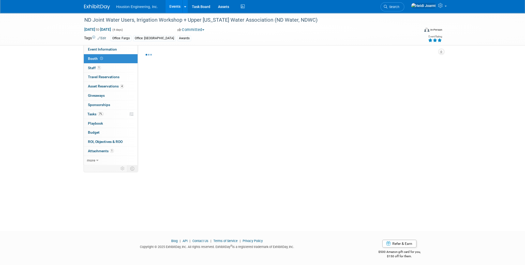
select select "Yes"
select select "Fargo"
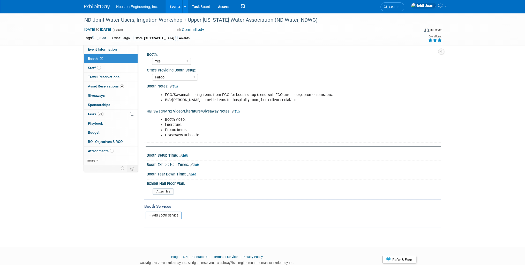
click at [176, 88] on link "Edit" at bounding box center [174, 87] width 9 height 4
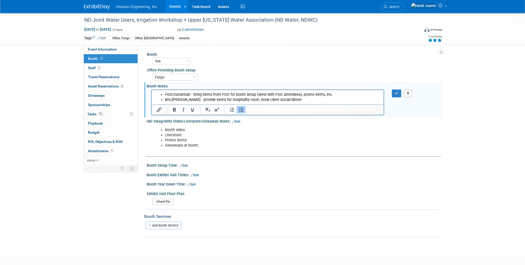
click at [291, 99] on li "BIS/[PERSON_NAME] - provide items for hospitality room, book client social/dinn…" at bounding box center [273, 99] width 216 height 5
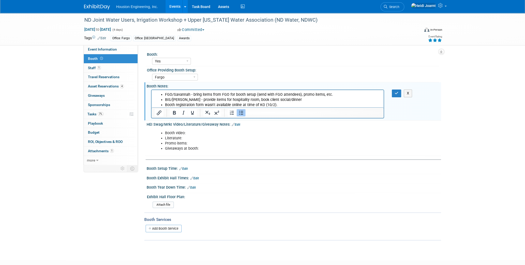
click at [391, 90] on div "X" at bounding box center [400, 93] width 24 height 7
click at [397, 92] on icon "button" at bounding box center [396, 93] width 4 height 4
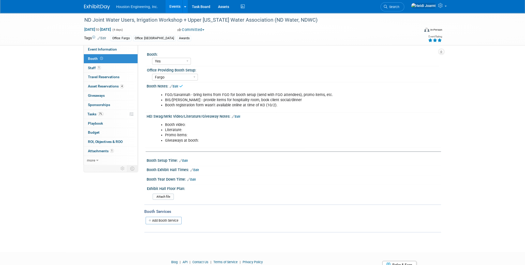
click at [177, 86] on link "Edit" at bounding box center [174, 87] width 9 height 4
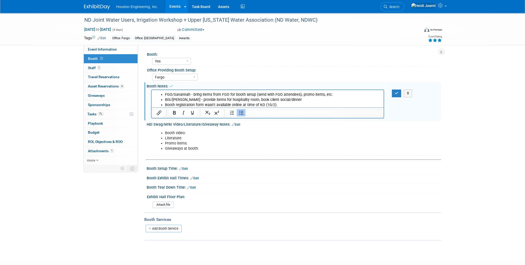
click at [285, 106] on li "Booth registration form wasn't available online at time of KO (10/2)." at bounding box center [273, 105] width 216 height 5
click at [392, 95] on button "button" at bounding box center [397, 93] width 10 height 7
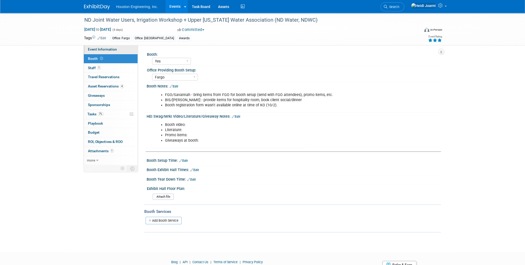
click at [107, 47] on link "Event Information" at bounding box center [111, 49] width 54 height 9
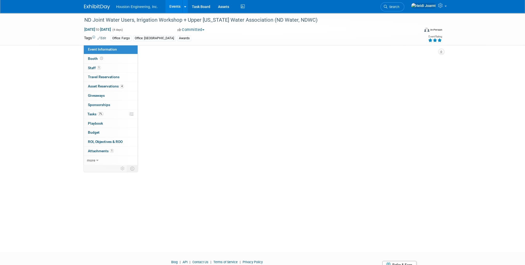
select select "2 - Post KO/Active Planning"
select select "Pending"
select select "Water Resources"
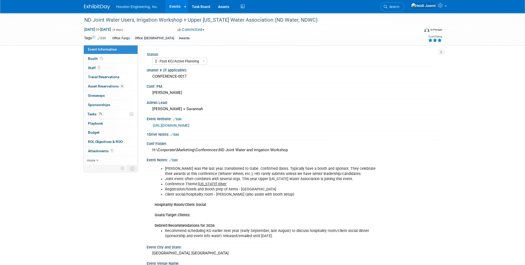
click at [189, 125] on link "[URL][DOMAIN_NAME]" at bounding box center [171, 126] width 36 height 4
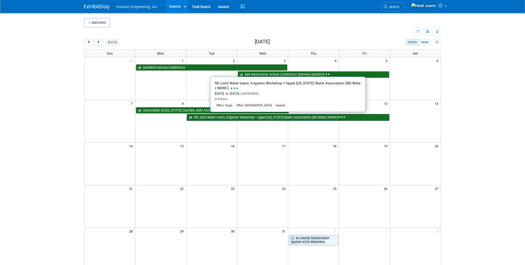
click at [250, 118] on link "ND Joint Water Users, Irrigation Workshop + Upper [US_STATE] Water Association …" at bounding box center [288, 117] width 202 height 7
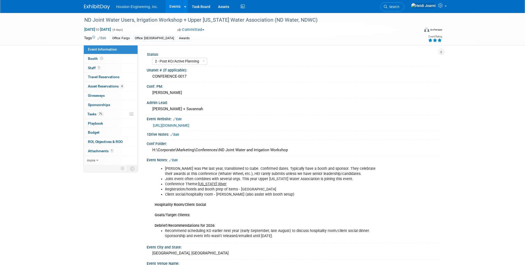
select select "2 - Post KO/Active Planning"
select select "Pending"
select select "Water Resources"
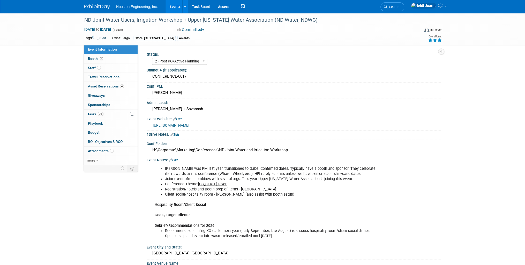
click at [177, 133] on link "Edit" at bounding box center [174, 135] width 9 height 4
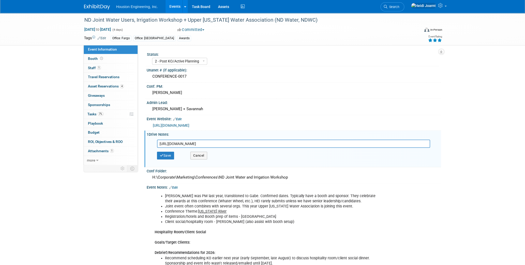
scroll to position [0, 205]
type input "[URL][DOMAIN_NAME]"
click at [169, 154] on button "Save" at bounding box center [165, 156] width 17 height 8
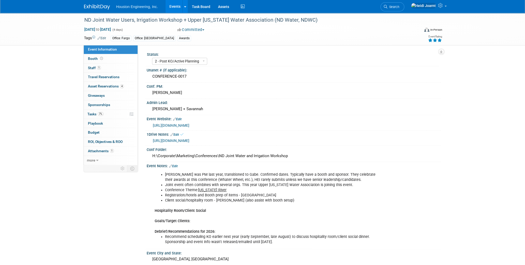
click at [180, 143] on link "[URL][DOMAIN_NAME]" at bounding box center [171, 141] width 36 height 4
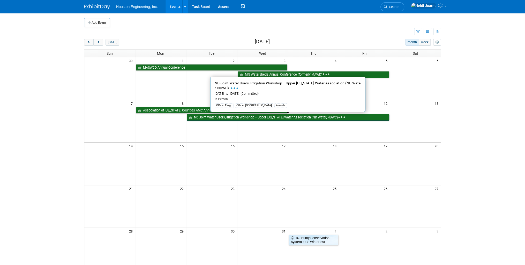
click at [212, 117] on link "ND Joint Water Users, Irrigation Workshop + Upper [US_STATE] Water Association …" at bounding box center [288, 117] width 202 height 7
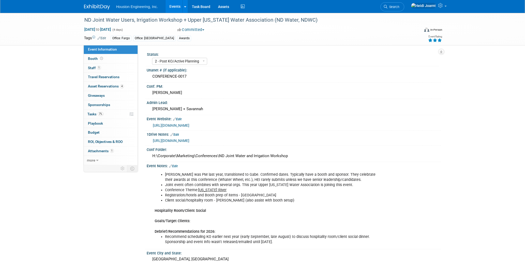
select select "2 - Post KO/Active Planning"
select select "Pending"
select select "Water Resources"
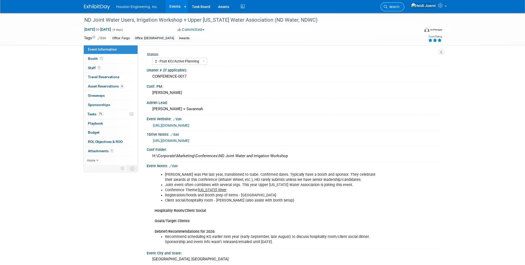
click at [387, 7] on icon at bounding box center [386, 7] width 4 height 4
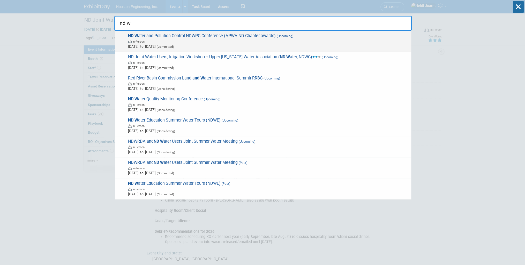
type input "nd w"
click at [263, 35] on span "ND W ater and Pollution Control NDWPC Conference (APWA ND Chapter awards) (Upco…" at bounding box center [267, 41] width 282 height 16
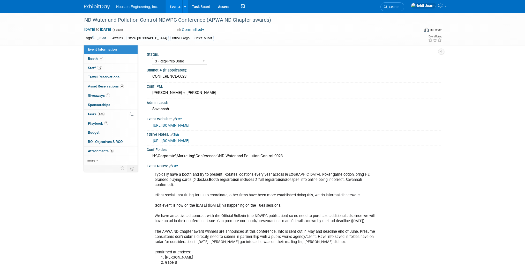
select select "3 - Reg/Prep Done"
select select "Yes"
select select "Mun. Infrastructure"
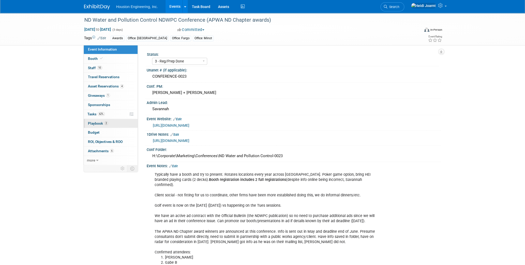
click at [112, 124] on link "2 Playbook 2" at bounding box center [111, 123] width 54 height 9
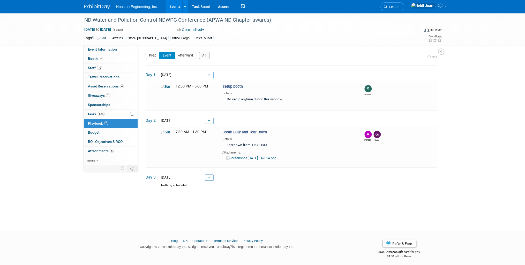
click at [439, 51] on button "button" at bounding box center [441, 52] width 6 height 6
click at [417, 64] on link "Export tab to PDF" at bounding box center [410, 66] width 60 height 7
click at [110, 150] on span "6" at bounding box center [112, 151] width 4 height 4
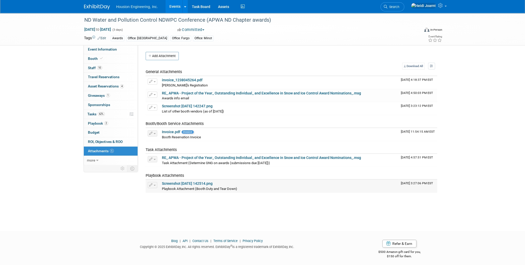
click at [176, 182] on link "Screenshot [DATE] 142514.png" at bounding box center [187, 184] width 51 height 4
click at [111, 115] on link "62% Tasks 62%" at bounding box center [111, 114] width 54 height 9
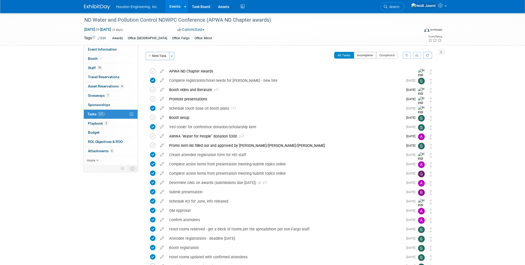
click at [366, 55] on button "Incomplete" at bounding box center [365, 55] width 22 height 7
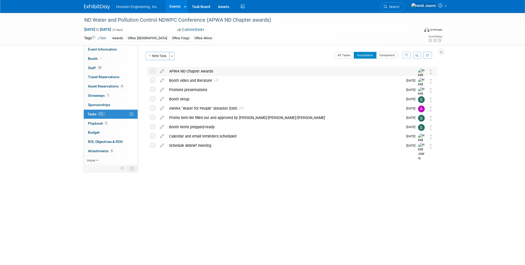
click at [204, 69] on div "APWA ND Chapter Awards" at bounding box center [286, 71] width 241 height 9
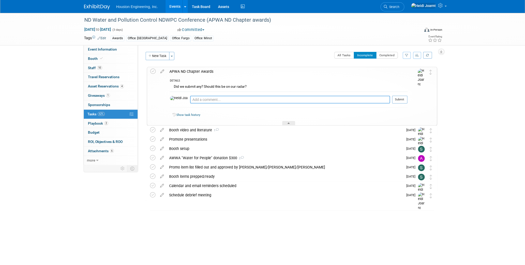
click at [204, 99] on textarea at bounding box center [290, 100] width 200 height 8
type textarea "Saved noted in ED and passed along to Ben"
click at [400, 101] on button "Submit" at bounding box center [399, 100] width 15 height 8
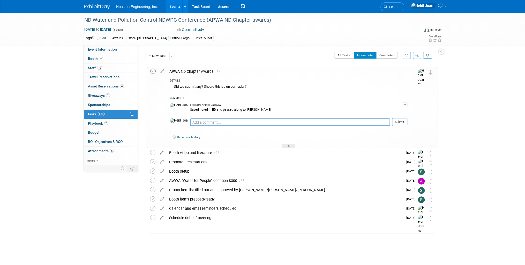
click at [153, 70] on icon at bounding box center [152, 71] width 5 height 5
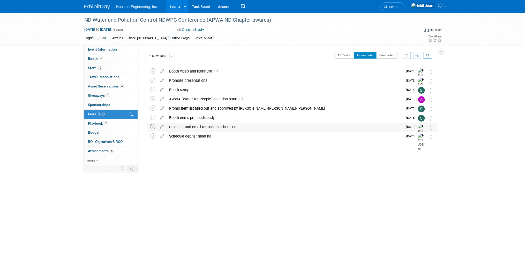
click at [153, 128] on icon at bounding box center [152, 126] width 5 height 5
click at [152, 129] on icon at bounding box center [152, 126] width 5 height 5
click at [162, 81] on icon at bounding box center [161, 79] width 9 height 6
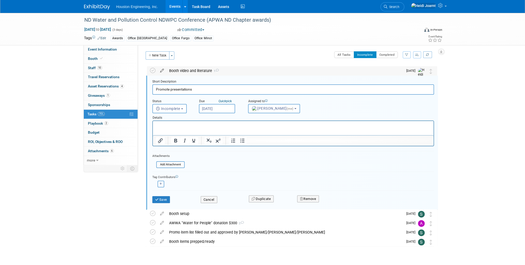
click at [163, 71] on icon at bounding box center [161, 69] width 9 height 6
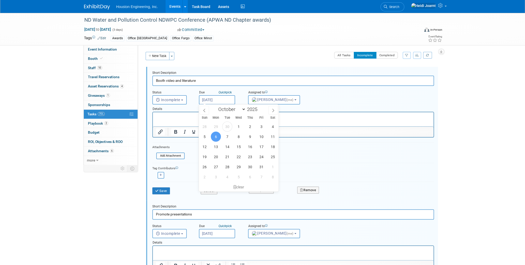
click at [211, 99] on input "[DATE]" at bounding box center [217, 99] width 36 height 9
click at [191, 197] on div "Save Cancel Duplicate Remove" at bounding box center [292, 191] width 281 height 18
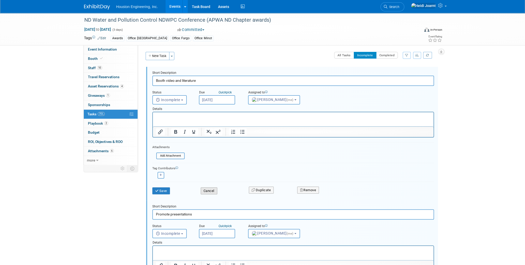
click at [203, 192] on button "Cancel" at bounding box center [209, 191] width 17 height 7
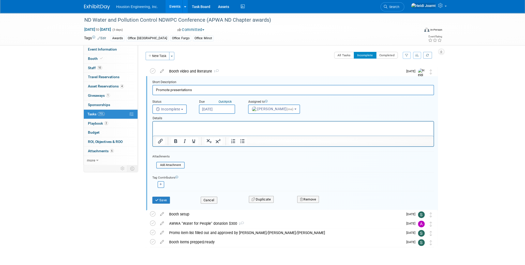
click at [205, 109] on input "Oct 1, 2025" at bounding box center [217, 109] width 36 height 9
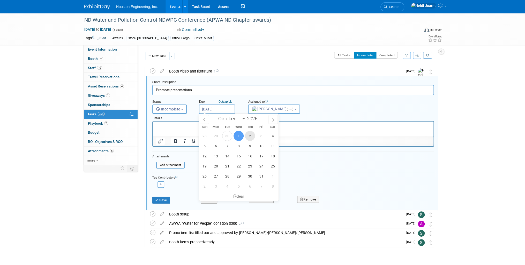
click at [249, 136] on span "2" at bounding box center [250, 136] width 10 height 10
type input "Oct 2, 2025"
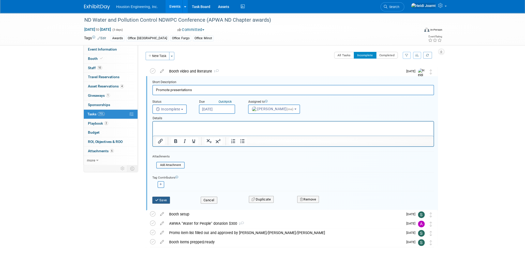
click at [165, 200] on button "Save" at bounding box center [161, 200] width 18 height 7
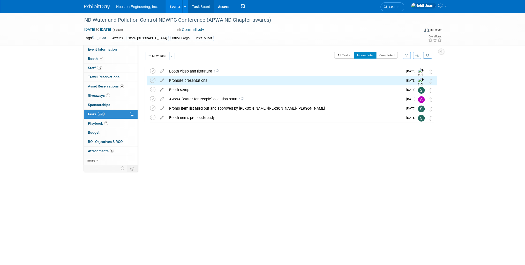
click at [202, 5] on link "Task Board" at bounding box center [201, 6] width 26 height 13
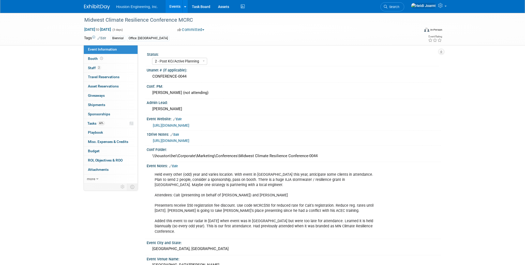
select select "2 - Post KO/Active Planning"
select select "Yes"
select select "Environmental"
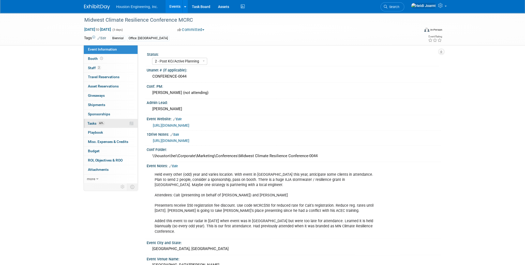
click at [109, 126] on link "60% Tasks 60%" at bounding box center [111, 123] width 54 height 9
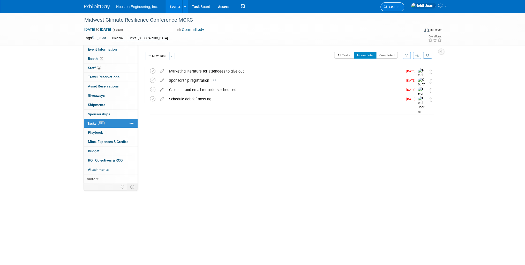
click at [404, 5] on link "Search" at bounding box center [392, 6] width 24 height 9
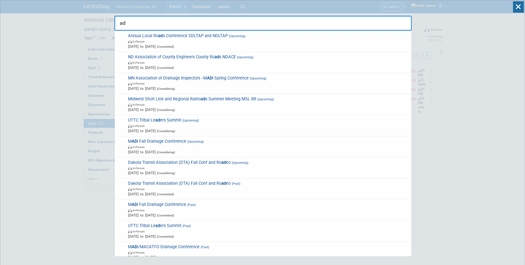
type input "a"
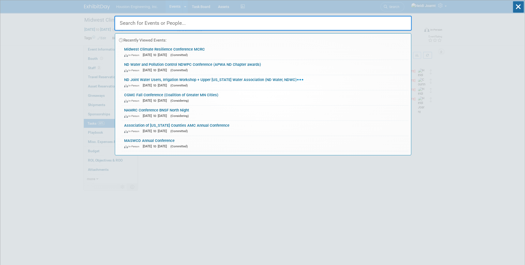
click at [209, 12] on div "Recently Viewed Events: Midwest Climate Resilience Conference MCRC In-Person [D…" at bounding box center [262, 77] width 297 height 155
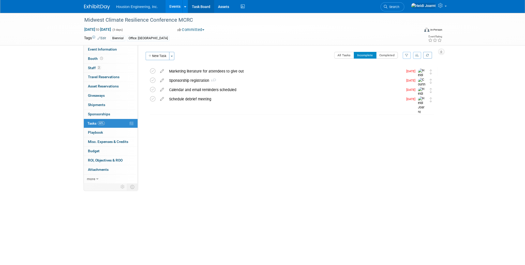
click at [198, 7] on link "Task Board" at bounding box center [201, 6] width 26 height 13
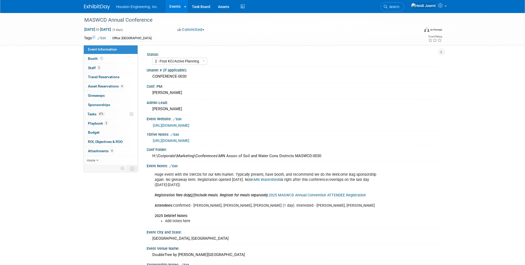
select select "2 - Post KO/Active Planning"
select select "Pending"
select select "Environmental"
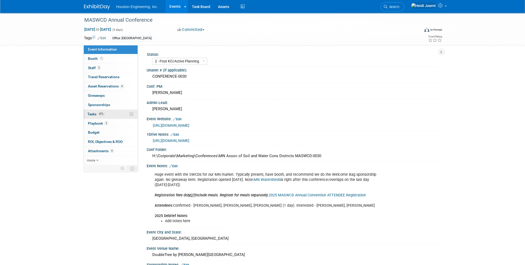
click at [111, 118] on link "47% Tasks 47%" at bounding box center [111, 114] width 54 height 9
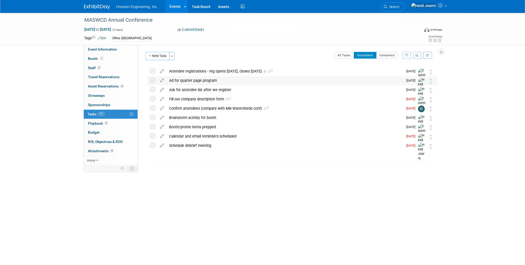
click at [204, 82] on div "Ad for quarter page program" at bounding box center [284, 80] width 236 height 9
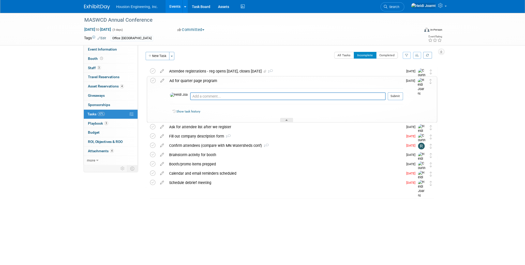
click at [204, 82] on div "Ad for quarter page program" at bounding box center [285, 80] width 236 height 9
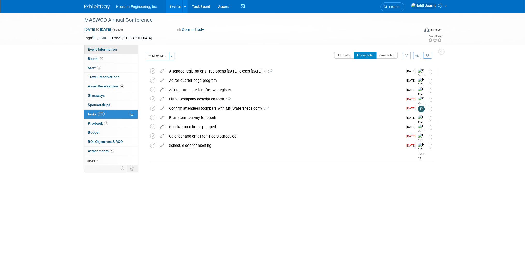
click at [120, 51] on link "Event Information" at bounding box center [111, 49] width 54 height 9
select select "2 - Post KO/Active Planning"
select select "Pending"
select select "Environmental"
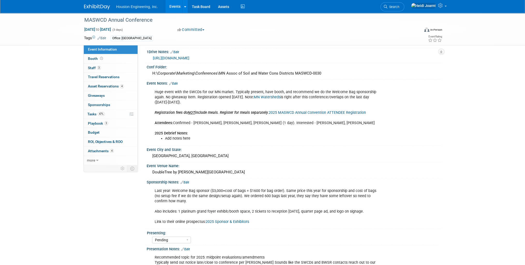
scroll to position [41, 0]
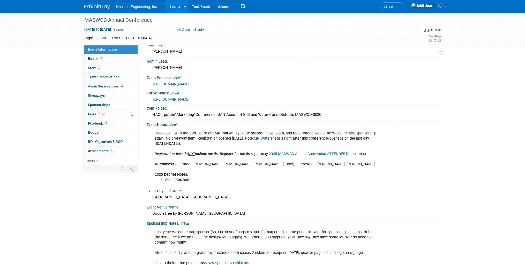
click at [297, 152] on link "2025 MASWCD Annual Convention ATTENDEE Registration" at bounding box center [317, 154] width 97 height 4
click at [108, 150] on span "Attachments 4" at bounding box center [101, 151] width 26 height 4
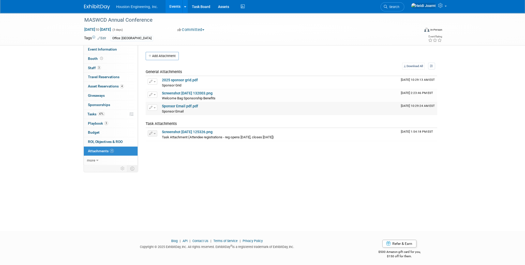
click at [178, 104] on link "Sponsor Email pdf.pdf" at bounding box center [180, 106] width 36 height 4
click at [175, 82] on link "2025 sponsor grid.pdf" at bounding box center [180, 80] width 36 height 4
click at [193, 92] on link "Screenshot [DATE] 132003.png" at bounding box center [187, 93] width 51 height 4
click at [99, 50] on span "Event Information" at bounding box center [102, 49] width 29 height 4
select select "2 - Post KO/Active Planning"
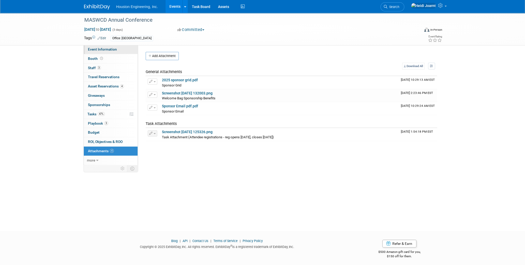
select select "Pending"
select select "Environmental"
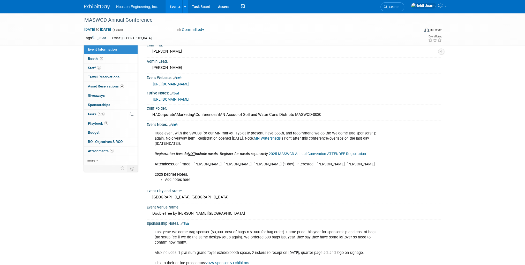
scroll to position [62, 0]
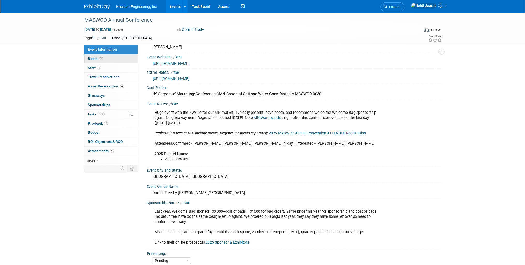
click at [109, 59] on link "Booth" at bounding box center [111, 58] width 54 height 9
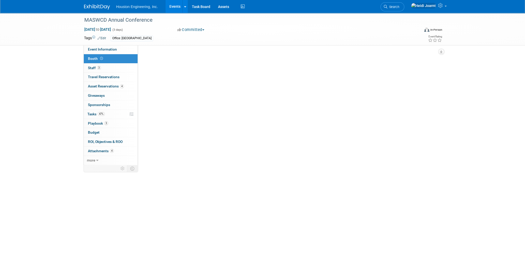
scroll to position [0, 0]
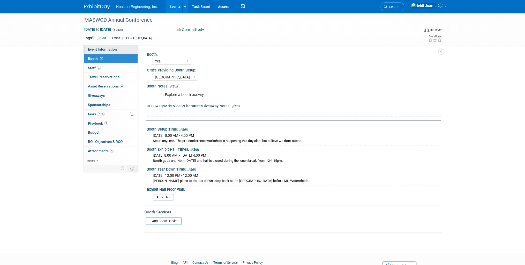
click at [104, 48] on span "Event Information" at bounding box center [102, 49] width 29 height 4
select select "2 - Post KO/Active Planning"
select select "Pending"
select select "Environmental"
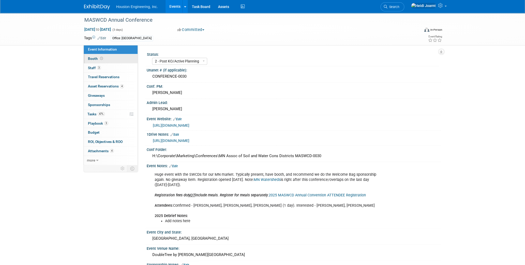
click at [102, 57] on span at bounding box center [101, 59] width 5 height 4
select select "Yes"
select select "[GEOGRAPHIC_DATA]"
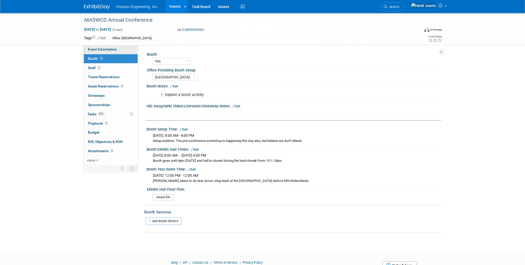
click at [104, 51] on span "Event Information" at bounding box center [102, 49] width 29 height 4
select select "2 - Post KO/Active Planning"
select select "Pending"
select select "Environmental"
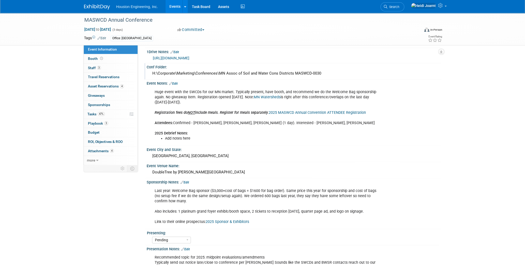
scroll to position [103, 0]
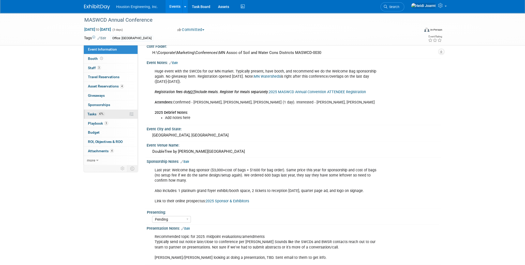
click at [105, 112] on link "47% Tasks 47%" at bounding box center [111, 114] width 54 height 9
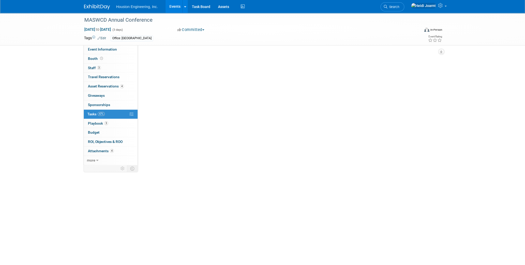
scroll to position [0, 0]
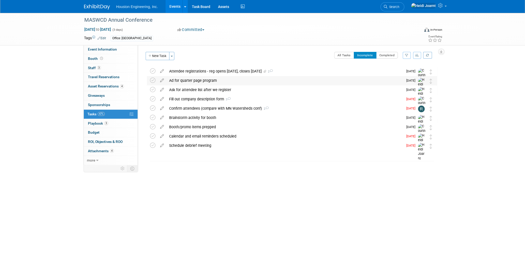
click at [195, 83] on div "Ad for quarter page program" at bounding box center [284, 80] width 236 height 9
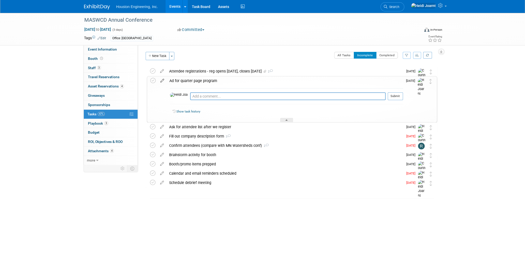
click at [162, 81] on icon at bounding box center [162, 79] width 9 height 6
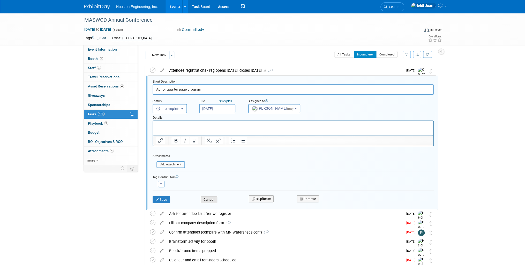
click at [208, 200] on button "Cancel" at bounding box center [209, 199] width 17 height 7
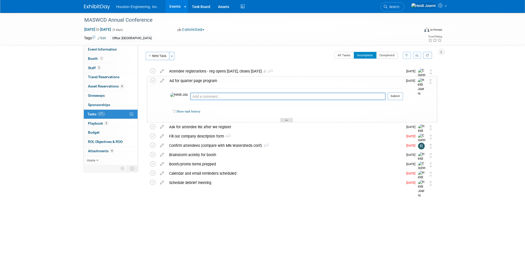
click at [286, 118] on div at bounding box center [286, 120] width 13 height 4
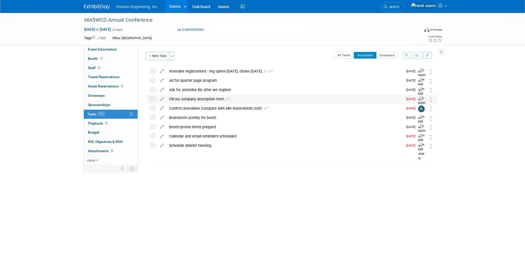
click at [257, 99] on div "Fill out company description form 3" at bounding box center [284, 99] width 236 height 9
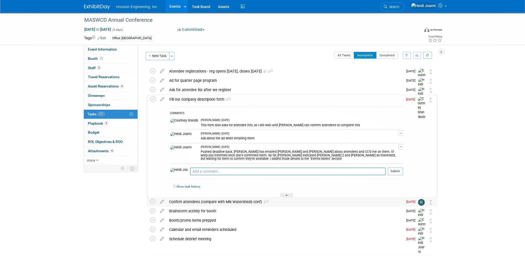
click at [284, 203] on div "Confirm attendees (compare with MN Watersheds conf) 2" at bounding box center [284, 202] width 236 height 9
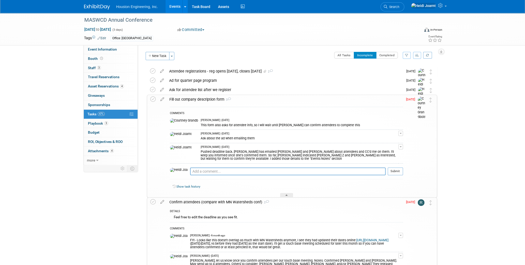
scroll to position [62, 0]
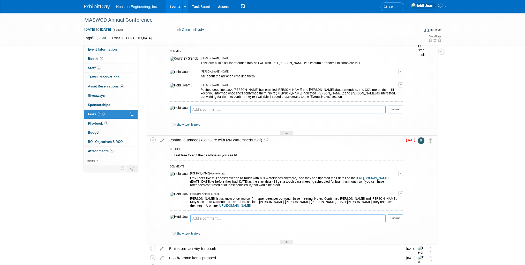
click at [248, 218] on textarea at bounding box center [287, 219] width 195 height 8
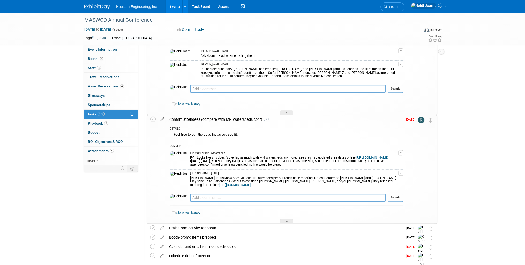
click at [164, 120] on icon at bounding box center [162, 118] width 9 height 6
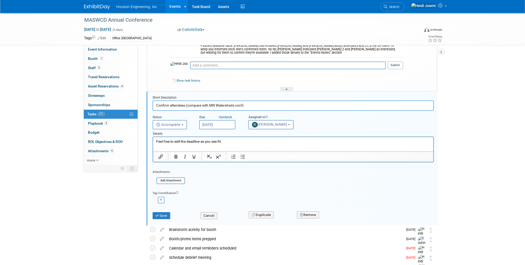
scroll to position [122, 0]
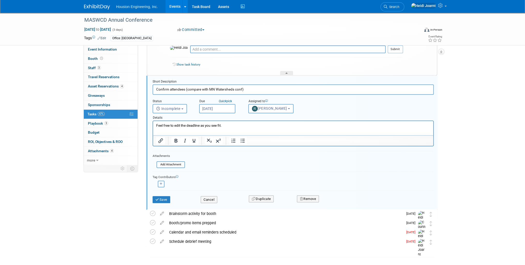
click at [164, 183] on button "button" at bounding box center [161, 184] width 7 height 7
select select
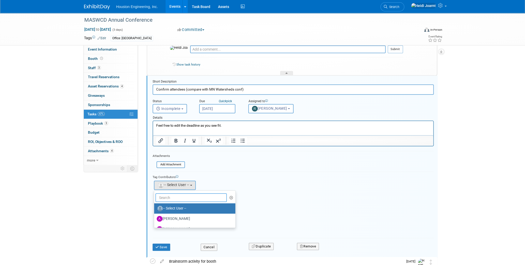
click at [185, 196] on input "text" at bounding box center [190, 198] width 71 height 9
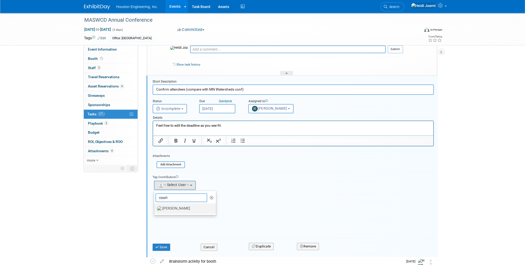
type input "court"
click at [190, 209] on label "[PERSON_NAME]" at bounding box center [184, 209] width 54 height 8
click at [155, 209] on input "[PERSON_NAME]" at bounding box center [152, 207] width 3 height 3
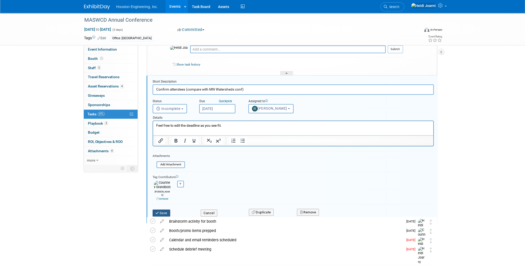
click at [165, 210] on button "Save" at bounding box center [161, 213] width 18 height 7
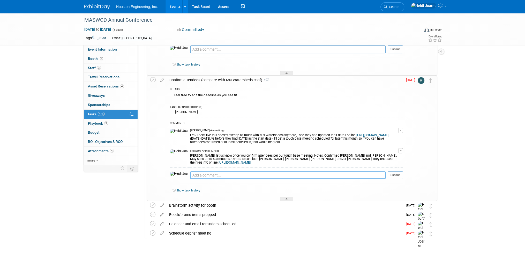
click at [241, 175] on textarea at bounding box center [287, 175] width 195 height 7
drag, startPoint x: 237, startPoint y: 176, endPoint x: 171, endPoint y: 178, distance: 66.7
click at [171, 178] on tr "Did we get all the attendees confirmed? Pro tip: Press Ctrl-Enter to submit com…" at bounding box center [286, 178] width 233 height 12
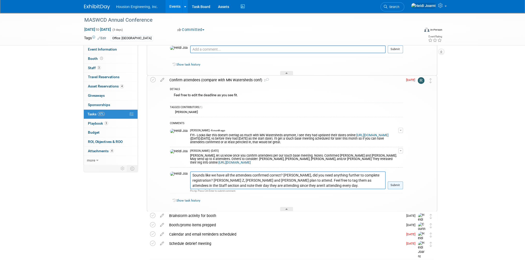
type textarea "Sounds like we have all the attendees confirmed correct? [PERSON_NAME], did you…"
click at [393, 184] on button "Submit" at bounding box center [394, 186] width 15 height 8
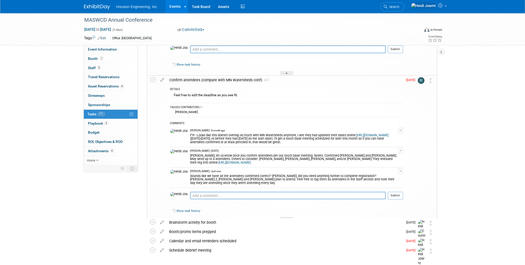
click at [287, 217] on div at bounding box center [286, 219] width 13 height 4
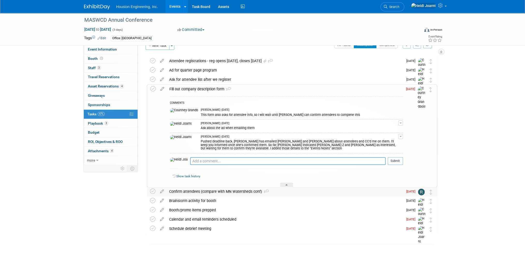
scroll to position [10, 0]
click at [284, 185] on div at bounding box center [286, 185] width 13 height 4
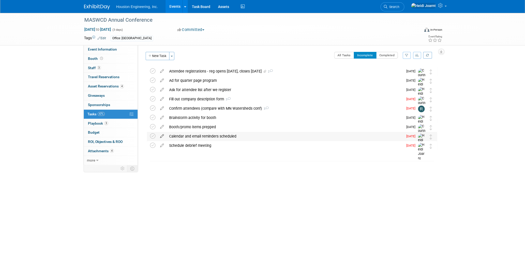
click at [160, 137] on icon at bounding box center [161, 135] width 9 height 6
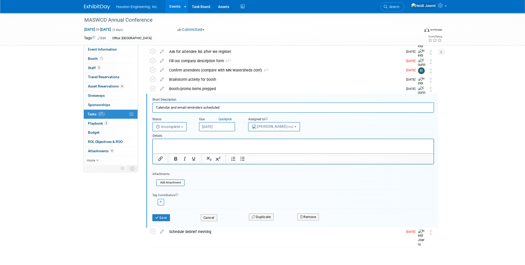
scroll to position [41, 0]
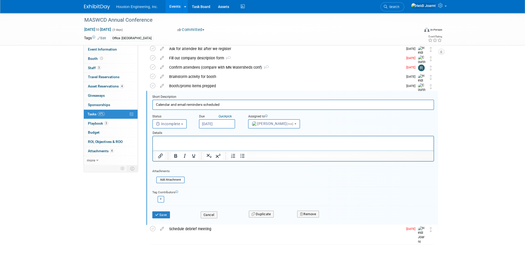
click at [227, 125] on input "[DATE]" at bounding box center [217, 123] width 36 height 9
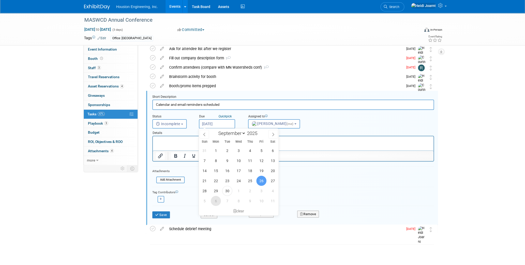
click at [214, 203] on span "6" at bounding box center [216, 201] width 10 height 10
type input "[DATE]"
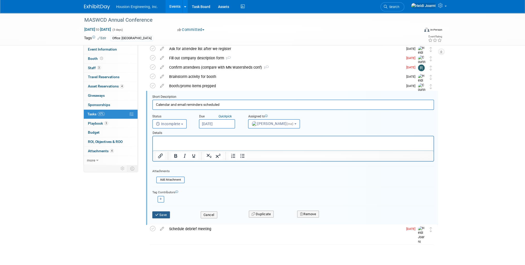
click at [162, 215] on button "Save" at bounding box center [161, 215] width 18 height 7
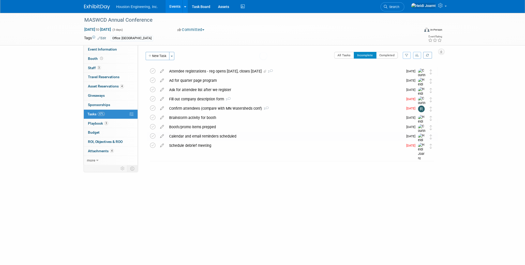
scroll to position [0, 0]
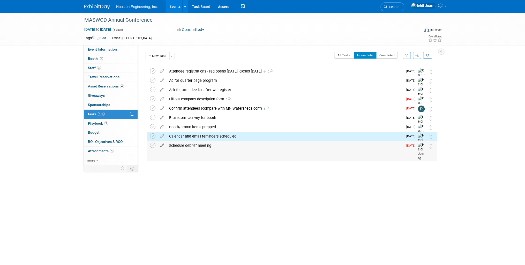
click at [159, 145] on icon at bounding box center [161, 144] width 9 height 6
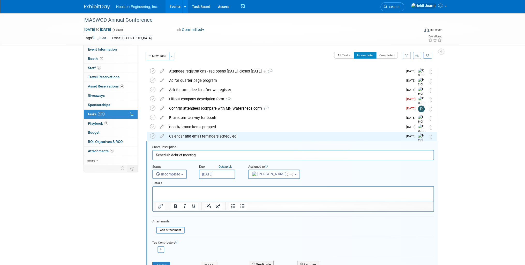
scroll to position [41, 0]
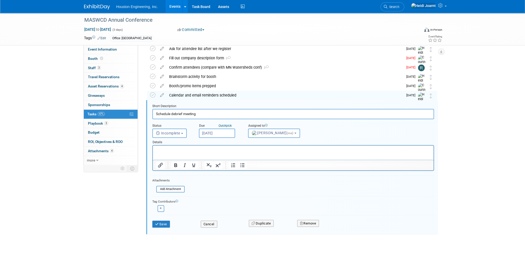
click at [215, 134] on input "[DATE]" at bounding box center [217, 133] width 36 height 9
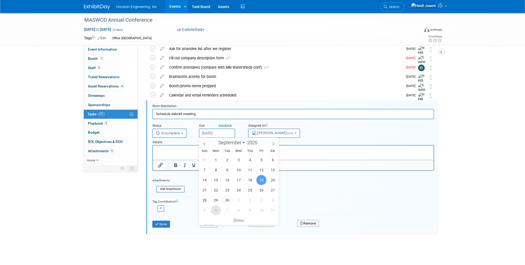
click at [213, 211] on span "6" at bounding box center [216, 210] width 10 height 10
type input "[DATE]"
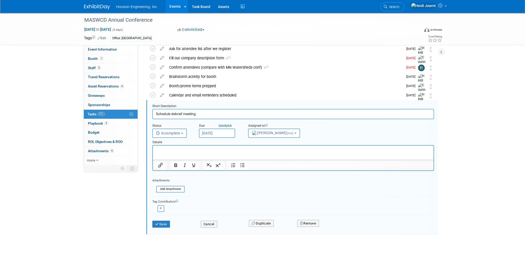
click at [160, 228] on div "Save Cancel Duplicate Remove" at bounding box center [292, 224] width 289 height 12
click at [163, 226] on button "Save" at bounding box center [161, 224] width 18 height 7
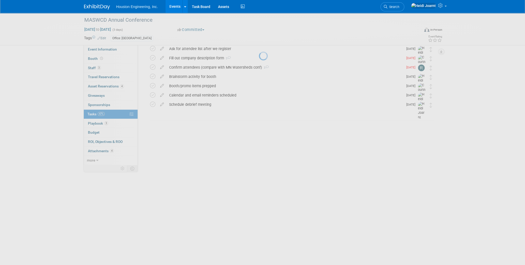
scroll to position [0, 0]
